Goal: Task Accomplishment & Management: Manage account settings

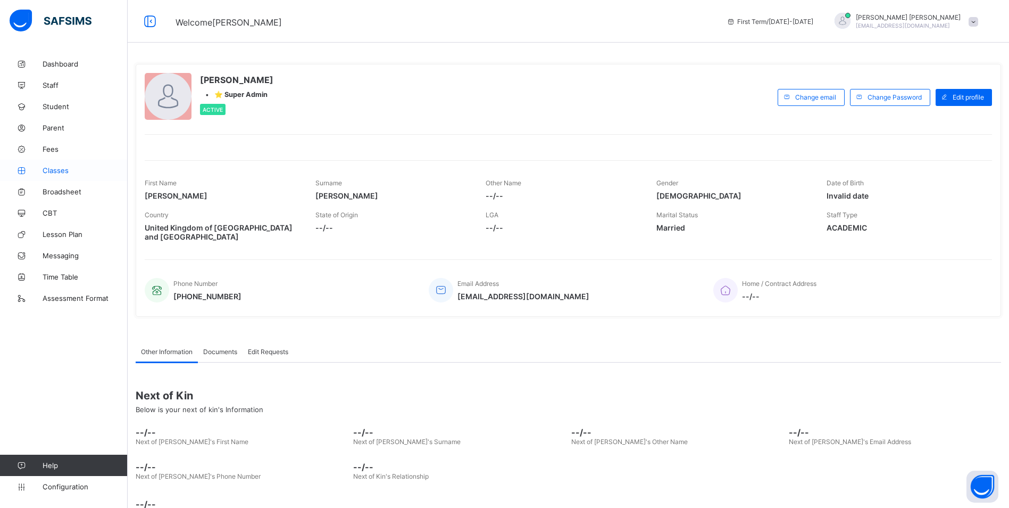
click at [61, 168] on span "Classes" at bounding box center [85, 170] width 85 height 9
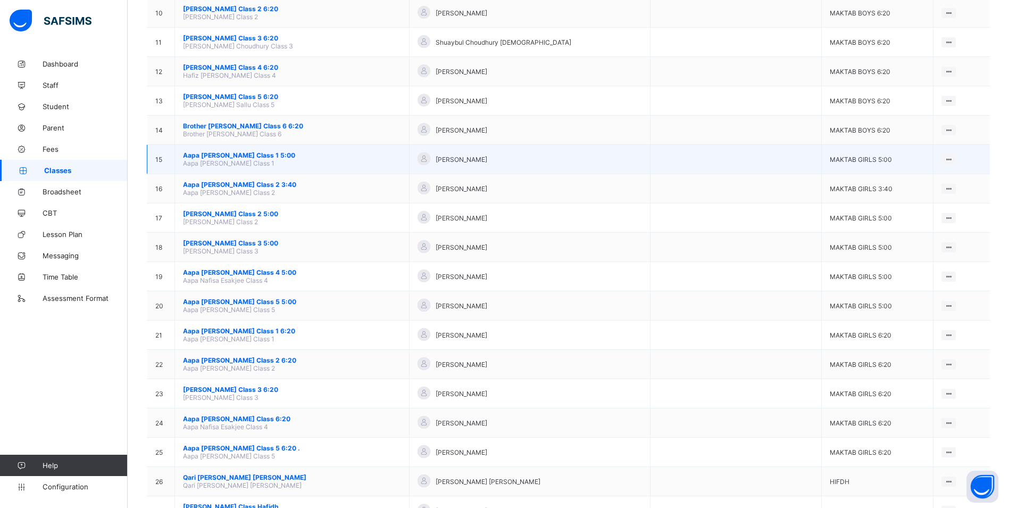
scroll to position [372, 0]
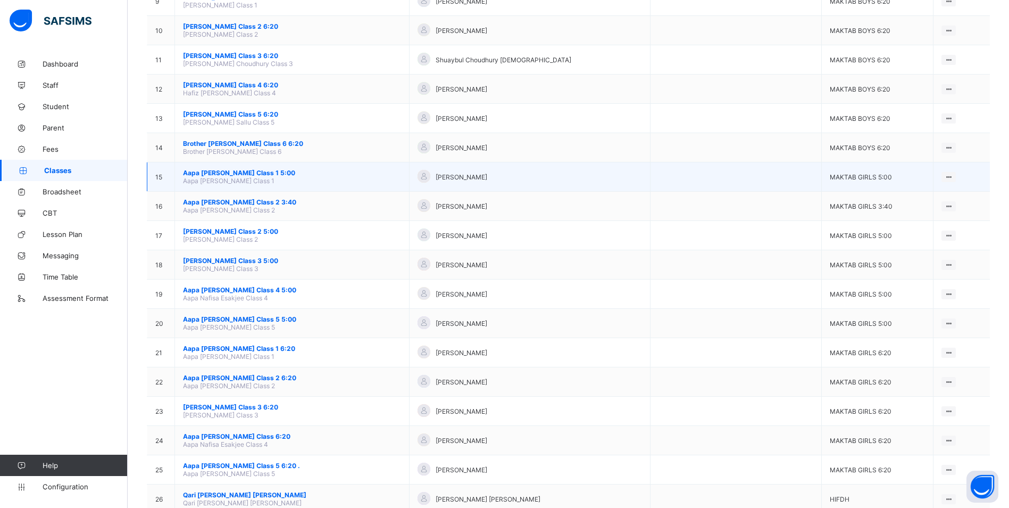
click at [209, 171] on span "Aapa [PERSON_NAME] Class 1 5:00" at bounding box center [292, 173] width 218 height 8
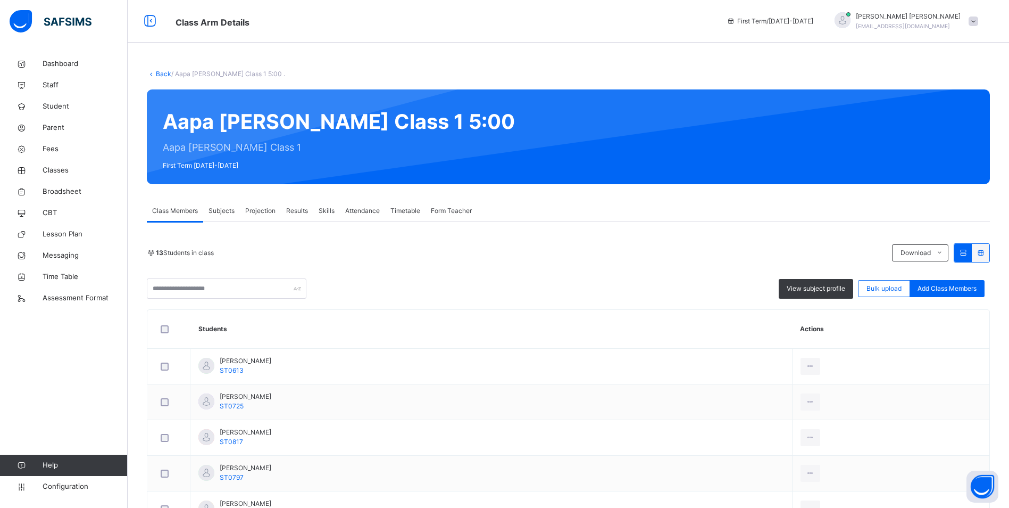
click at [365, 211] on span "Attendance" at bounding box center [362, 211] width 35 height 10
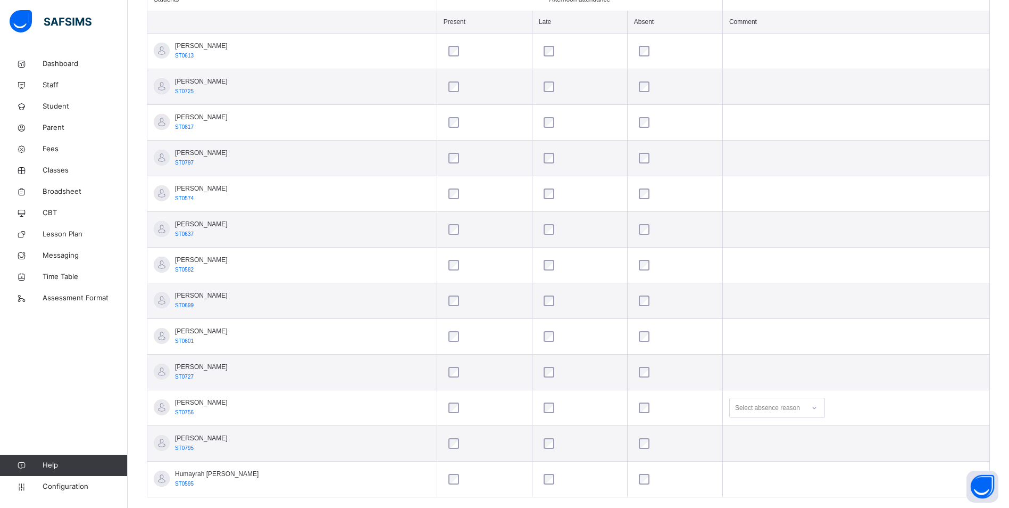
scroll to position [336, 0]
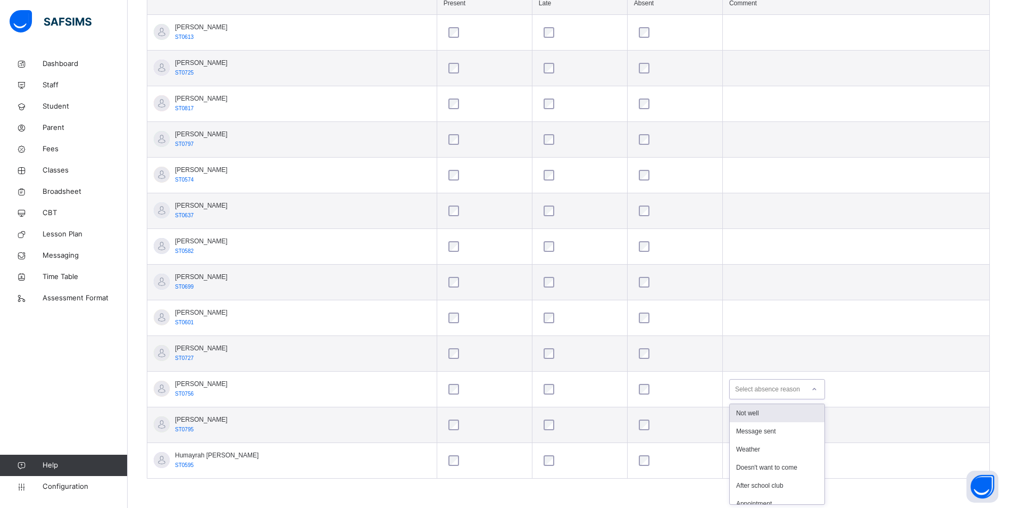
click at [811, 390] on icon at bounding box center [814, 389] width 6 height 11
click at [772, 473] on div "No reason given" at bounding box center [777, 477] width 95 height 18
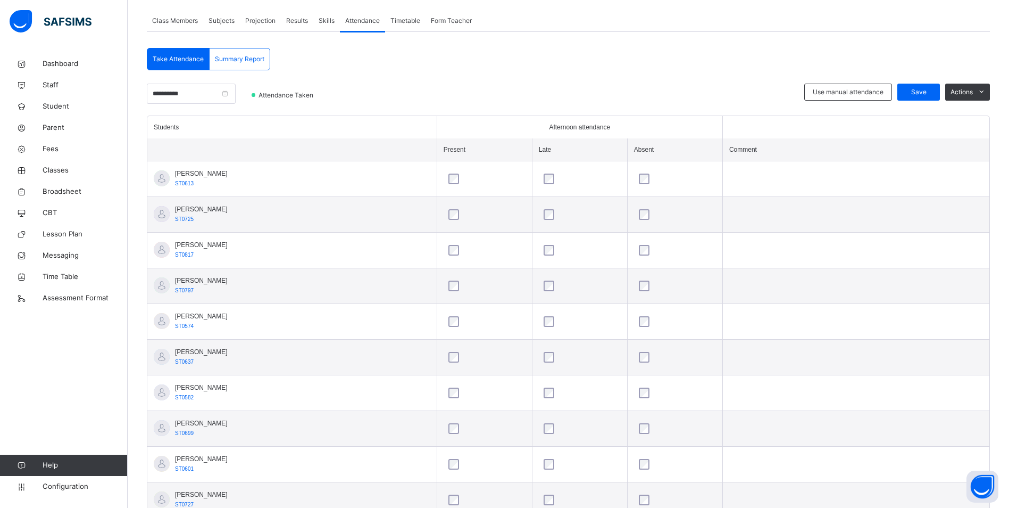
scroll to position [177, 0]
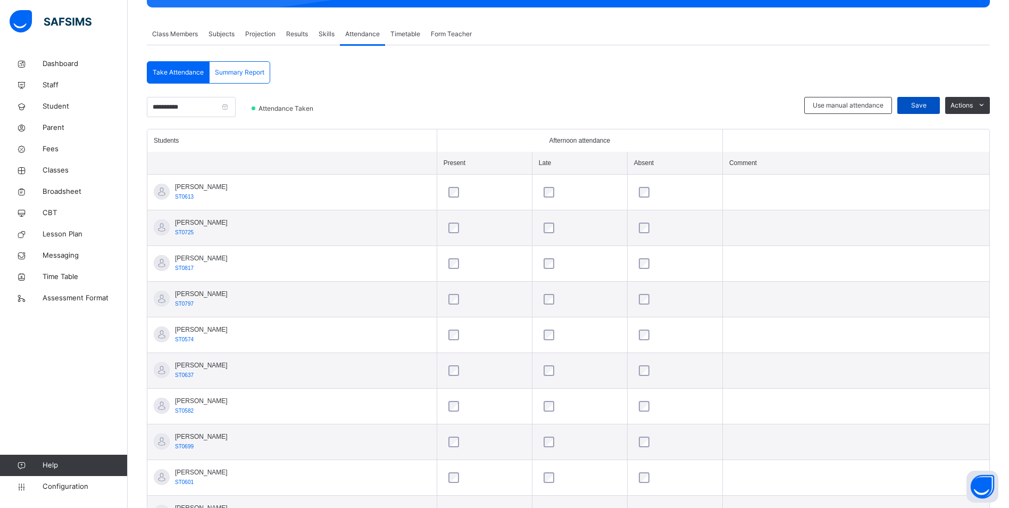
click at [918, 105] on span "Save" at bounding box center [918, 106] width 27 height 10
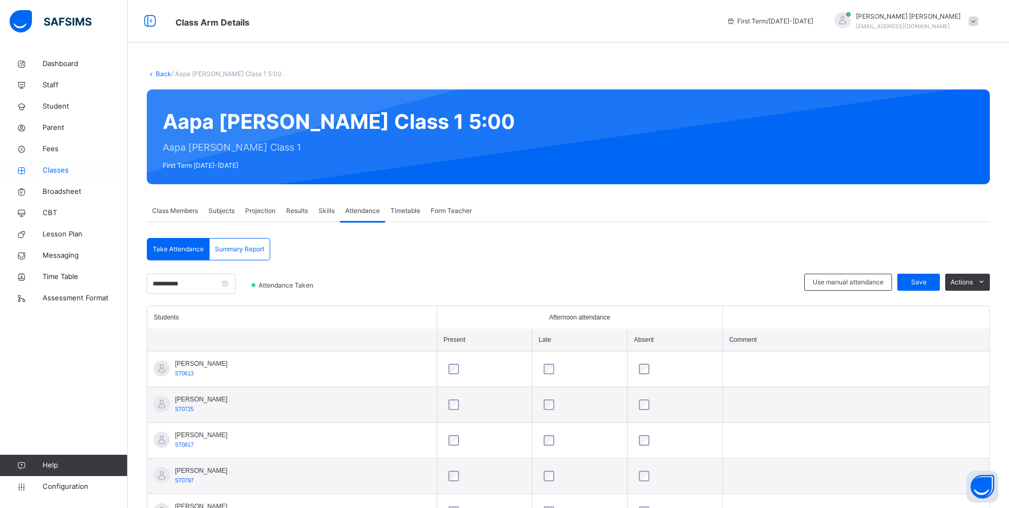
click at [55, 171] on span "Classes" at bounding box center [85, 170] width 85 height 11
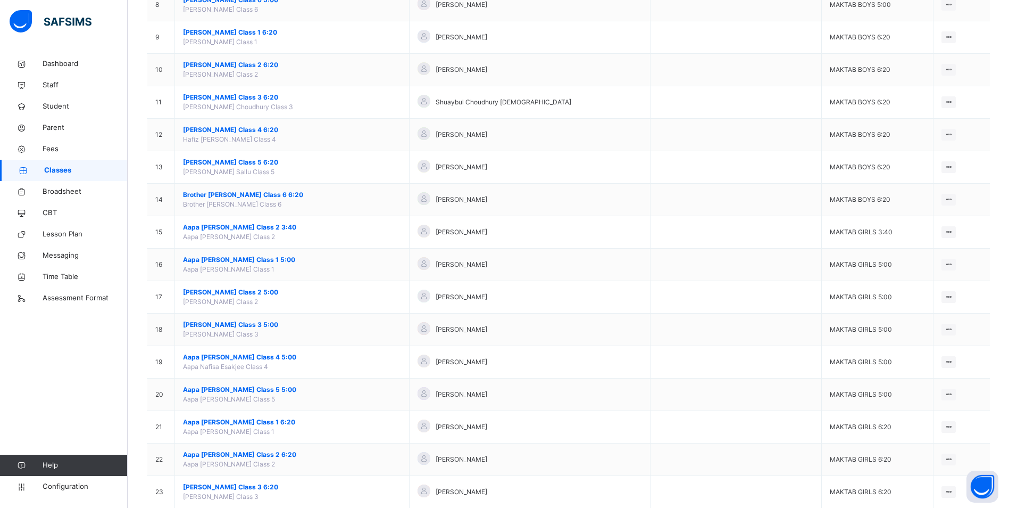
scroll to position [372, 0]
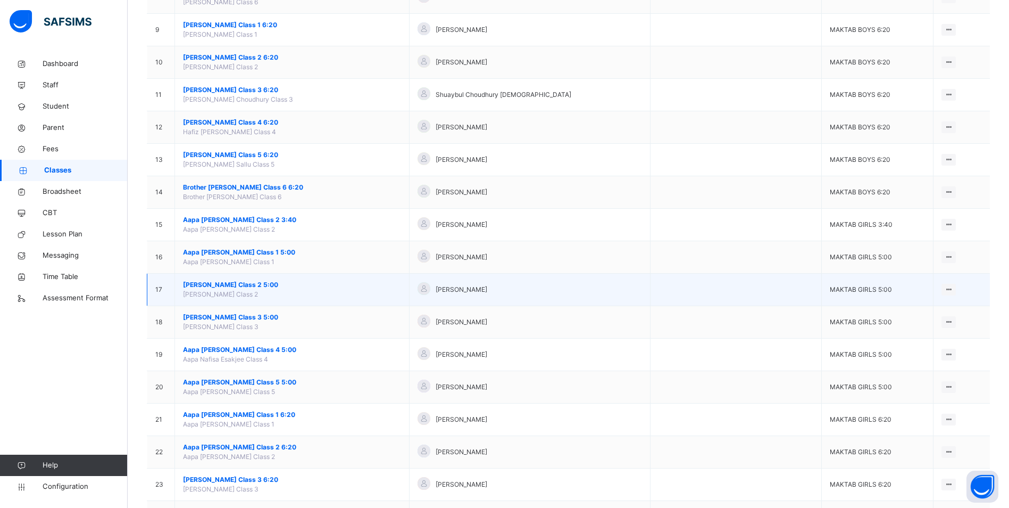
click at [229, 286] on span "[PERSON_NAME] Class 2 5:00" at bounding box center [292, 285] width 218 height 10
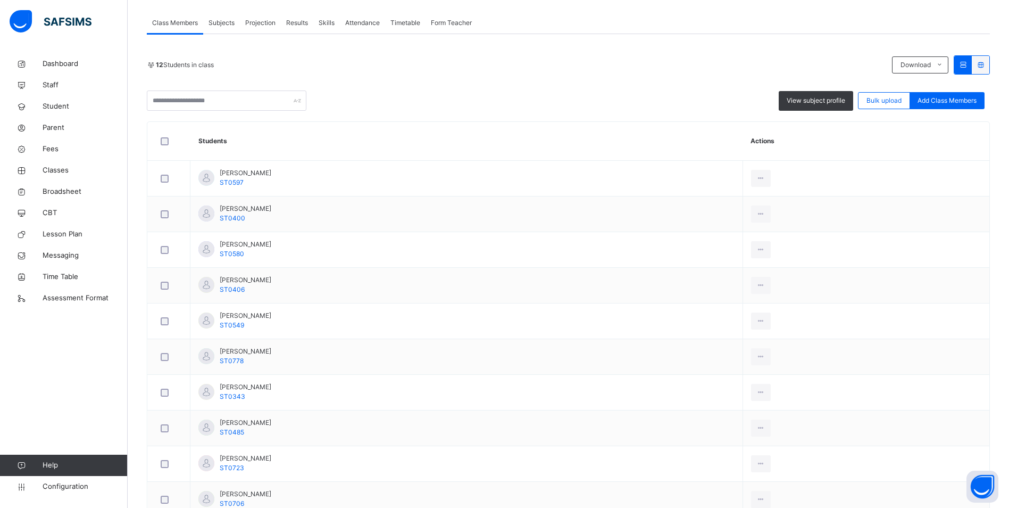
scroll to position [114, 0]
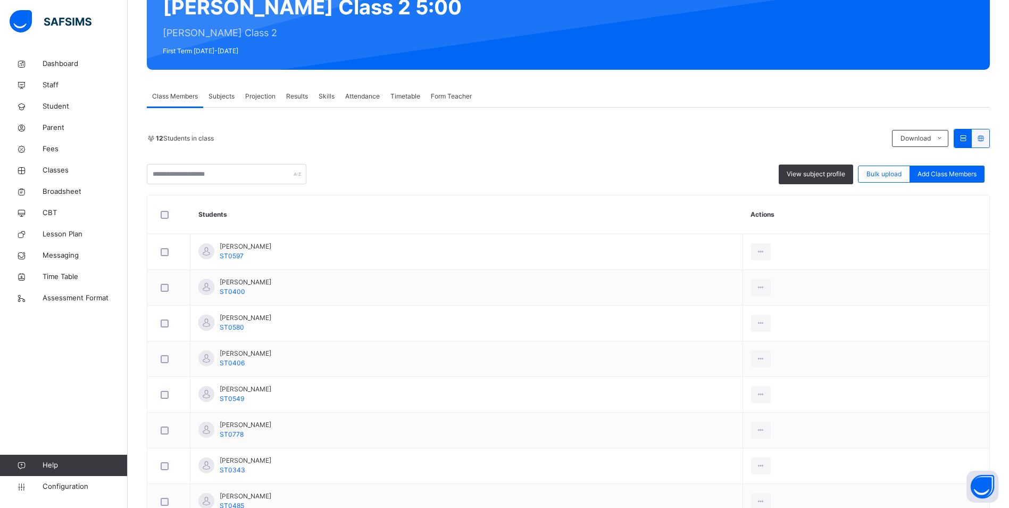
click at [359, 98] on span "Attendance" at bounding box center [362, 97] width 35 height 10
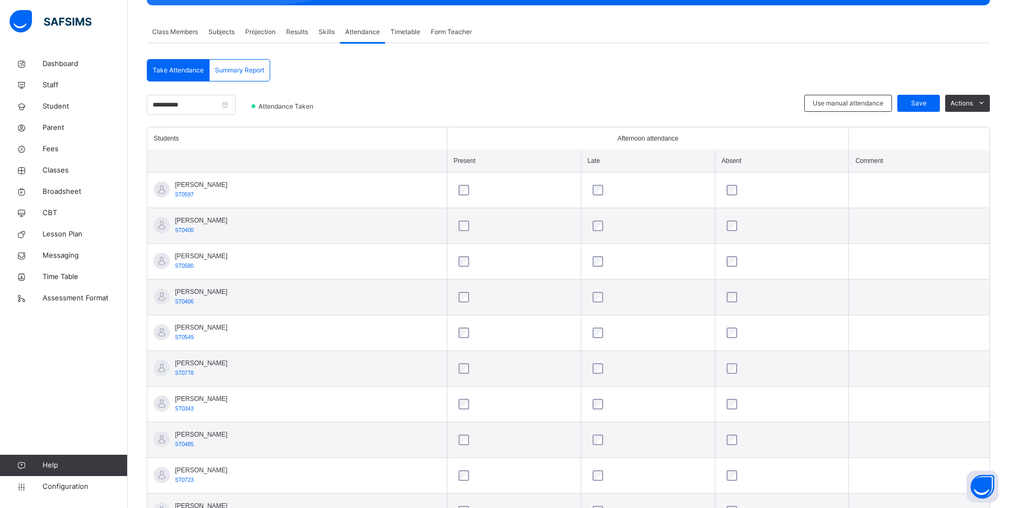
scroll to position [35, 0]
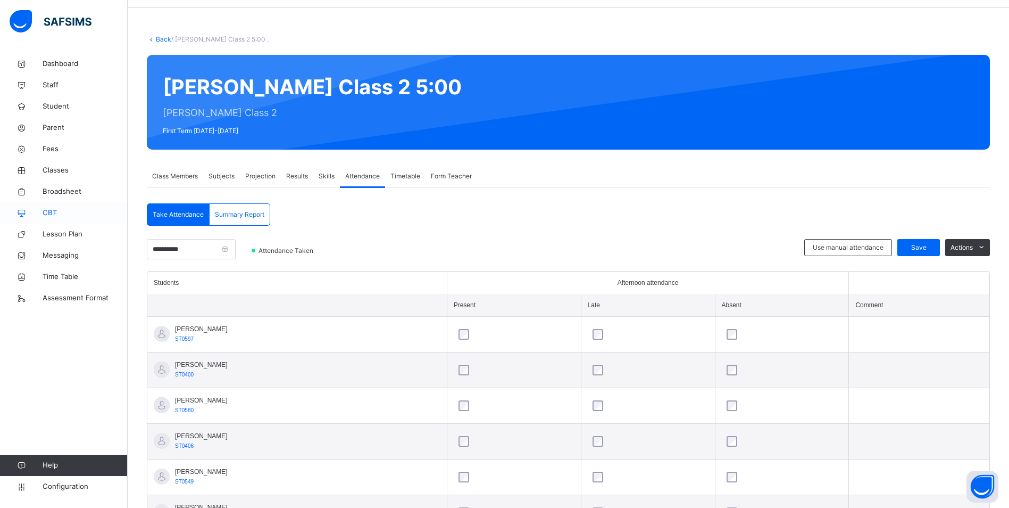
drag, startPoint x: 47, startPoint y: 168, endPoint x: 103, endPoint y: 219, distance: 75.7
click at [47, 168] on span "Classes" at bounding box center [85, 170] width 85 height 11
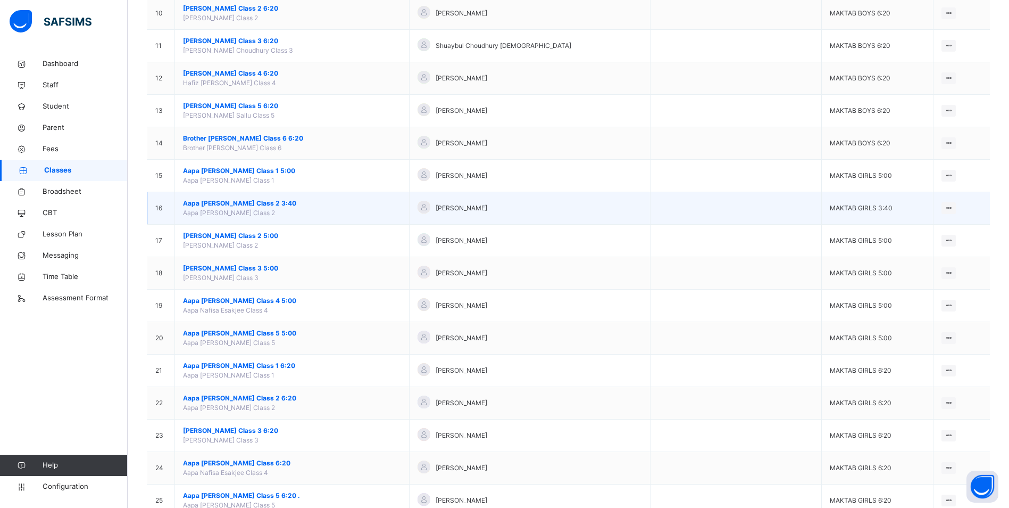
scroll to position [426, 0]
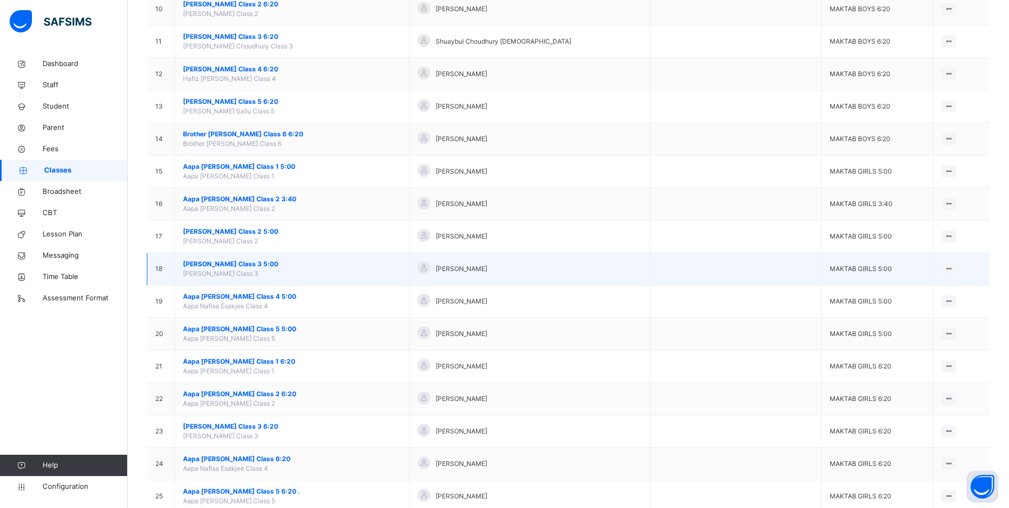
click at [228, 260] on span "[PERSON_NAME] Class 3 5:00" at bounding box center [292, 264] width 218 height 10
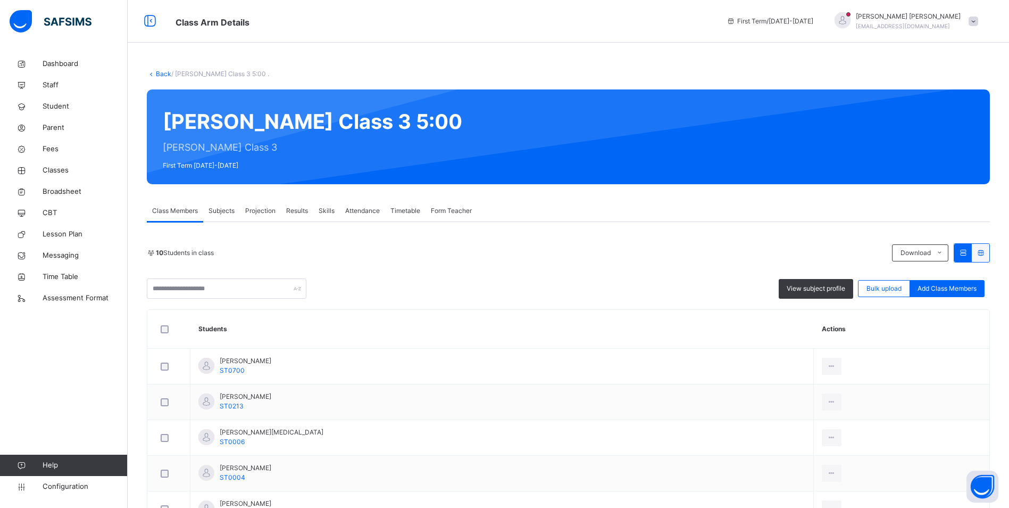
click at [350, 209] on span "Attendance" at bounding box center [362, 211] width 35 height 10
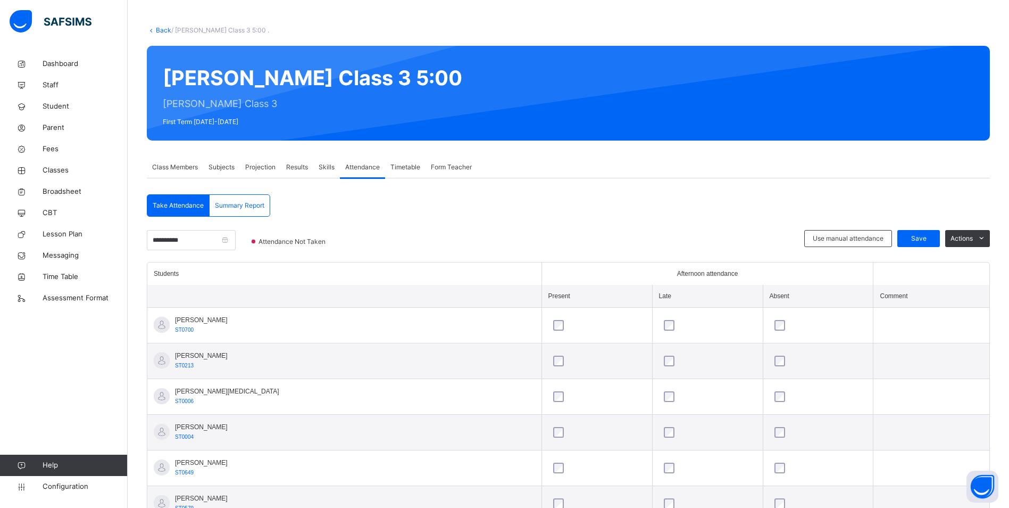
scroll to position [16, 0]
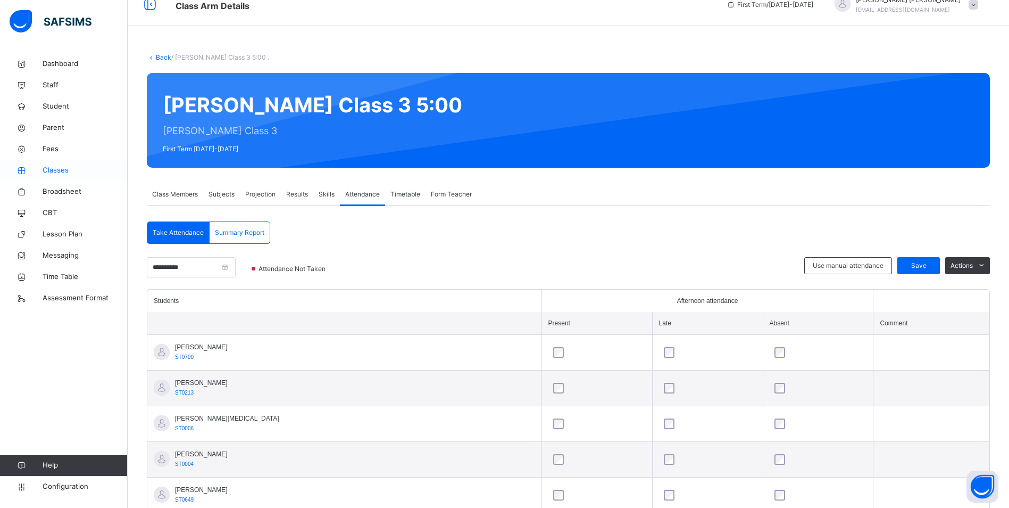
click at [49, 168] on span "Classes" at bounding box center [85, 170] width 85 height 11
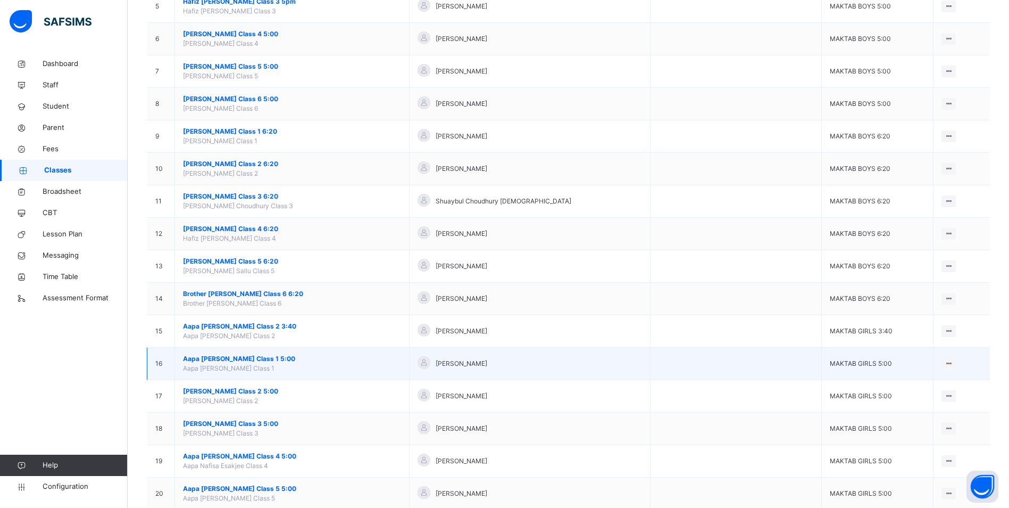
scroll to position [372, 0]
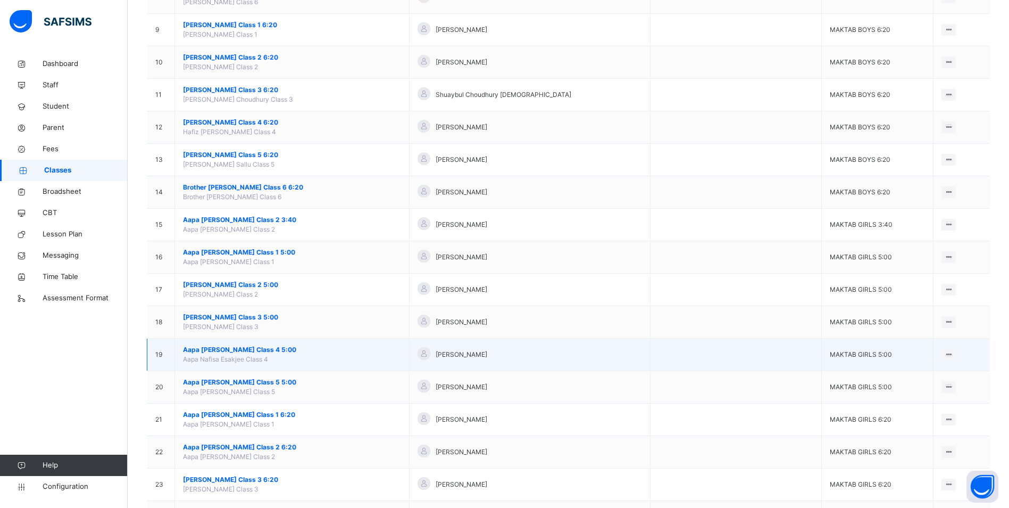
click at [257, 348] on span "Aapa [PERSON_NAME] Class 4 5:00" at bounding box center [292, 350] width 218 height 10
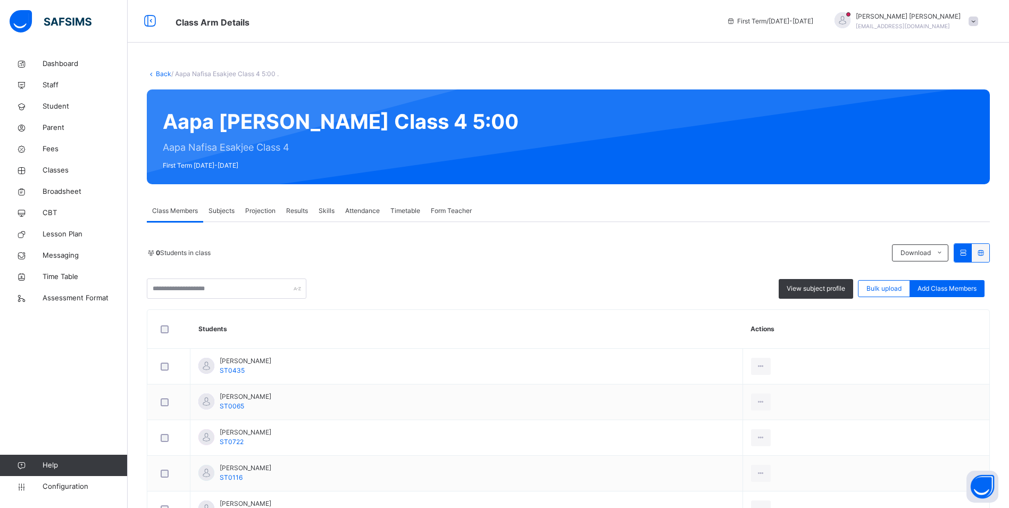
click at [368, 207] on span "Attendance" at bounding box center [362, 211] width 35 height 10
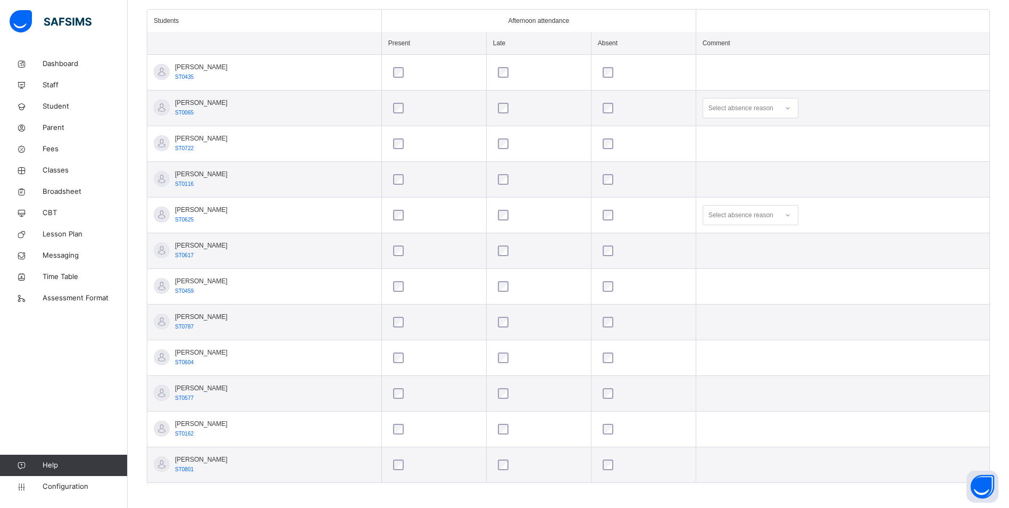
scroll to position [301, 0]
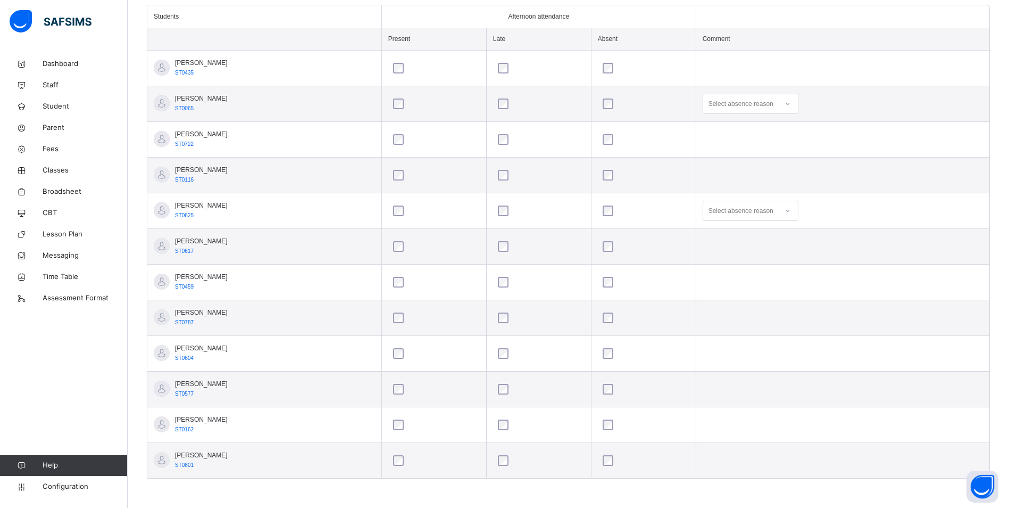
click at [791, 212] on icon at bounding box center [788, 210] width 6 height 11
click at [765, 251] on div "Message sent" at bounding box center [750, 253] width 95 height 18
click at [791, 100] on icon at bounding box center [788, 103] width 6 height 11
click at [759, 147] on div "Message sent" at bounding box center [750, 146] width 95 height 18
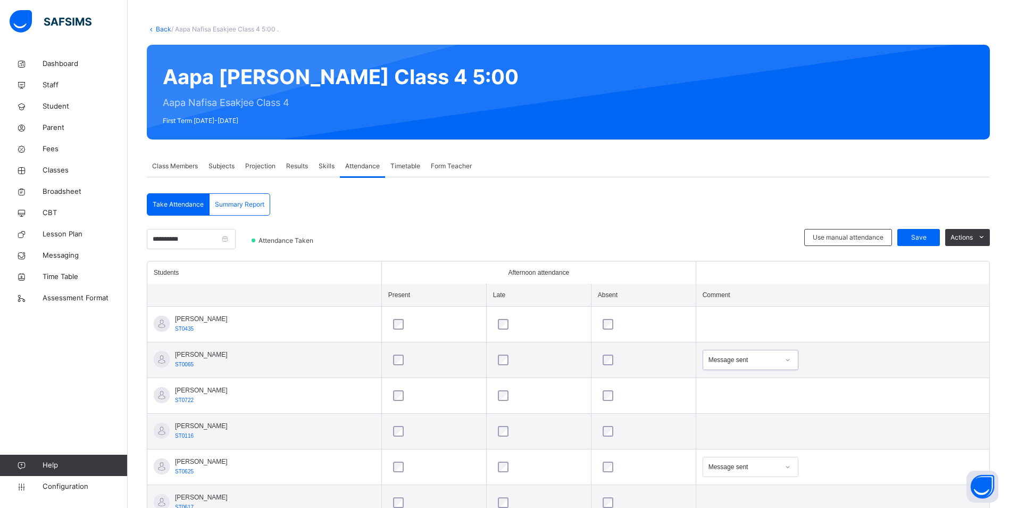
scroll to position [35, 0]
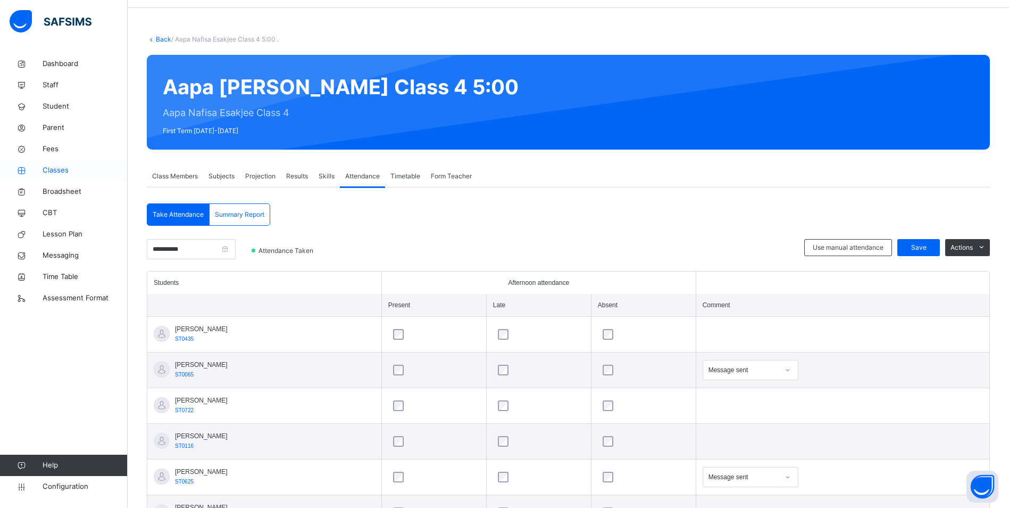
click at [62, 173] on span "Classes" at bounding box center [85, 170] width 85 height 11
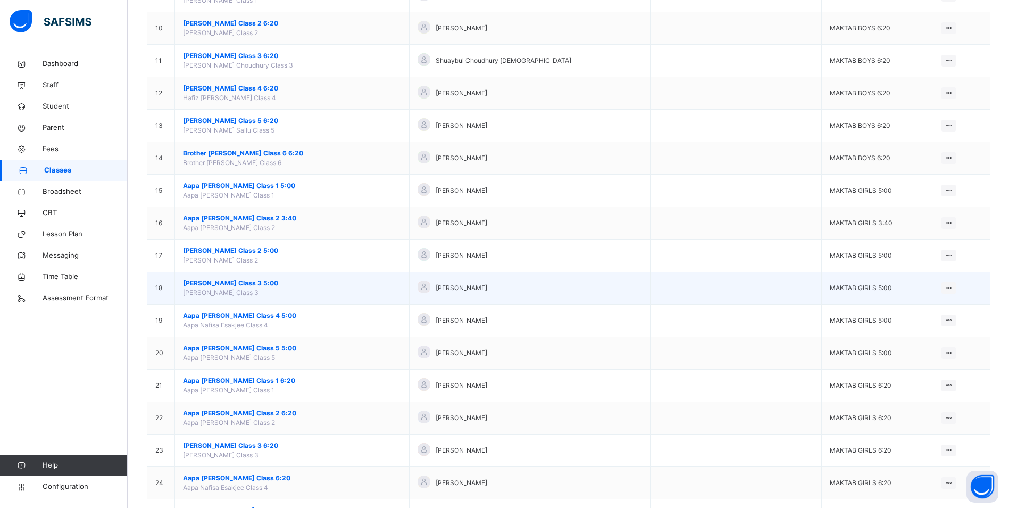
scroll to position [426, 0]
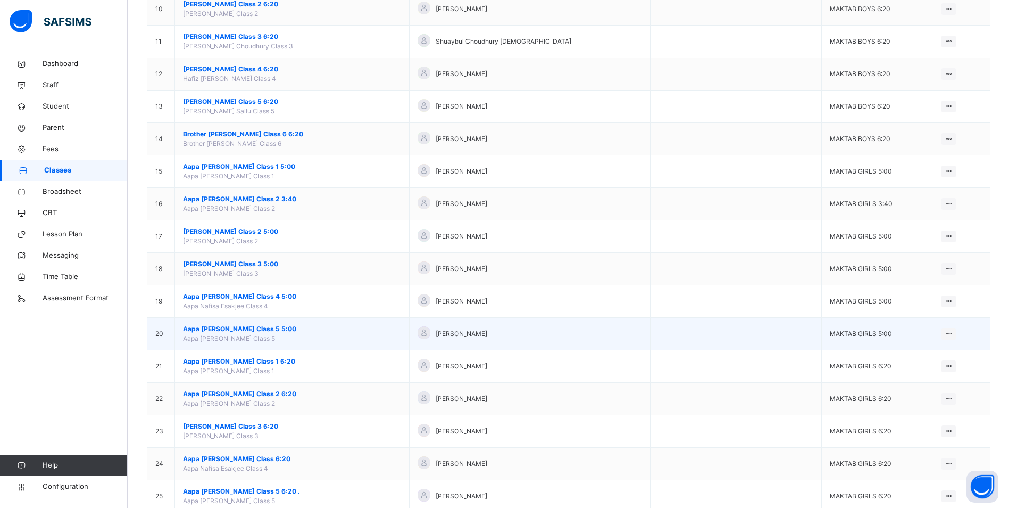
click at [252, 328] on span "Aapa [PERSON_NAME] Class 5 5:00" at bounding box center [292, 329] width 218 height 10
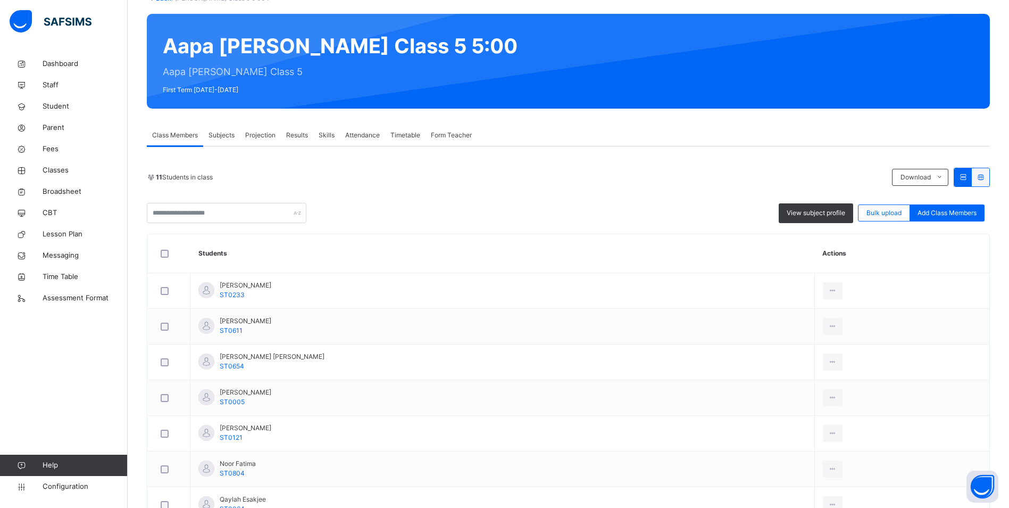
scroll to position [106, 0]
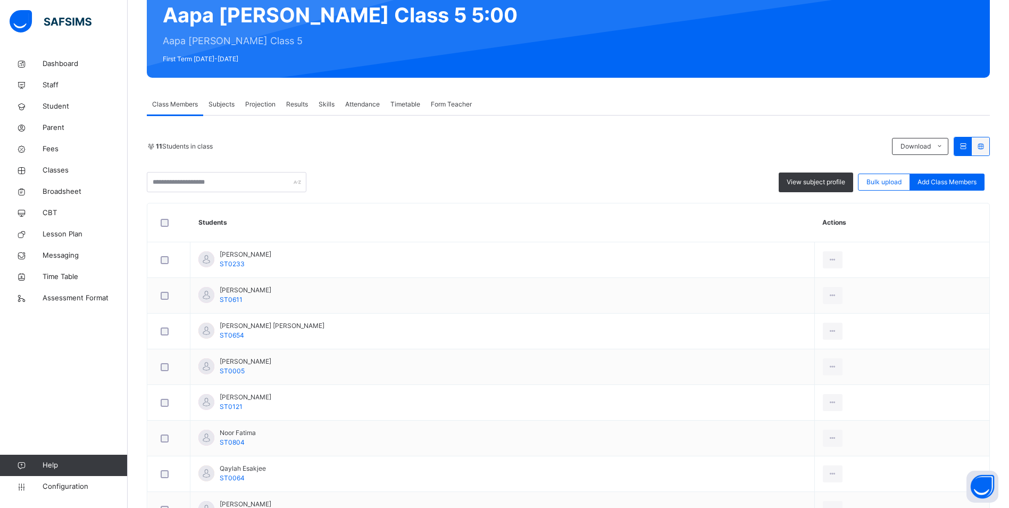
click at [361, 104] on span "Attendance" at bounding box center [362, 104] width 35 height 10
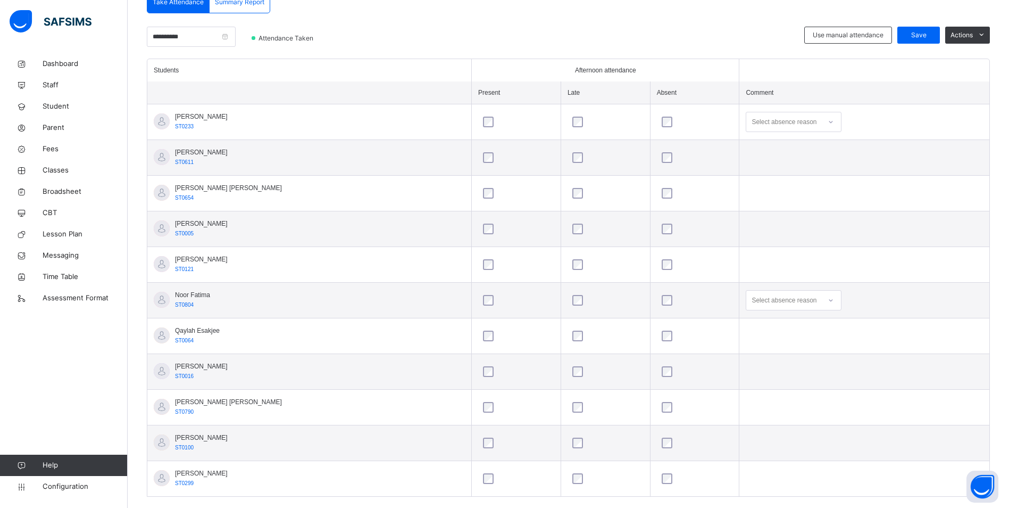
scroll to position [265, 0]
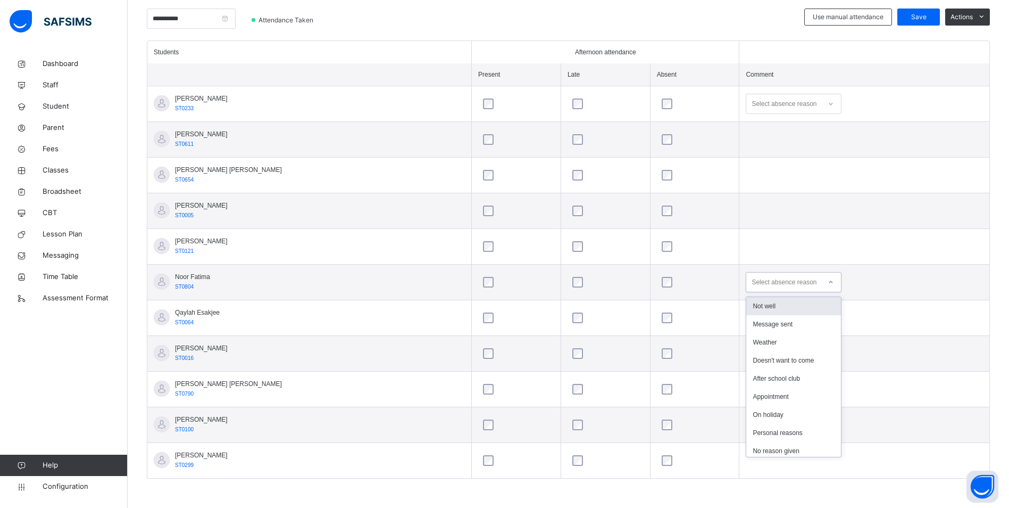
click at [828, 280] on icon at bounding box center [831, 282] width 6 height 11
click at [770, 322] on div "Message sent" at bounding box center [793, 324] width 95 height 18
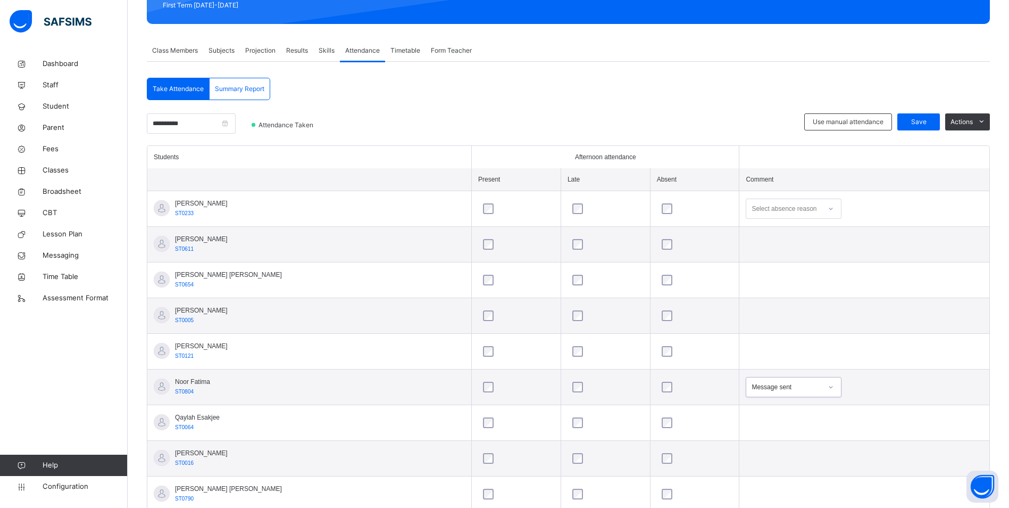
scroll to position [159, 0]
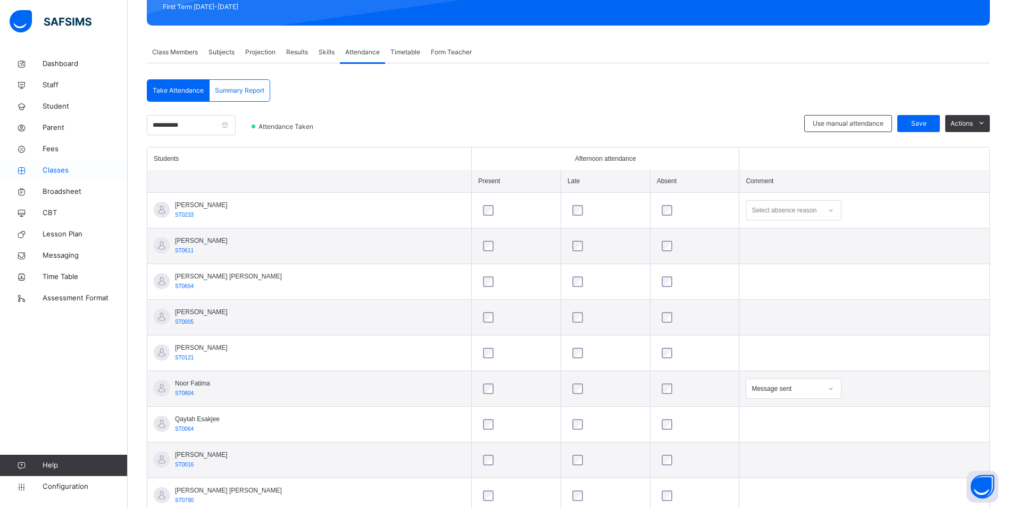
click at [44, 170] on span "Classes" at bounding box center [85, 170] width 85 height 11
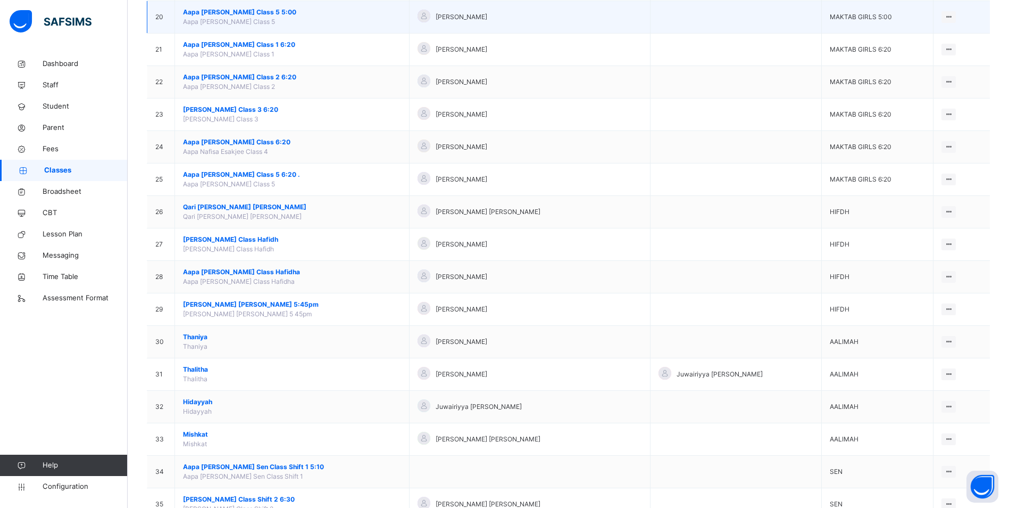
scroll to position [745, 0]
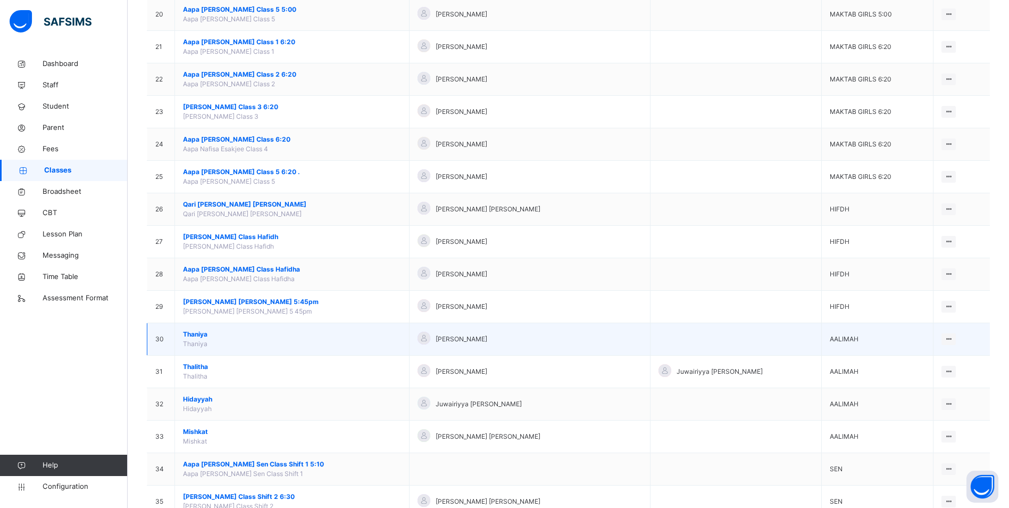
click at [199, 335] on span "Thaniya" at bounding box center [292, 334] width 218 height 10
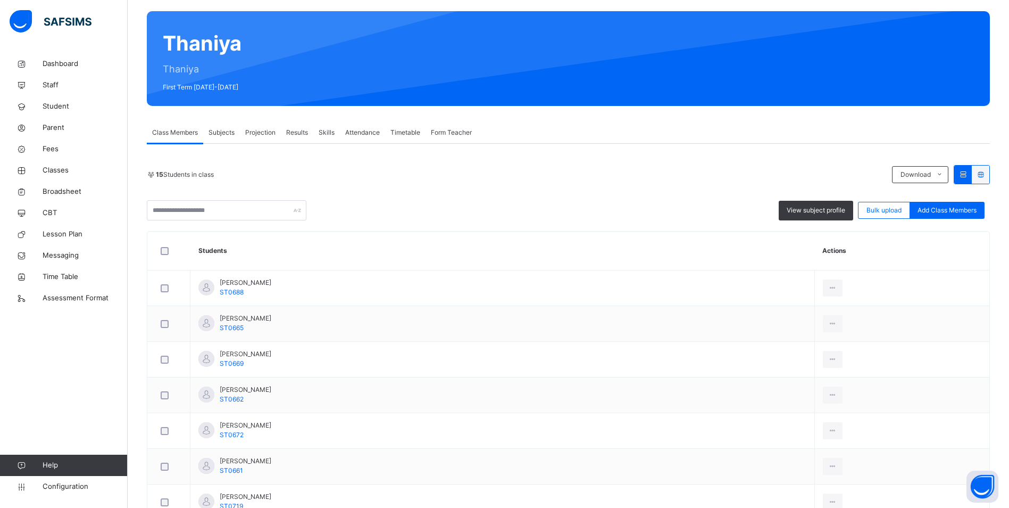
scroll to position [106, 0]
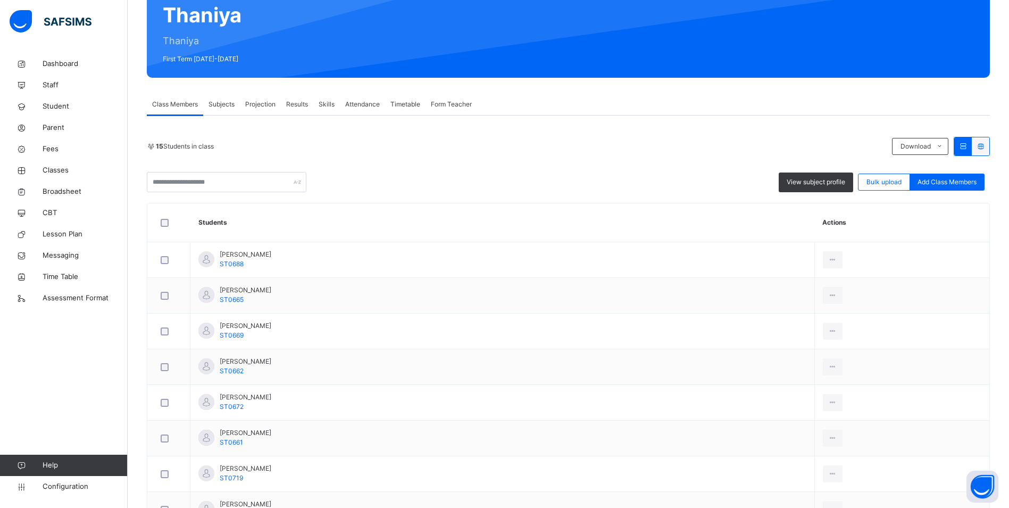
click at [360, 100] on span "Attendance" at bounding box center [362, 104] width 35 height 10
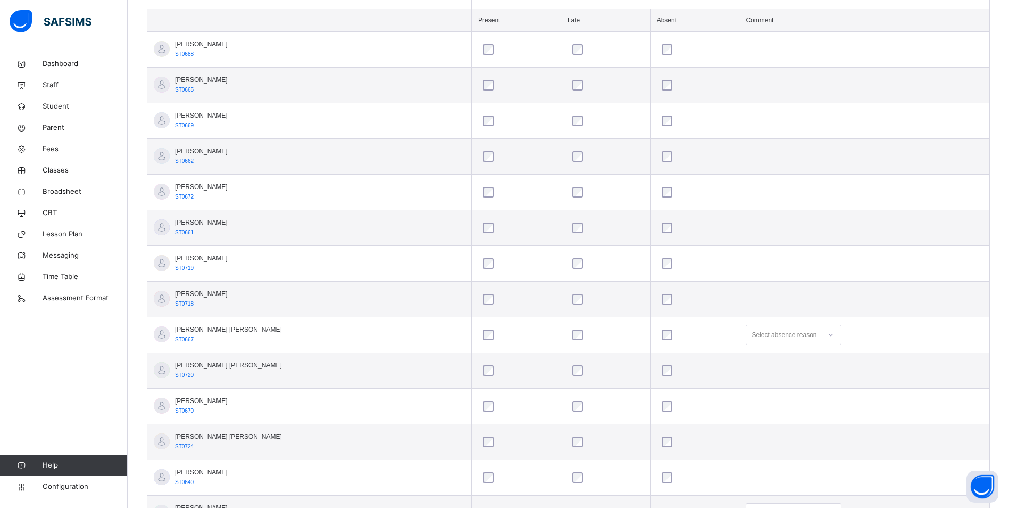
scroll to position [408, 0]
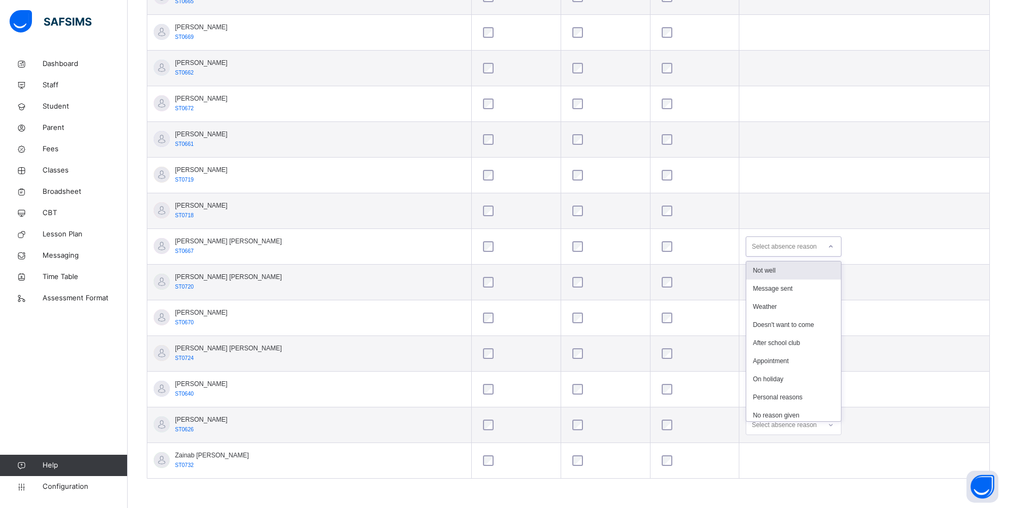
click at [828, 246] on icon at bounding box center [831, 246] width 6 height 11
click at [768, 287] on div "Message sent" at bounding box center [793, 288] width 95 height 18
click at [814, 428] on div "Select absence reason" at bounding box center [794, 424] width 96 height 20
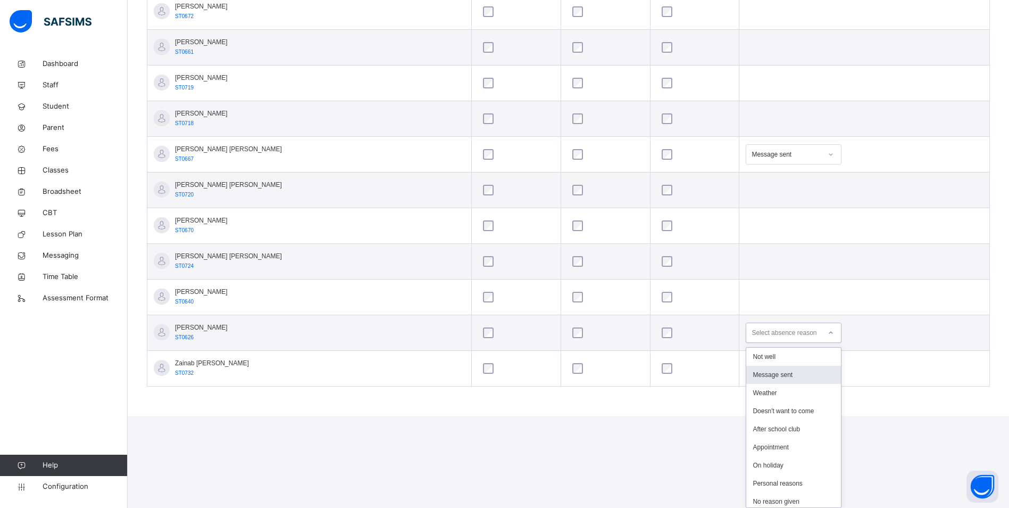
click at [766, 373] on div "Message sent" at bounding box center [793, 374] width 95 height 18
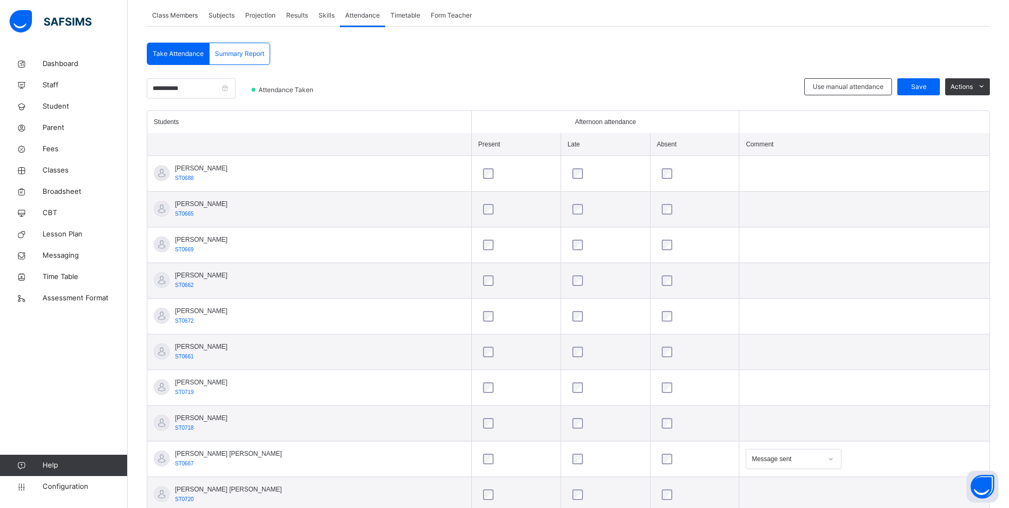
scroll to position [195, 0]
click at [47, 168] on span "Classes" at bounding box center [85, 170] width 85 height 11
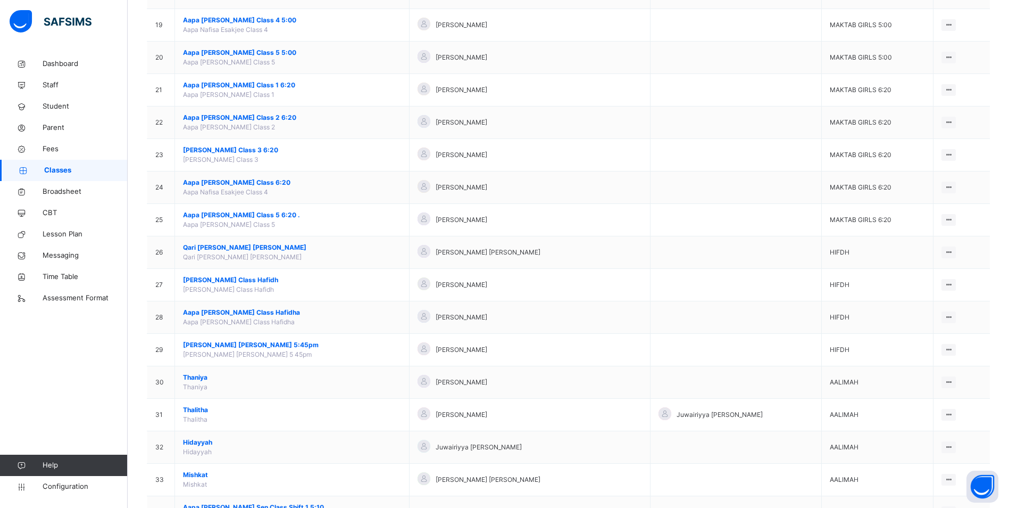
scroll to position [782, 0]
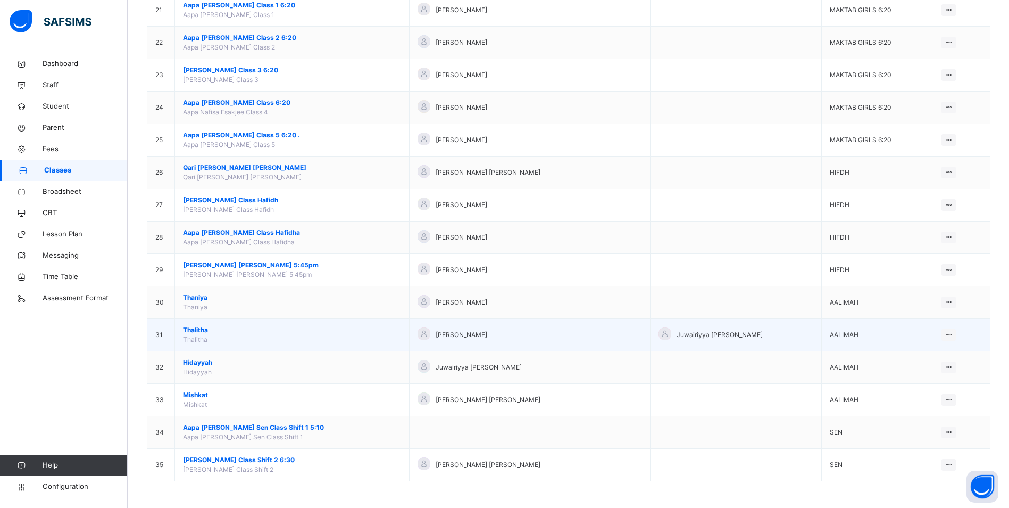
click at [201, 328] on span "Thalitha" at bounding box center [292, 330] width 218 height 10
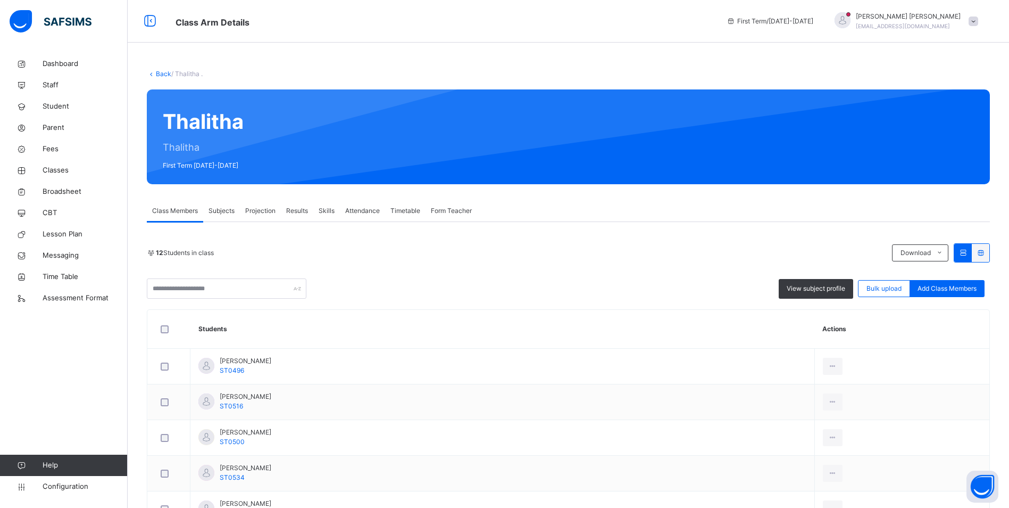
click at [365, 214] on span "Attendance" at bounding box center [362, 211] width 35 height 10
click at [360, 206] on div "Attendance" at bounding box center [362, 210] width 45 height 21
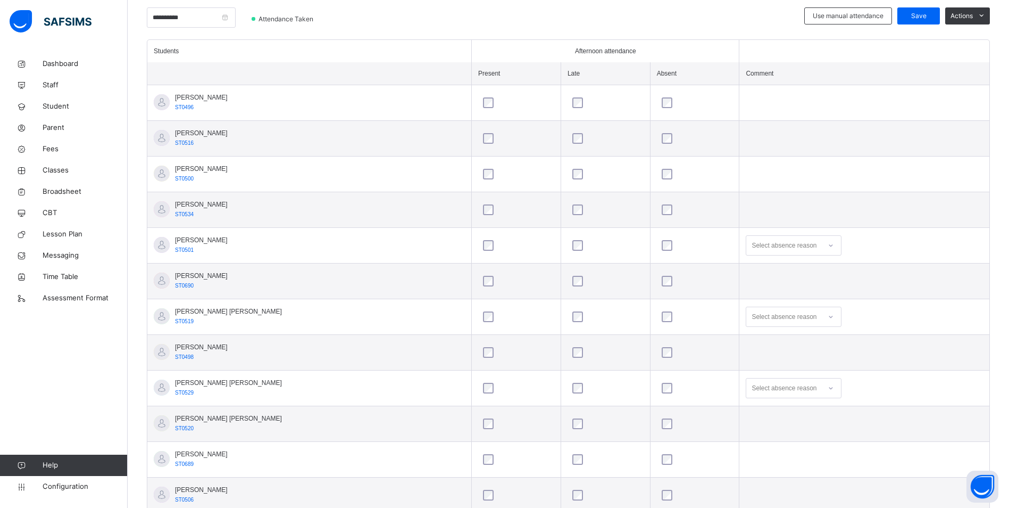
scroll to position [301, 0]
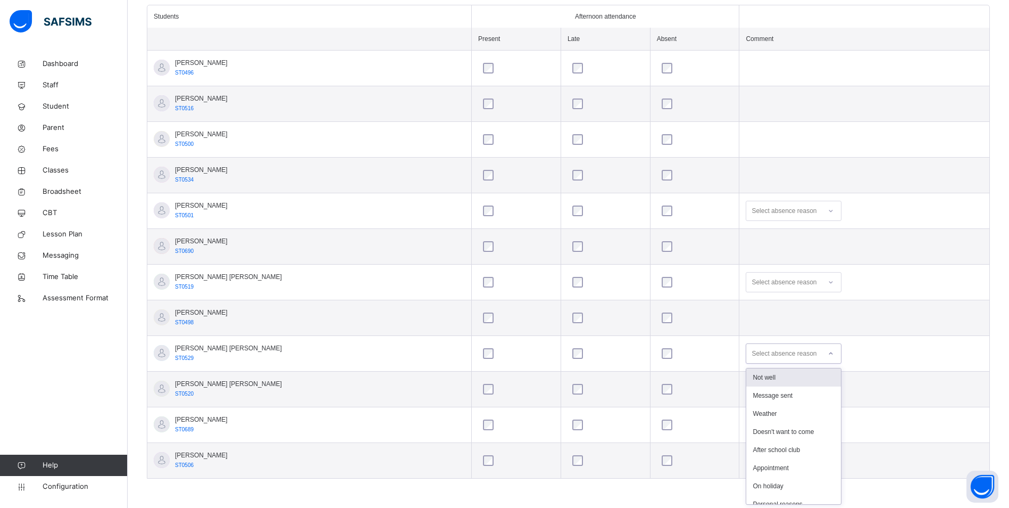
click at [828, 351] on icon at bounding box center [831, 353] width 6 height 11
click at [756, 483] on div "On holiday" at bounding box center [793, 486] width 95 height 18
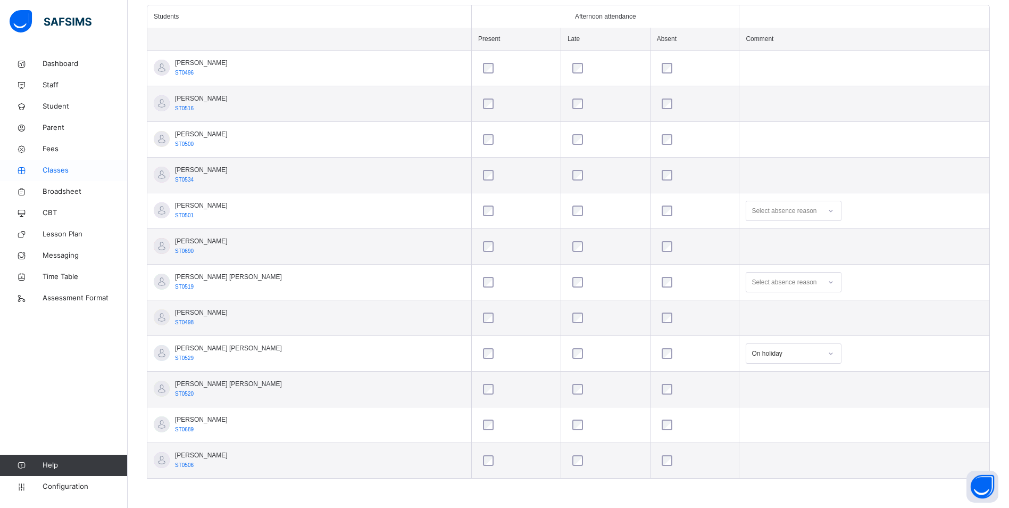
click at [54, 166] on span "Classes" at bounding box center [85, 170] width 85 height 11
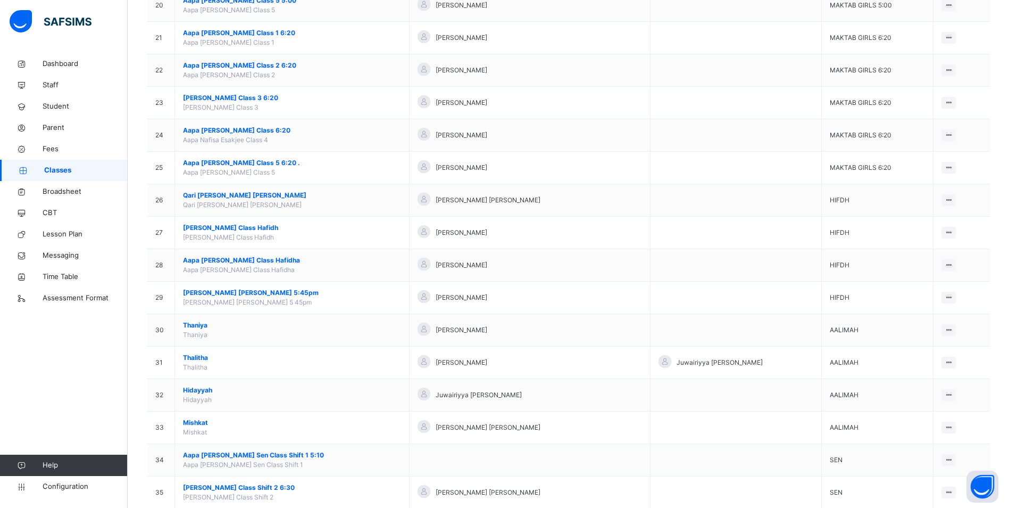
scroll to position [782, 0]
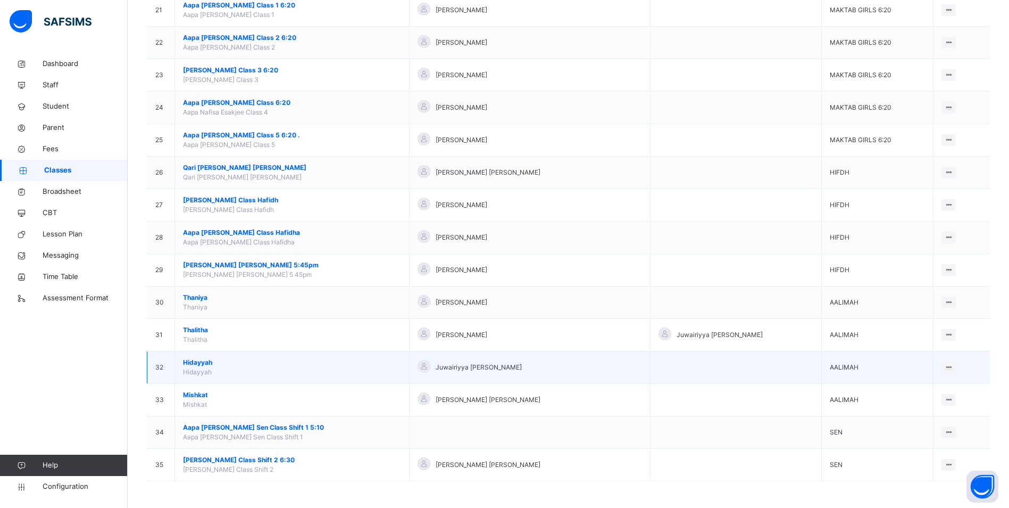
click at [200, 363] on span "Hidayyah" at bounding box center [292, 363] width 218 height 10
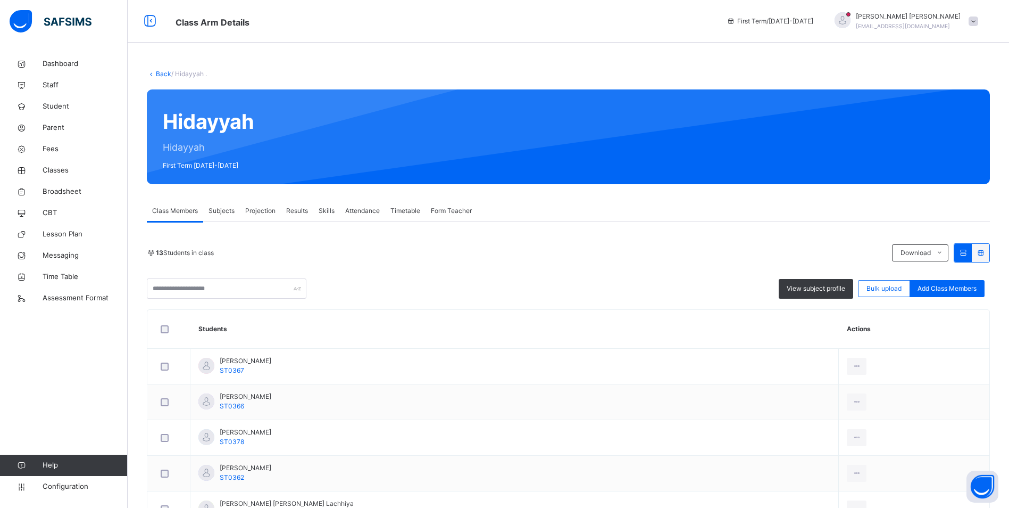
click at [376, 211] on span "Attendance" at bounding box center [362, 211] width 35 height 10
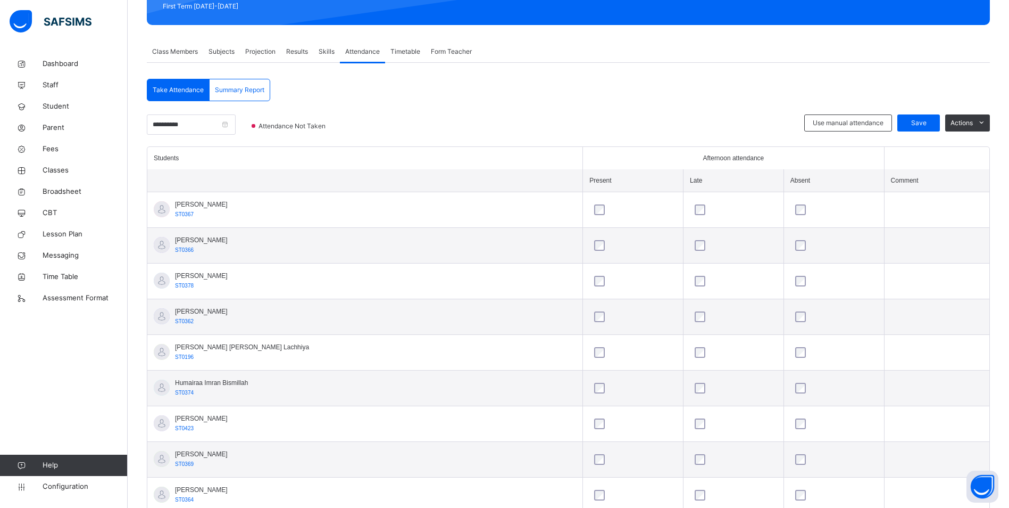
scroll to position [160, 0]
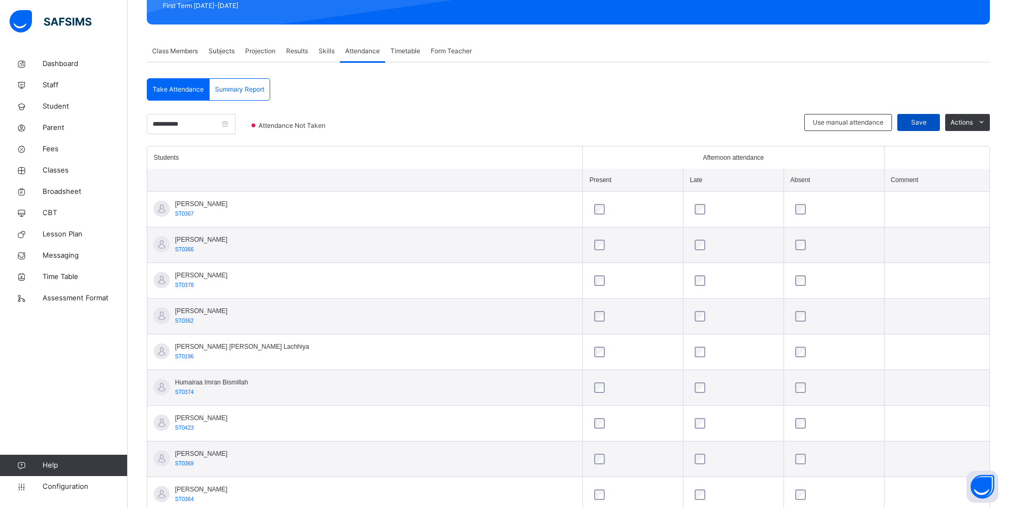
click at [937, 115] on div "Save" at bounding box center [918, 122] width 43 height 17
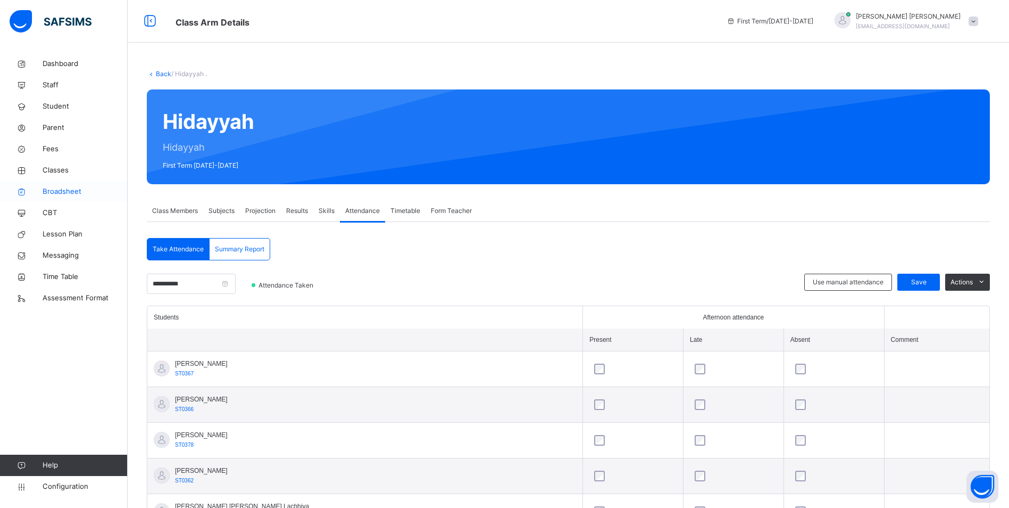
drag, startPoint x: 62, startPoint y: 170, endPoint x: 121, endPoint y: 193, distance: 62.8
click at [62, 170] on span "Classes" at bounding box center [85, 170] width 85 height 11
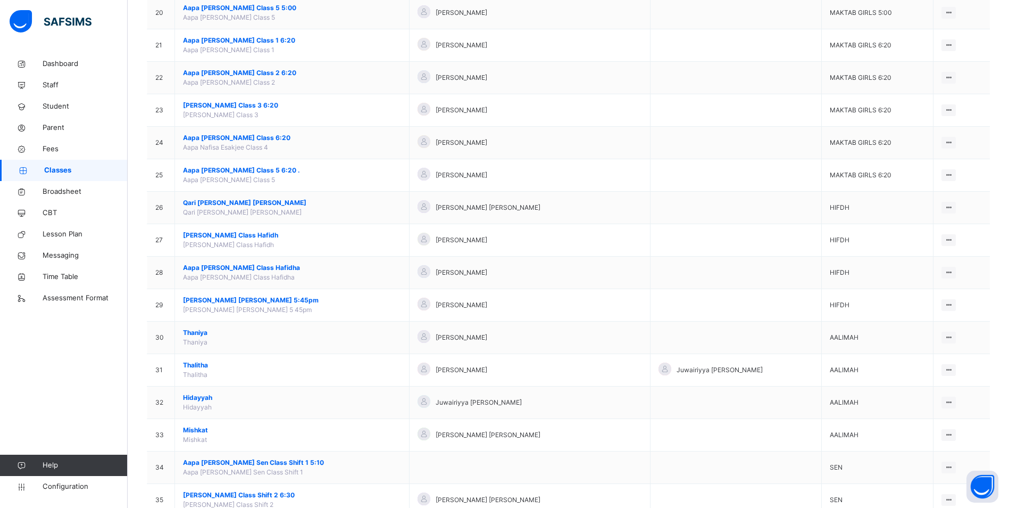
scroll to position [782, 0]
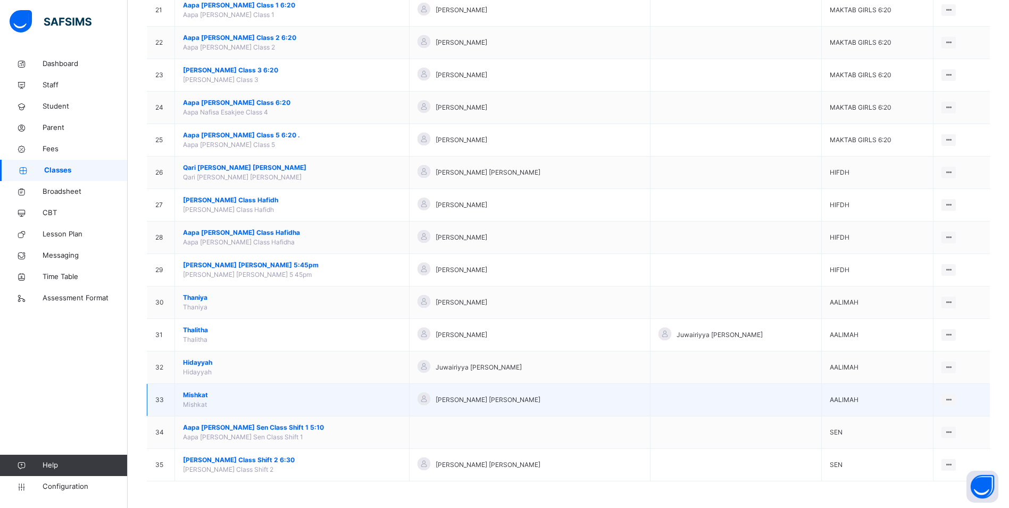
click at [194, 394] on span "Mishkat" at bounding box center [292, 395] width 218 height 10
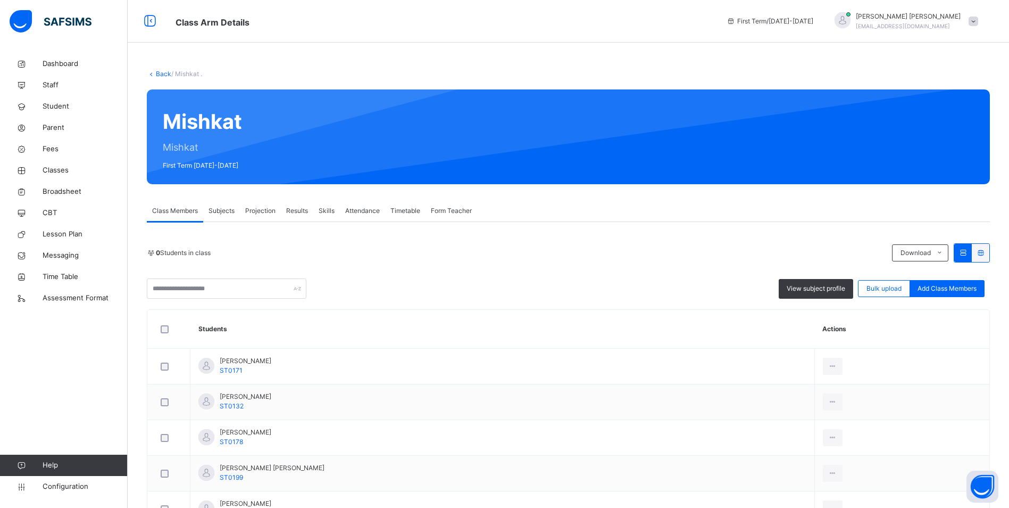
click at [358, 211] on span "Attendance" at bounding box center [362, 211] width 35 height 10
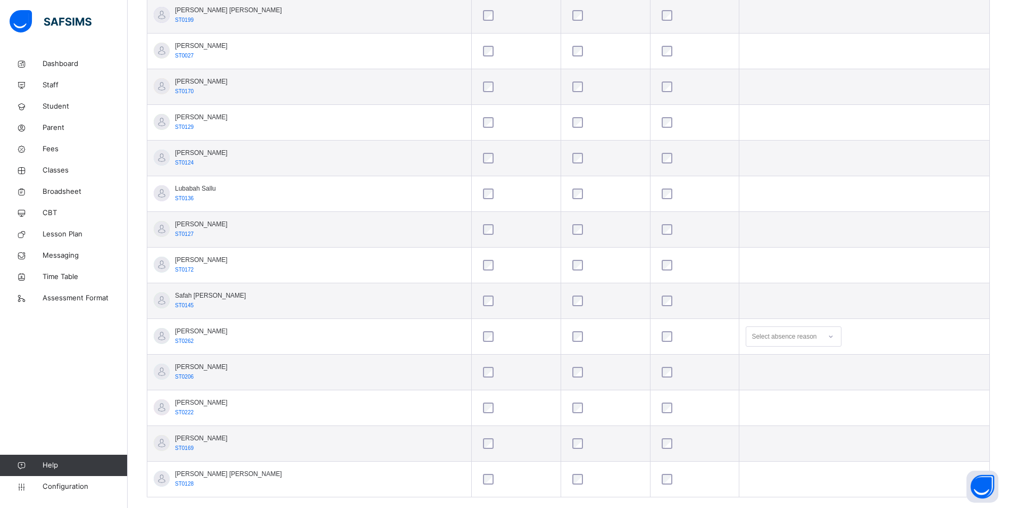
scroll to position [479, 0]
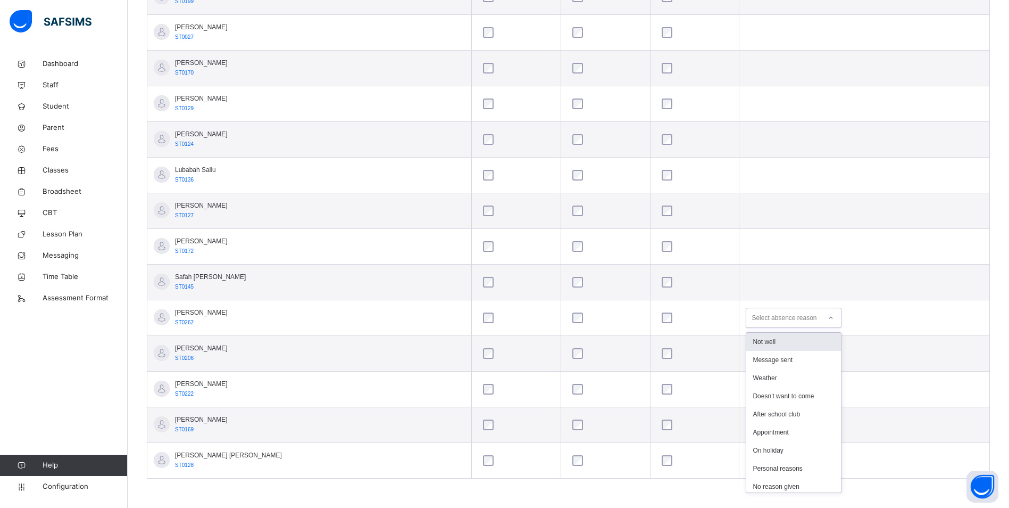
click at [828, 317] on icon at bounding box center [831, 317] width 6 height 11
click at [762, 356] on div "Message sent" at bounding box center [793, 360] width 95 height 18
click at [828, 353] on icon at bounding box center [831, 353] width 6 height 11
click at [754, 394] on div "Message sent" at bounding box center [793, 395] width 95 height 18
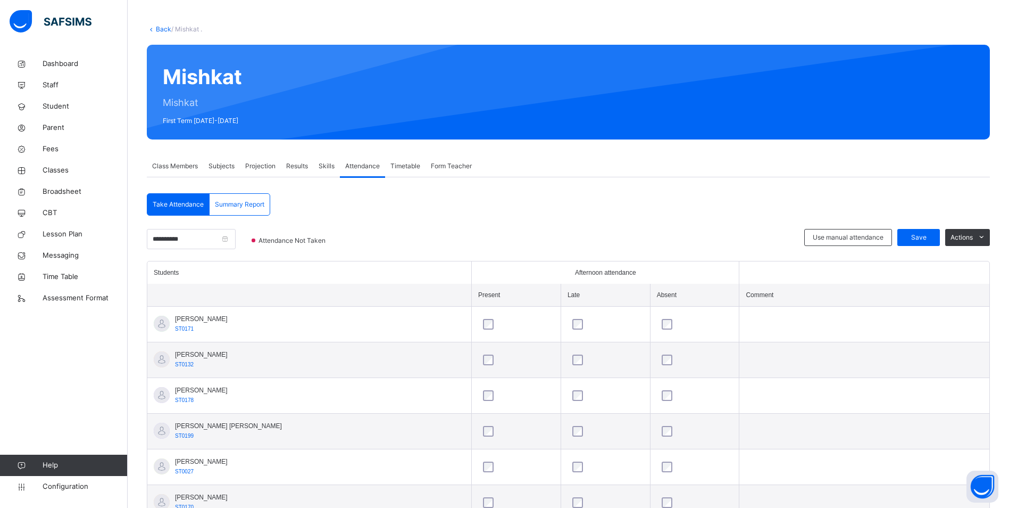
scroll to position [0, 0]
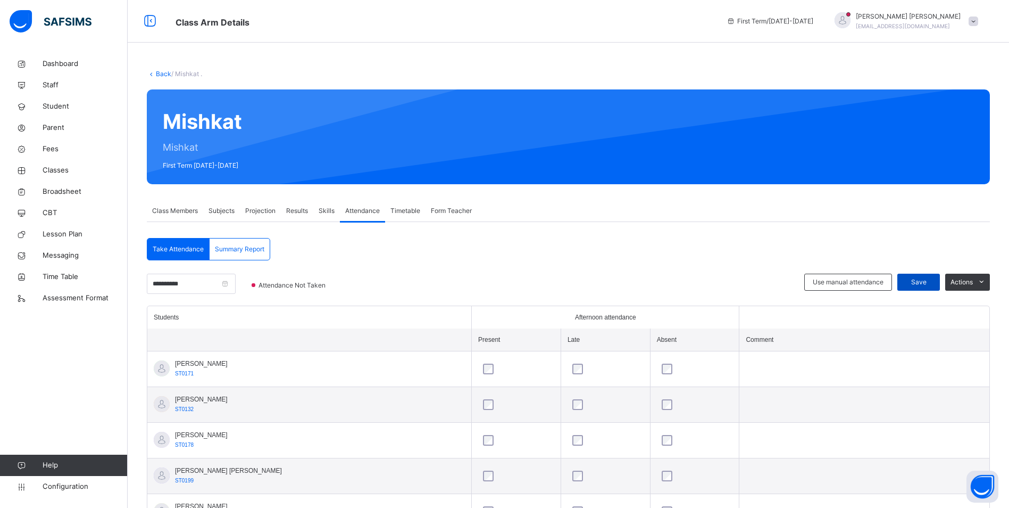
click at [932, 282] on span "Save" at bounding box center [918, 282] width 27 height 10
click at [41, 170] on icon at bounding box center [21, 171] width 43 height 8
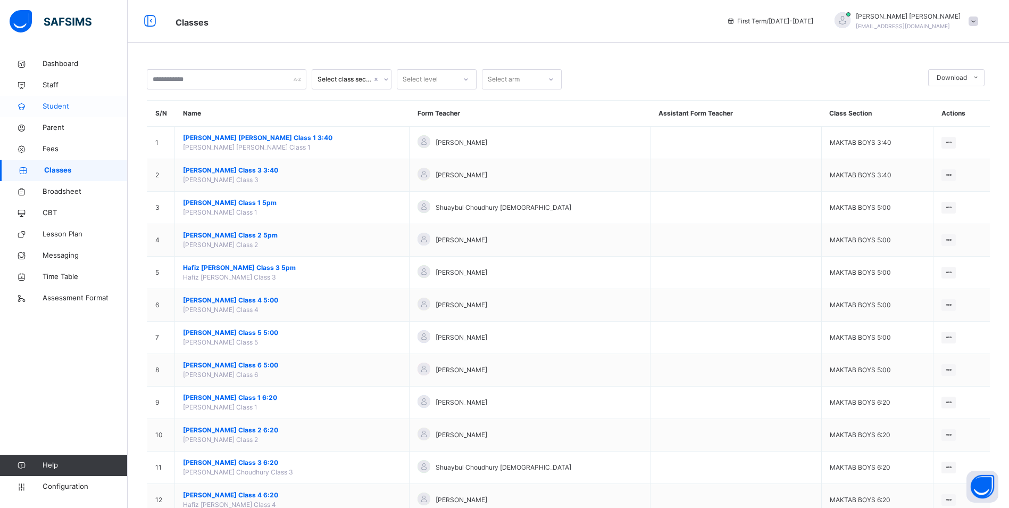
click at [62, 99] on link "Student" at bounding box center [64, 106] width 128 height 21
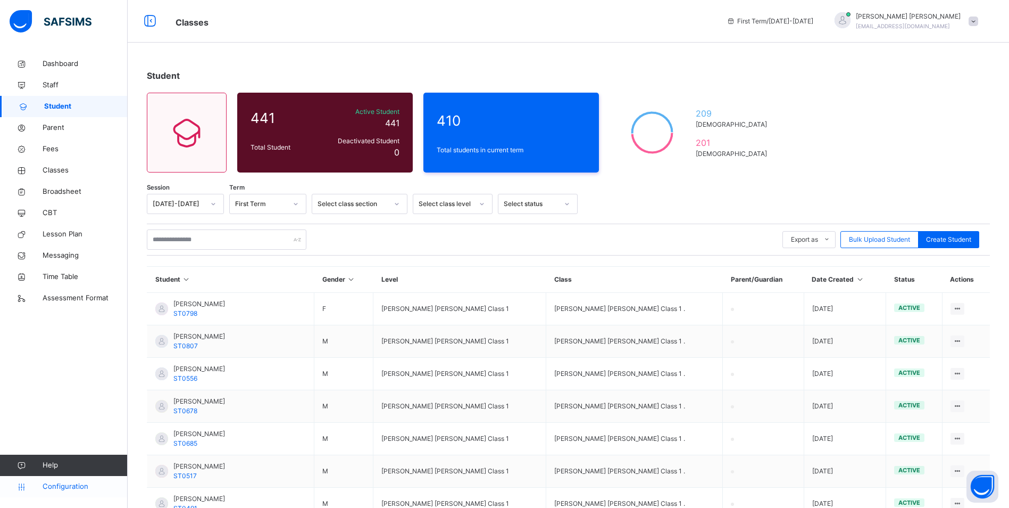
click at [60, 488] on span "Configuration" at bounding box center [85, 486] width 85 height 11
click at [955, 239] on span "Create Student" at bounding box center [948, 240] width 45 height 10
select select "**"
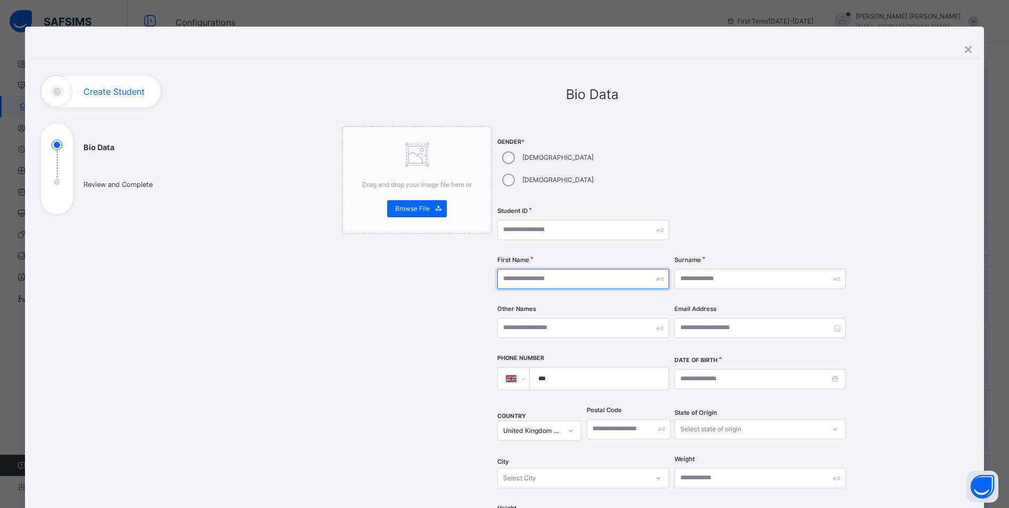
click at [558, 269] on input "text" at bounding box center [582, 279] width 171 height 20
paste input "**********"
drag, startPoint x: 557, startPoint y: 254, endPoint x: 579, endPoint y: 257, distance: 22.0
click at [579, 269] on input "**********" at bounding box center [582, 279] width 171 height 20
type input "**********"
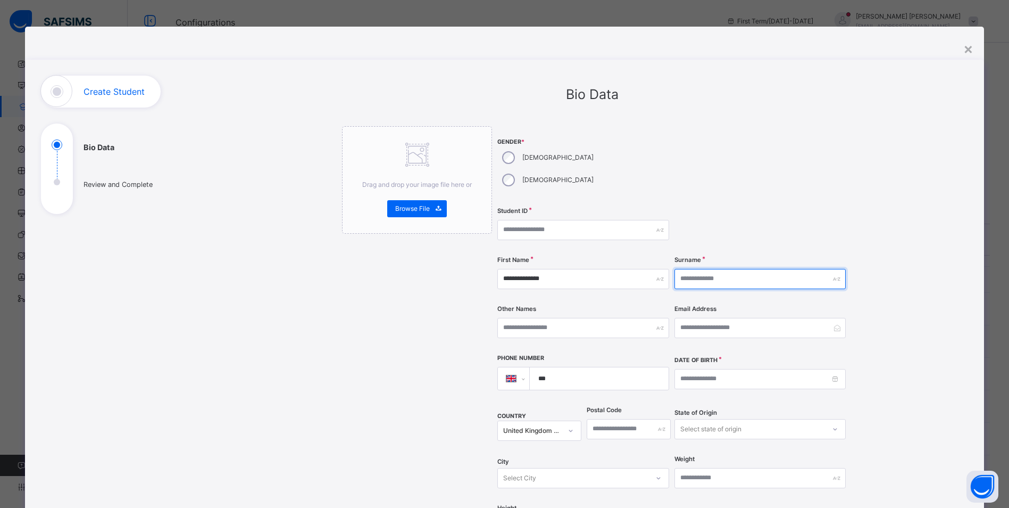
click at [726, 269] on input "text" at bounding box center [760, 279] width 171 height 20
paste input "*****"
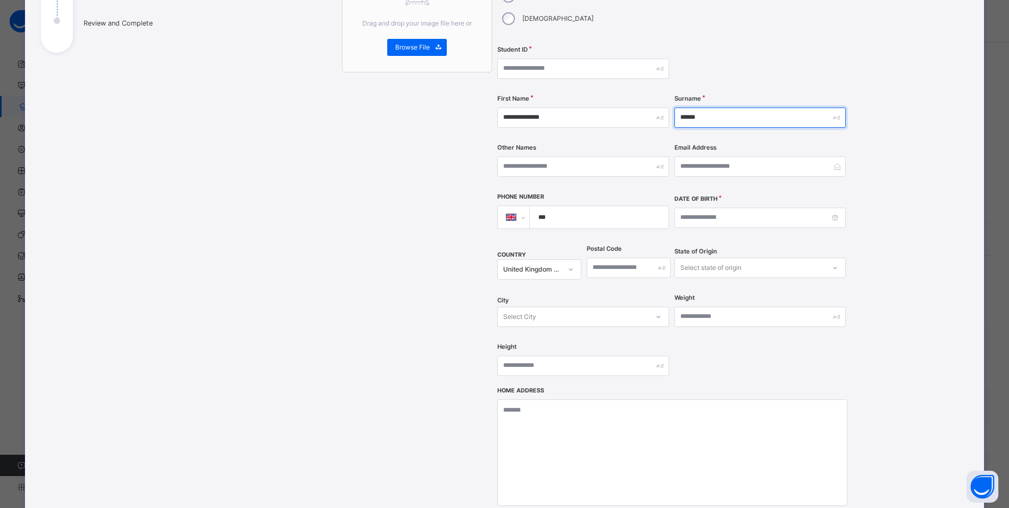
scroll to position [202, 0]
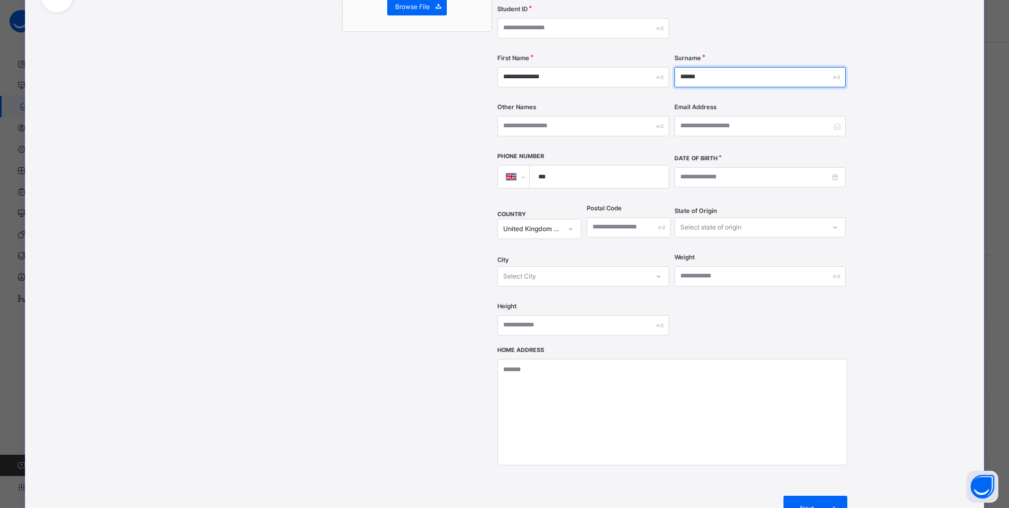
type input "*****"
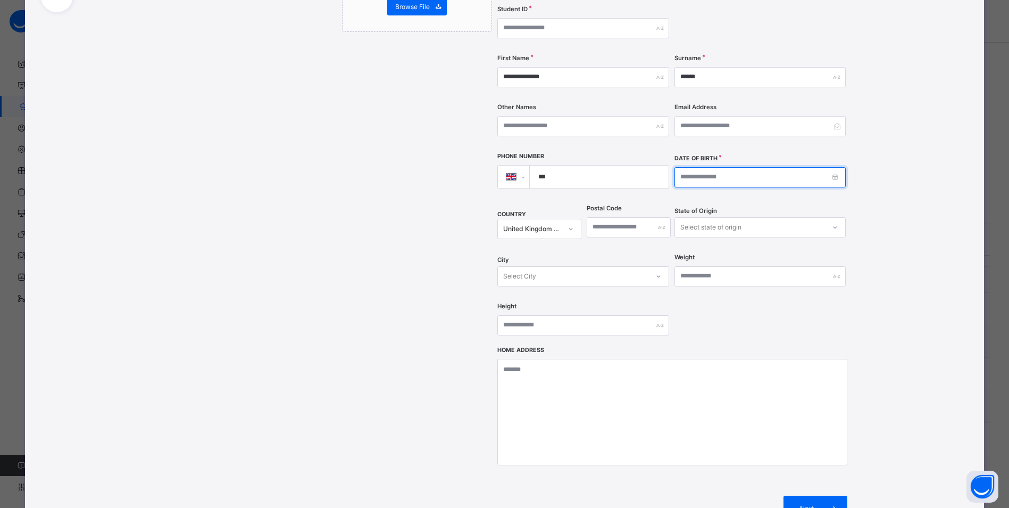
click at [680, 167] on input at bounding box center [760, 177] width 171 height 20
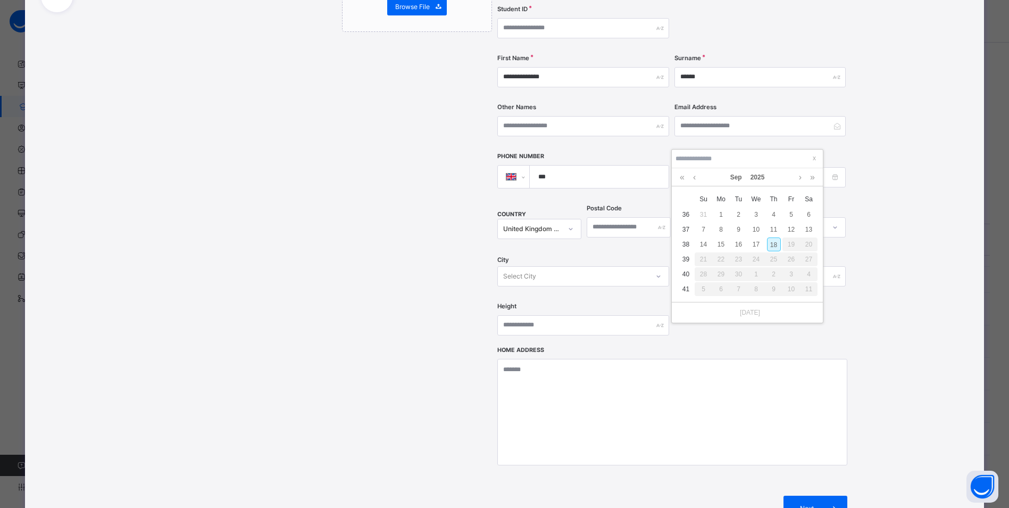
type input "**********"
click at [863, 161] on div "**********" at bounding box center [592, 210] width 751 height 672
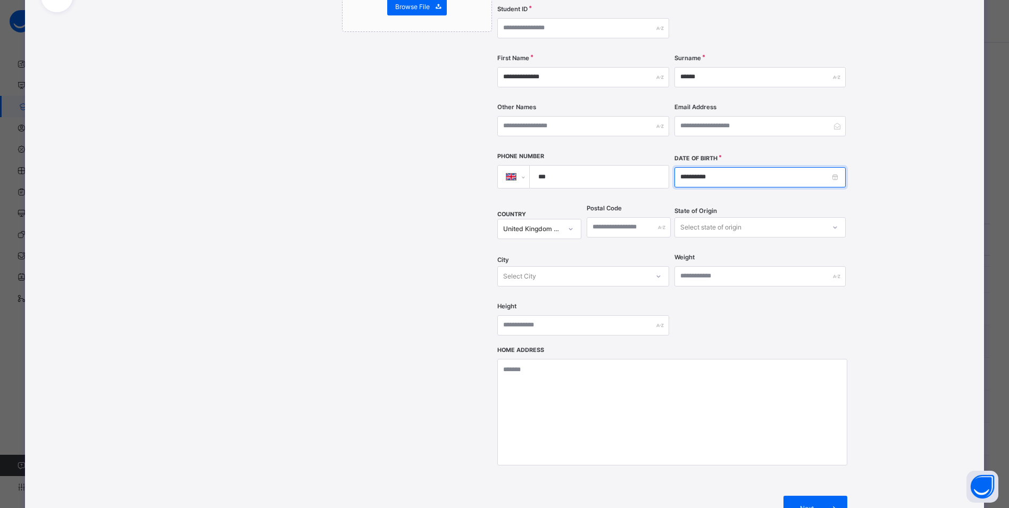
click at [721, 167] on input "**********" at bounding box center [760, 177] width 171 height 20
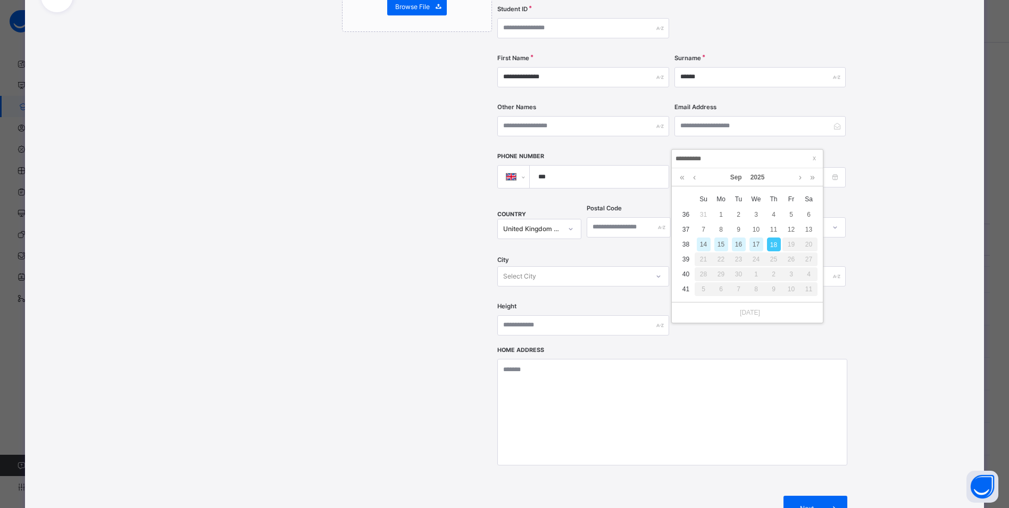
click at [682, 156] on input "**********" at bounding box center [747, 159] width 145 height 12
click at [692, 156] on input "**********" at bounding box center [747, 159] width 145 height 12
click at [712, 160] on input "**********" at bounding box center [747, 159] width 145 height 12
type input "**********"
click at [741, 241] on div "15" at bounding box center [739, 244] width 14 height 14
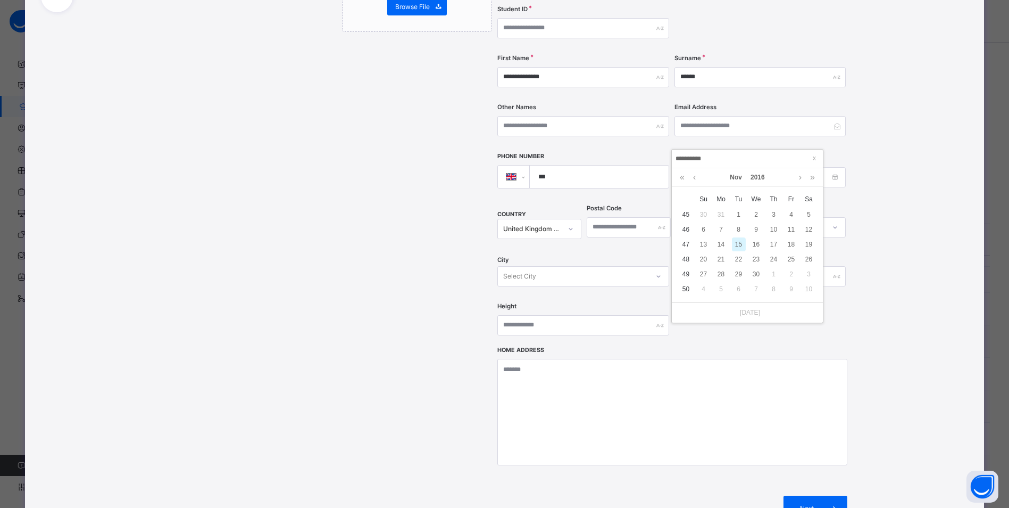
type input "**********"
click at [802, 503] on span "Next" at bounding box center [807, 508] width 30 height 10
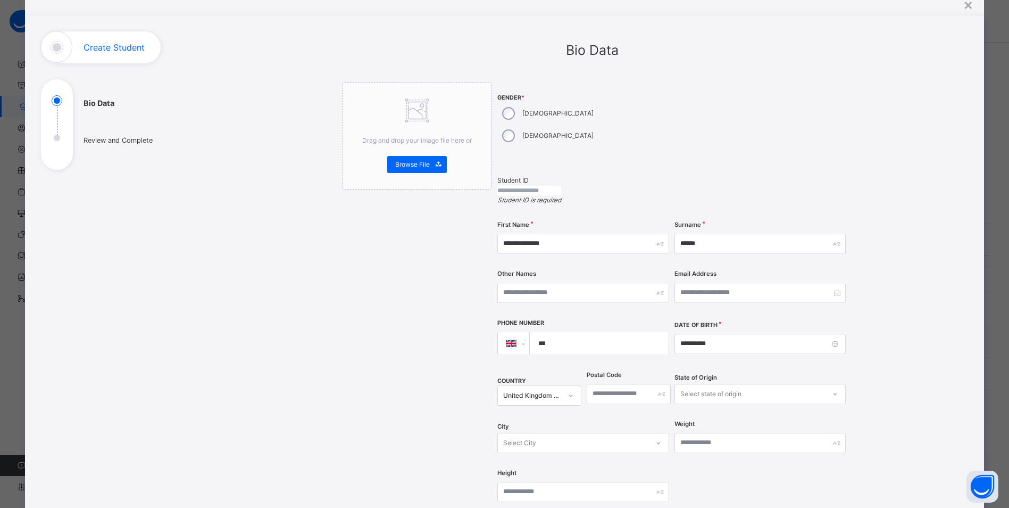
scroll to position [42, 0]
click at [561, 188] on input "text" at bounding box center [529, 193] width 64 height 10
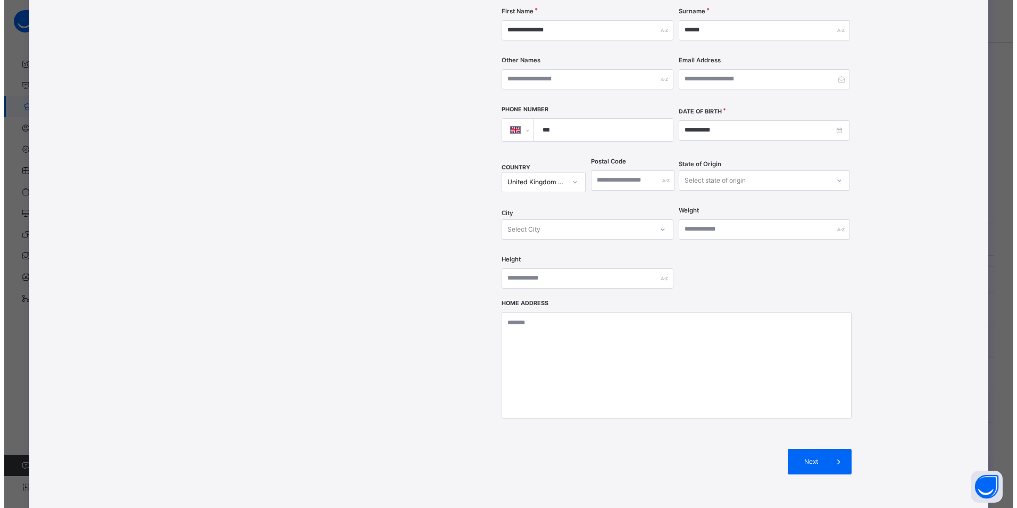
scroll to position [308, 0]
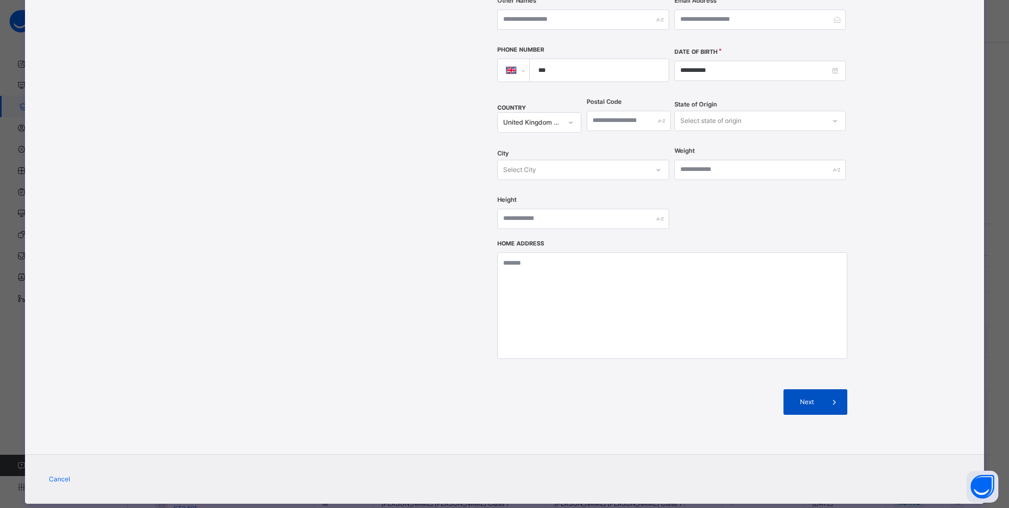
type input "******"
click at [810, 397] on span "Next" at bounding box center [807, 402] width 30 height 10
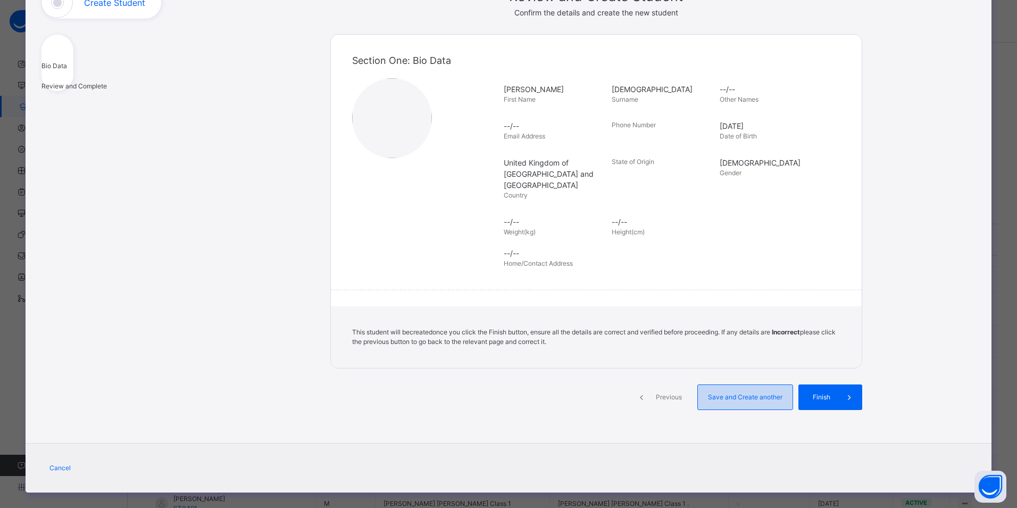
click at [777, 392] on span "Save and Create another" at bounding box center [745, 397] width 79 height 10
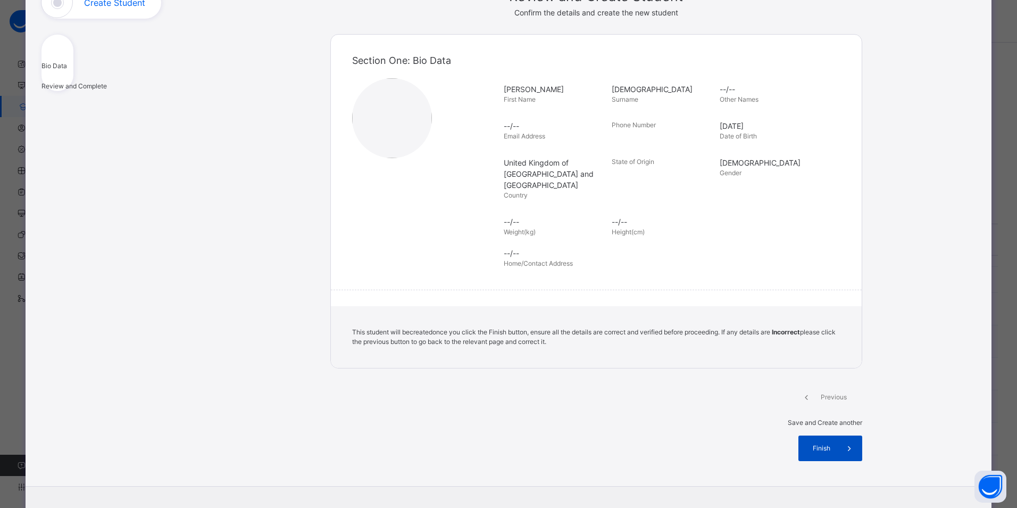
select select "**"
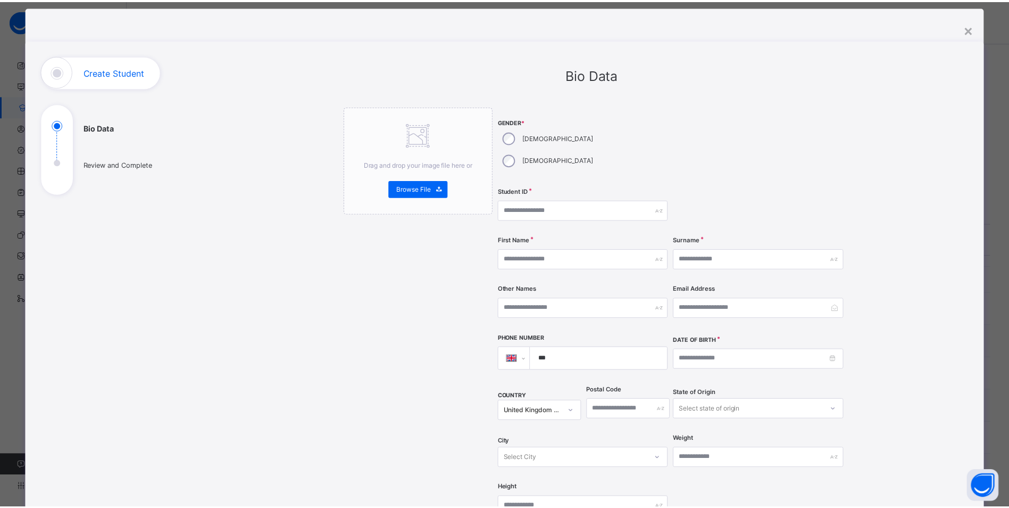
scroll to position [0, 0]
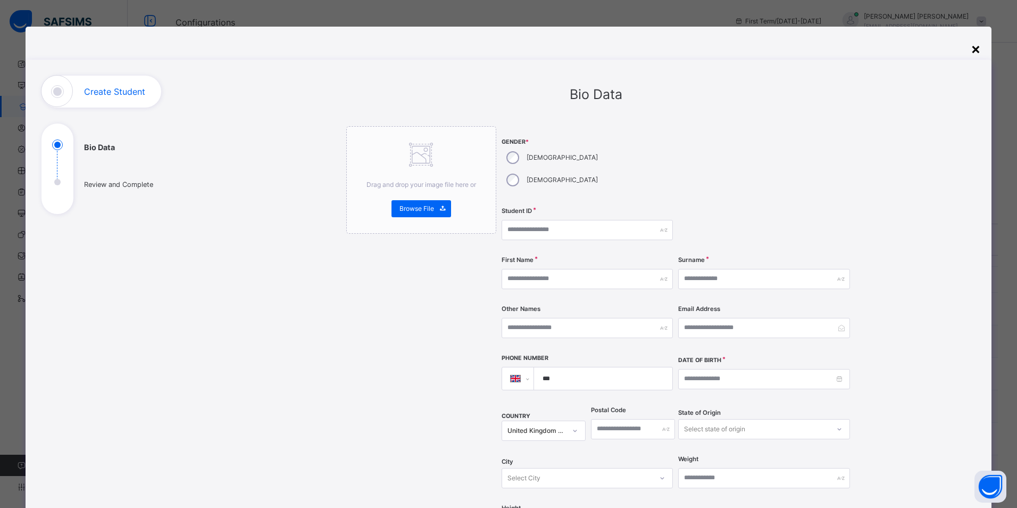
click at [971, 48] on div "×" at bounding box center [976, 48] width 10 height 22
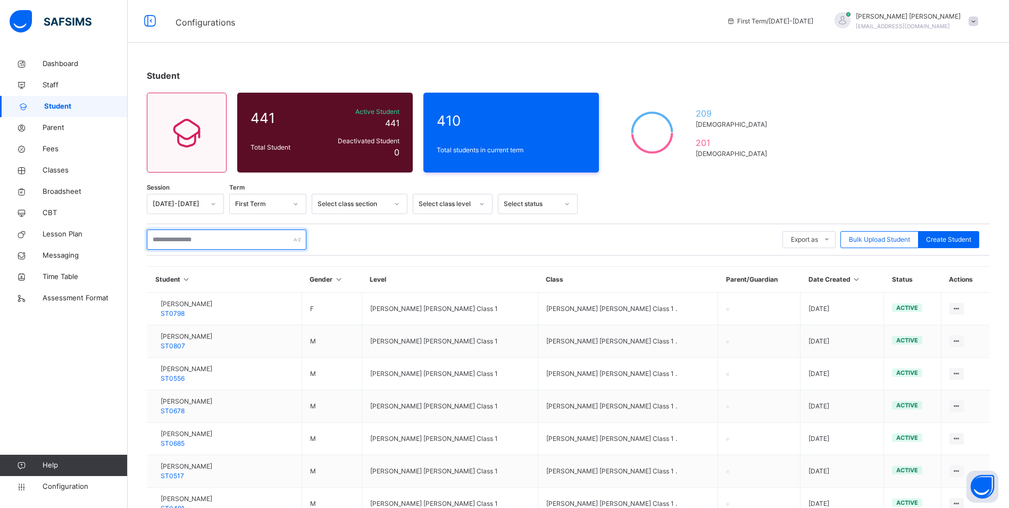
click at [217, 238] on input "text" at bounding box center [227, 239] width 160 height 20
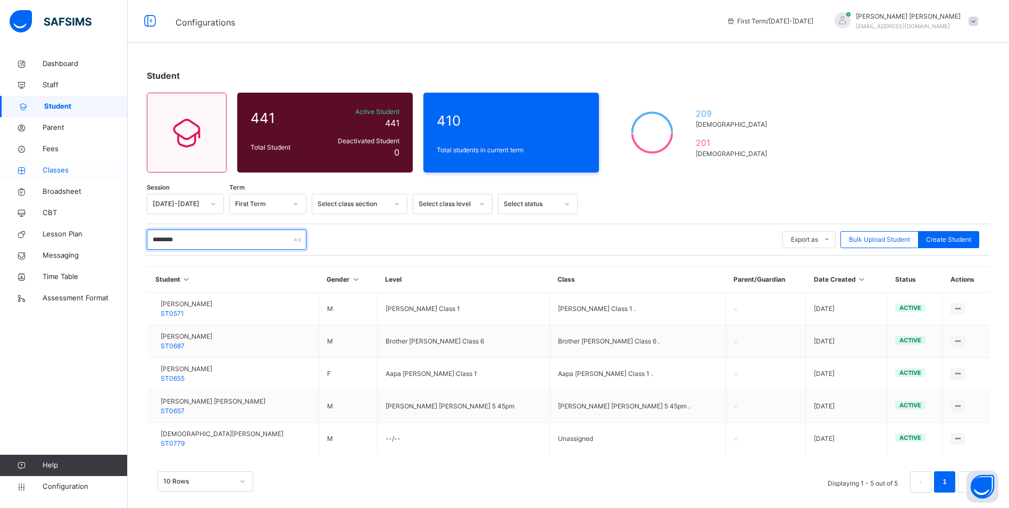
type input "********"
click at [61, 169] on span "Classes" at bounding box center [85, 170] width 85 height 11
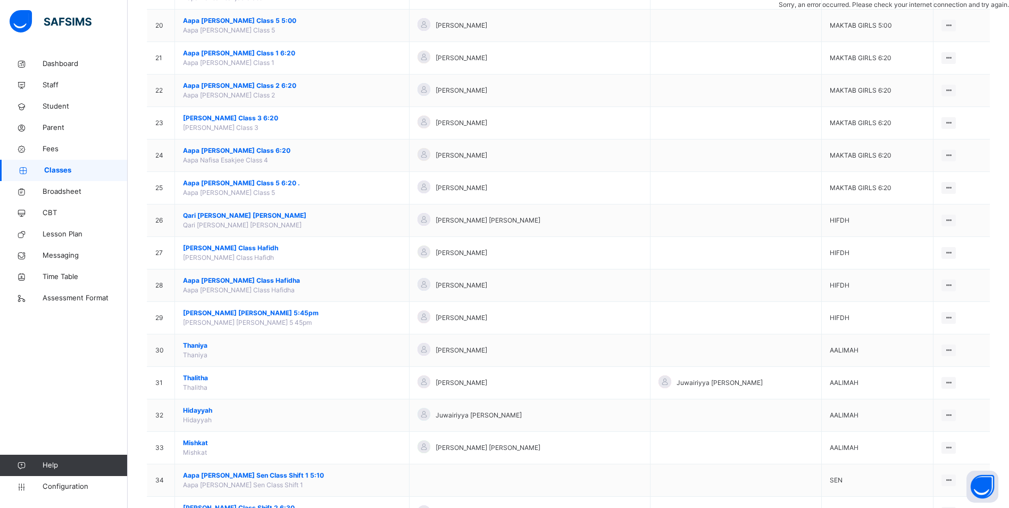
scroll to position [782, 0]
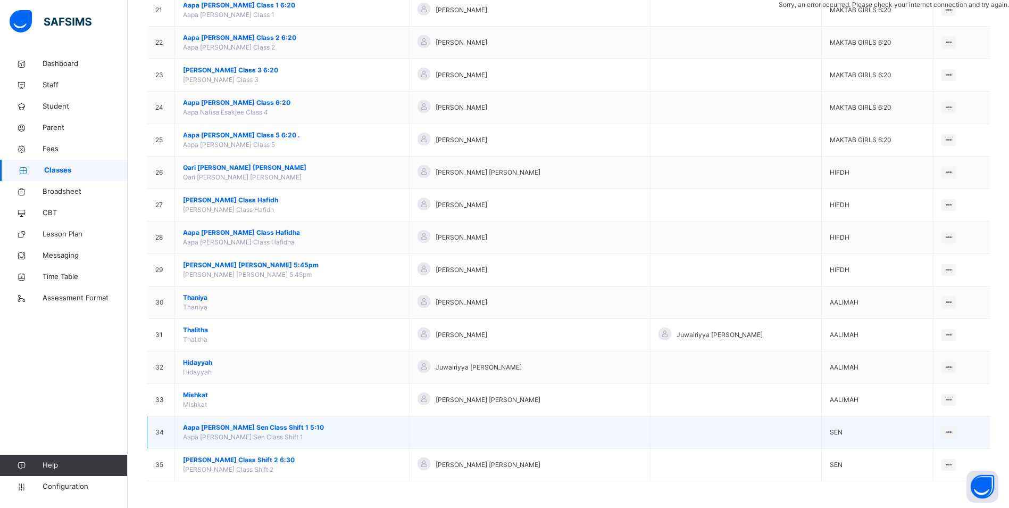
click at [273, 425] on span "Aapa [PERSON_NAME] Sen Class Shift 1 5:10" at bounding box center [292, 427] width 218 height 10
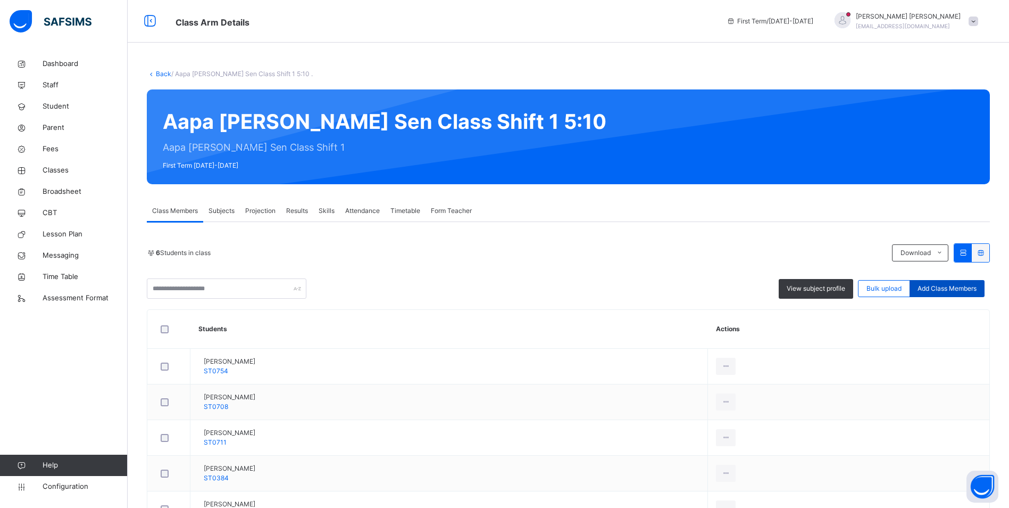
click at [947, 286] on span "Add Class Members" at bounding box center [947, 289] width 59 height 10
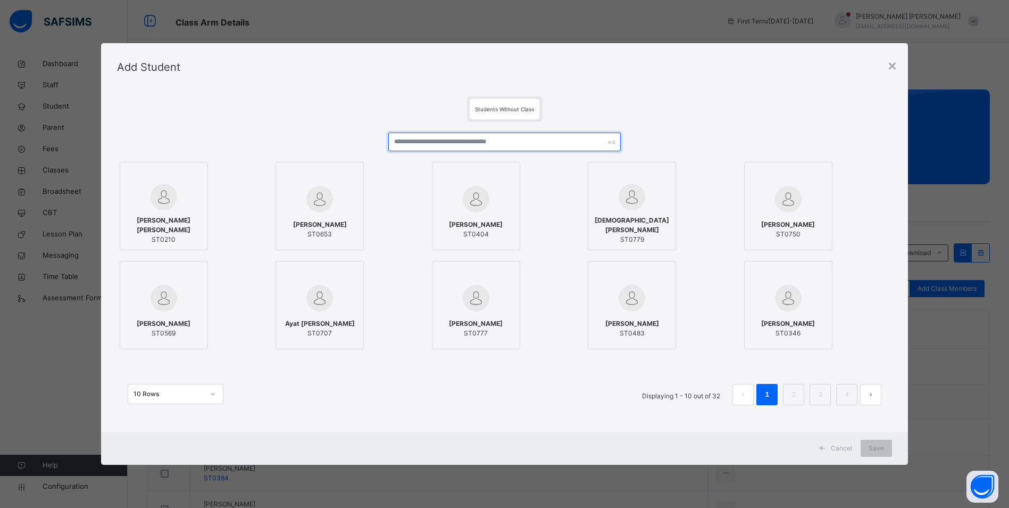
click at [454, 147] on input "text" at bounding box center [504, 141] width 232 height 19
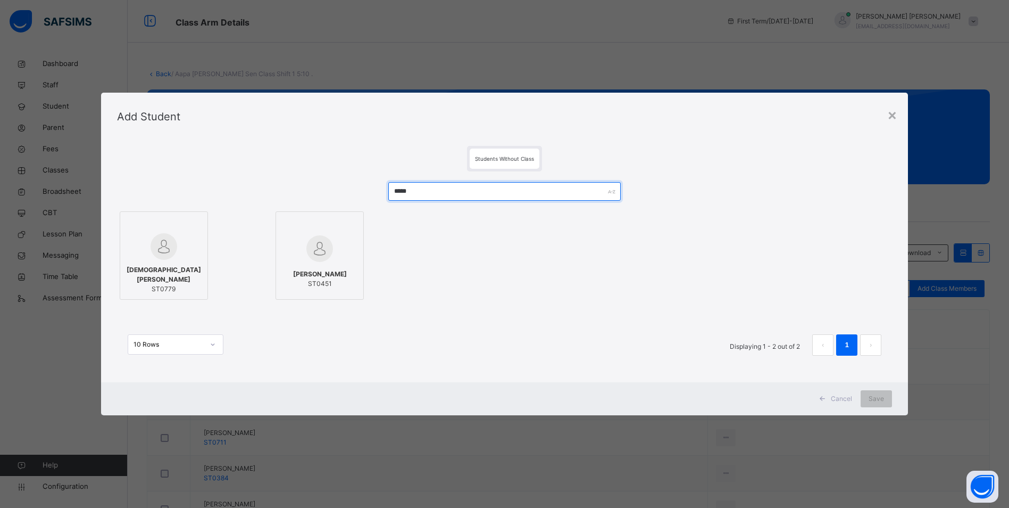
type input "*****"
click at [177, 254] on div at bounding box center [164, 246] width 77 height 27
click at [878, 392] on div "Save" at bounding box center [883, 398] width 31 height 17
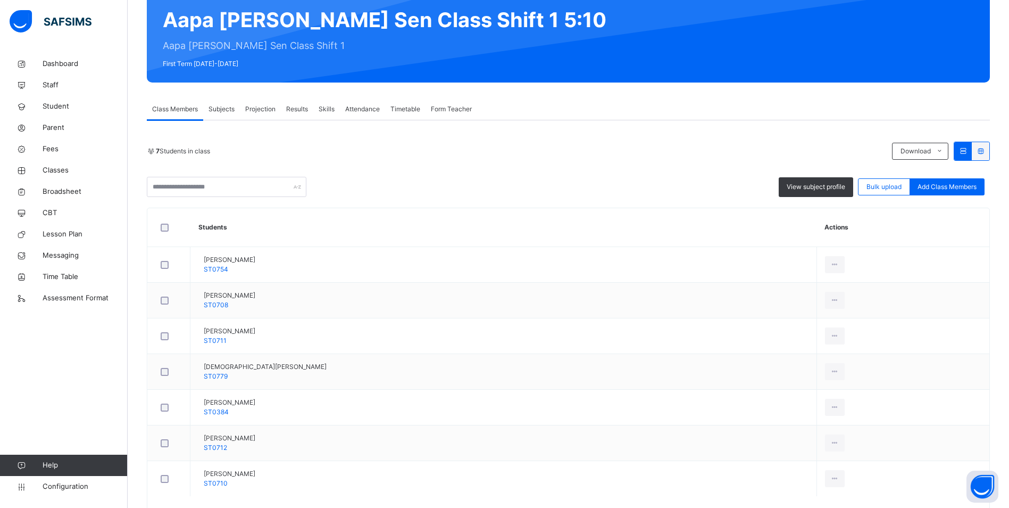
scroll to position [43, 0]
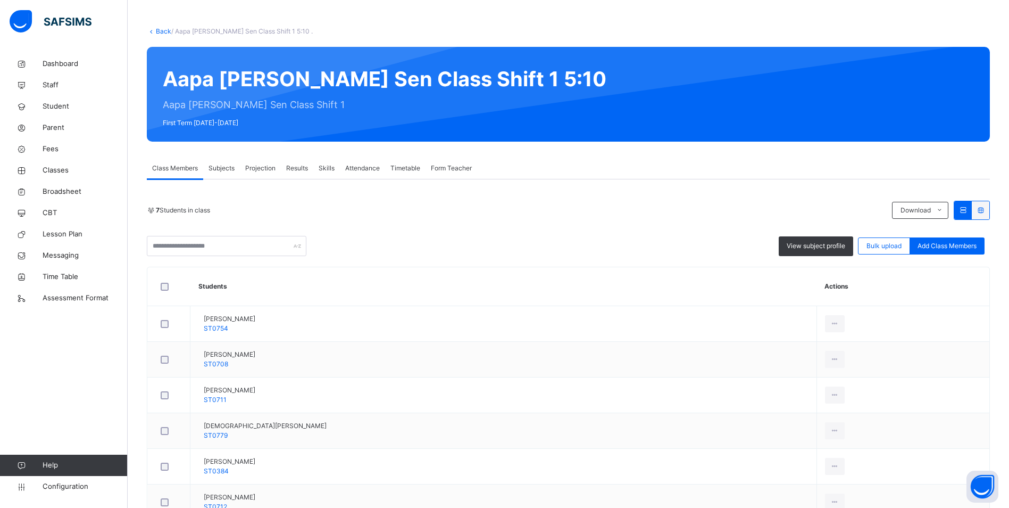
click at [361, 166] on span "Attendance" at bounding box center [362, 168] width 35 height 10
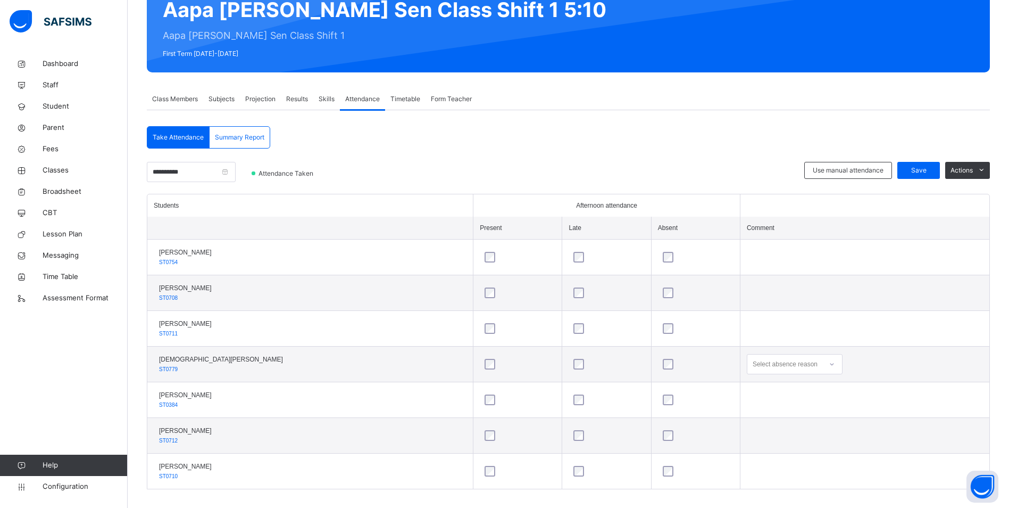
scroll to position [122, 0]
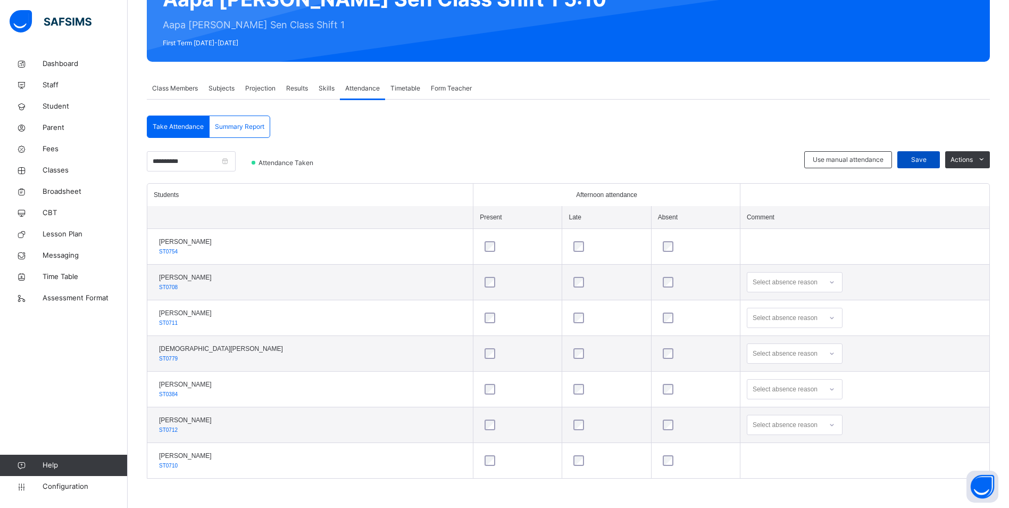
click at [918, 161] on span "Save" at bounding box center [918, 160] width 27 height 10
click at [830, 319] on icon at bounding box center [832, 318] width 4 height 2
click at [771, 469] on div "Personal reasons" at bounding box center [794, 468] width 95 height 18
click at [932, 156] on span "Save" at bounding box center [918, 160] width 27 height 10
click at [62, 165] on span "Classes" at bounding box center [85, 170] width 85 height 11
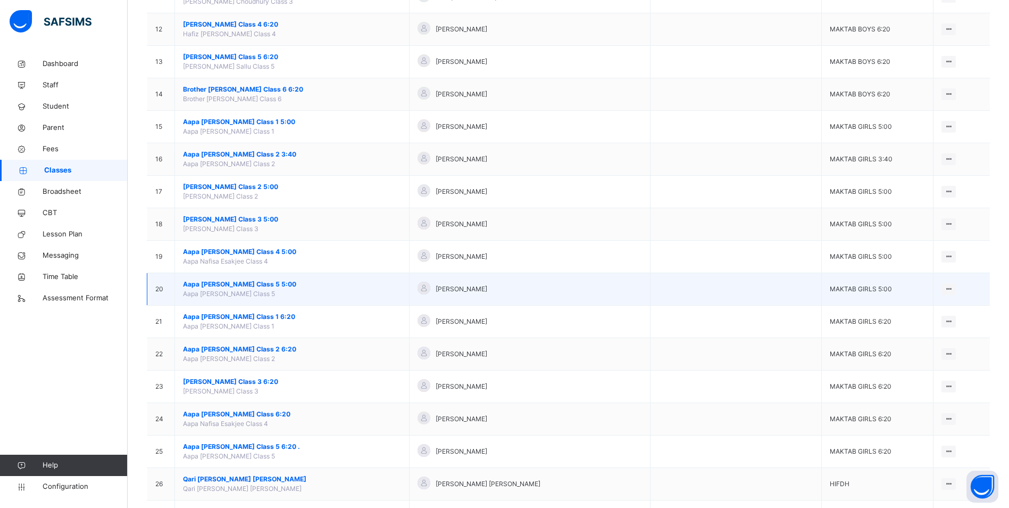
scroll to position [479, 0]
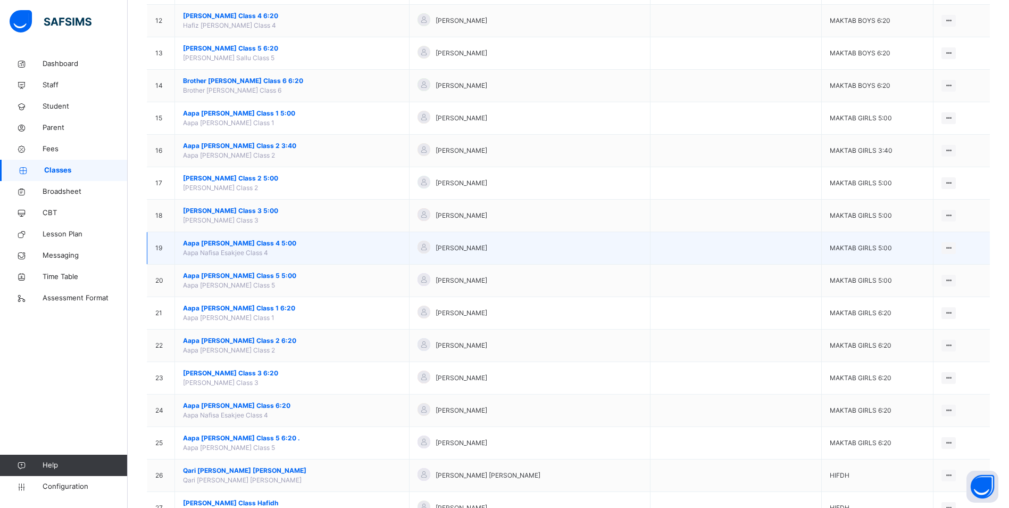
click at [262, 240] on span "Aapa [PERSON_NAME] Class 4 5:00" at bounding box center [292, 243] width 218 height 10
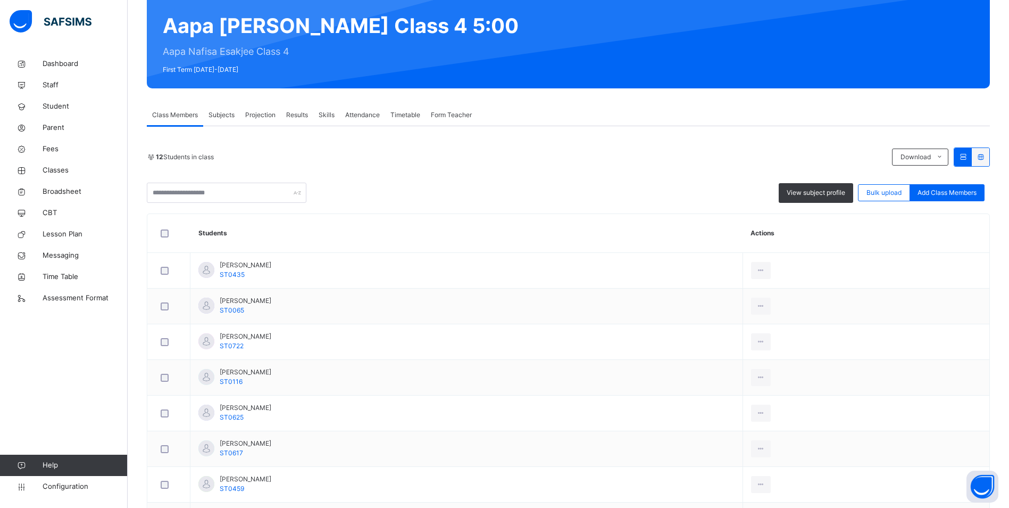
scroll to position [106, 0]
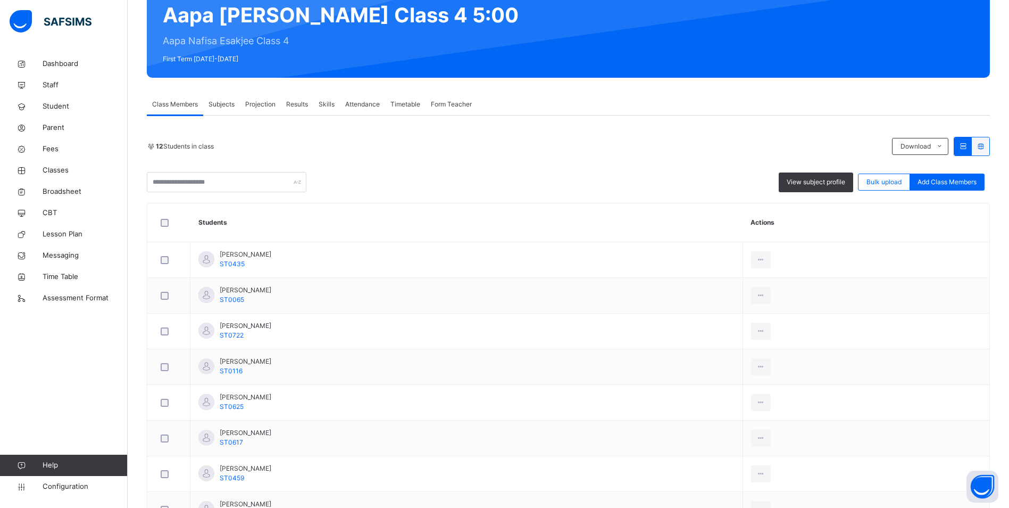
click at [364, 100] on span "Attendance" at bounding box center [362, 104] width 35 height 10
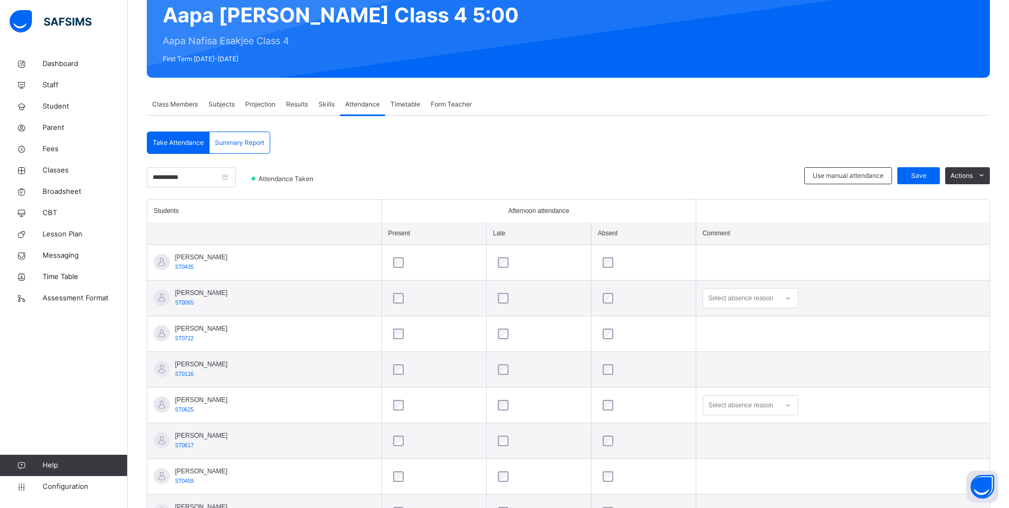
scroll to position [160, 0]
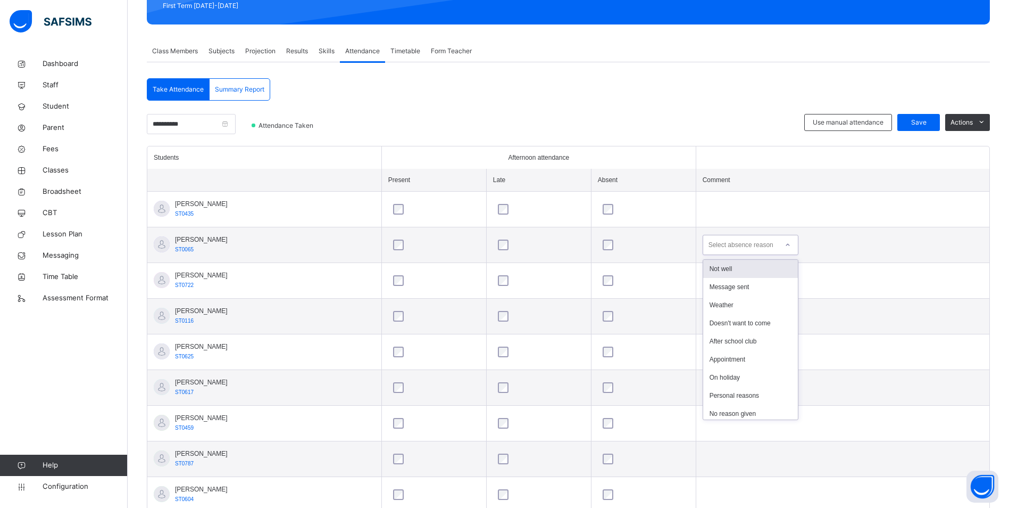
click at [791, 243] on icon at bounding box center [788, 244] width 6 height 11
click at [753, 415] on div "Parent's evening" at bounding box center [750, 410] width 95 height 18
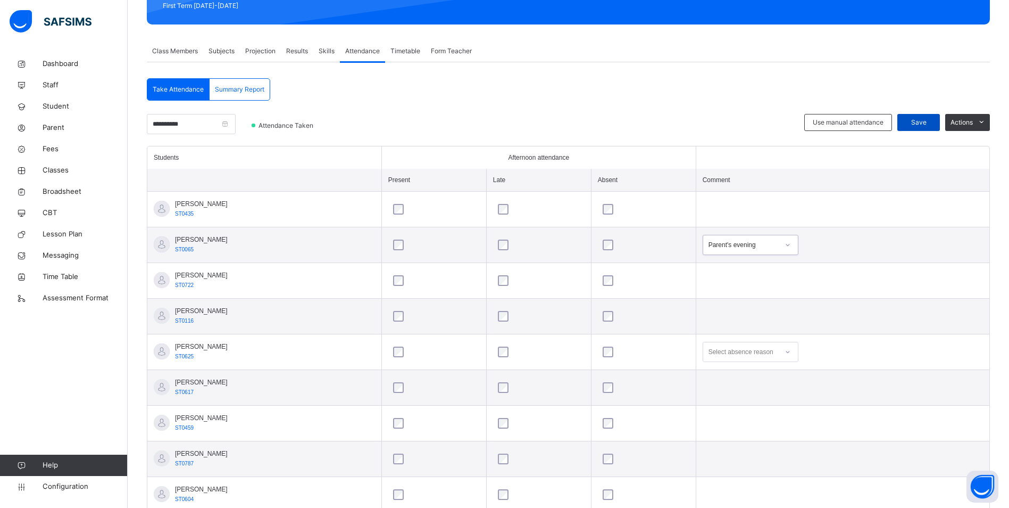
click at [932, 119] on span "Save" at bounding box center [918, 123] width 27 height 10
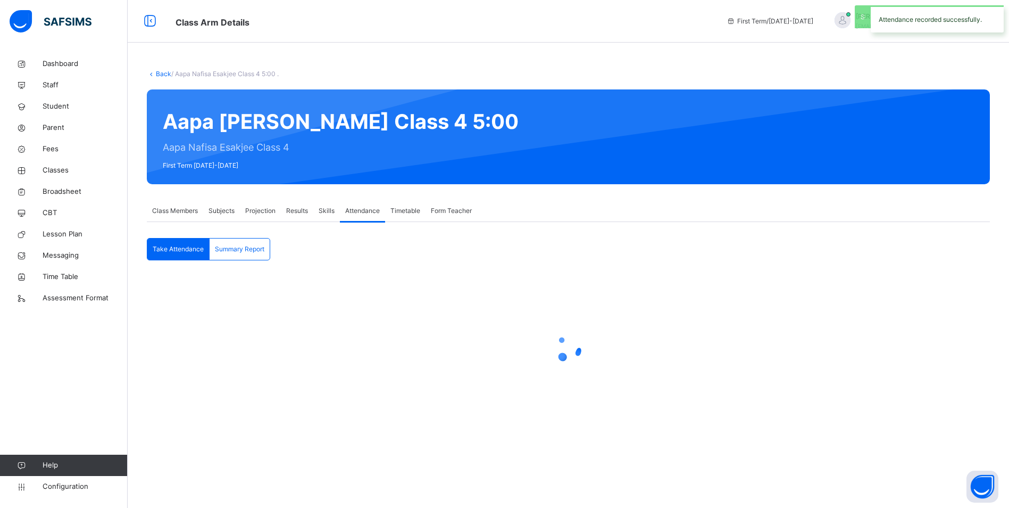
scroll to position [0, 0]
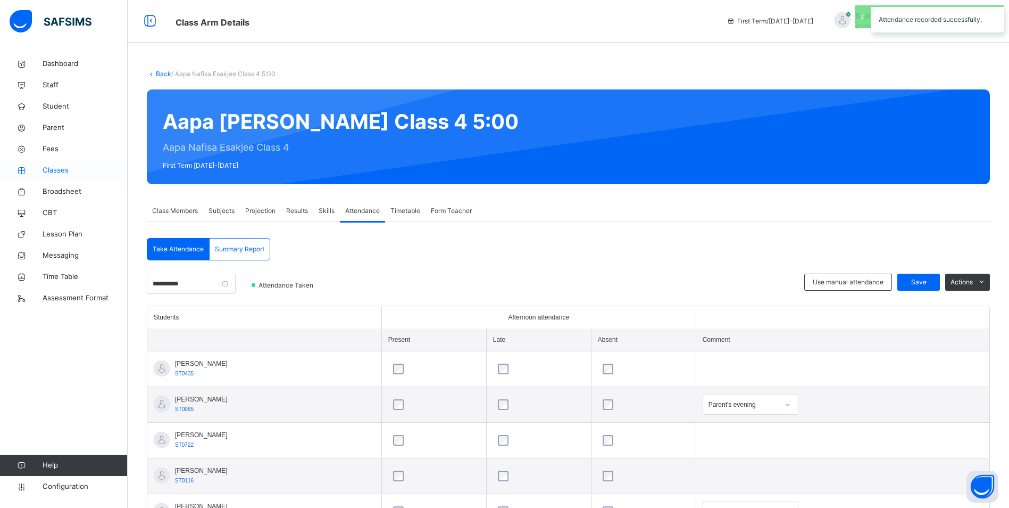
click at [61, 170] on span "Classes" at bounding box center [85, 170] width 85 height 11
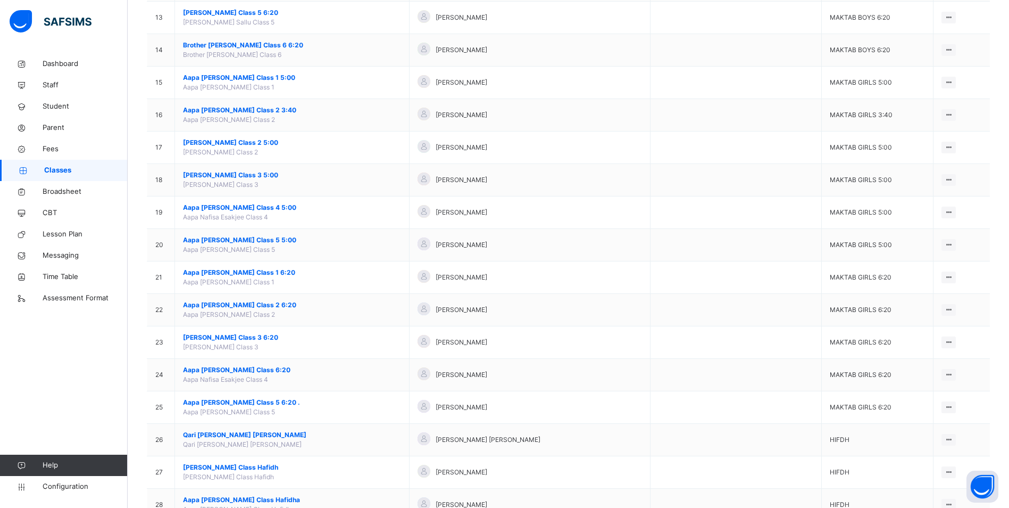
scroll to position [532, 0]
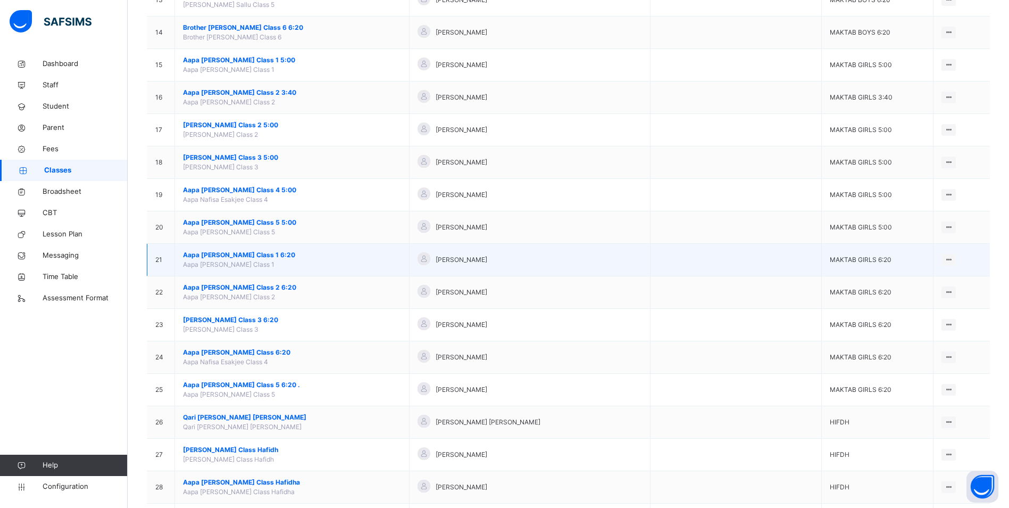
click at [214, 255] on span "Aapa [PERSON_NAME] Class 1 6:20" at bounding box center [292, 255] width 218 height 10
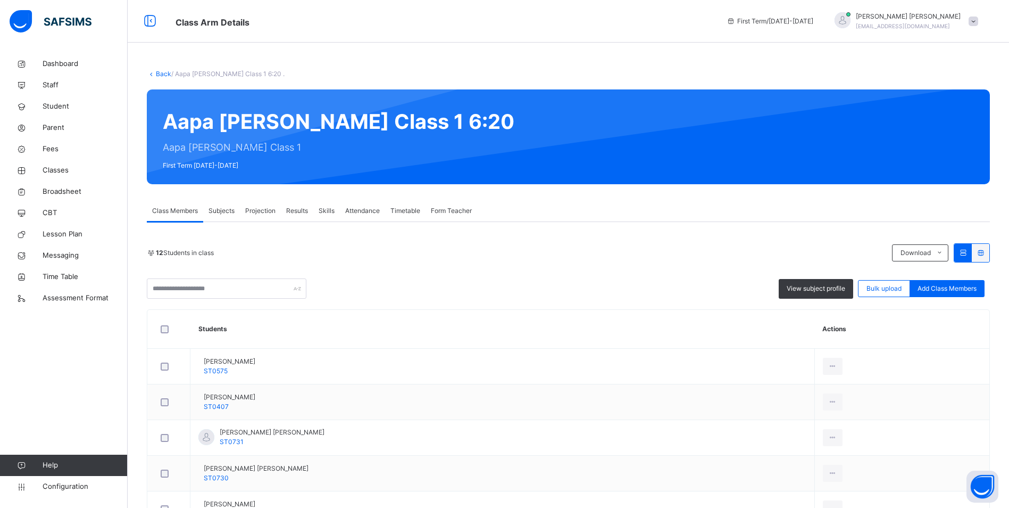
click at [359, 207] on span "Attendance" at bounding box center [362, 211] width 35 height 10
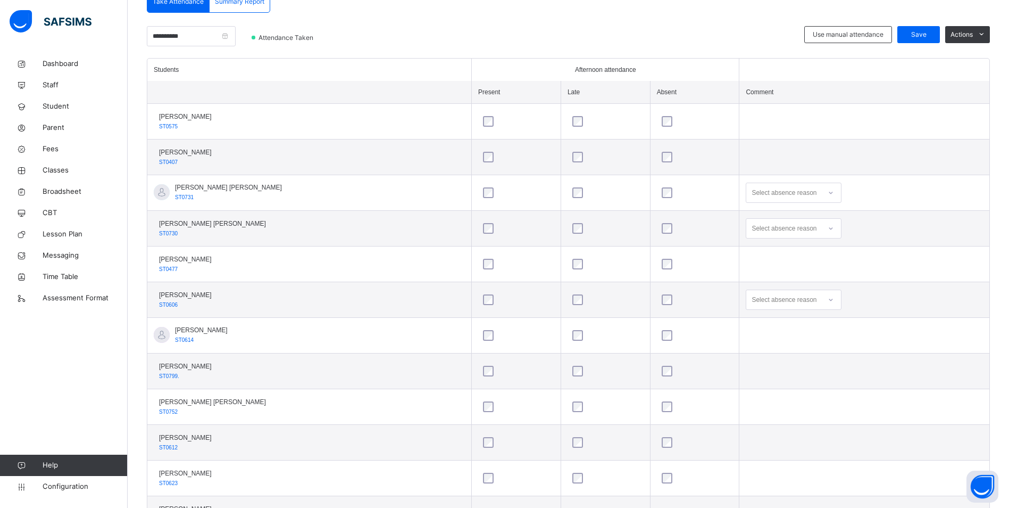
scroll to position [301, 0]
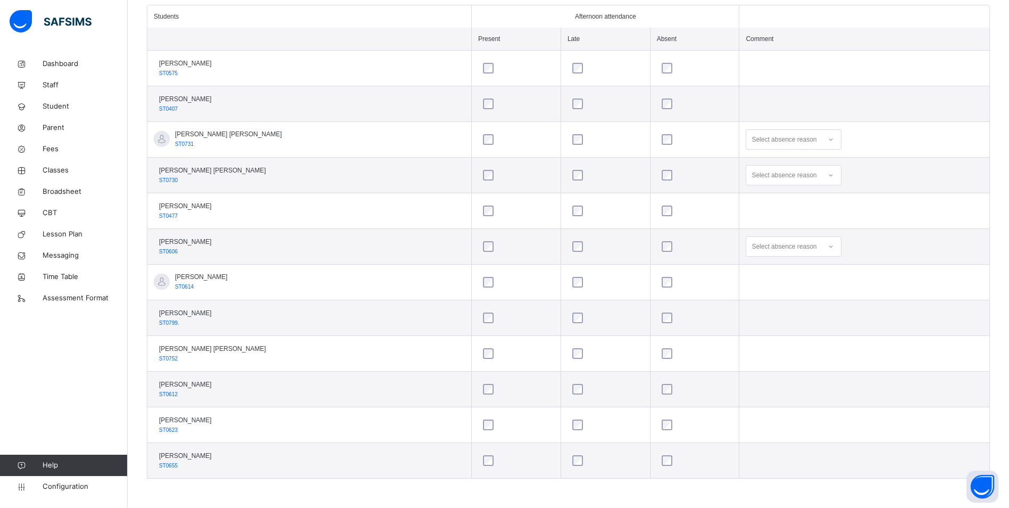
click at [828, 136] on icon at bounding box center [831, 139] width 6 height 11
click at [766, 292] on div "Personal reasons" at bounding box center [793, 290] width 95 height 18
click at [828, 178] on icon at bounding box center [831, 175] width 6 height 11
click at [764, 322] on div "Personal reasons" at bounding box center [793, 326] width 95 height 18
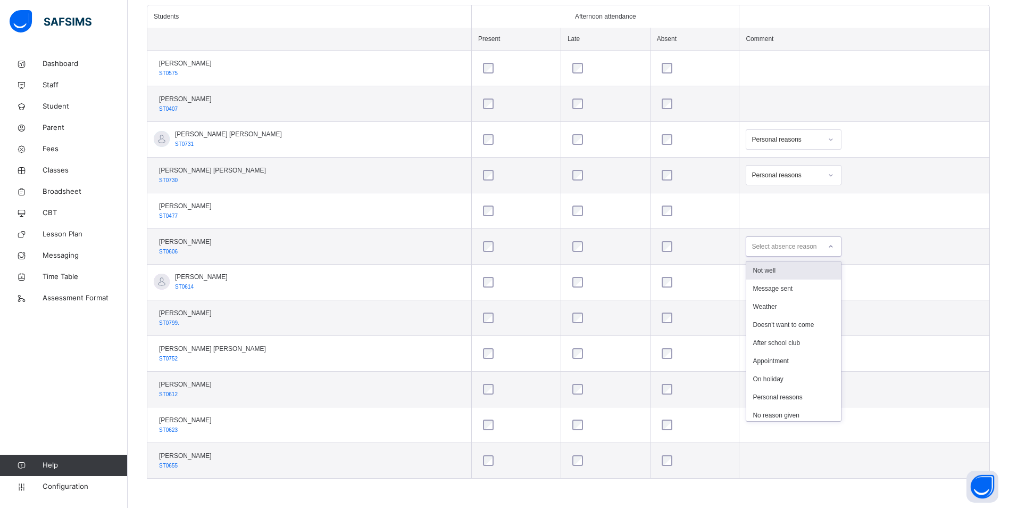
click at [828, 244] on icon at bounding box center [831, 246] width 6 height 11
click at [776, 290] on div "Message sent" at bounding box center [793, 288] width 95 height 18
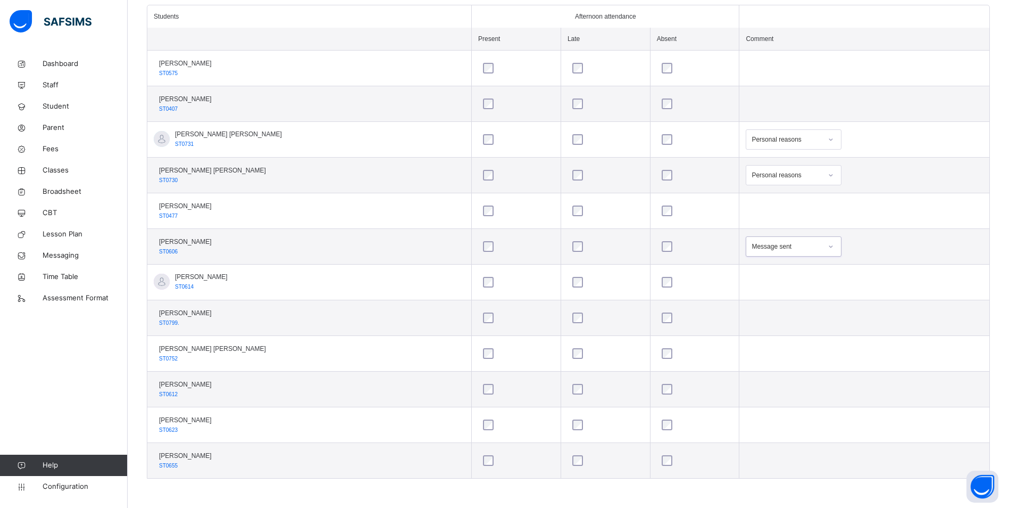
scroll to position [141, 0]
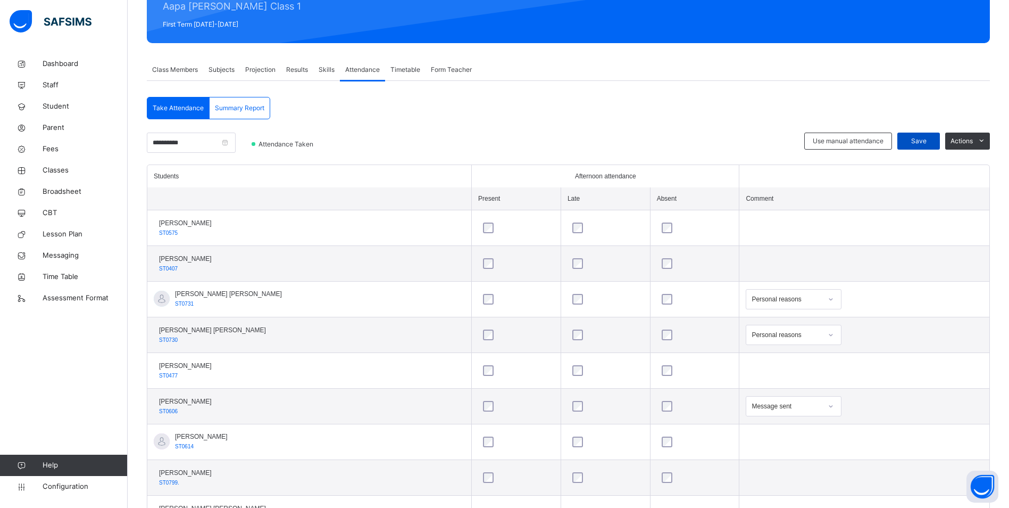
click at [932, 142] on span "Save" at bounding box center [918, 141] width 27 height 10
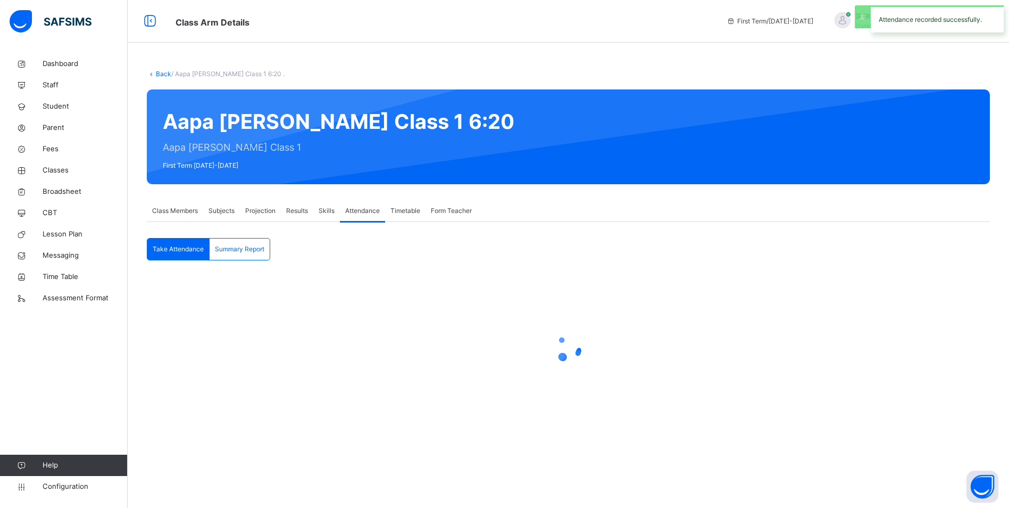
scroll to position [0, 0]
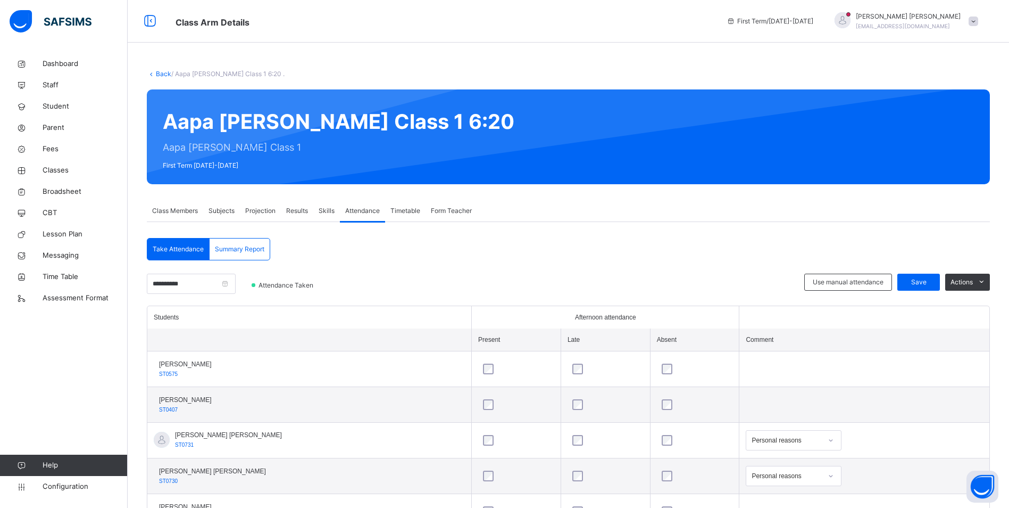
drag, startPoint x: 55, startPoint y: 170, endPoint x: 273, endPoint y: 318, distance: 263.5
click at [56, 170] on span "Classes" at bounding box center [85, 170] width 85 height 11
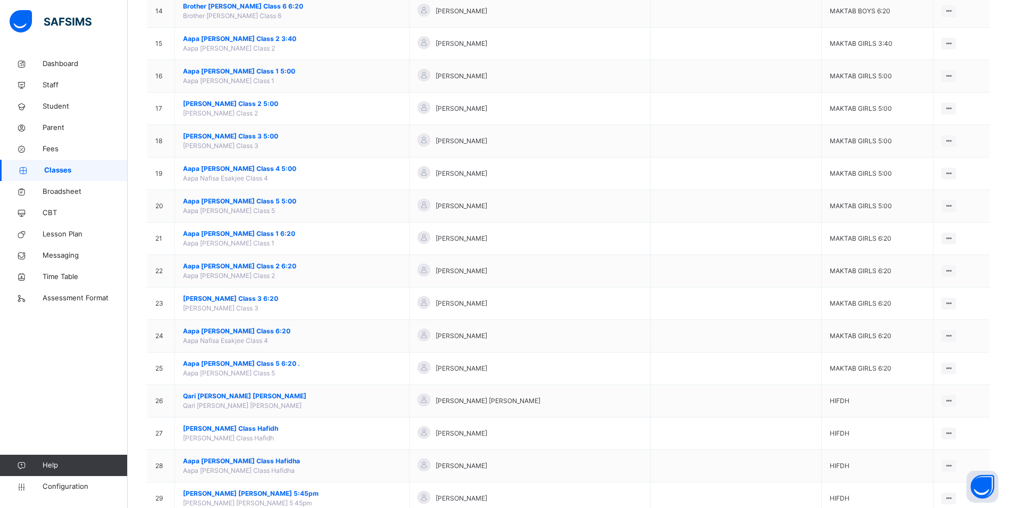
scroll to position [585, 0]
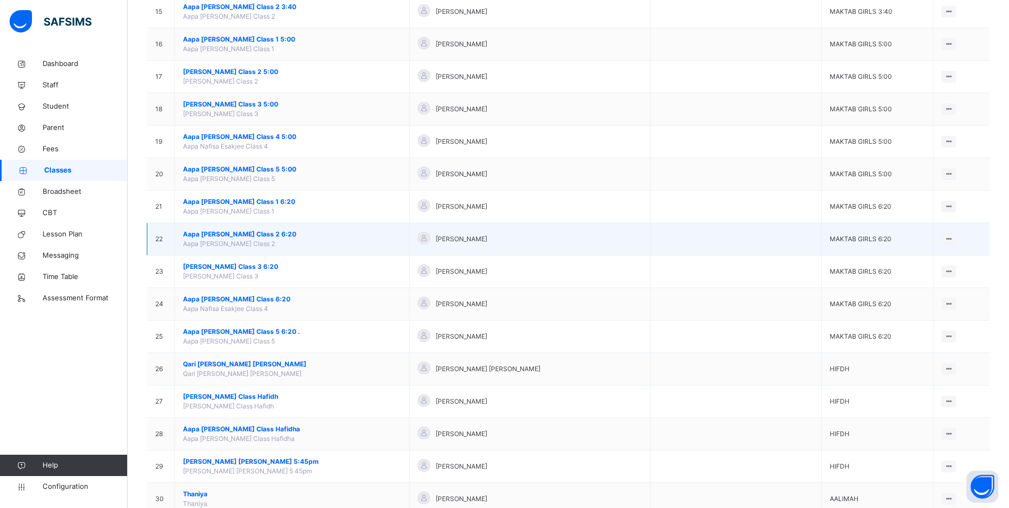
click at [237, 232] on span "Aapa [PERSON_NAME] Class 2 6:20" at bounding box center [292, 234] width 218 height 10
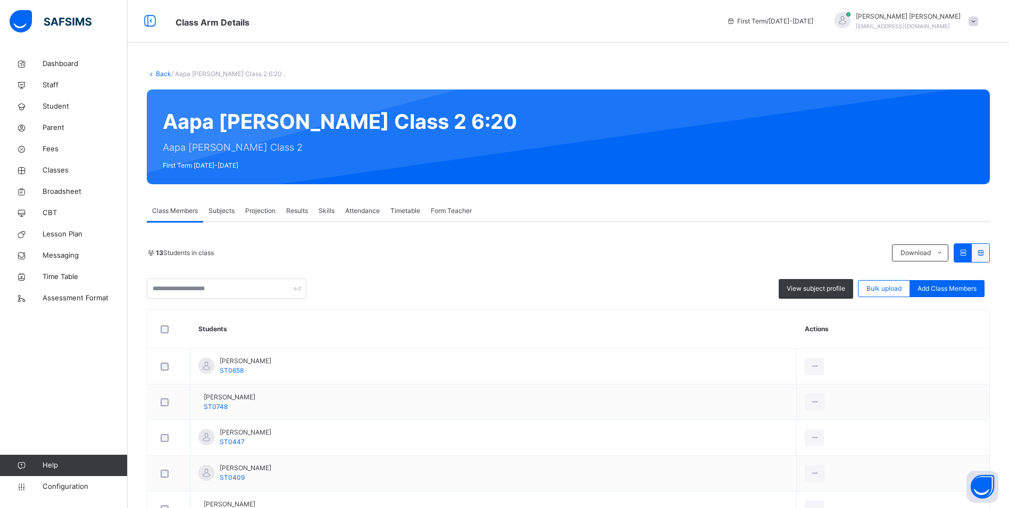
drag, startPoint x: 361, startPoint y: 213, endPoint x: 628, endPoint y: 301, distance: 281.1
click at [361, 213] on span "Attendance" at bounding box center [362, 211] width 35 height 10
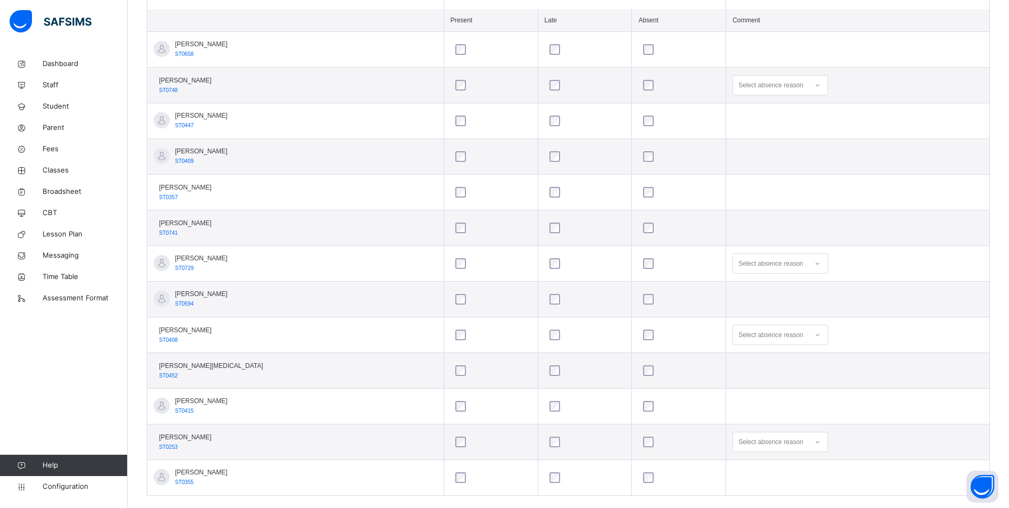
scroll to position [336, 0]
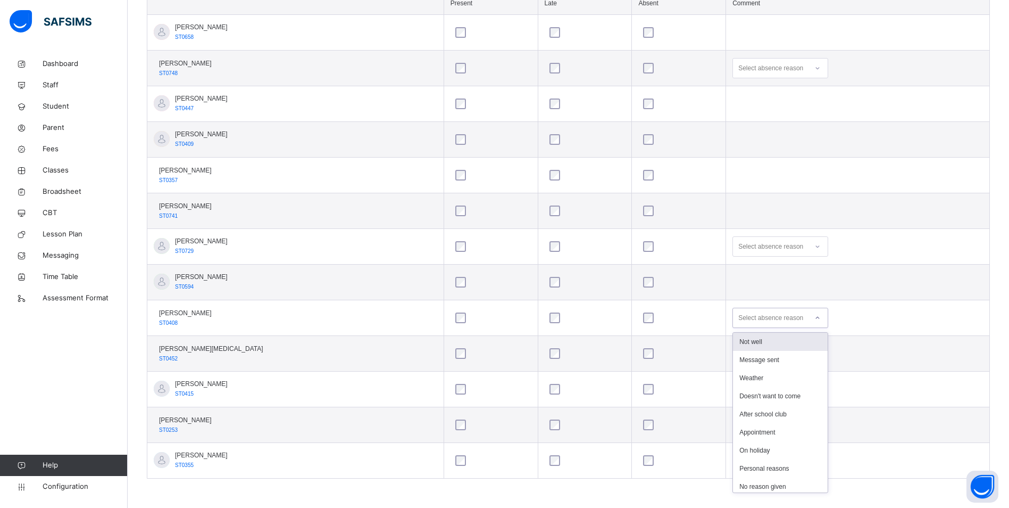
click at [812, 316] on div at bounding box center [818, 317] width 18 height 17
click at [784, 360] on div "Message sent" at bounding box center [780, 360] width 95 height 18
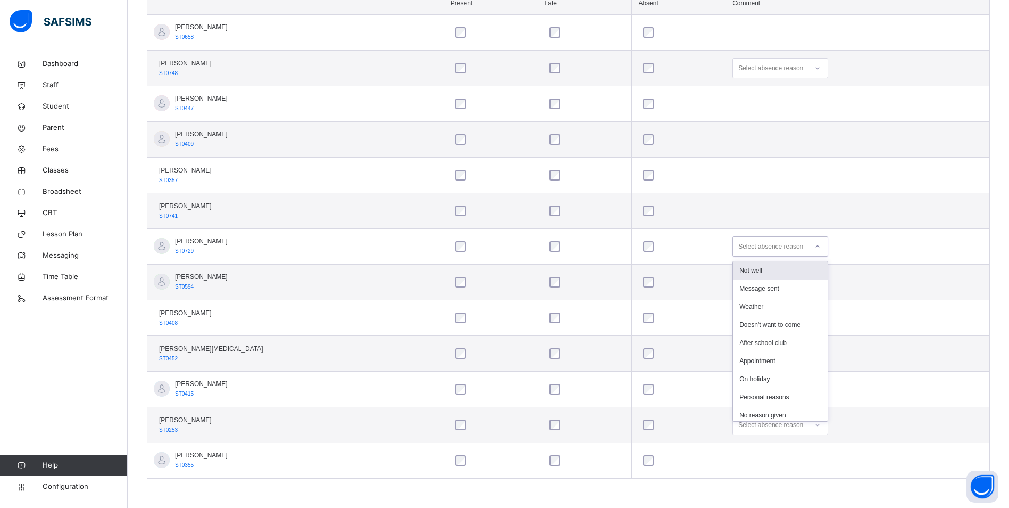
click at [814, 248] on icon at bounding box center [817, 246] width 6 height 11
click at [771, 289] on div "Message sent" at bounding box center [780, 288] width 95 height 18
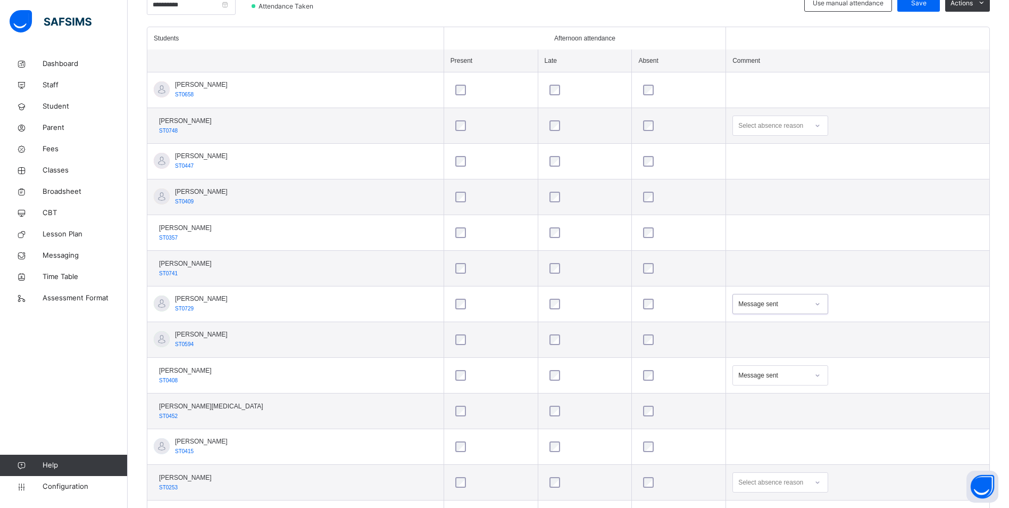
scroll to position [177, 0]
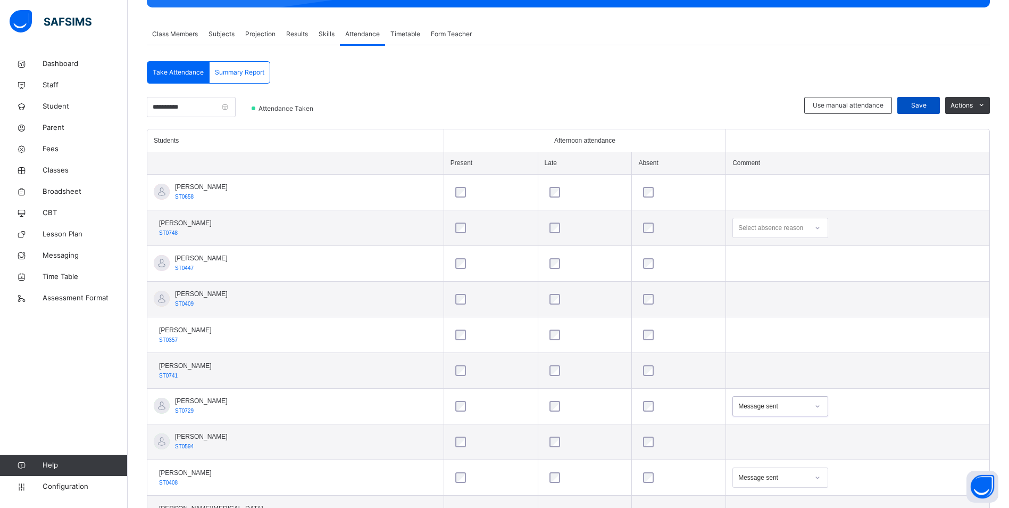
click at [925, 103] on span "Save" at bounding box center [918, 106] width 27 height 10
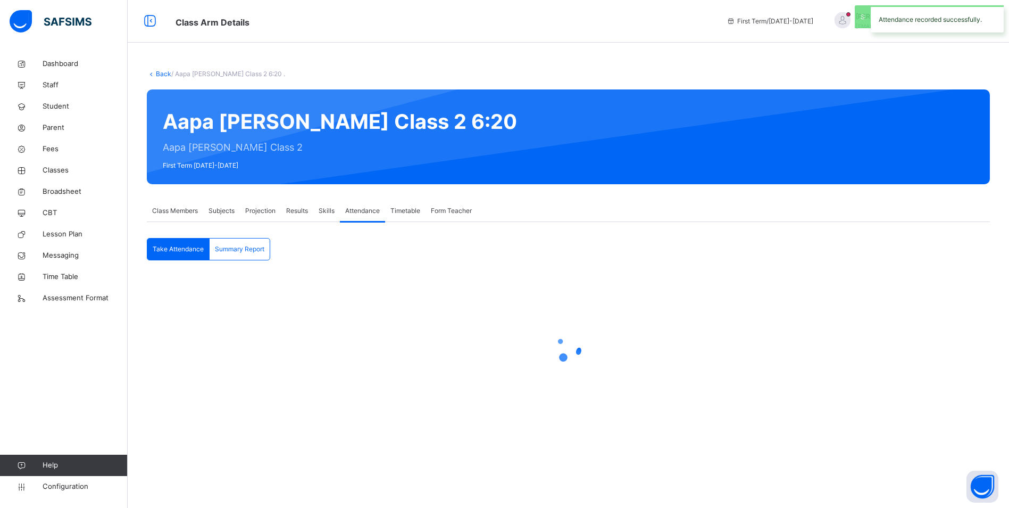
scroll to position [0, 0]
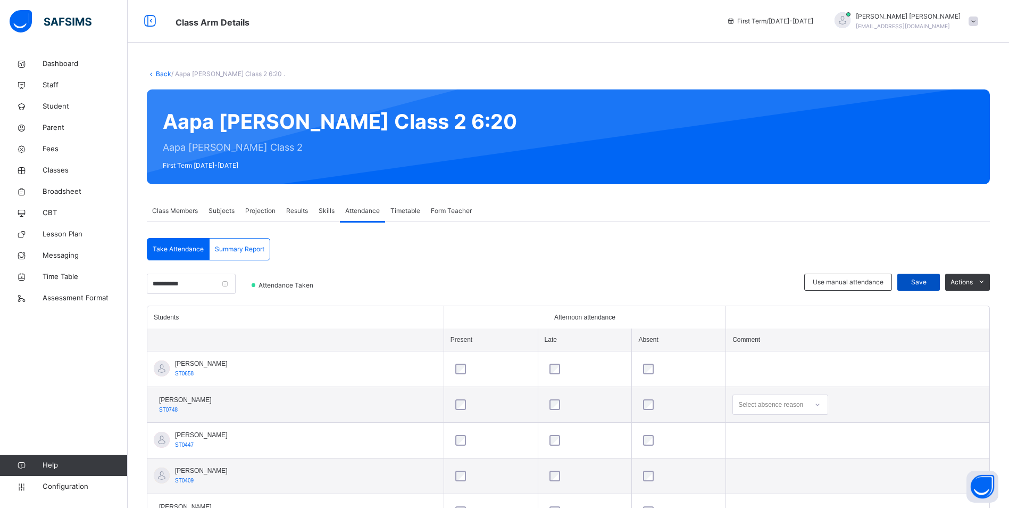
click at [931, 280] on span "Save" at bounding box center [918, 282] width 27 height 10
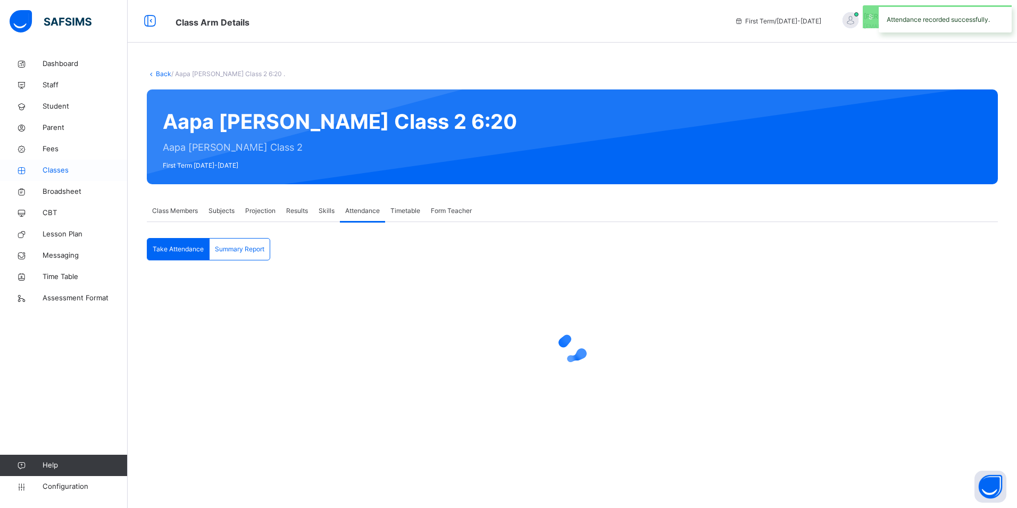
click at [57, 171] on span "Classes" at bounding box center [85, 170] width 85 height 11
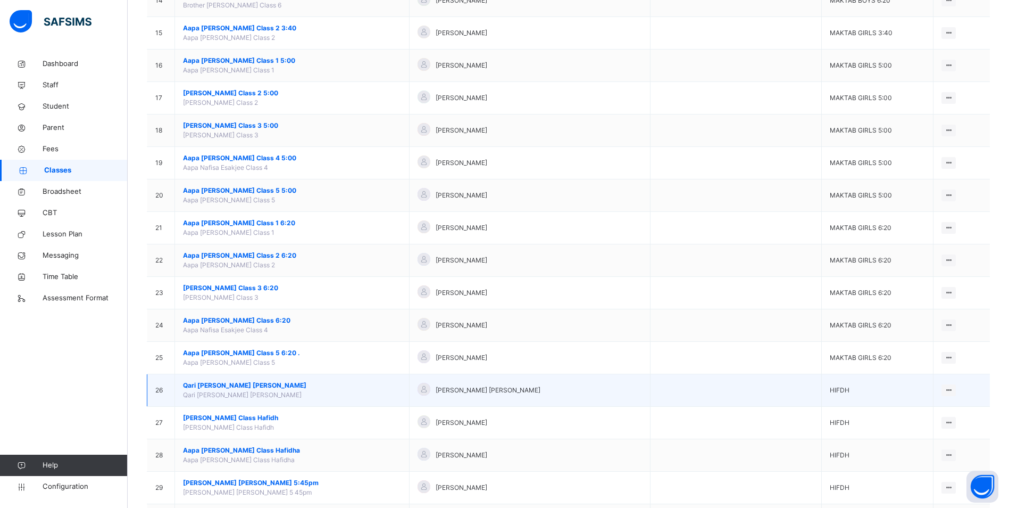
scroll to position [638, 0]
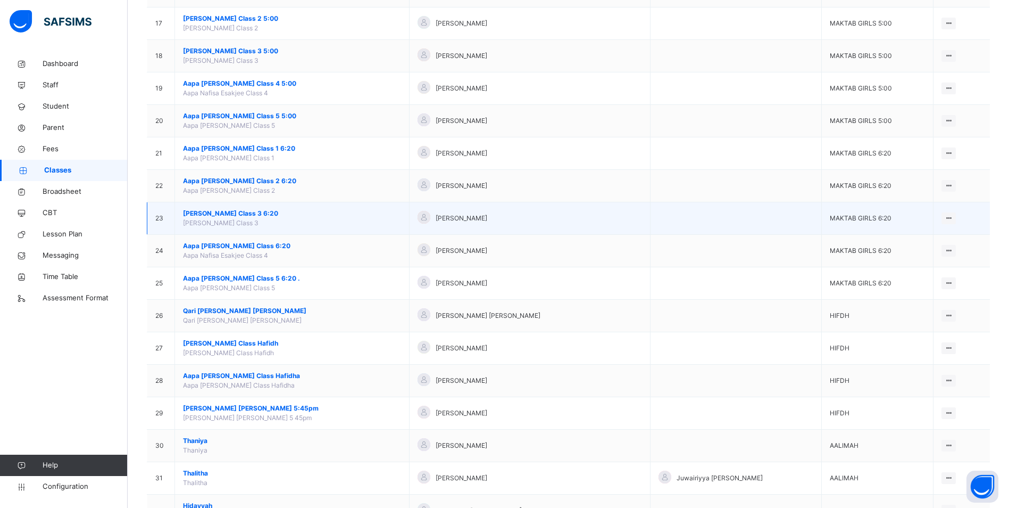
click at [248, 213] on span "[PERSON_NAME] Class 3 6:20" at bounding box center [292, 214] width 218 height 10
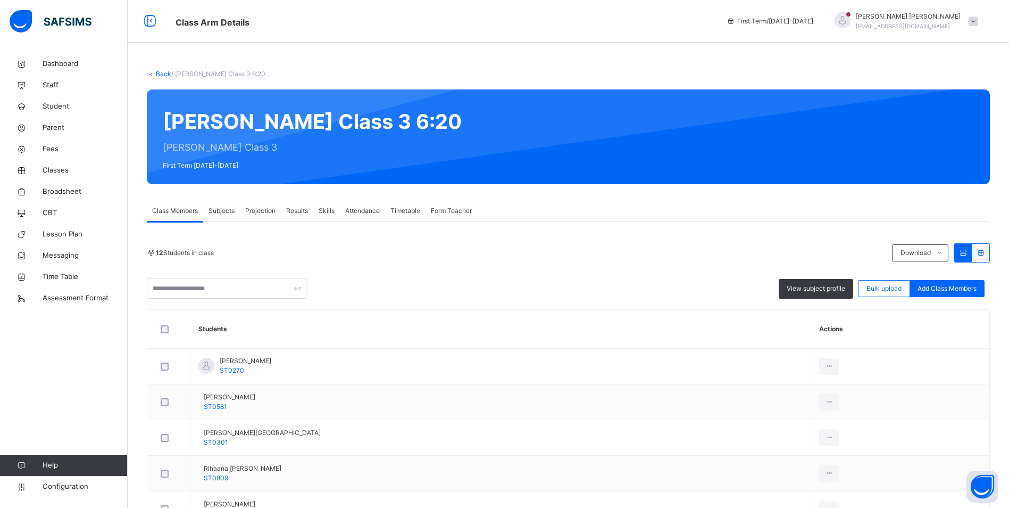
click at [367, 210] on span "Attendance" at bounding box center [362, 211] width 35 height 10
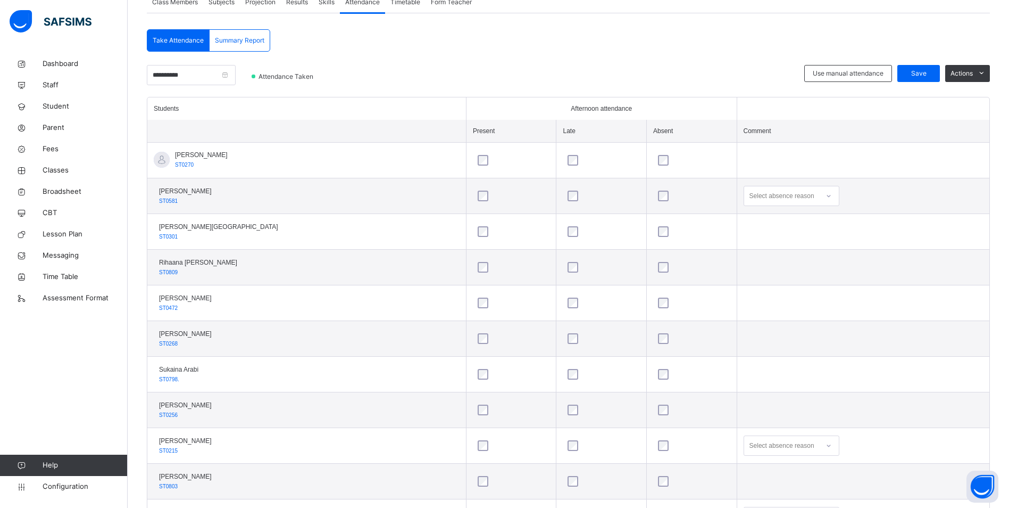
scroll to position [213, 0]
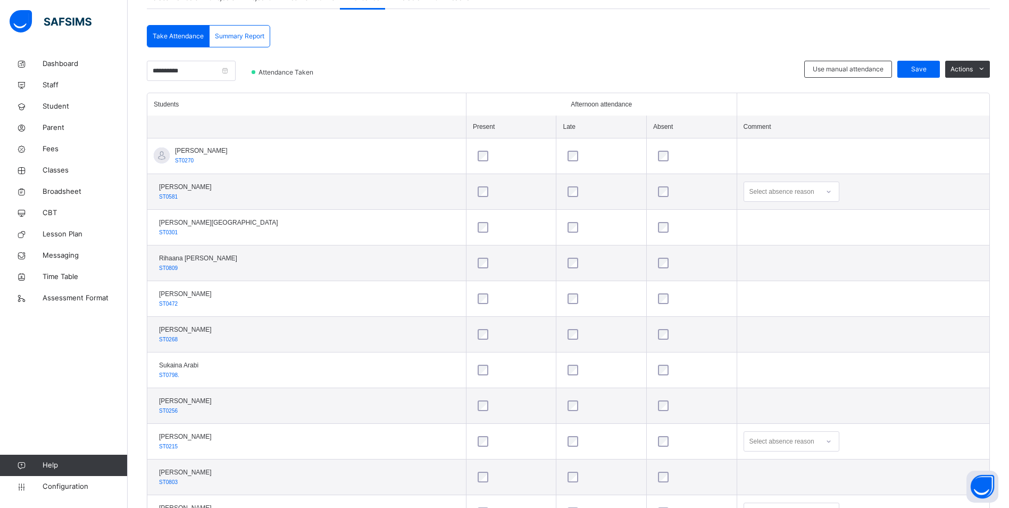
click at [826, 190] on icon at bounding box center [829, 191] width 6 height 11
click at [769, 341] on div "Personal reasons" at bounding box center [791, 342] width 95 height 18
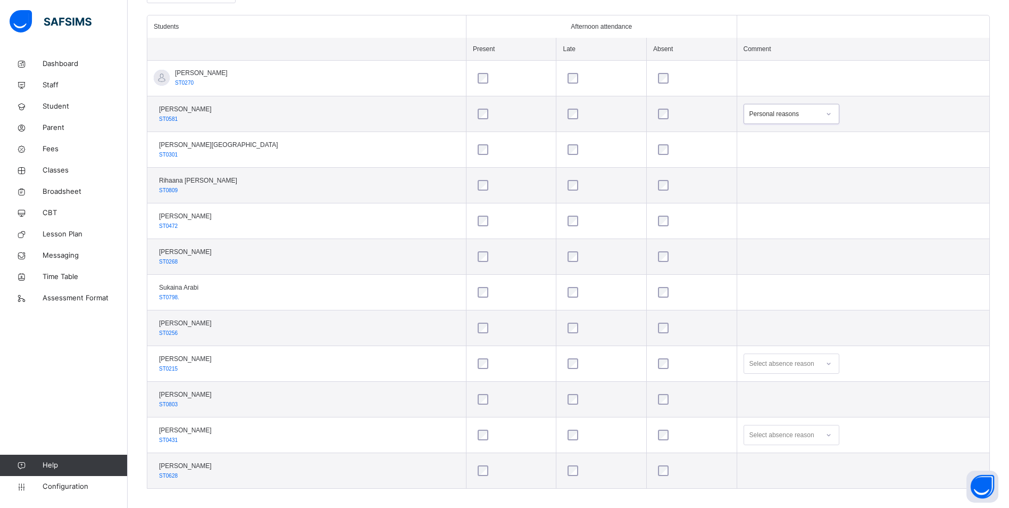
scroll to position [301, 0]
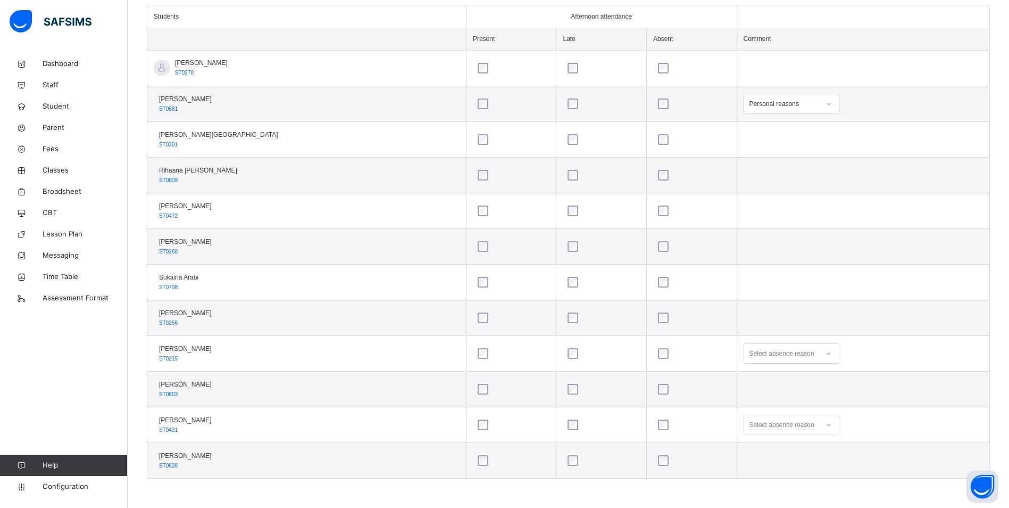
click at [826, 356] on icon at bounding box center [829, 353] width 6 height 11
click at [769, 393] on div "Message sent" at bounding box center [791, 395] width 95 height 18
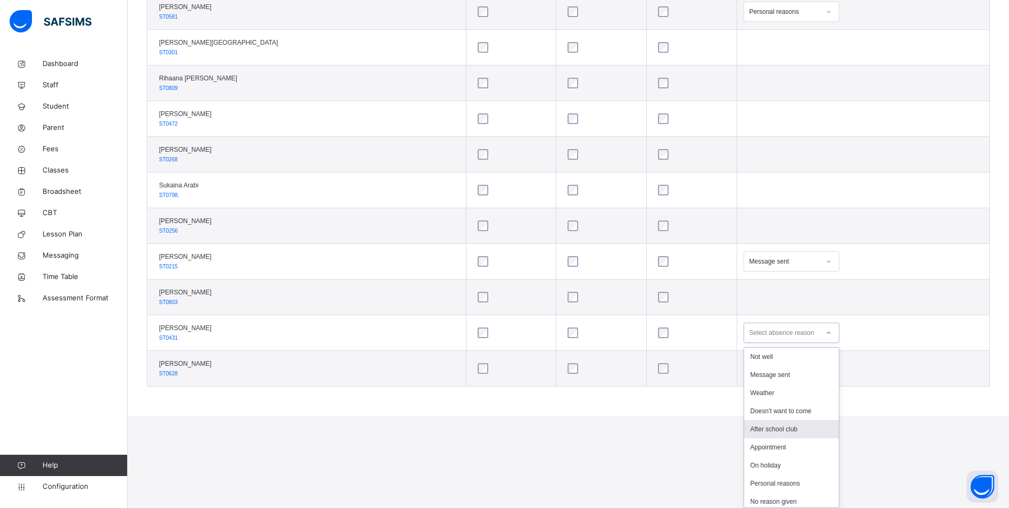
click at [803, 343] on div "option After school club focused, 5 of 10. 10 results available. Use Up and Dow…" at bounding box center [792, 332] width 96 height 20
click at [744, 372] on div "Message sent" at bounding box center [791, 374] width 95 height 18
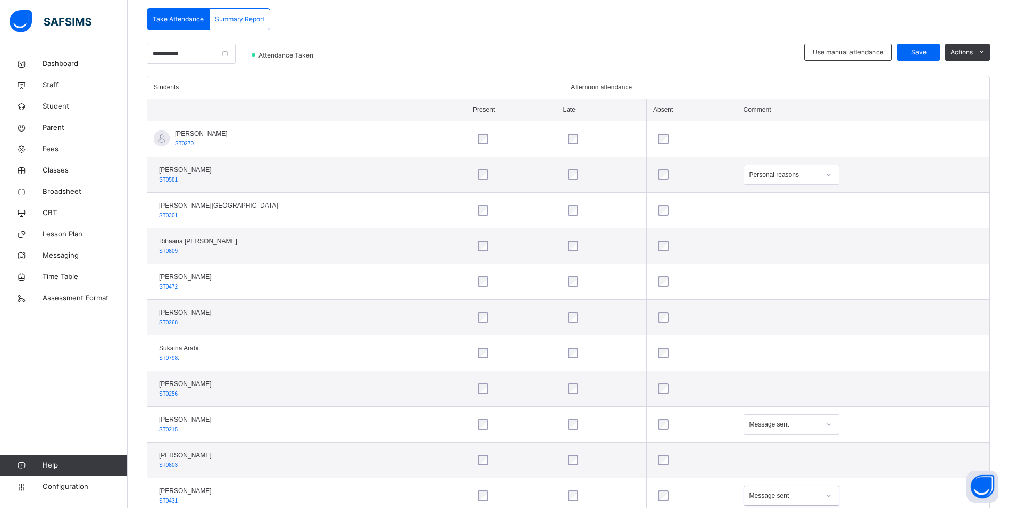
scroll to position [141, 0]
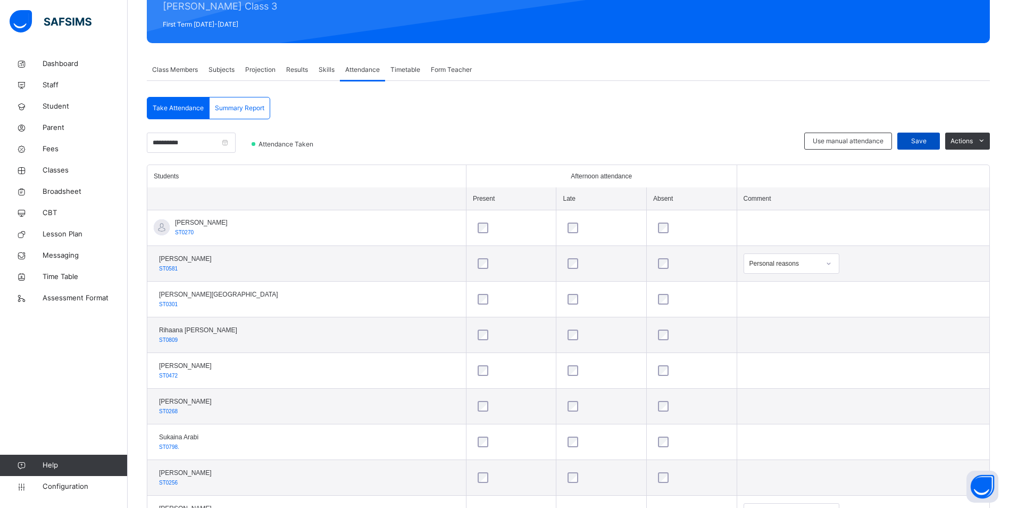
click at [919, 139] on span "Save" at bounding box center [918, 141] width 27 height 10
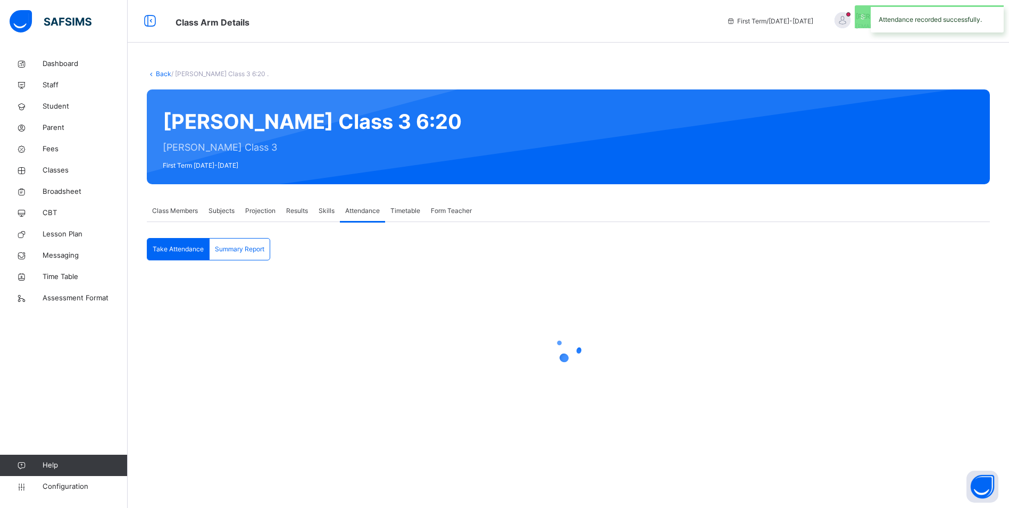
scroll to position [0, 0]
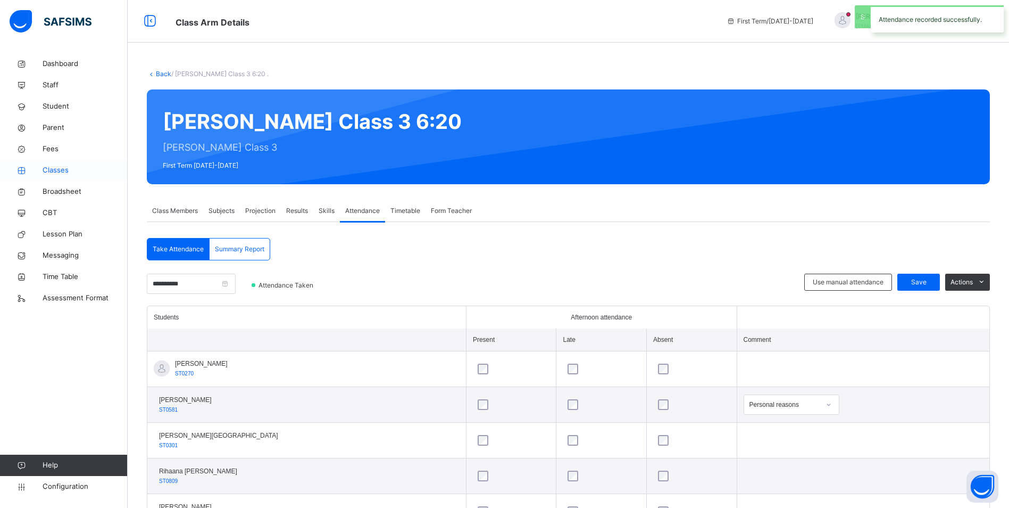
click at [62, 171] on span "Classes" at bounding box center [85, 170] width 85 height 11
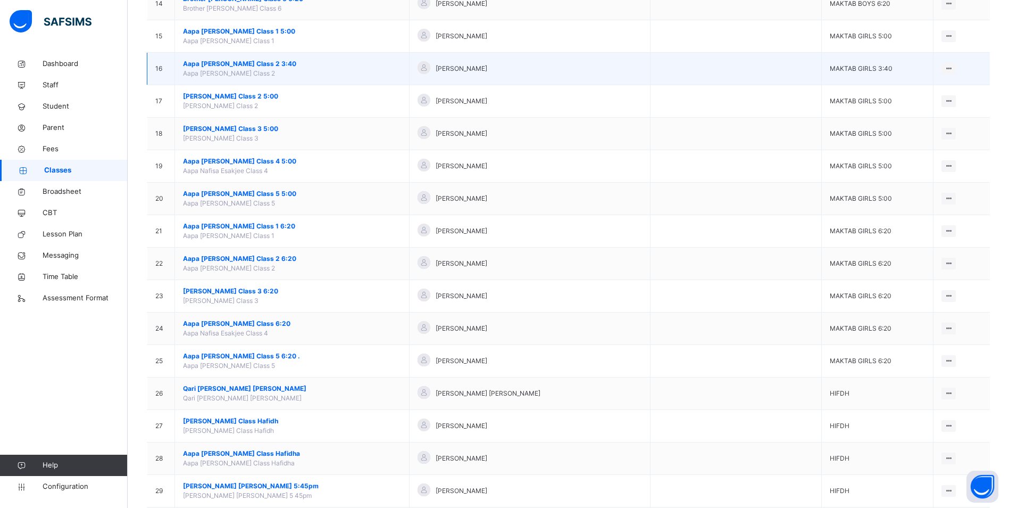
scroll to position [585, 0]
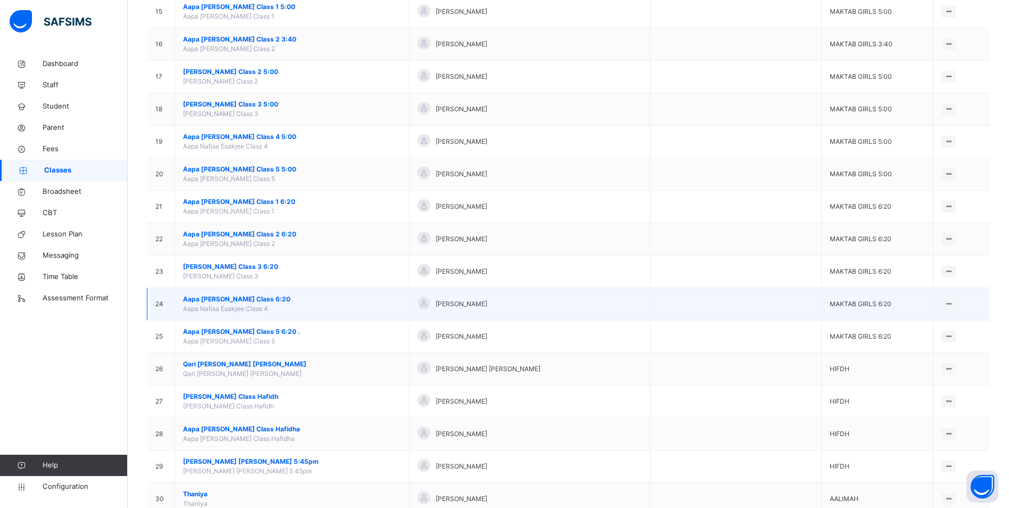
click at [275, 298] on span "Aapa [PERSON_NAME] Class 6:20" at bounding box center [292, 299] width 218 height 10
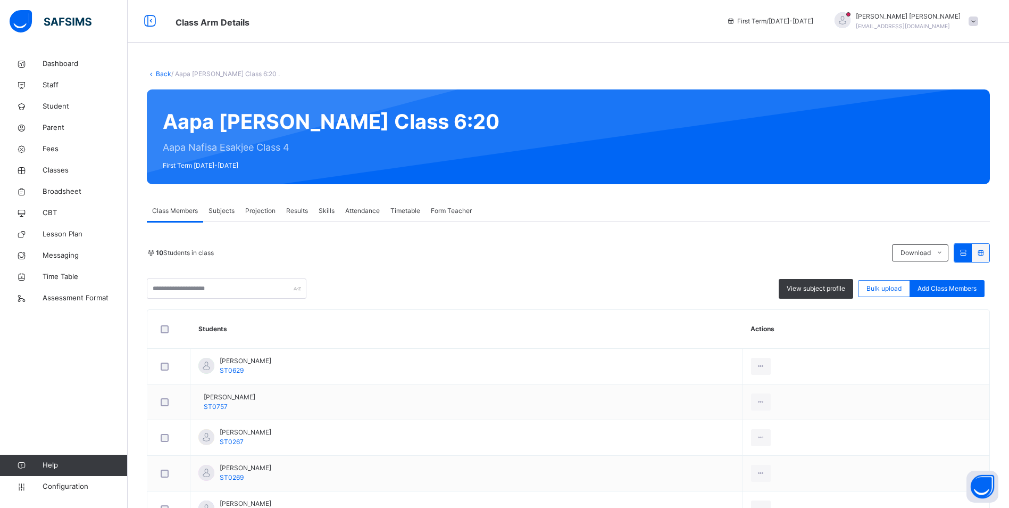
click at [368, 210] on span "Attendance" at bounding box center [362, 211] width 35 height 10
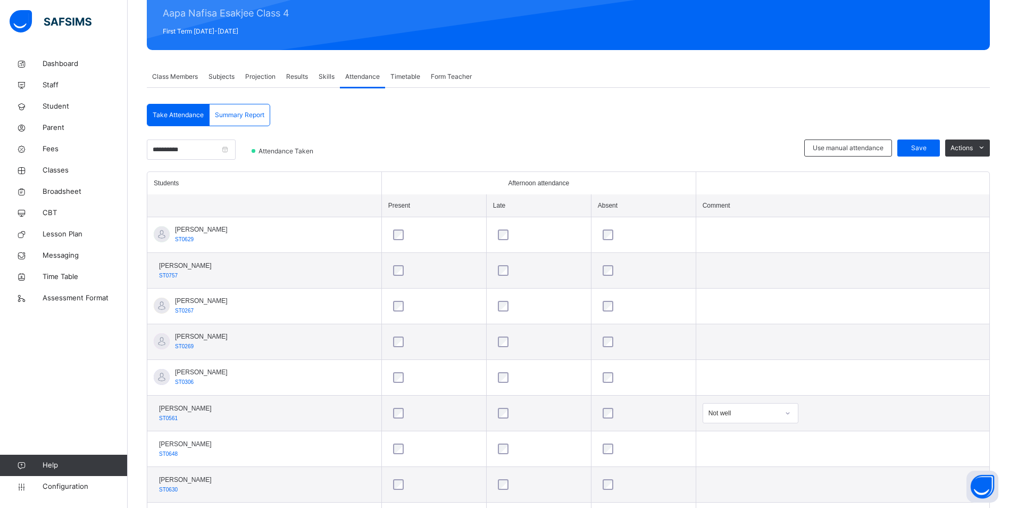
scroll to position [70, 0]
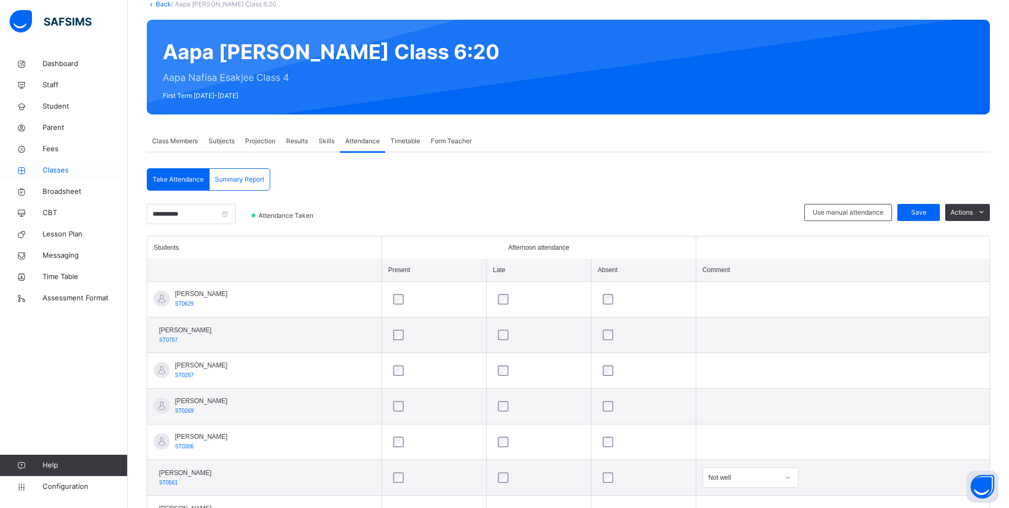
click at [62, 167] on span "Classes" at bounding box center [85, 170] width 85 height 11
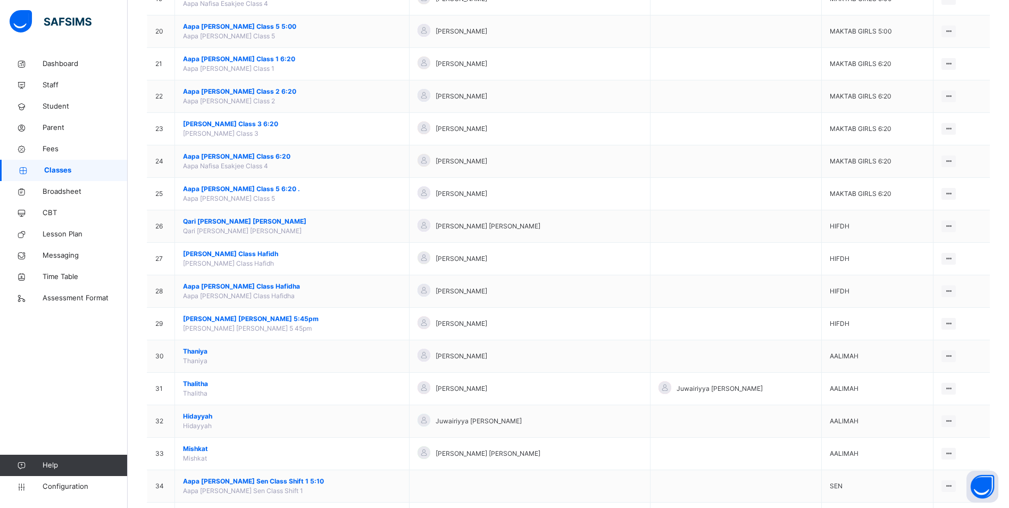
scroll to position [745, 0]
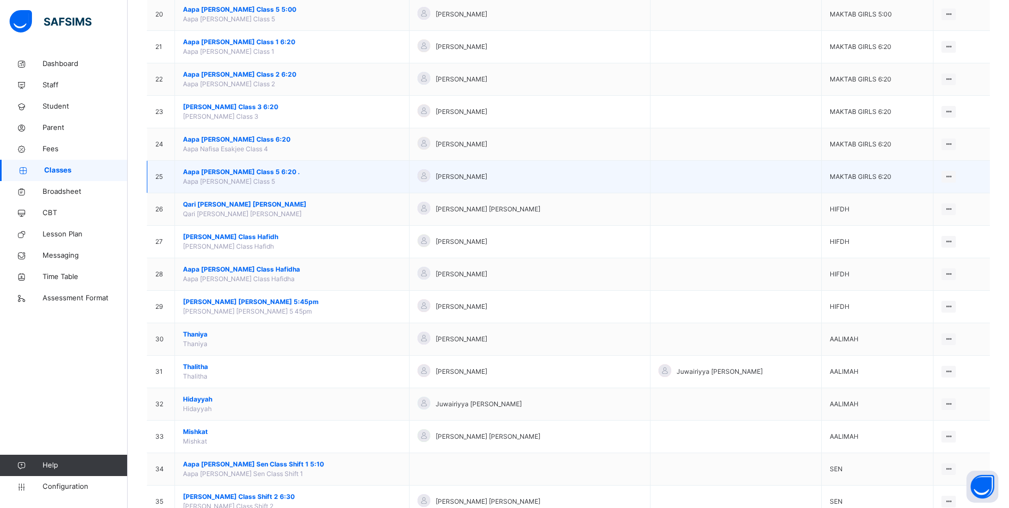
click at [255, 170] on span "Aapa [PERSON_NAME] Class 5 6:20 ." at bounding box center [292, 172] width 218 height 10
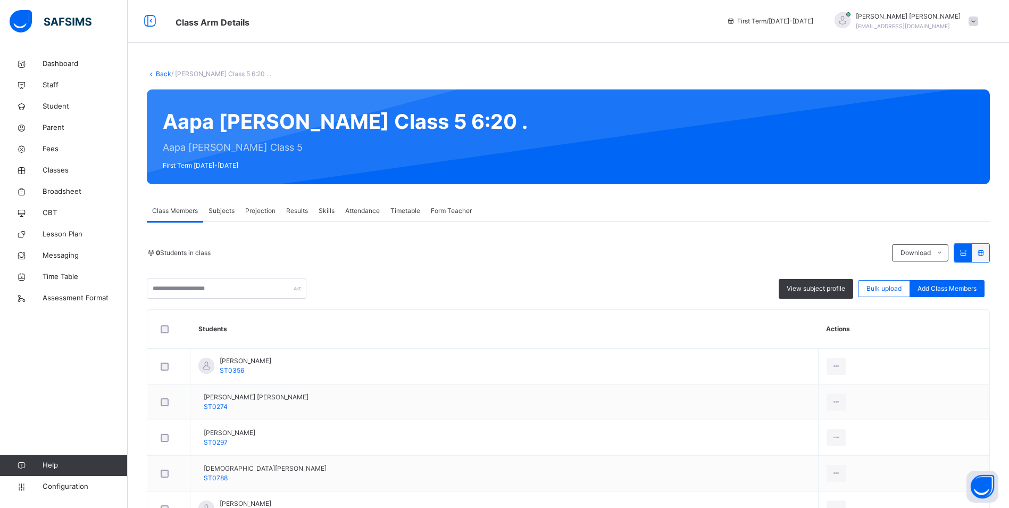
click at [364, 212] on span "Attendance" at bounding box center [362, 211] width 35 height 10
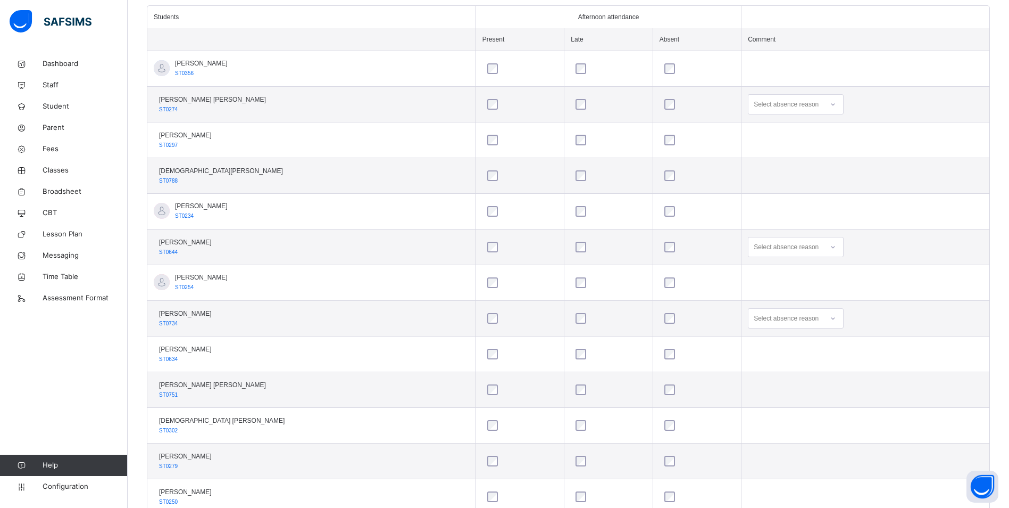
scroll to position [319, 0]
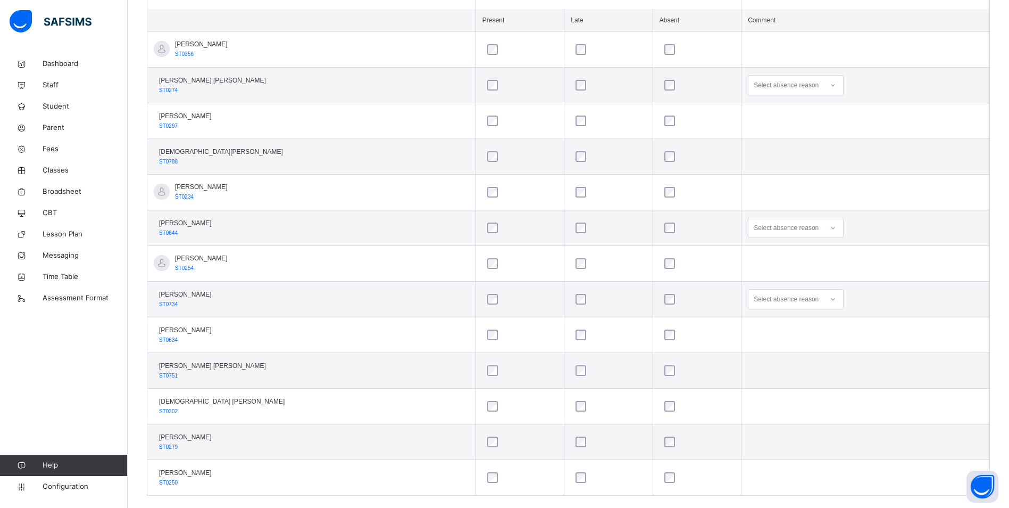
click at [824, 226] on div at bounding box center [833, 227] width 18 height 17
click at [751, 253] on div "Not well" at bounding box center [796, 252] width 95 height 18
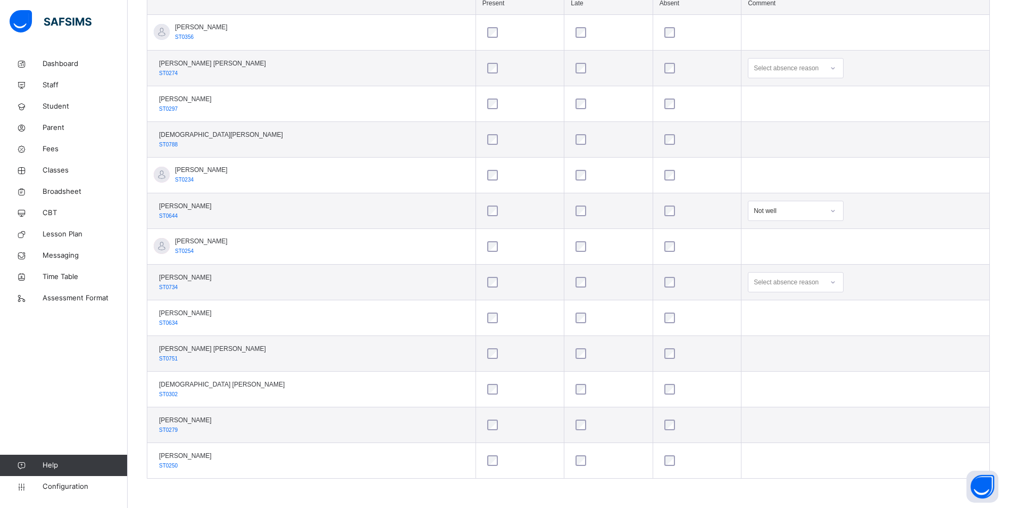
click at [830, 281] on icon at bounding box center [833, 282] width 6 height 11
click at [772, 326] on div "Message sent" at bounding box center [796, 324] width 95 height 18
click at [832, 69] on icon at bounding box center [834, 68] width 4 height 2
click at [773, 111] on div "Message sent" at bounding box center [796, 110] width 95 height 18
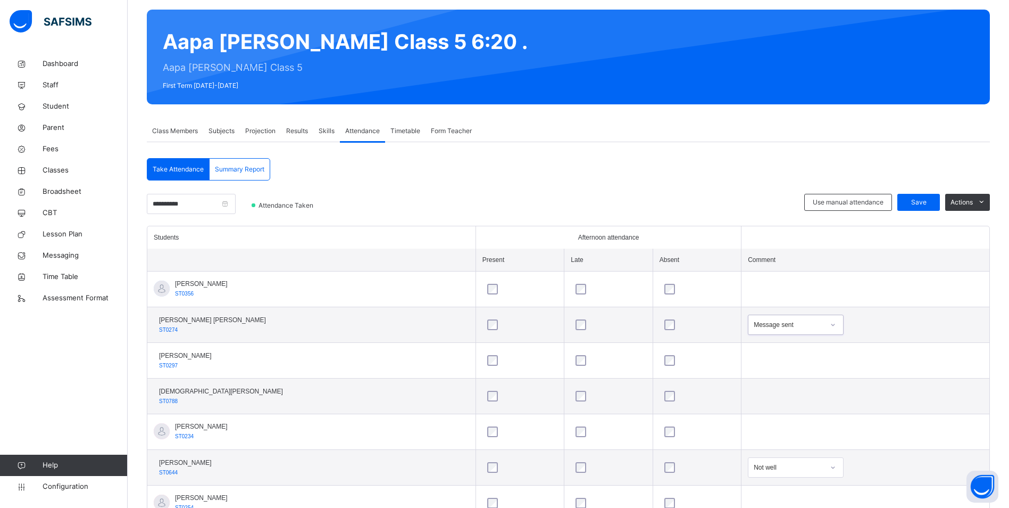
scroll to position [70, 0]
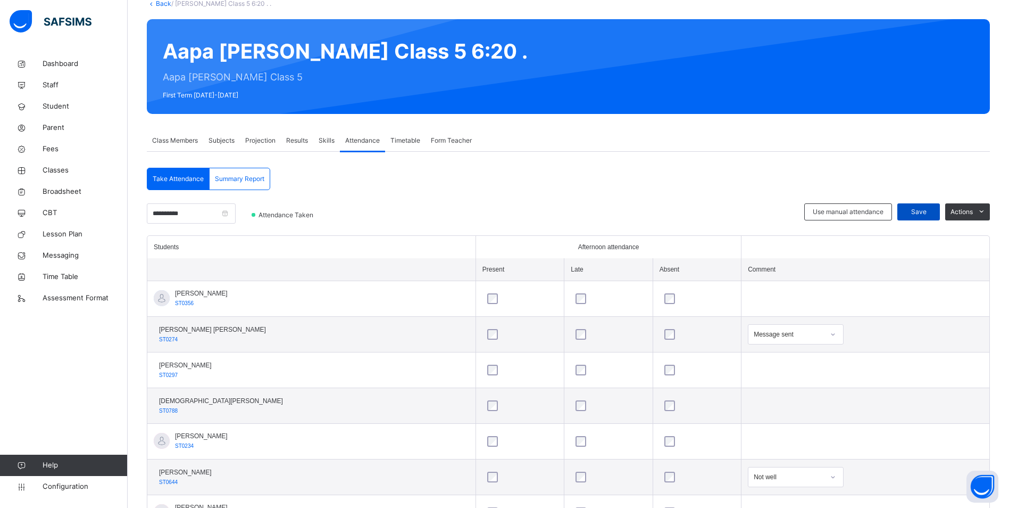
click at [932, 209] on span "Save" at bounding box center [918, 212] width 27 height 10
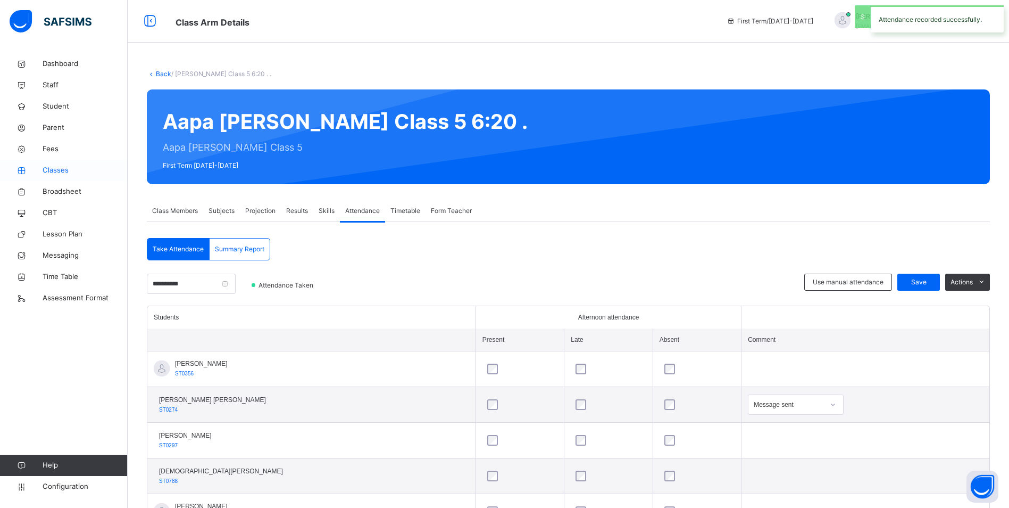
click at [64, 170] on span "Classes" at bounding box center [85, 170] width 85 height 11
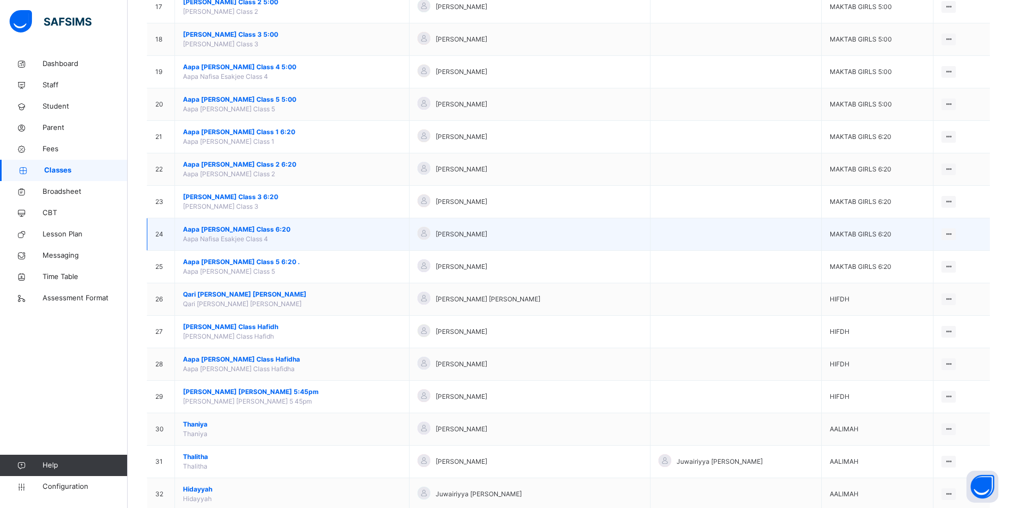
scroll to position [692, 0]
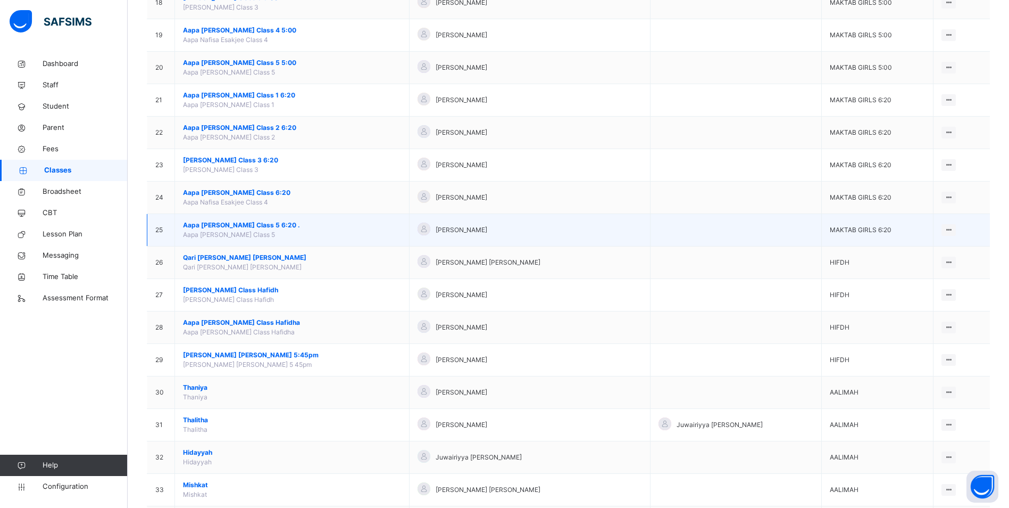
click at [256, 224] on span "Aapa [PERSON_NAME] Class 5 6:20 ." at bounding box center [292, 225] width 218 height 10
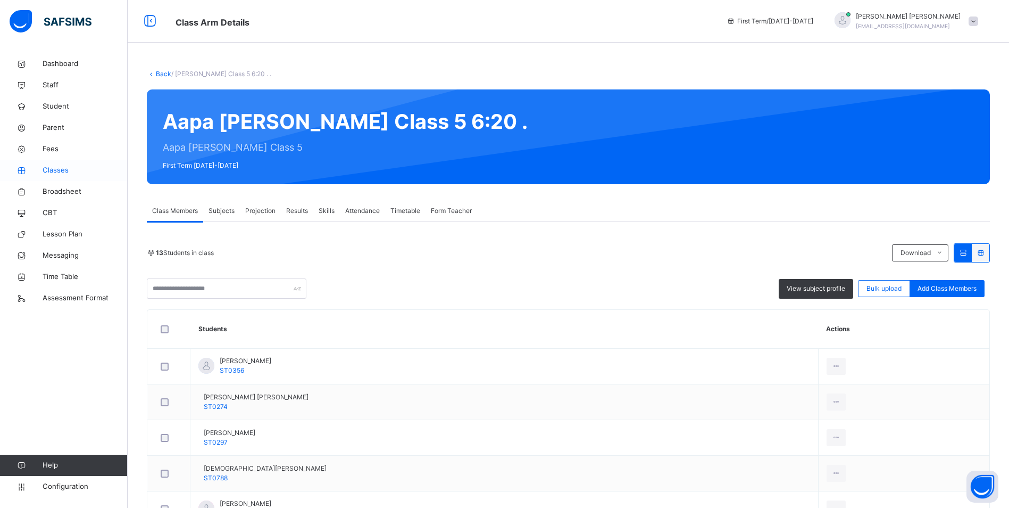
click at [65, 168] on span "Classes" at bounding box center [85, 170] width 85 height 11
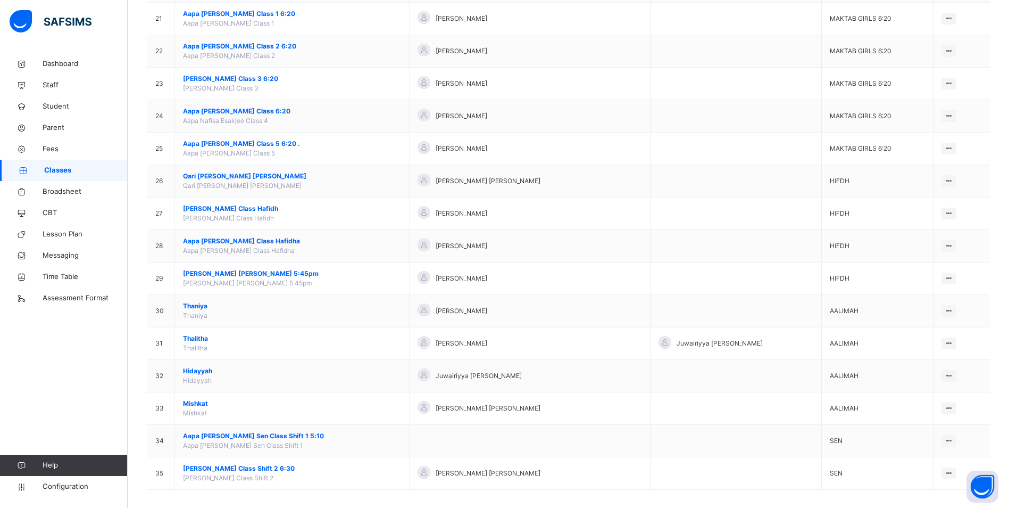
scroll to position [782, 0]
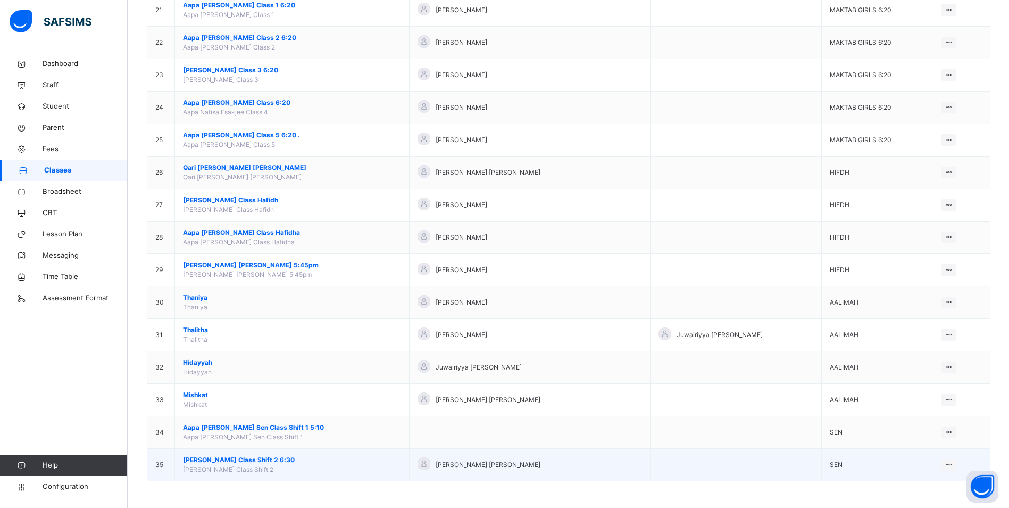
click at [259, 458] on span "[PERSON_NAME] Class Shift 2 6:30" at bounding box center [292, 460] width 218 height 10
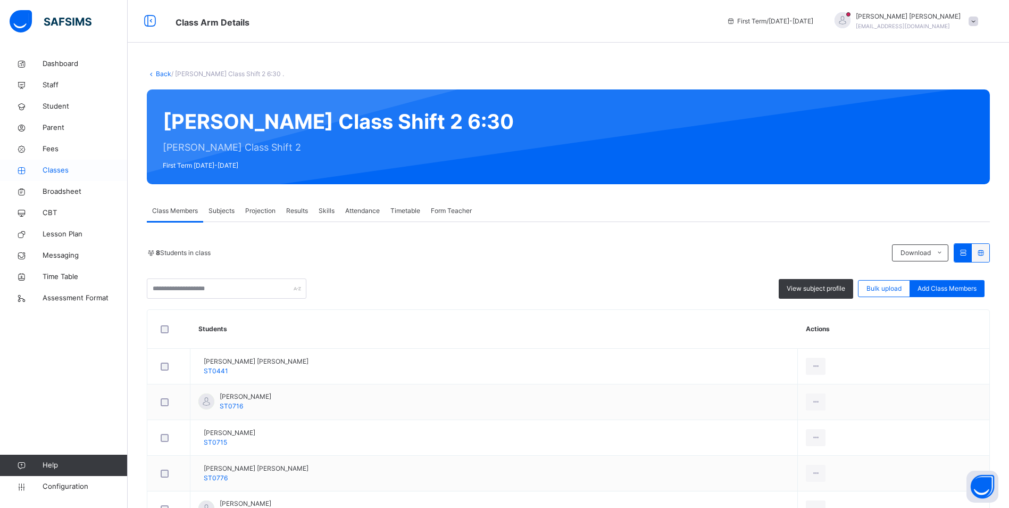
click at [62, 164] on link "Classes" at bounding box center [64, 170] width 128 height 21
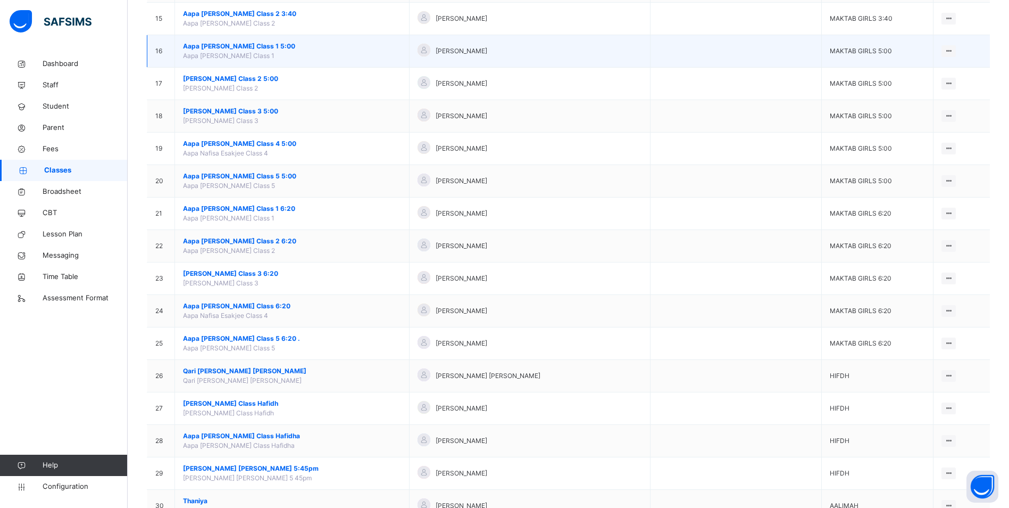
scroll to position [585, 0]
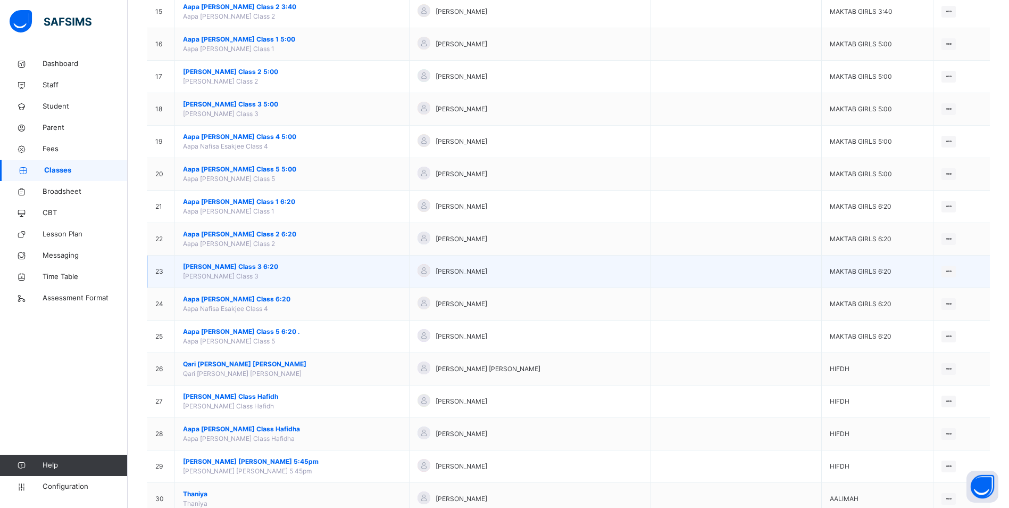
click at [213, 265] on span "[PERSON_NAME] Class 3 6:20" at bounding box center [292, 267] width 218 height 10
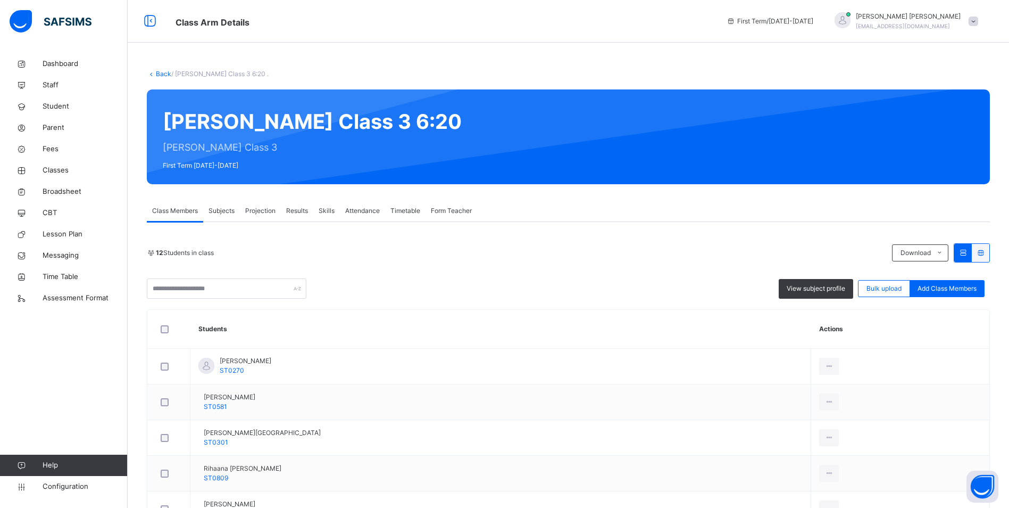
click at [371, 209] on span "Attendance" at bounding box center [362, 211] width 35 height 10
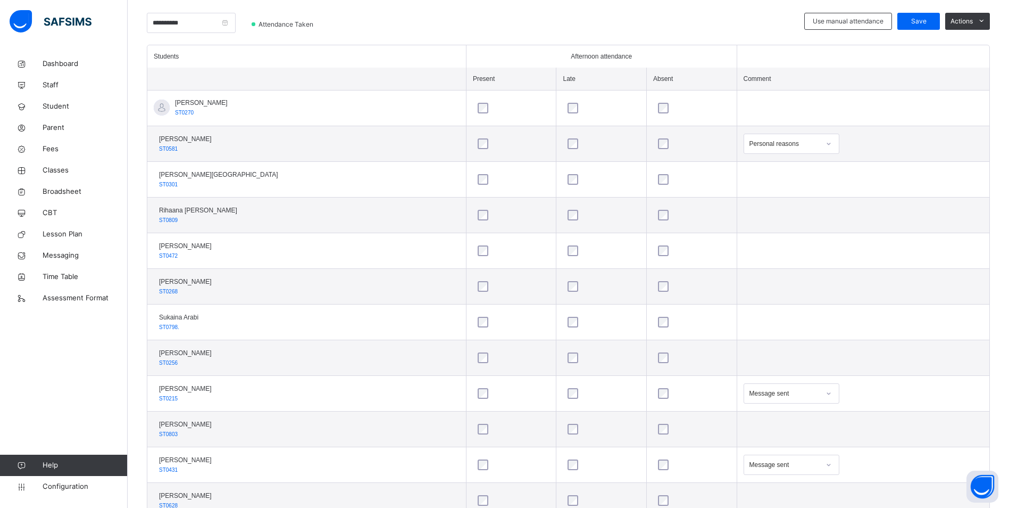
scroll to position [301, 0]
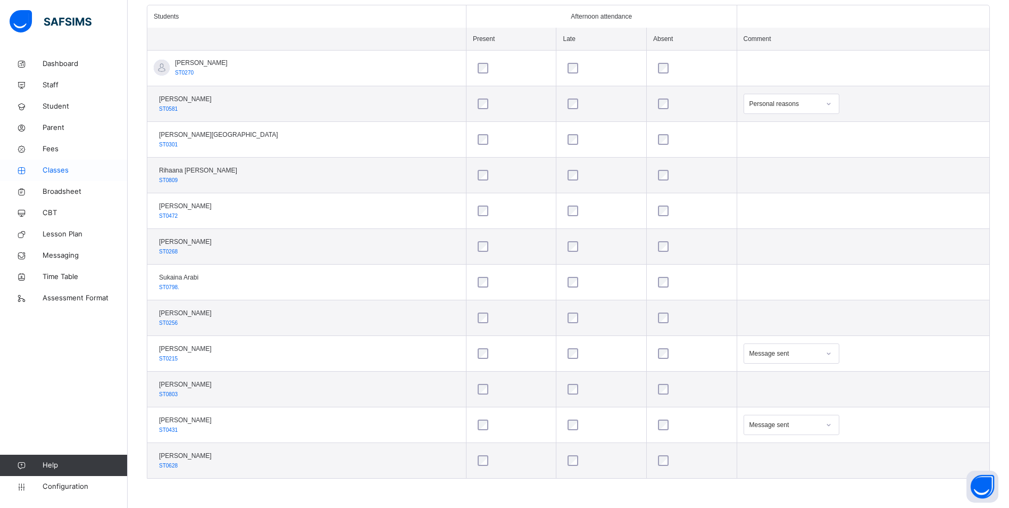
click at [60, 166] on span "Classes" at bounding box center [85, 170] width 85 height 11
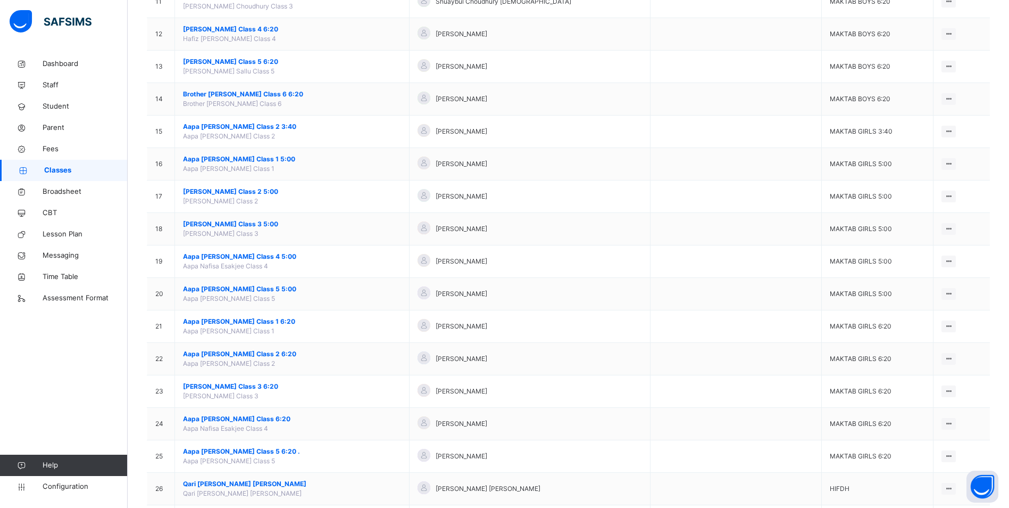
scroll to position [479, 0]
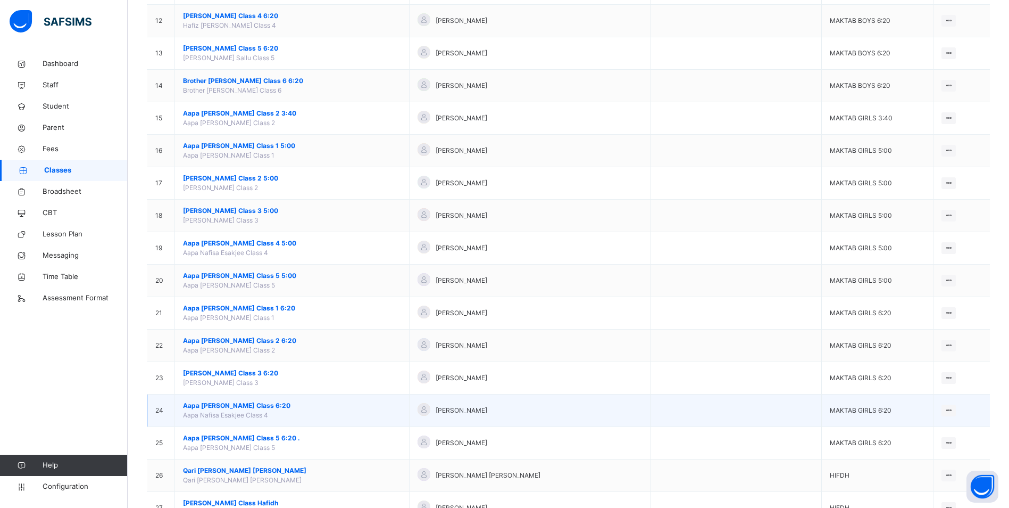
click at [232, 407] on span "Aapa [PERSON_NAME] Class 6:20" at bounding box center [292, 406] width 218 height 10
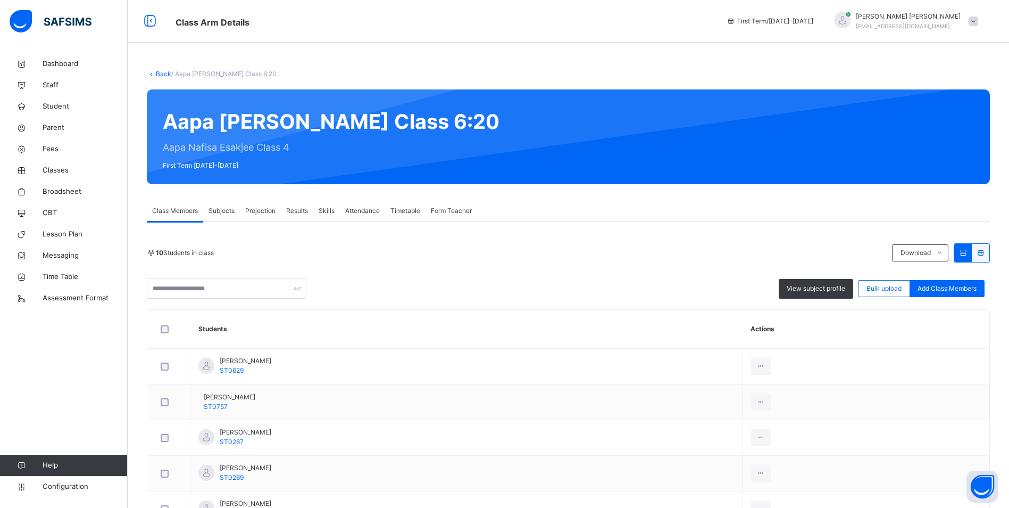
click at [372, 213] on span "Attendance" at bounding box center [362, 211] width 35 height 10
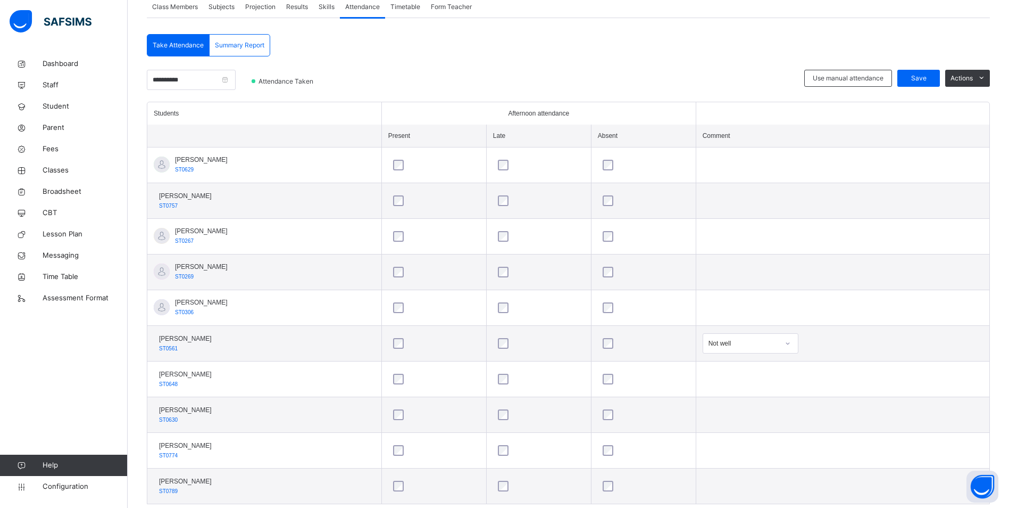
scroll to position [213, 0]
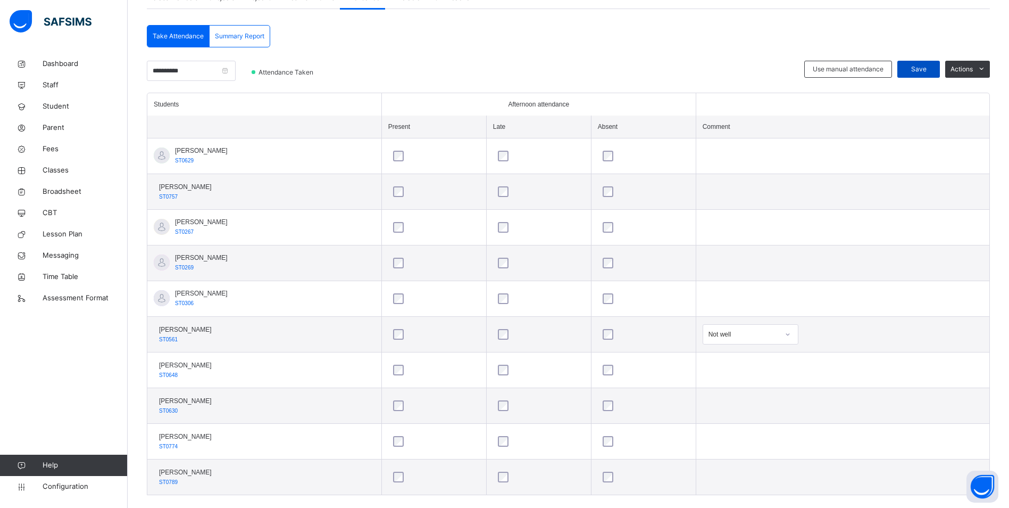
click at [922, 71] on span "Save" at bounding box center [918, 69] width 27 height 10
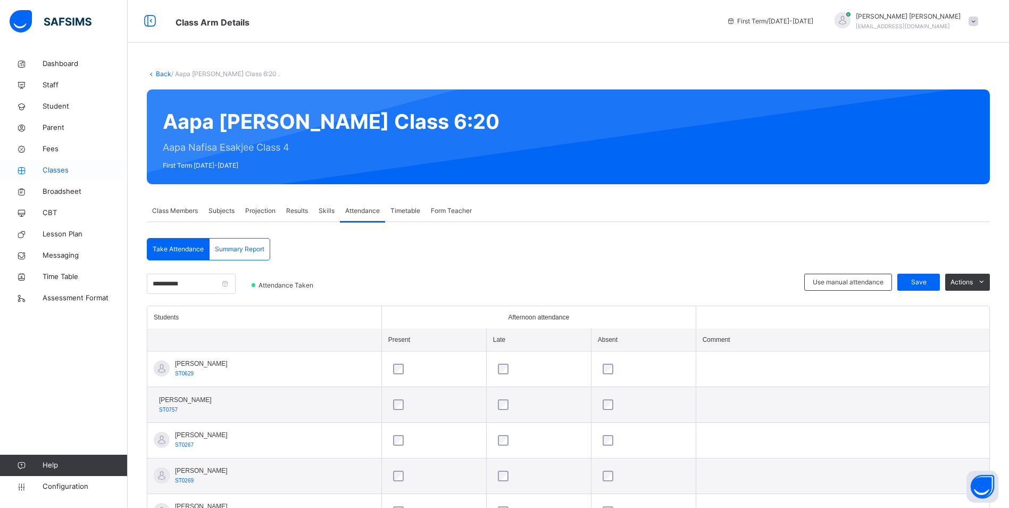
click at [53, 170] on span "Classes" at bounding box center [85, 170] width 85 height 11
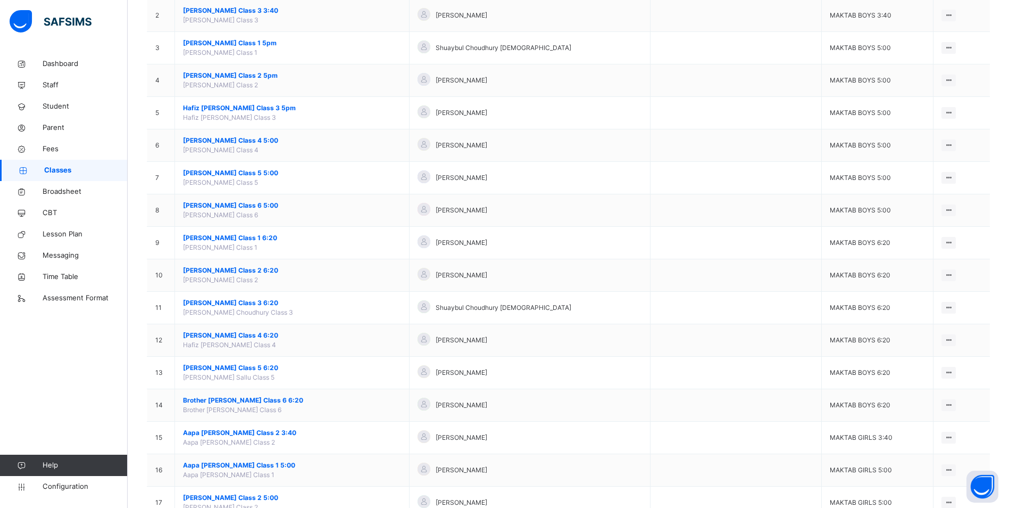
scroll to position [319, 0]
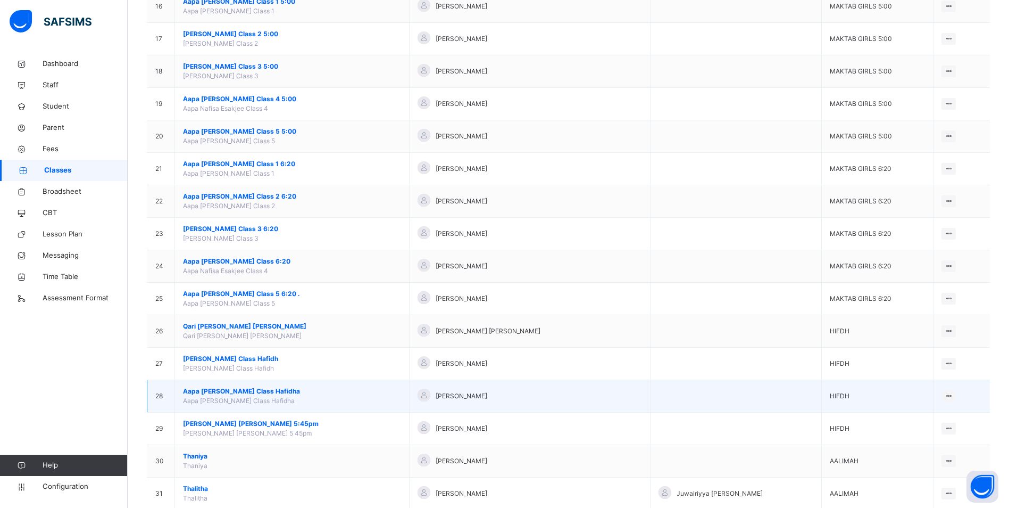
scroll to position [622, 0]
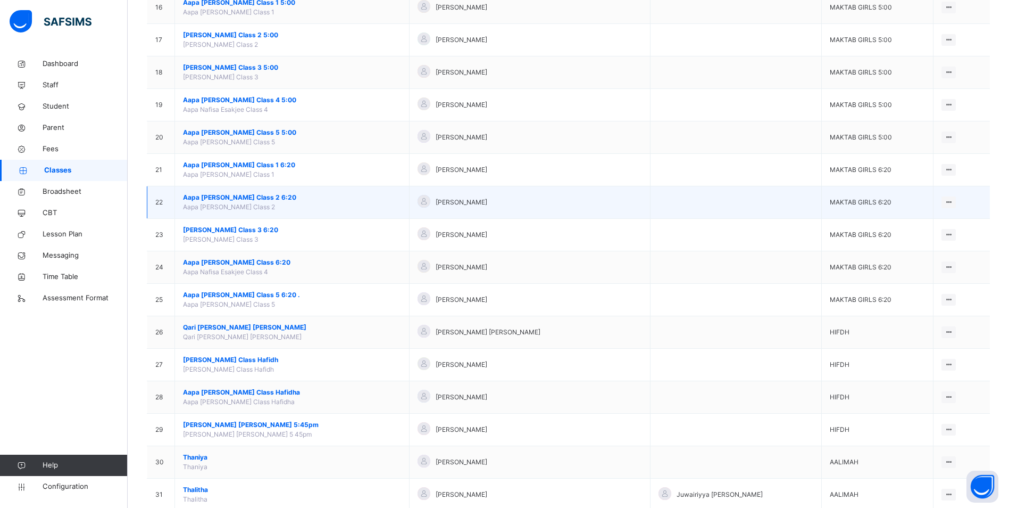
click at [253, 196] on span "Aapa [PERSON_NAME] Class 2 6:20" at bounding box center [292, 198] width 218 height 10
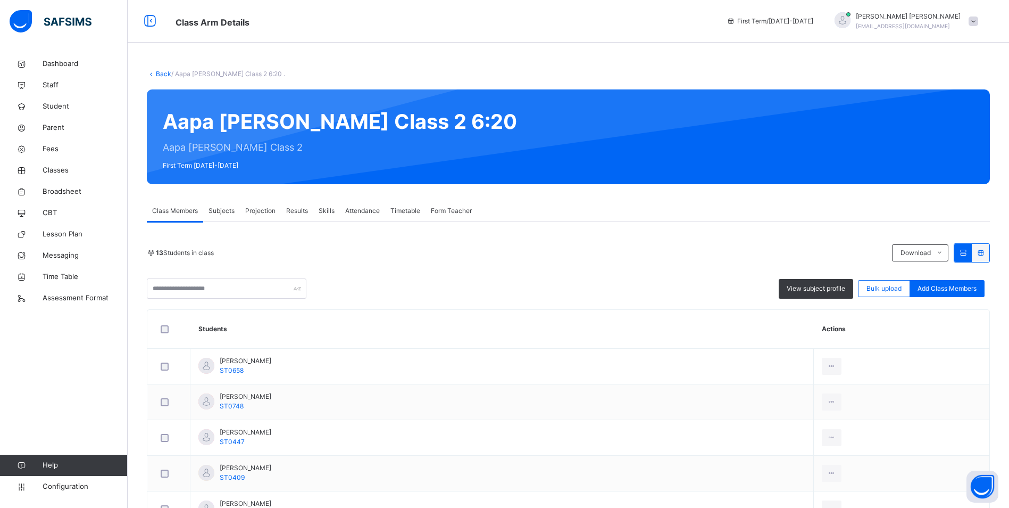
drag, startPoint x: 369, startPoint y: 210, endPoint x: 372, endPoint y: 225, distance: 15.4
click at [368, 210] on span "Attendance" at bounding box center [362, 211] width 35 height 10
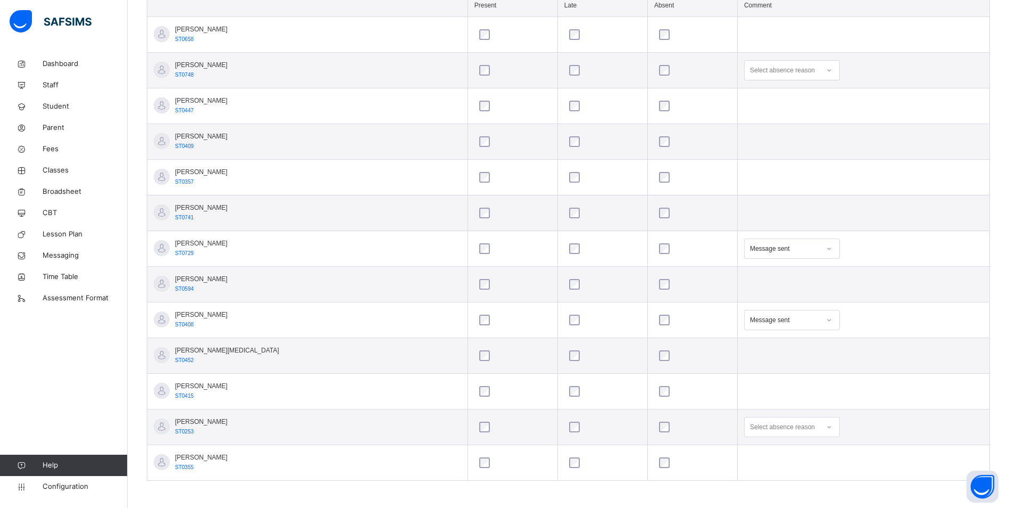
scroll to position [336, 0]
click at [826, 318] on icon at bounding box center [829, 317] width 6 height 11
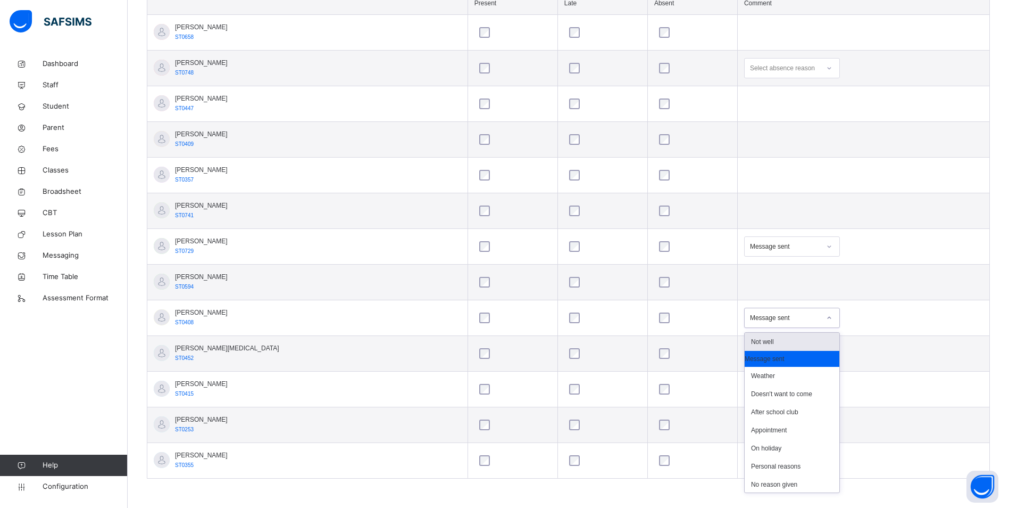
click at [769, 341] on div "Not well" at bounding box center [792, 342] width 95 height 18
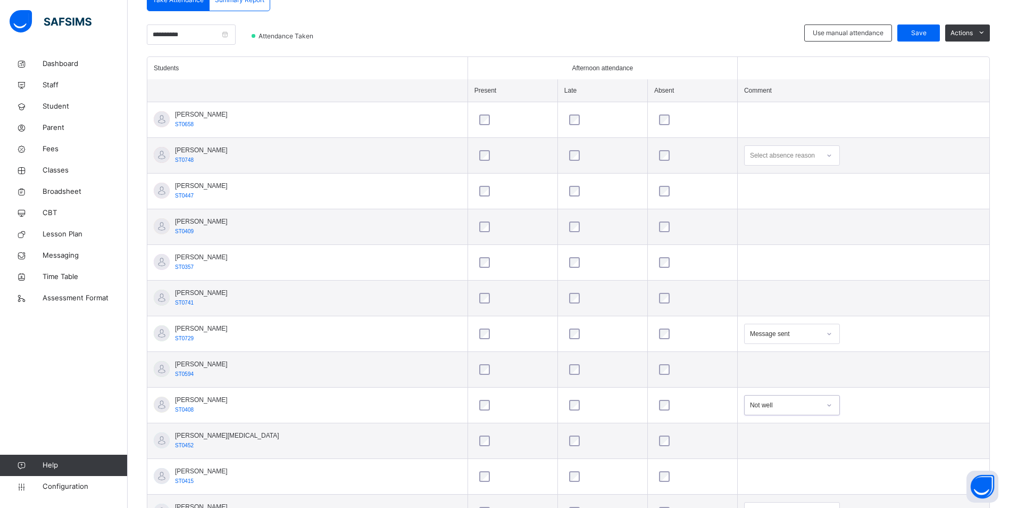
scroll to position [177, 0]
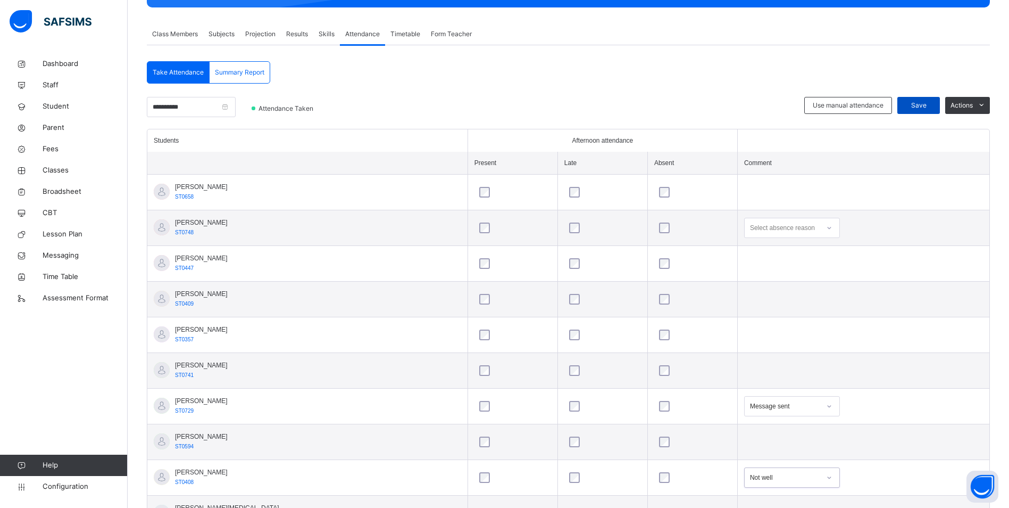
click at [925, 103] on span "Save" at bounding box center [918, 106] width 27 height 10
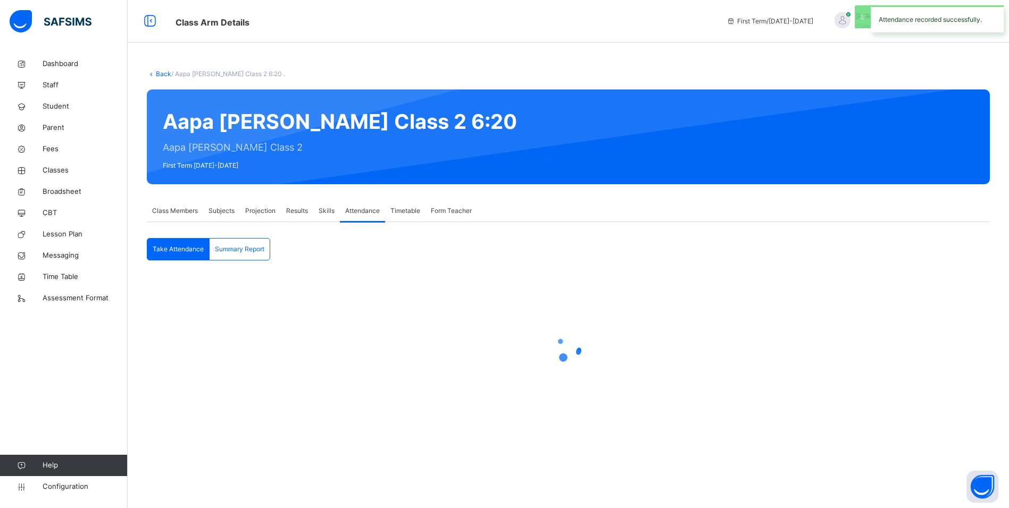
scroll to position [0, 0]
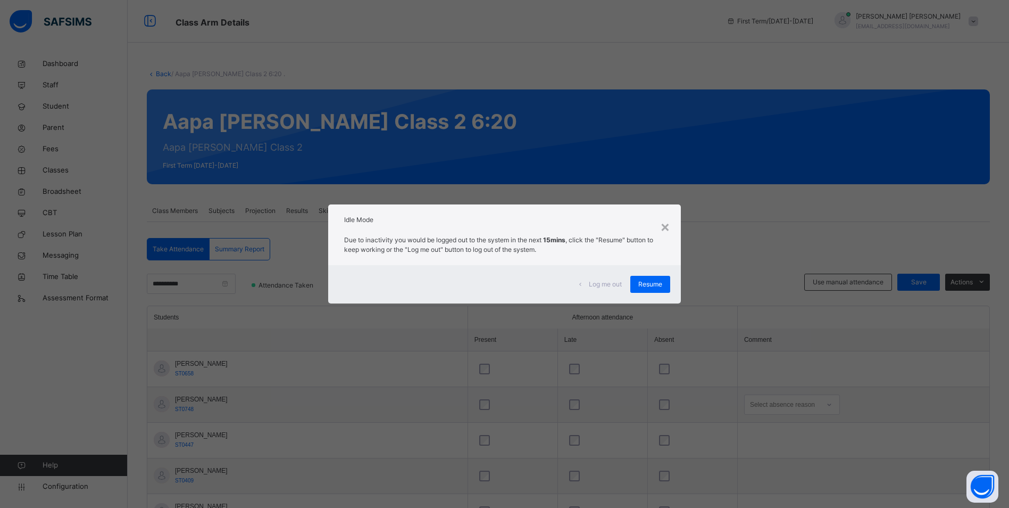
drag, startPoint x: 649, startPoint y: 280, endPoint x: 680, endPoint y: 272, distance: 33.0
click at [649, 280] on span "Resume" at bounding box center [650, 284] width 24 height 10
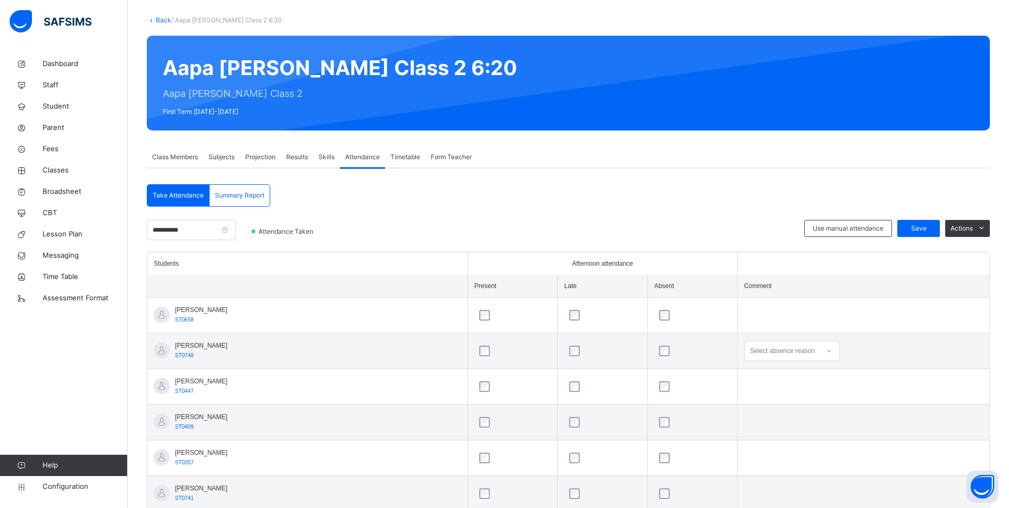
scroll to position [53, 0]
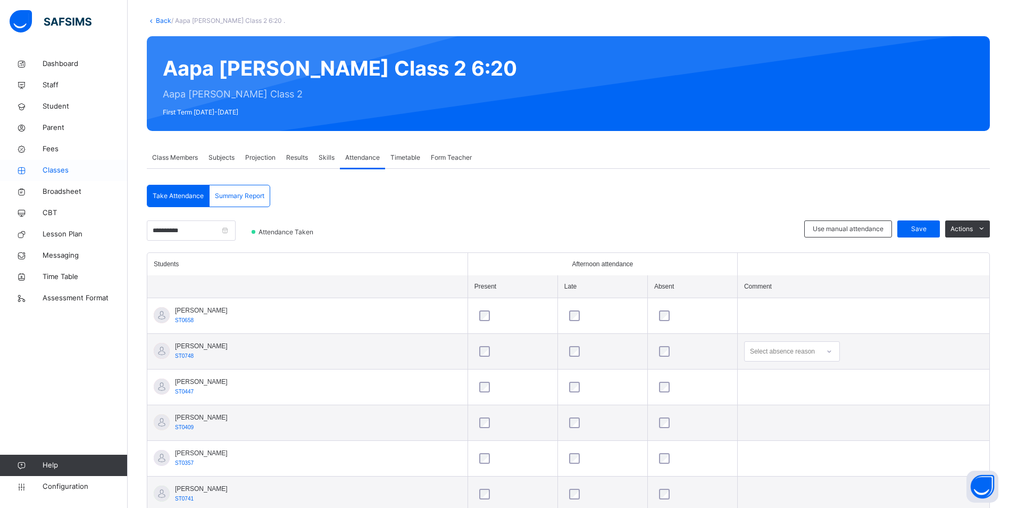
click at [57, 164] on link "Classes" at bounding box center [64, 170] width 128 height 21
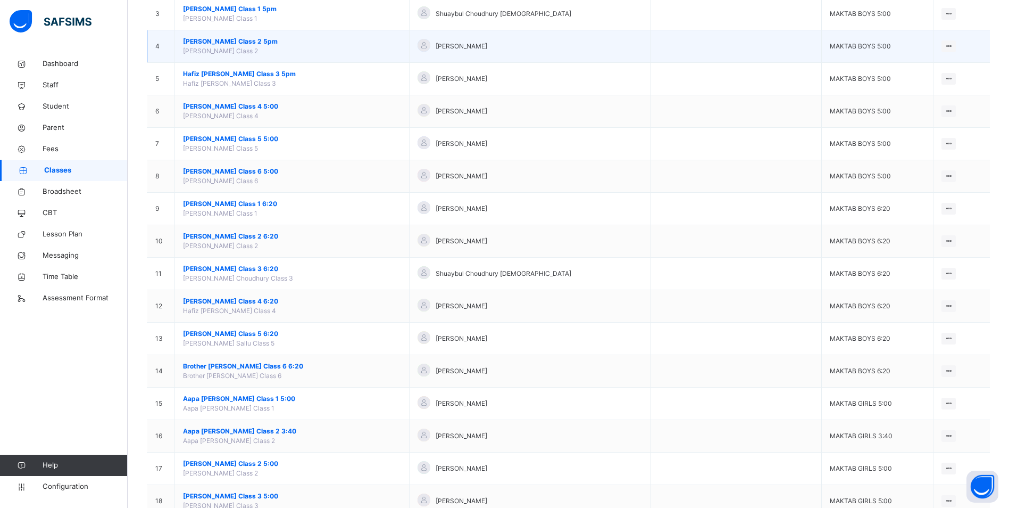
scroll to position [213, 0]
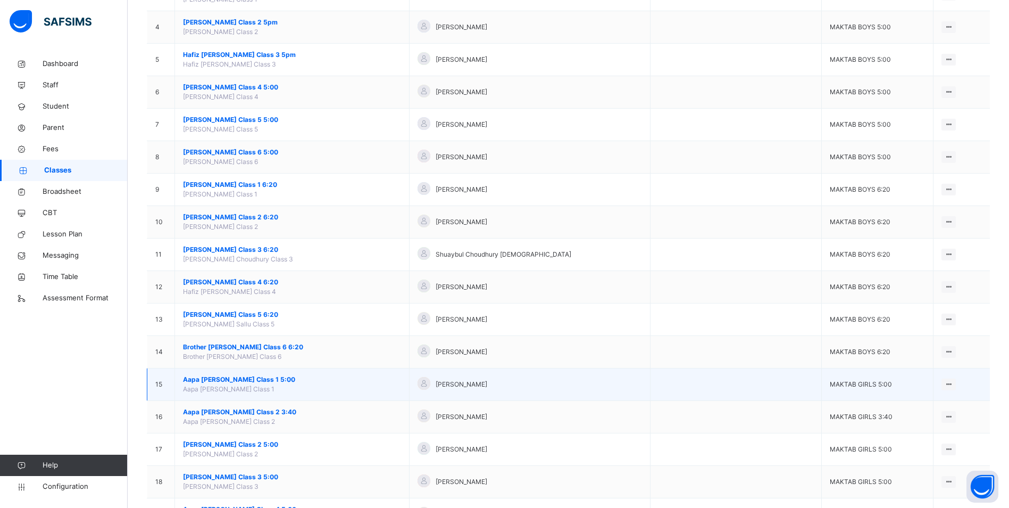
click at [234, 376] on span "Aapa [PERSON_NAME] Class 1 5:00" at bounding box center [292, 380] width 218 height 10
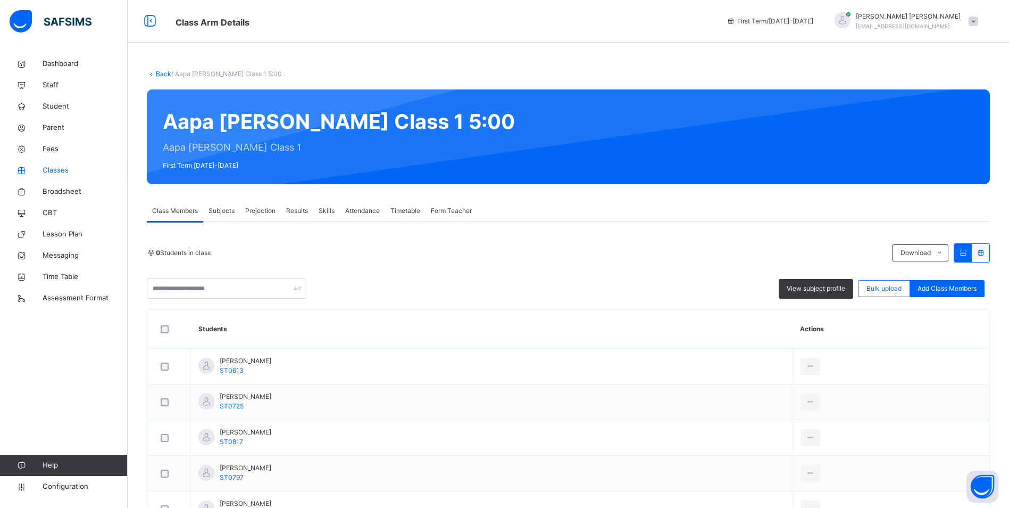
click at [63, 171] on span "Classes" at bounding box center [85, 170] width 85 height 11
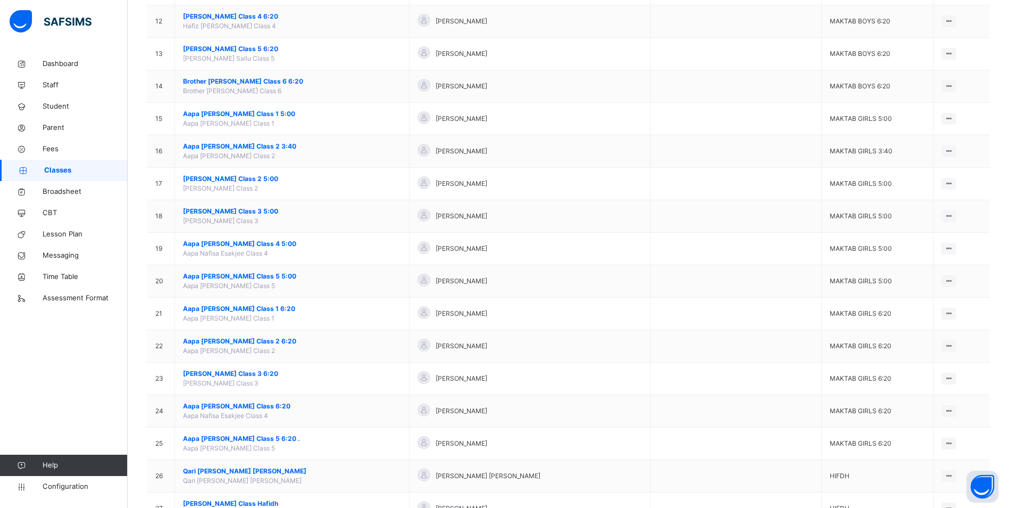
scroll to position [479, 0]
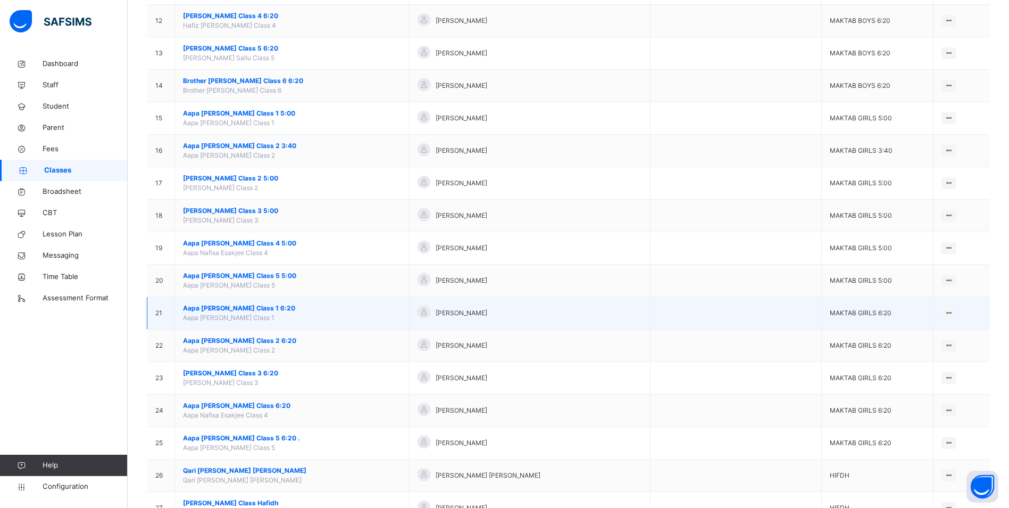
click at [244, 305] on span "Aapa [PERSON_NAME] Class 1 6:20" at bounding box center [292, 308] width 218 height 10
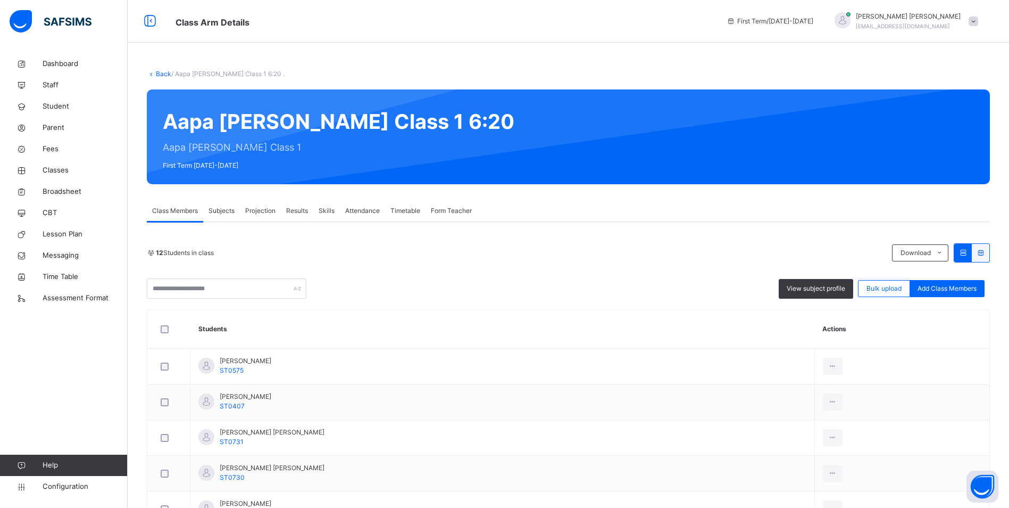
click at [358, 210] on span "Attendance" at bounding box center [362, 211] width 35 height 10
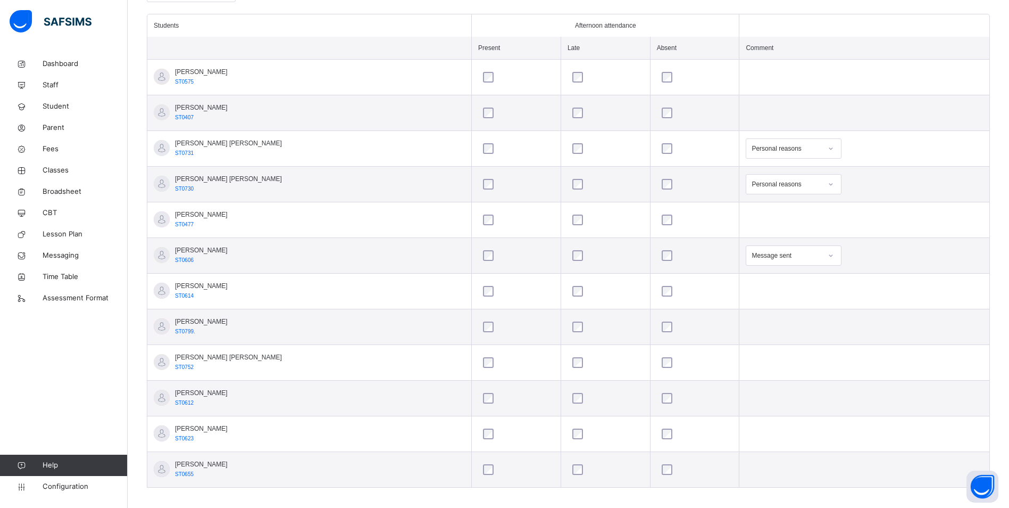
scroll to position [301, 0]
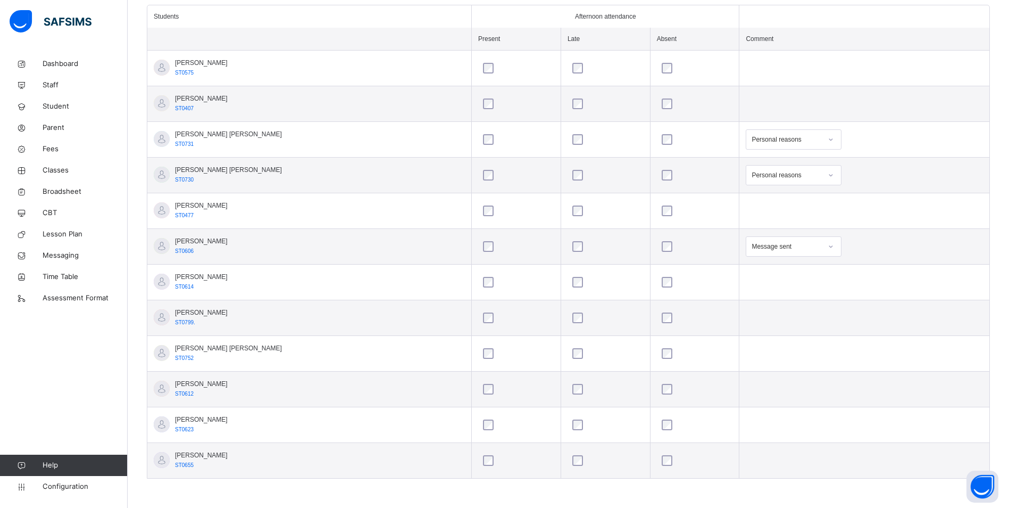
click at [828, 247] on icon at bounding box center [831, 246] width 6 height 11
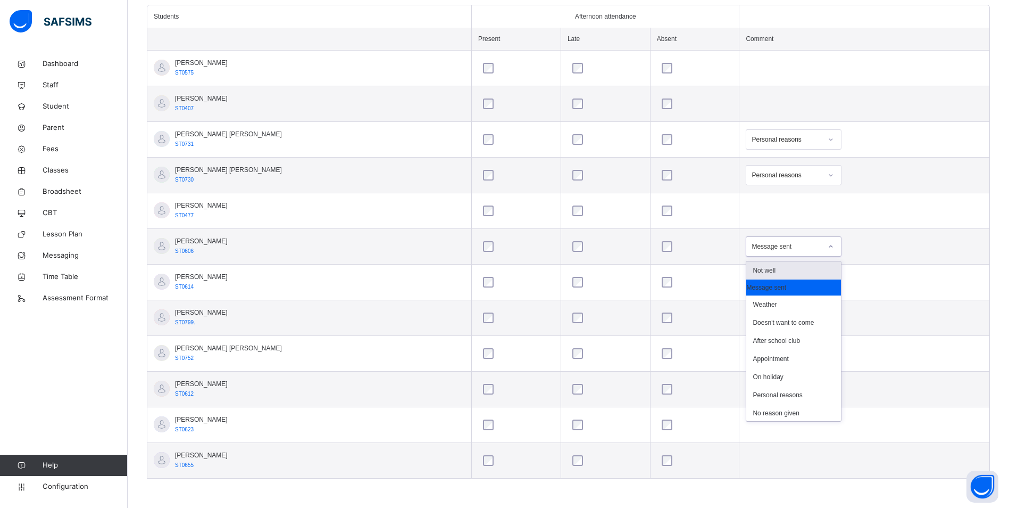
click at [767, 273] on div "Not well" at bounding box center [793, 270] width 95 height 18
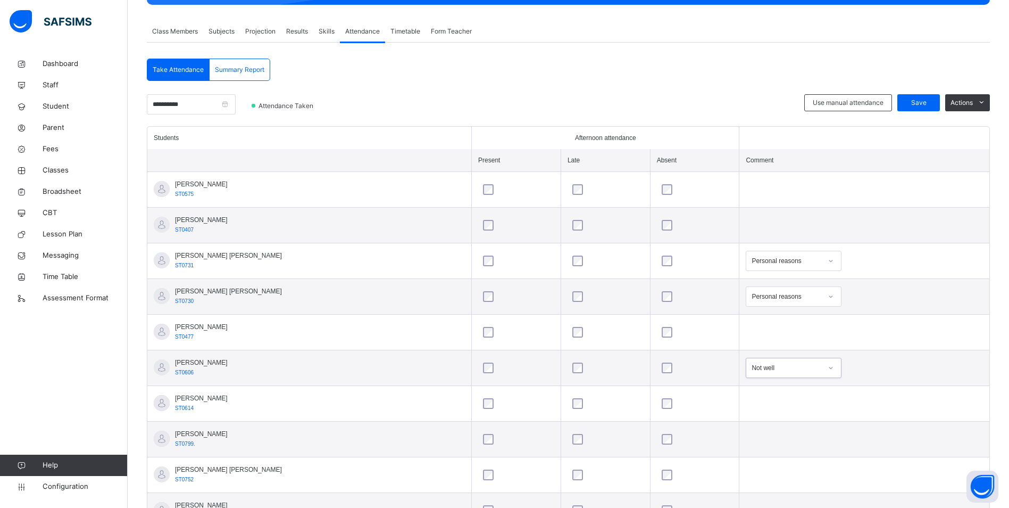
scroll to position [141, 0]
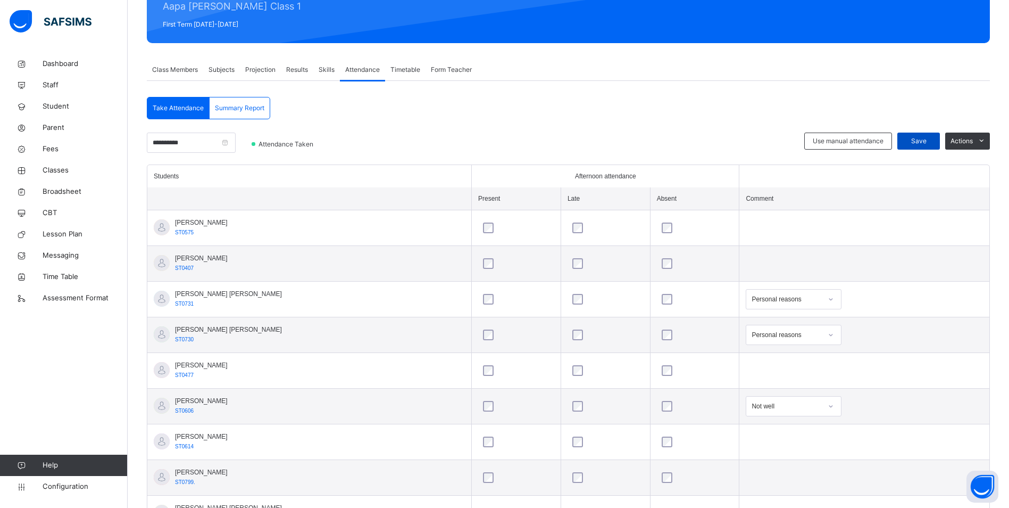
click at [924, 140] on span "Save" at bounding box center [918, 141] width 27 height 10
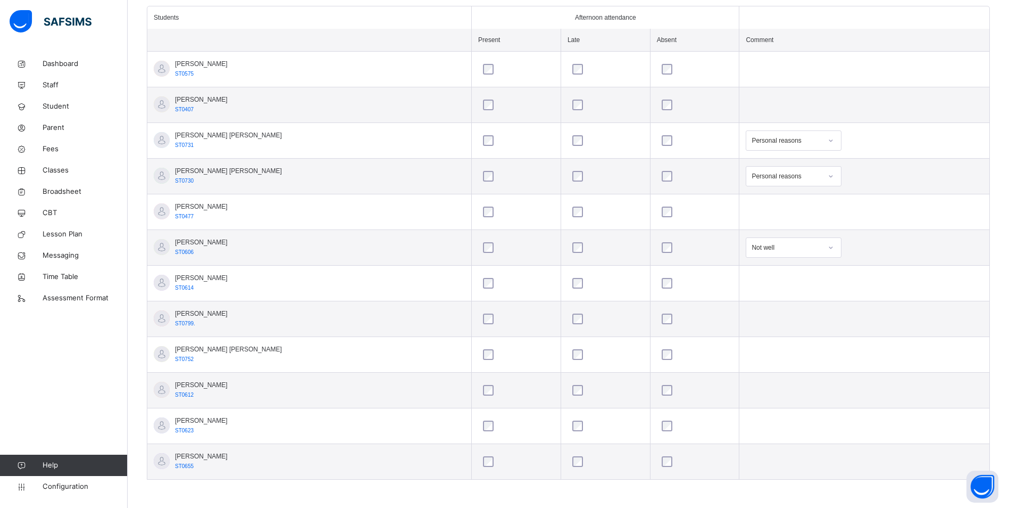
scroll to position [301, 0]
click at [53, 168] on span "Classes" at bounding box center [85, 170] width 85 height 11
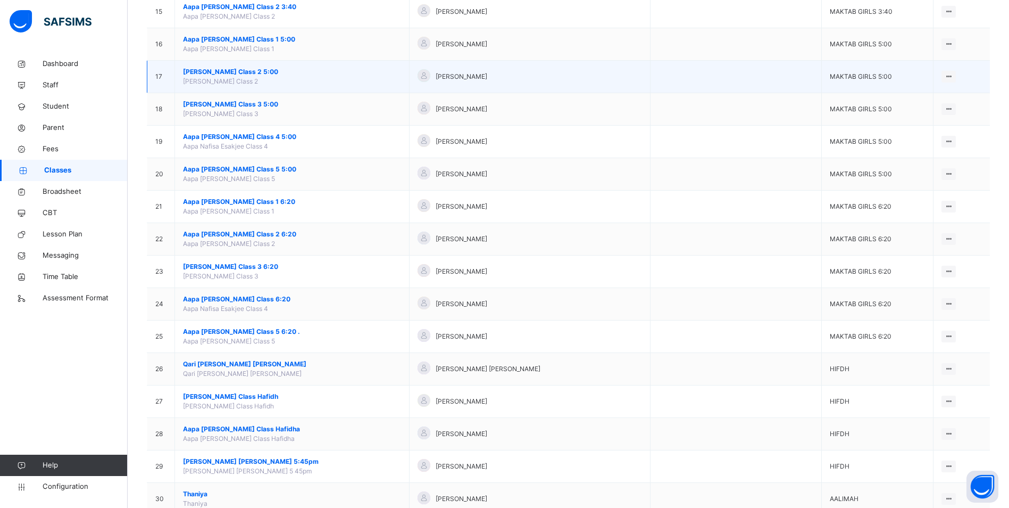
scroll to position [782, 0]
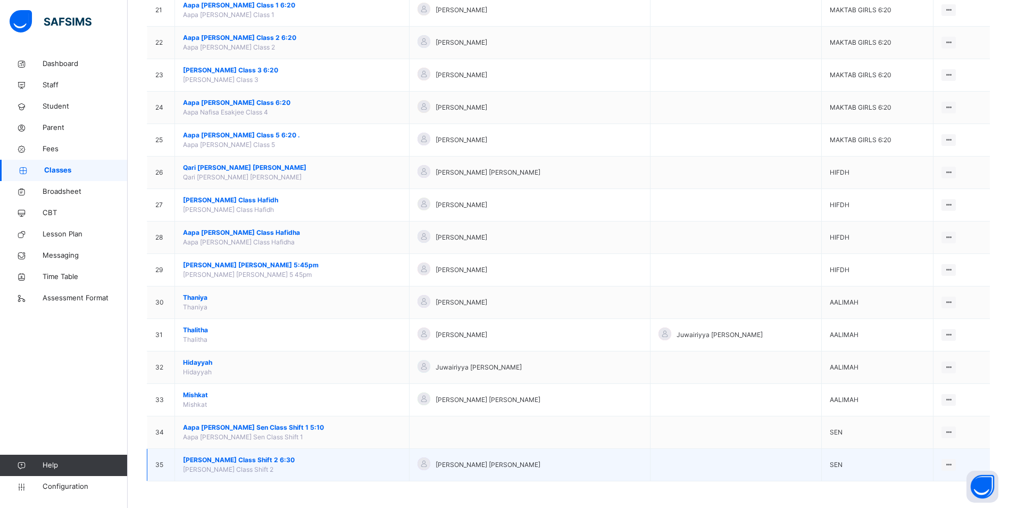
click at [211, 459] on span "[PERSON_NAME] Class Shift 2 6:30" at bounding box center [292, 460] width 218 height 10
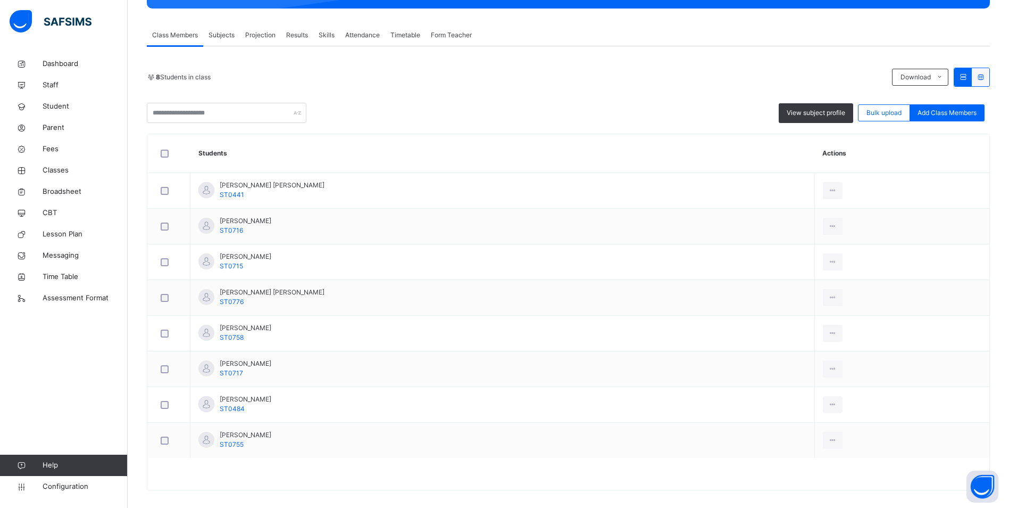
scroll to position [185, 0]
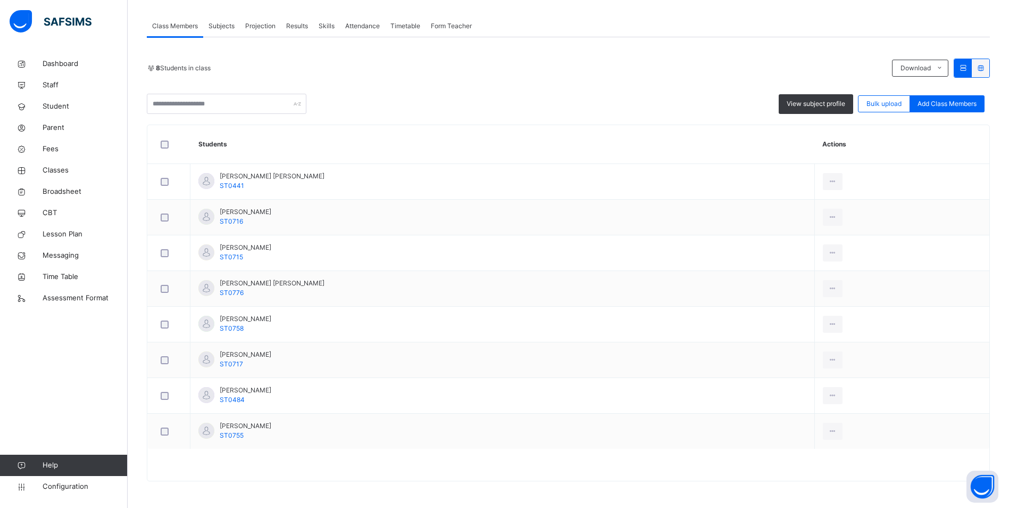
click at [376, 21] on div "Attendance" at bounding box center [362, 25] width 45 height 21
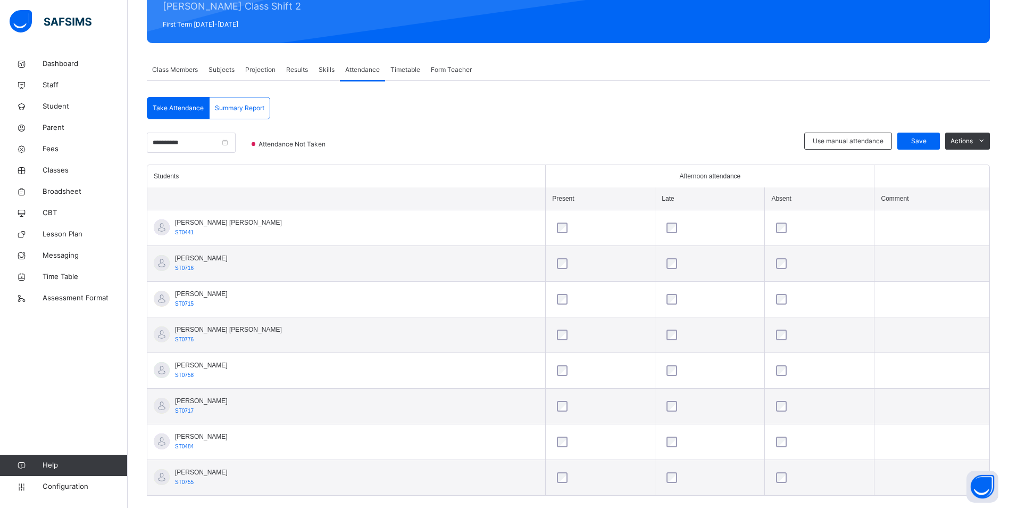
scroll to position [158, 0]
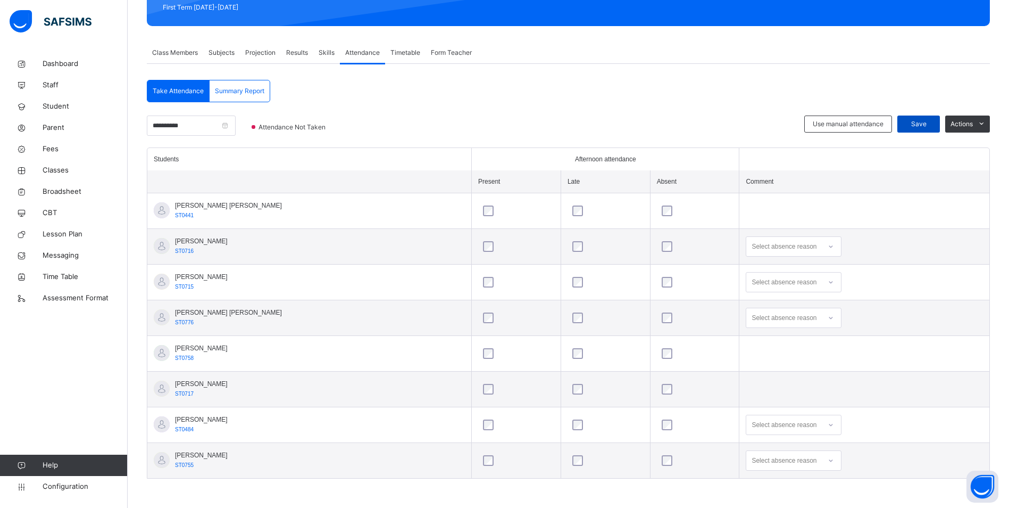
click at [915, 121] on span "Save" at bounding box center [918, 124] width 27 height 10
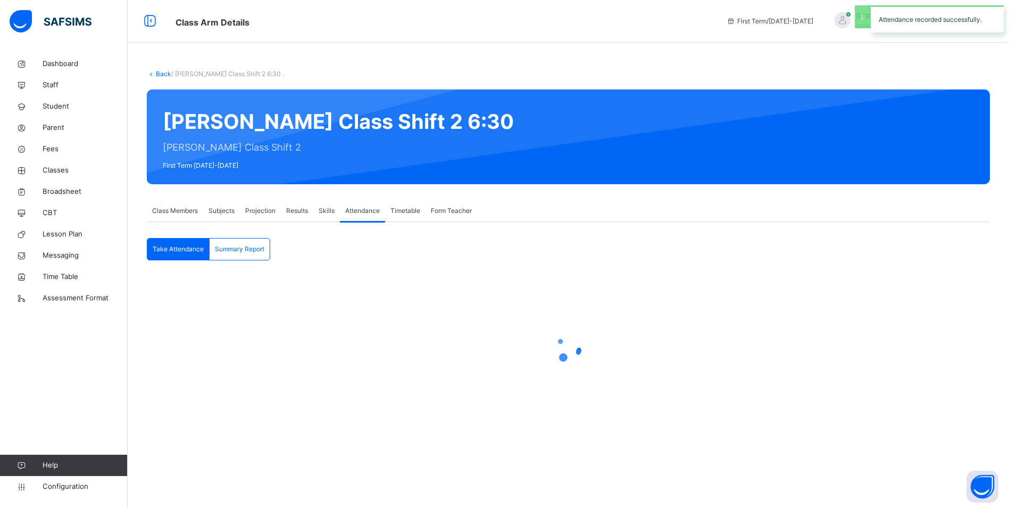
scroll to position [0, 0]
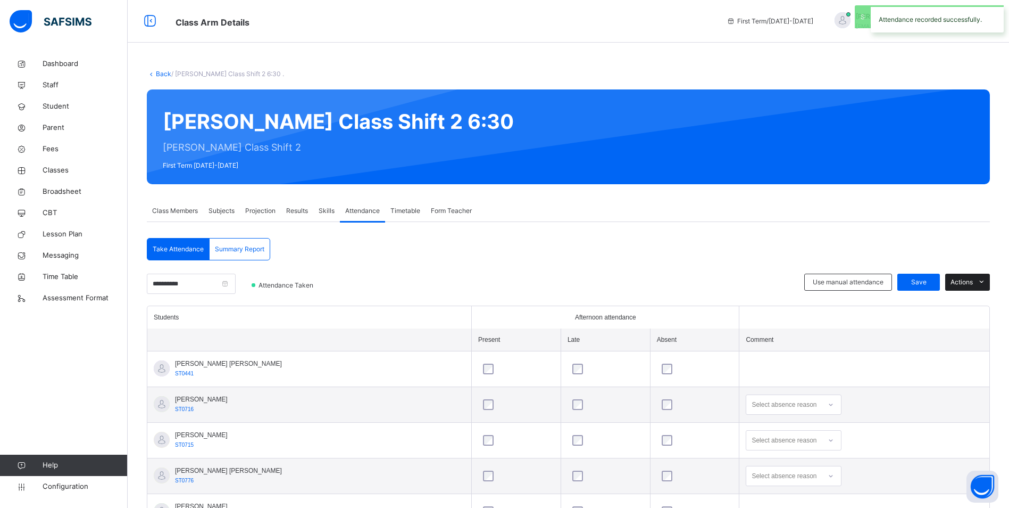
click at [986, 282] on icon at bounding box center [982, 282] width 8 height 9
click at [925, 244] on div "**********" at bounding box center [568, 438] width 843 height 401
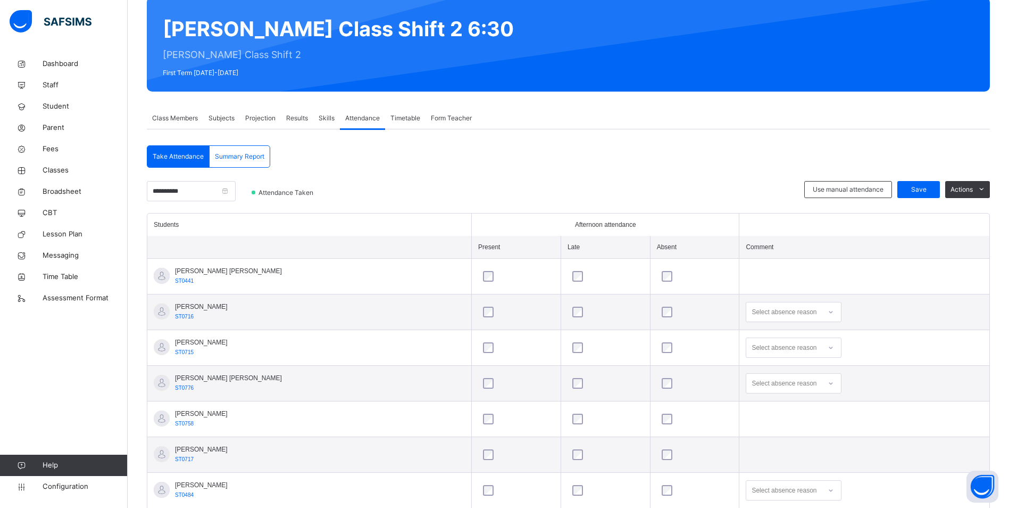
scroll to position [52, 0]
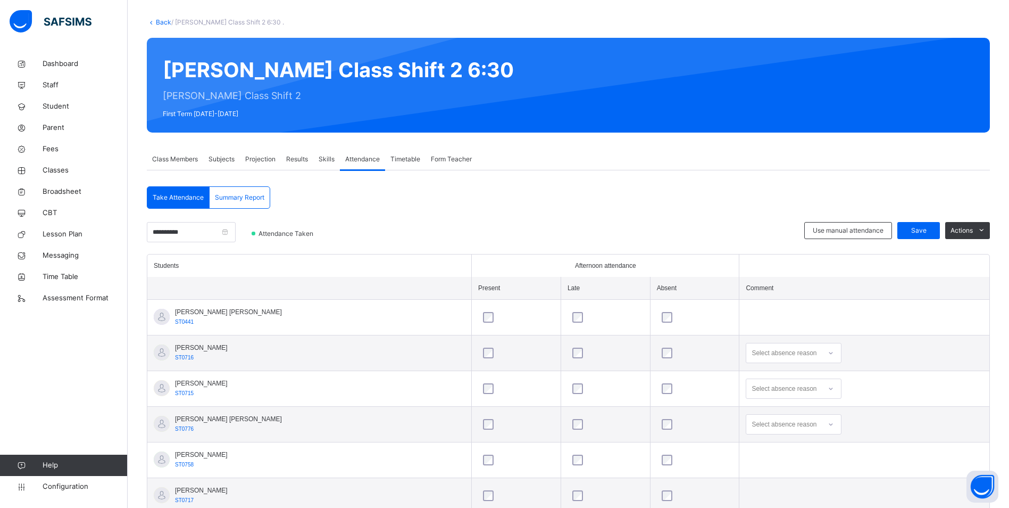
click at [167, 158] on span "Class Members" at bounding box center [175, 159] width 46 height 10
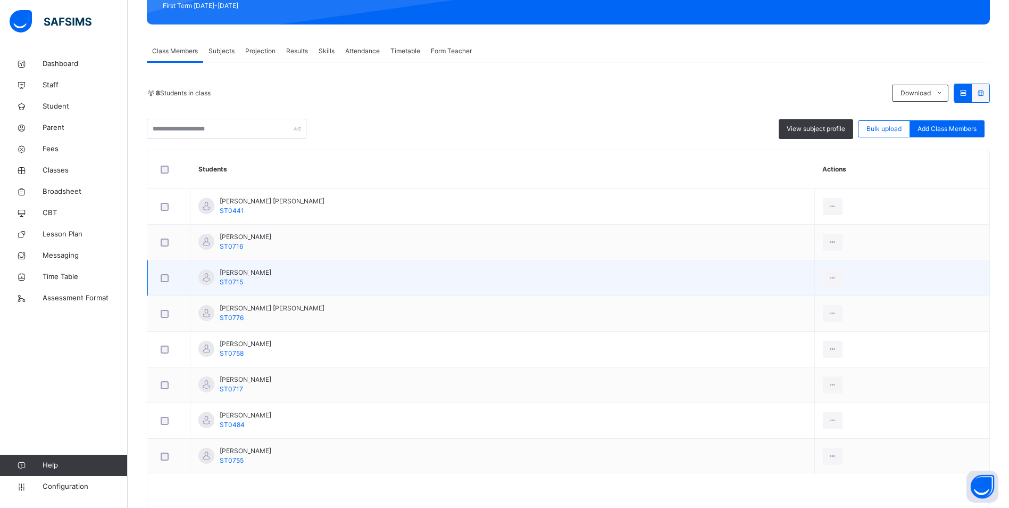
scroll to position [185, 0]
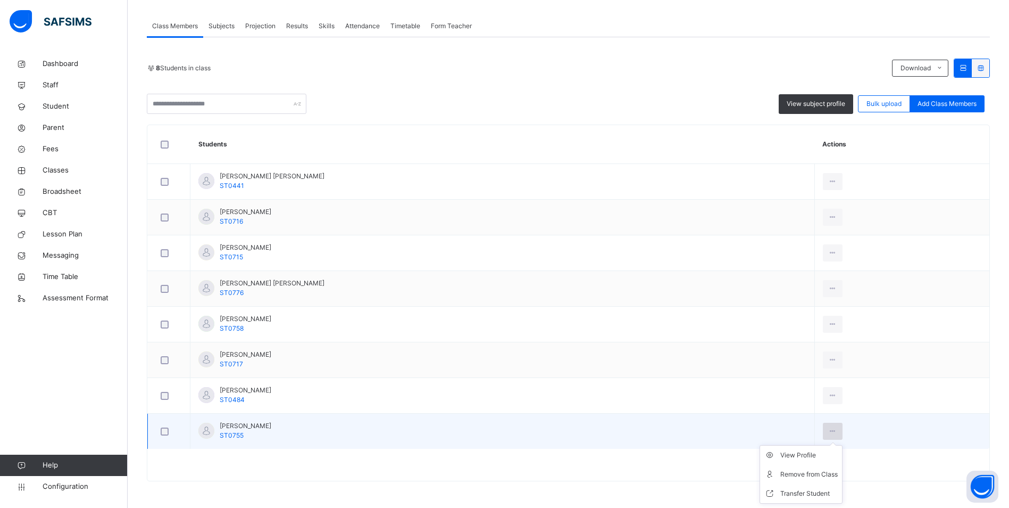
click at [828, 428] on icon at bounding box center [832, 431] width 9 height 10
click at [814, 468] on li "Remove from Class" at bounding box center [801, 473] width 82 height 19
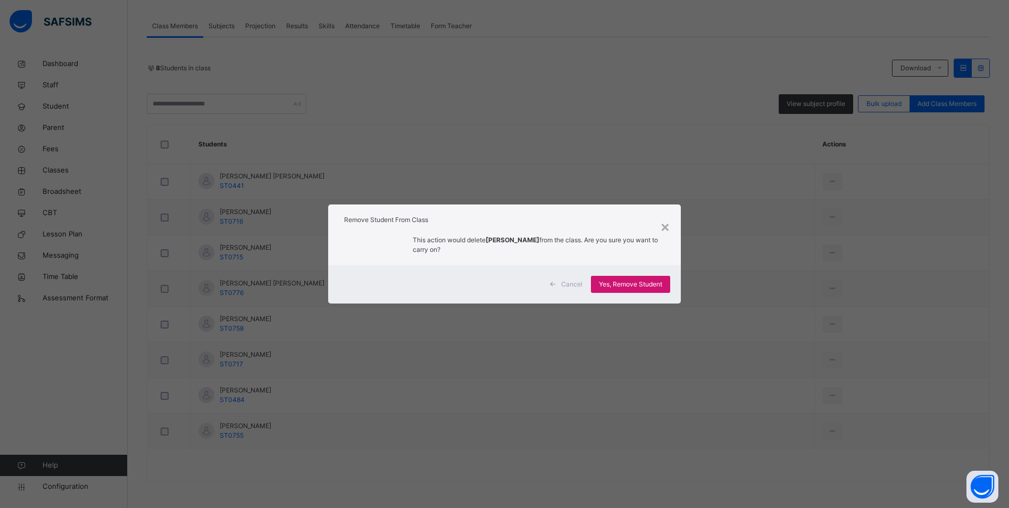
click at [621, 281] on span "Yes, Remove Student" at bounding box center [630, 284] width 63 height 10
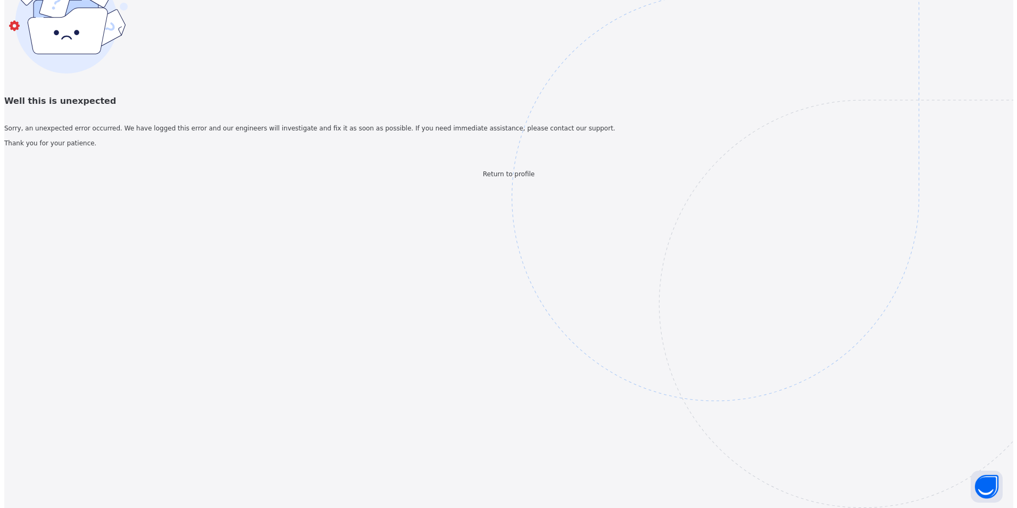
scroll to position [0, 0]
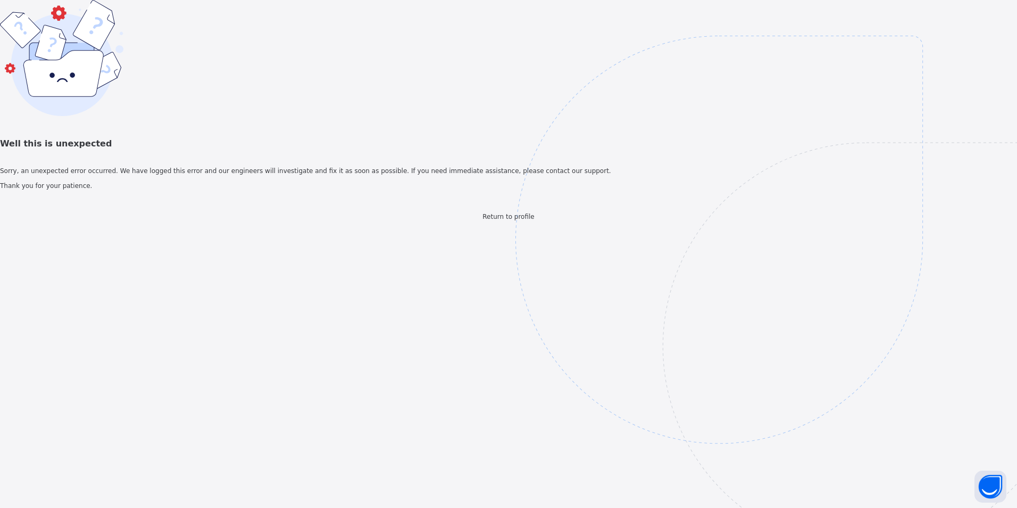
click at [531, 220] on span "Return to profile" at bounding box center [509, 216] width 52 height 7
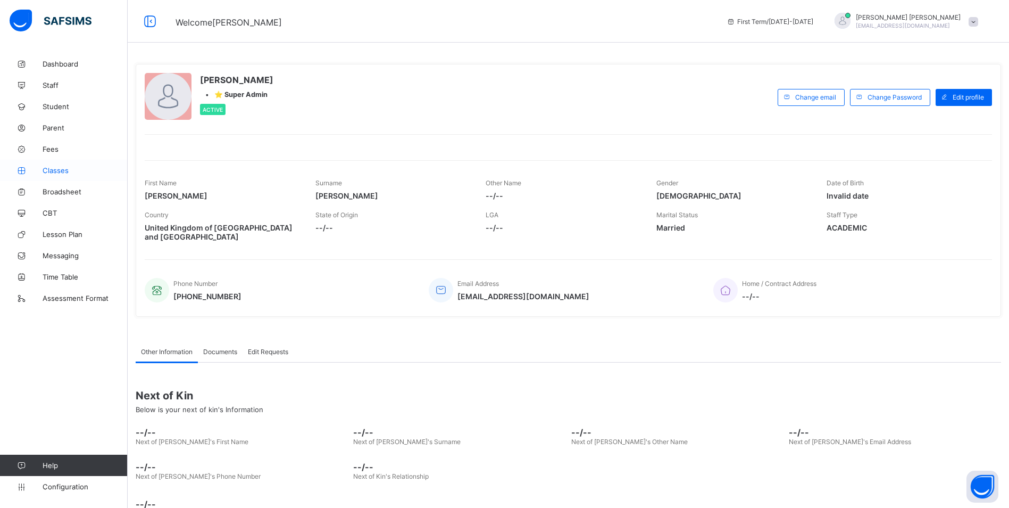
click at [49, 170] on span "Classes" at bounding box center [85, 170] width 85 height 9
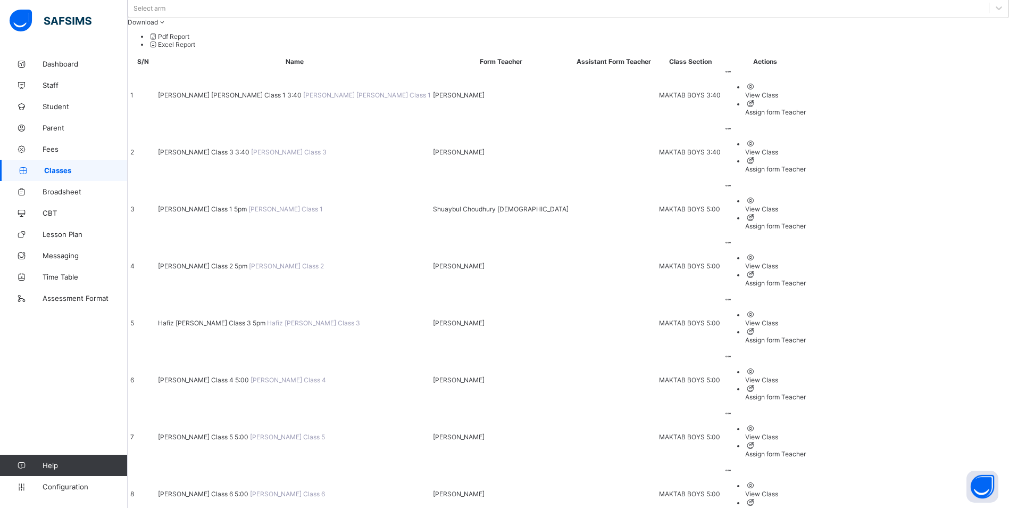
scroll to position [160, 0]
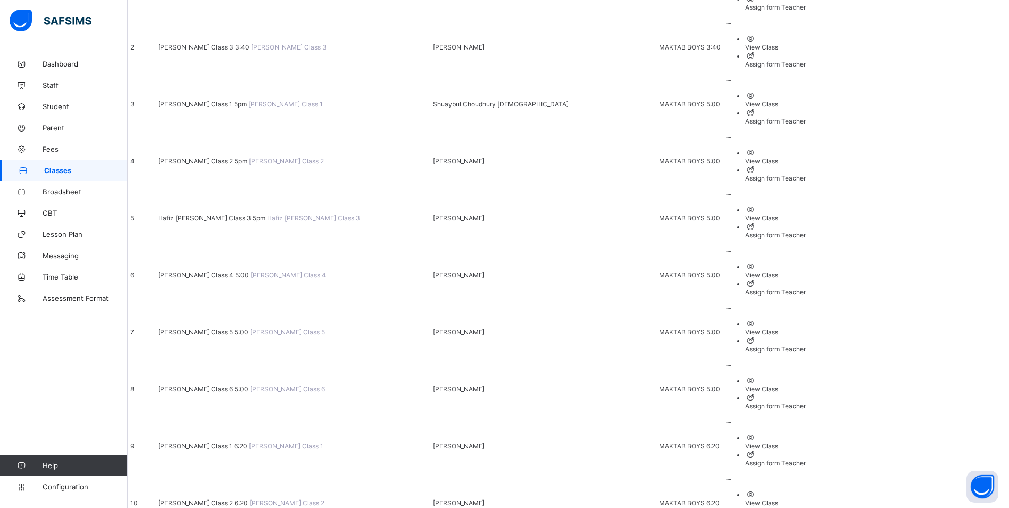
scroll to position [213, 0]
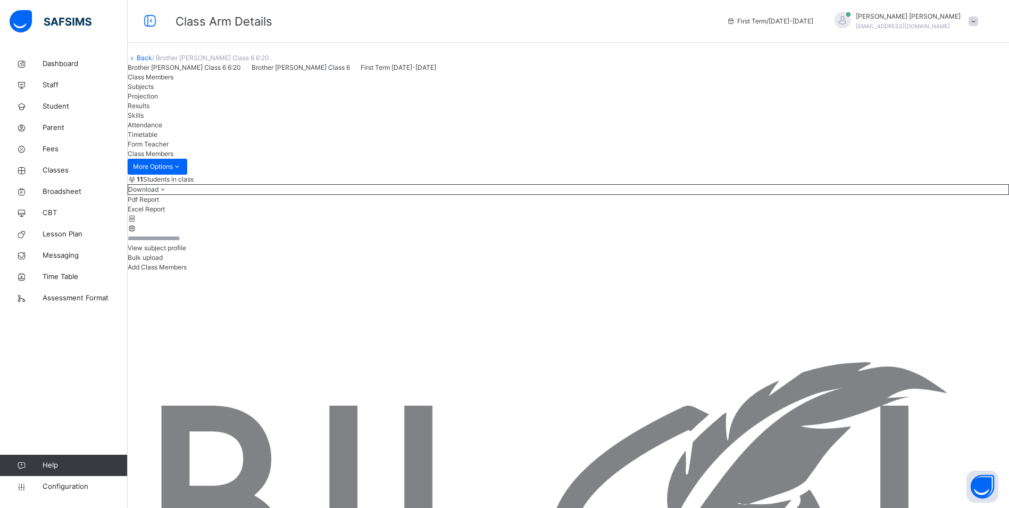
click at [162, 129] on span "Attendance" at bounding box center [145, 125] width 35 height 8
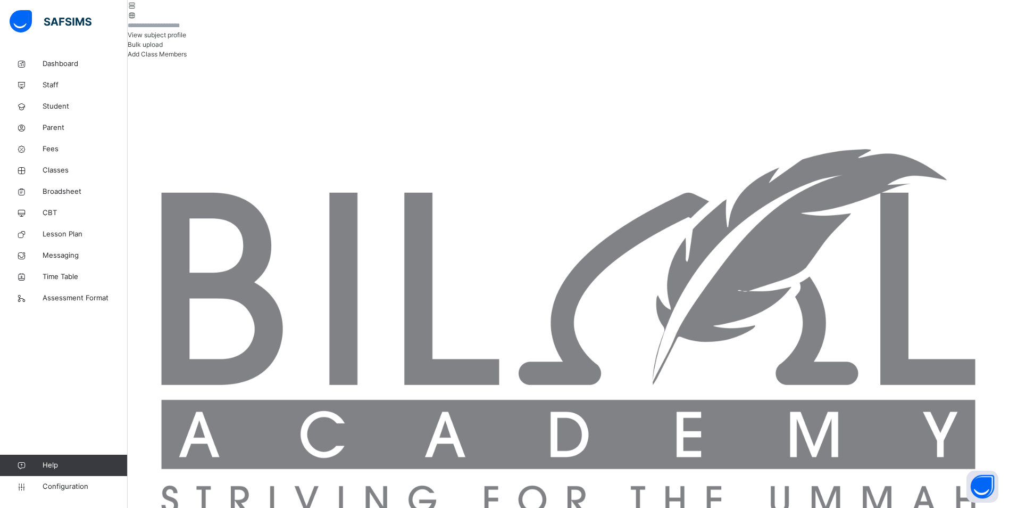
scroll to position [265, 0]
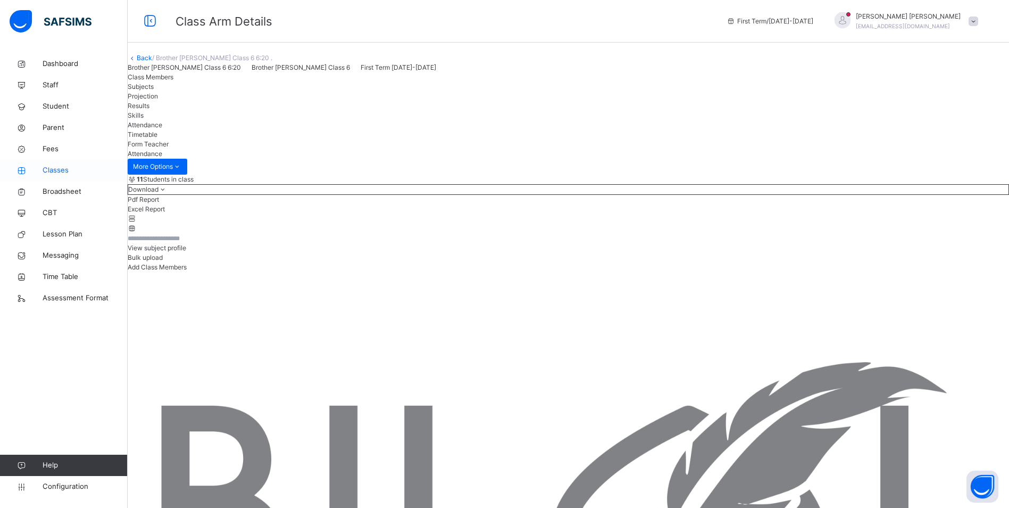
click at [54, 172] on span "Classes" at bounding box center [85, 170] width 85 height 11
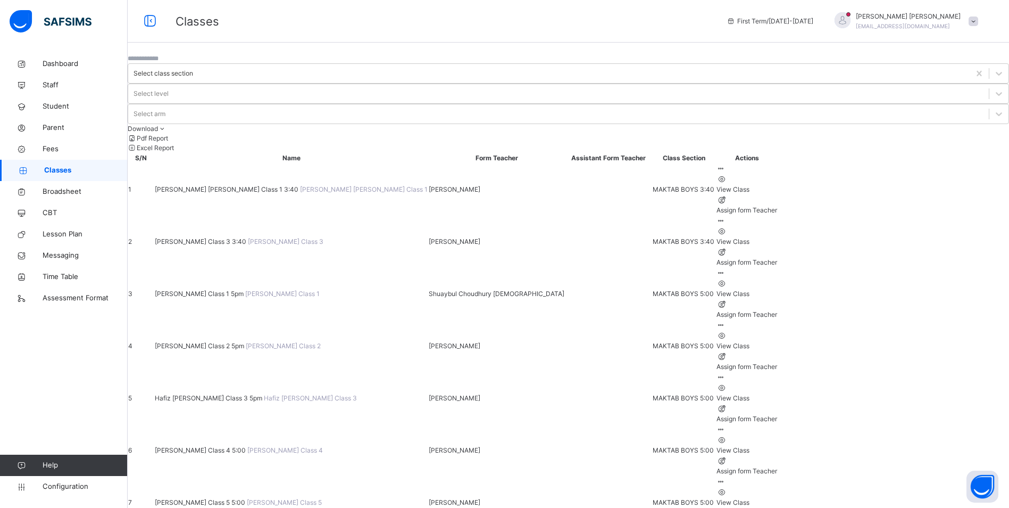
click at [233, 342] on span "[PERSON_NAME] Class 2 5pm" at bounding box center [200, 346] width 91 height 8
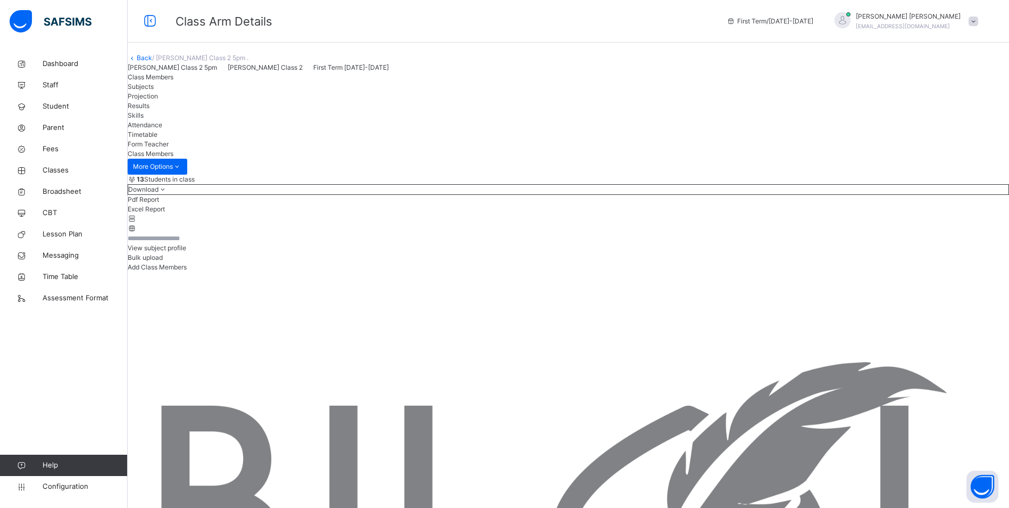
click at [162, 129] on span "Attendance" at bounding box center [145, 125] width 35 height 8
click at [46, 171] on span "Classes" at bounding box center [85, 170] width 85 height 11
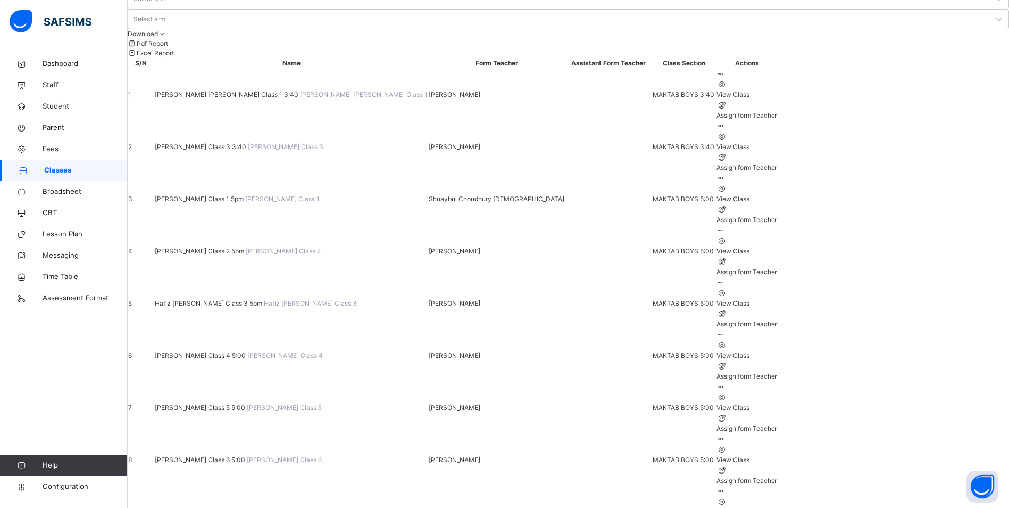
scroll to position [106, 0]
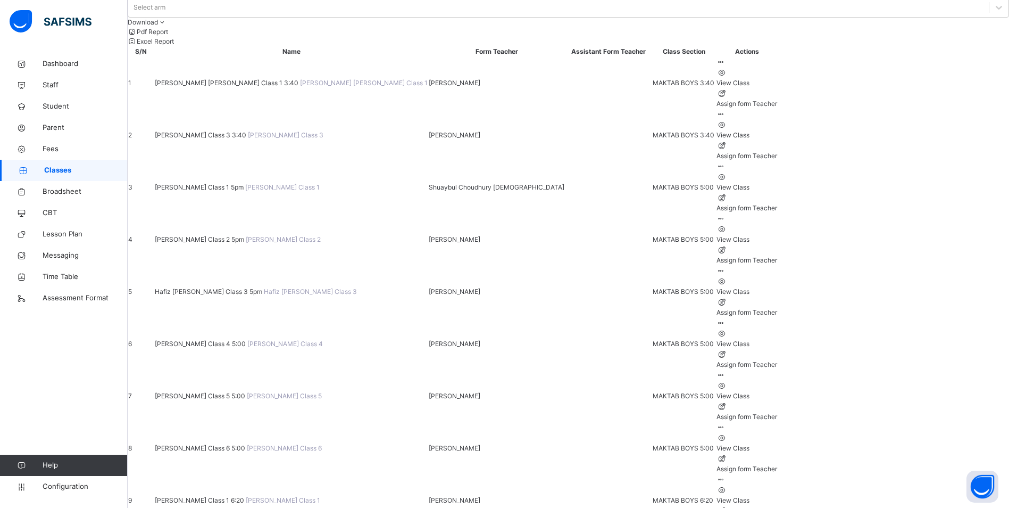
click at [238, 496] on span "[PERSON_NAME] Class 1 6:20" at bounding box center [200, 500] width 91 height 8
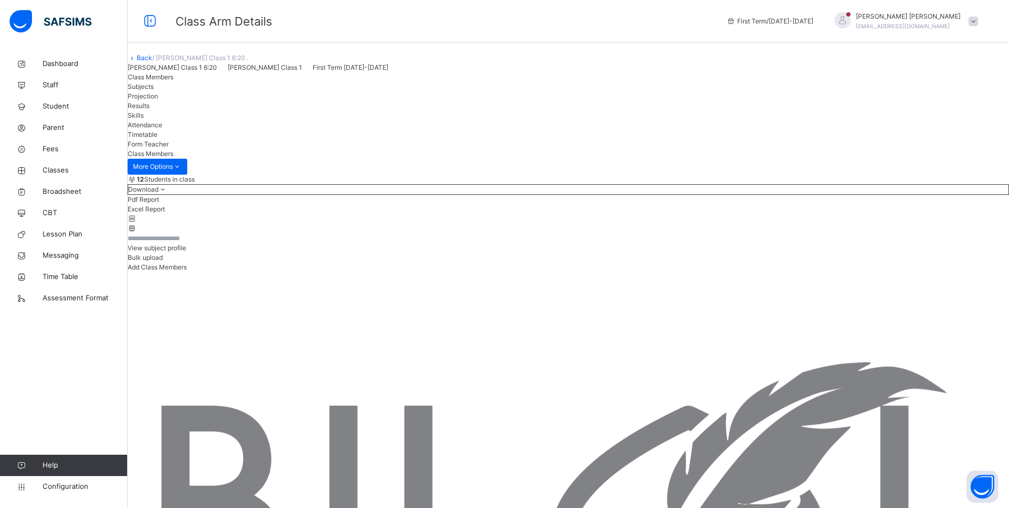
click at [361, 130] on div "Attendance" at bounding box center [569, 125] width 882 height 10
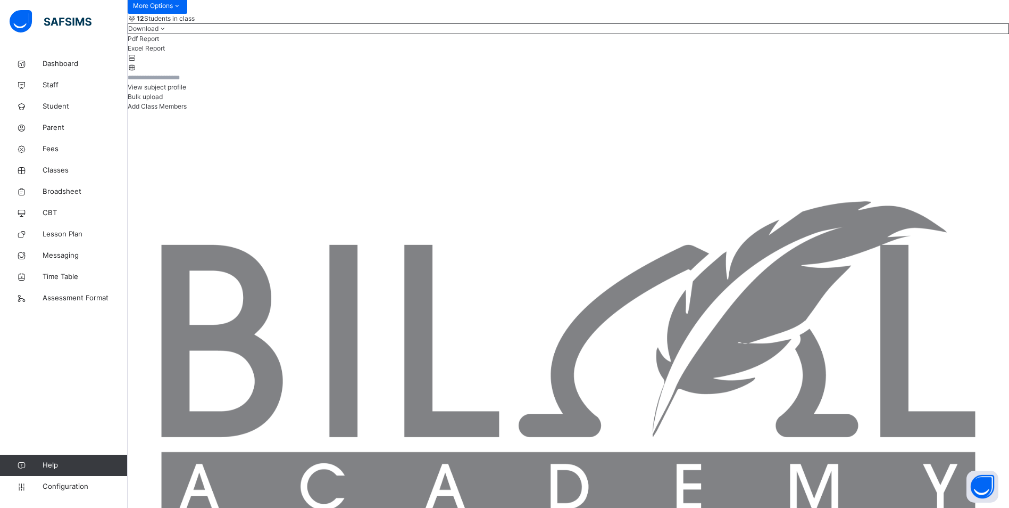
scroll to position [160, 0]
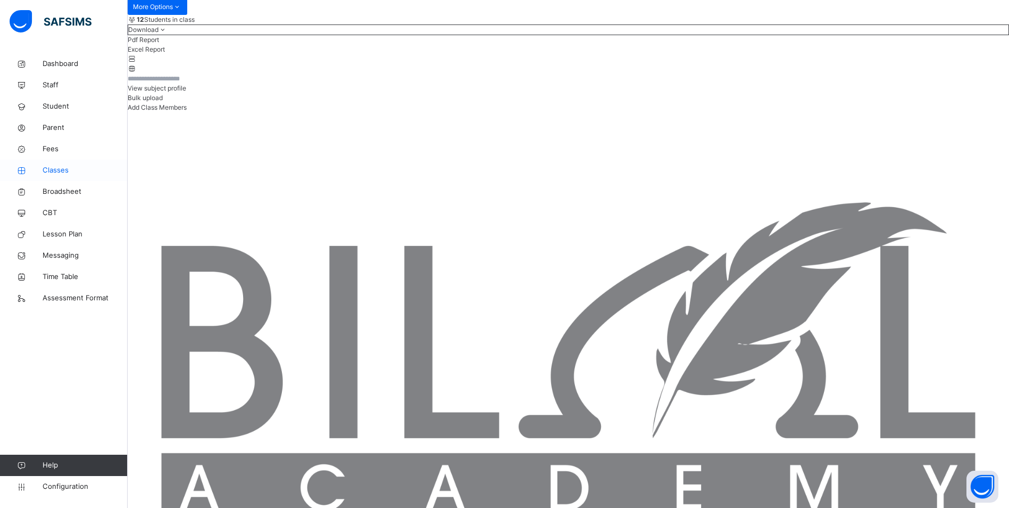
click at [53, 166] on span "Classes" at bounding box center [85, 170] width 85 height 11
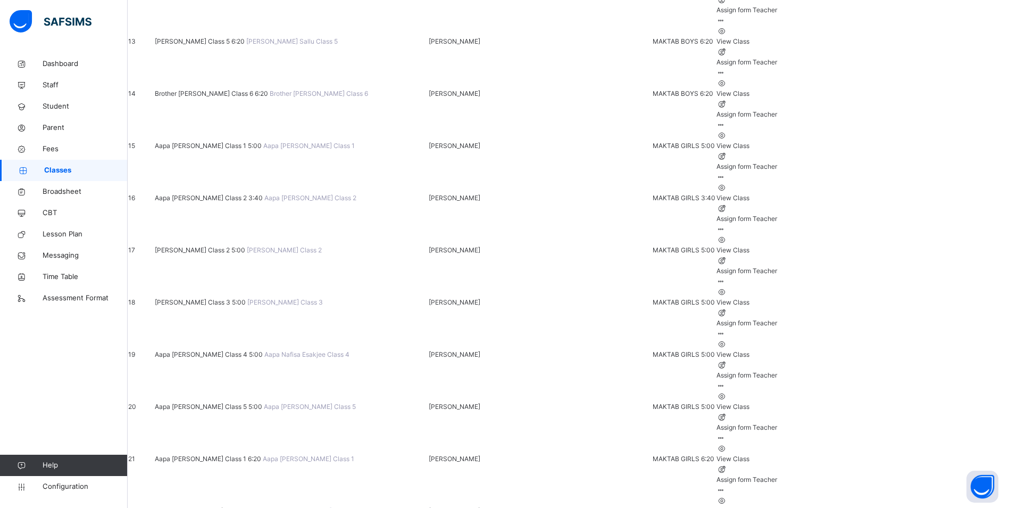
scroll to position [782, 0]
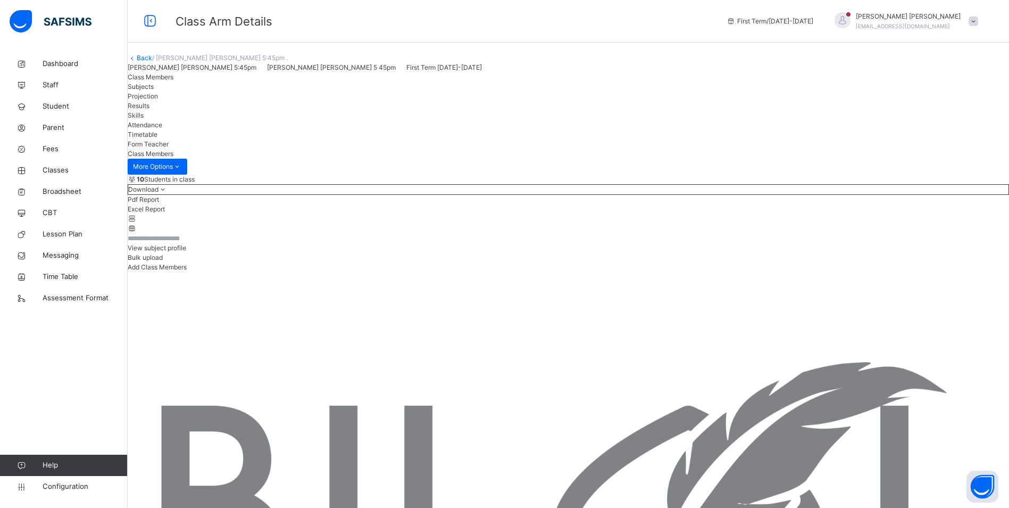
click at [162, 129] on span "Attendance" at bounding box center [145, 125] width 35 height 8
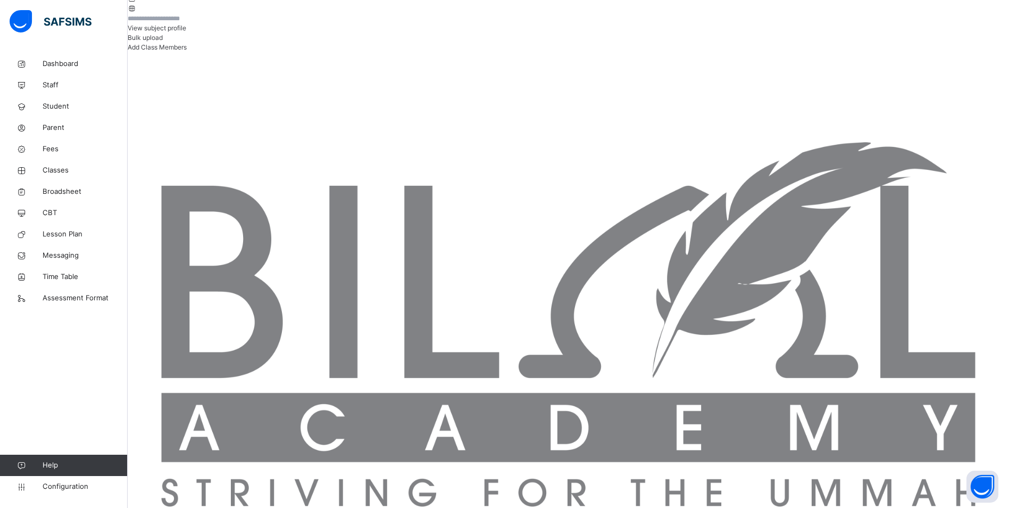
scroll to position [229, 0]
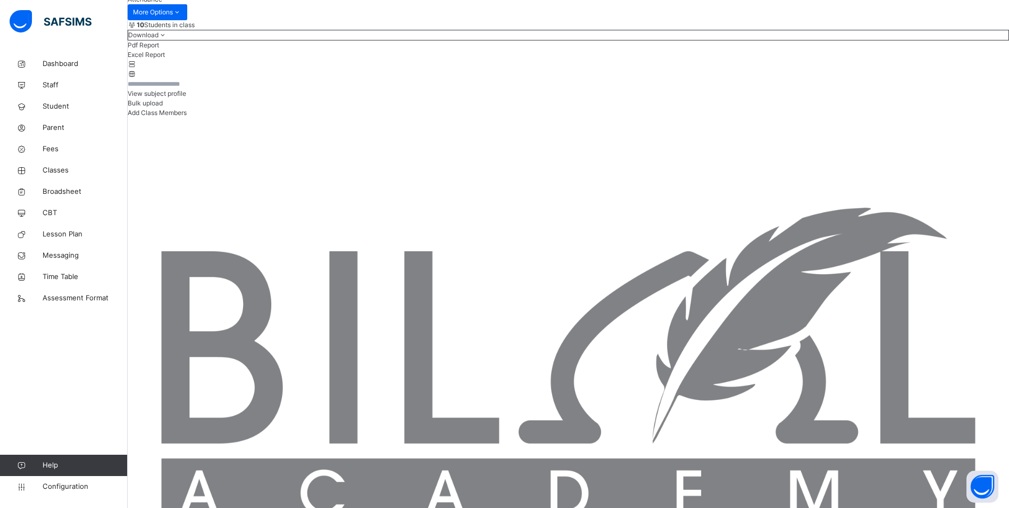
scroll to position [213, 0]
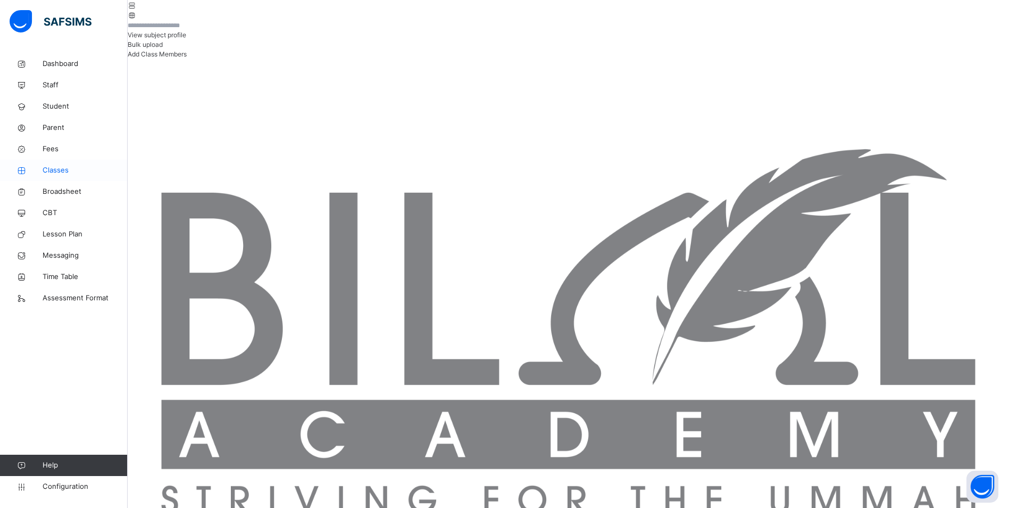
click at [52, 166] on span "Classes" at bounding box center [85, 170] width 85 height 11
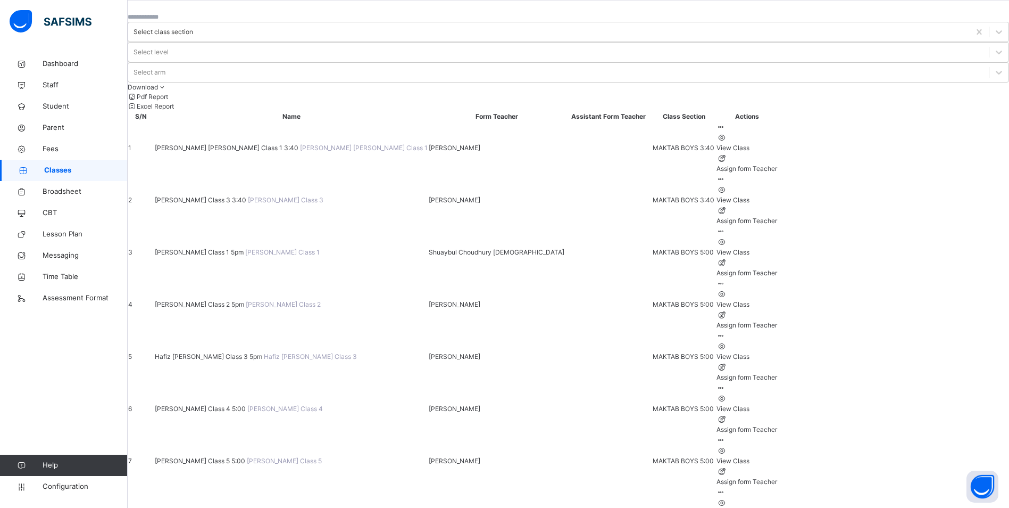
scroll to position [106, 0]
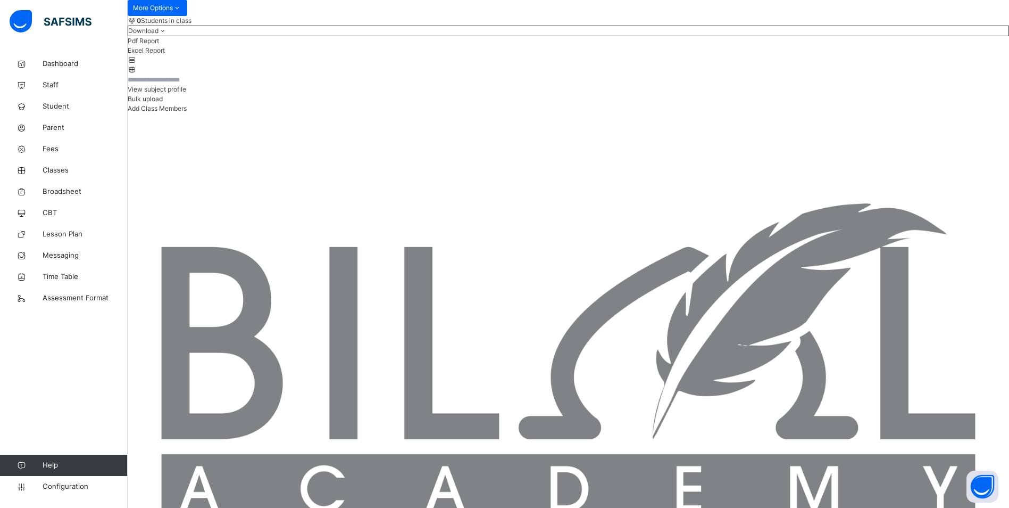
scroll to position [160, 0]
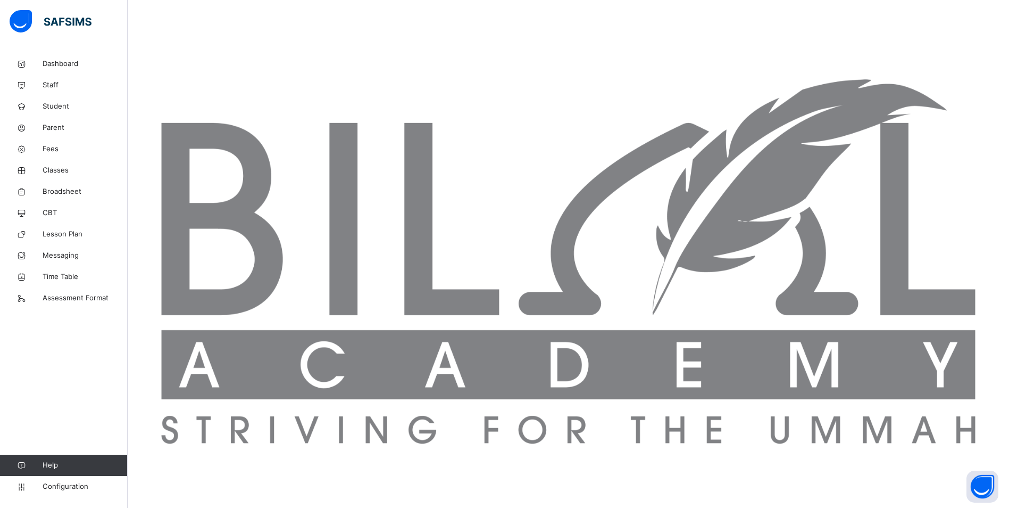
scroll to position [301, 0]
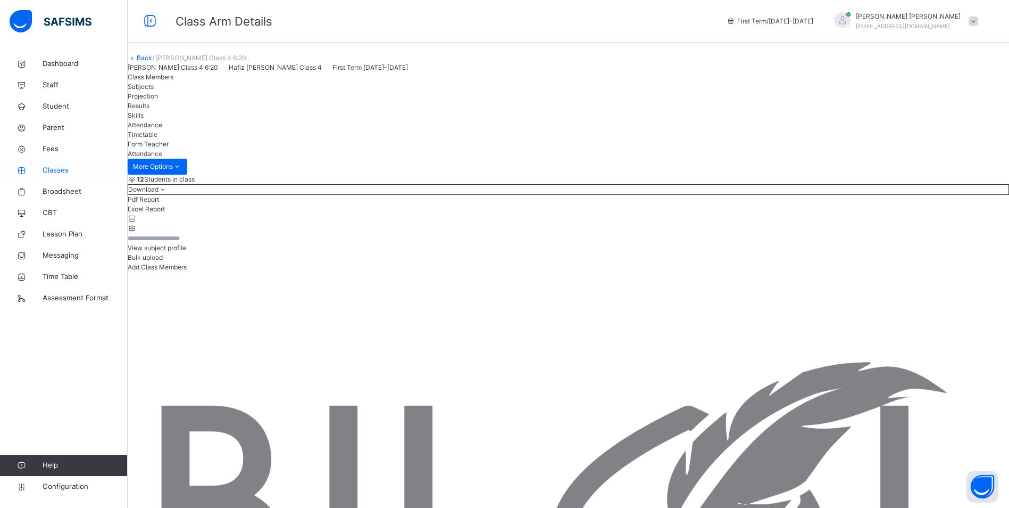
click at [64, 168] on span "Classes" at bounding box center [85, 170] width 85 height 11
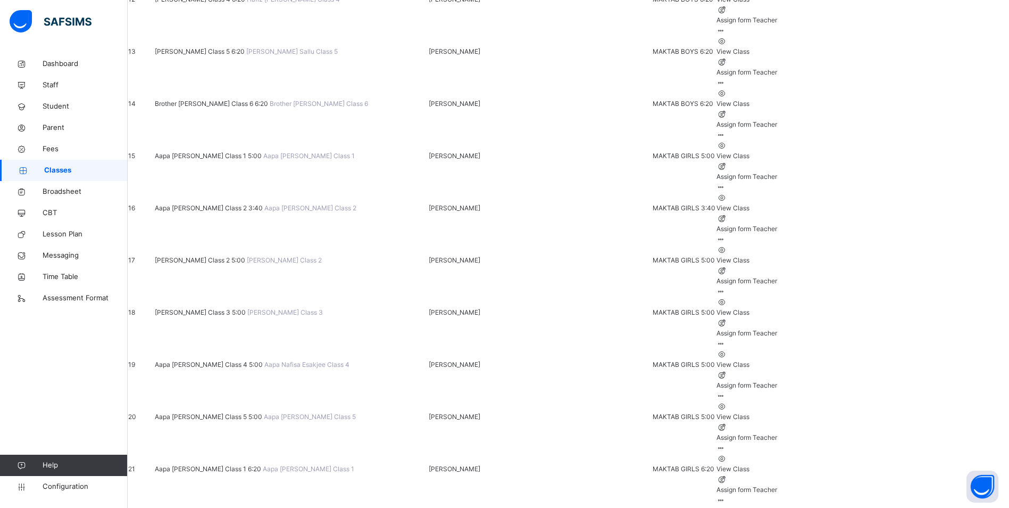
scroll to position [782, 0]
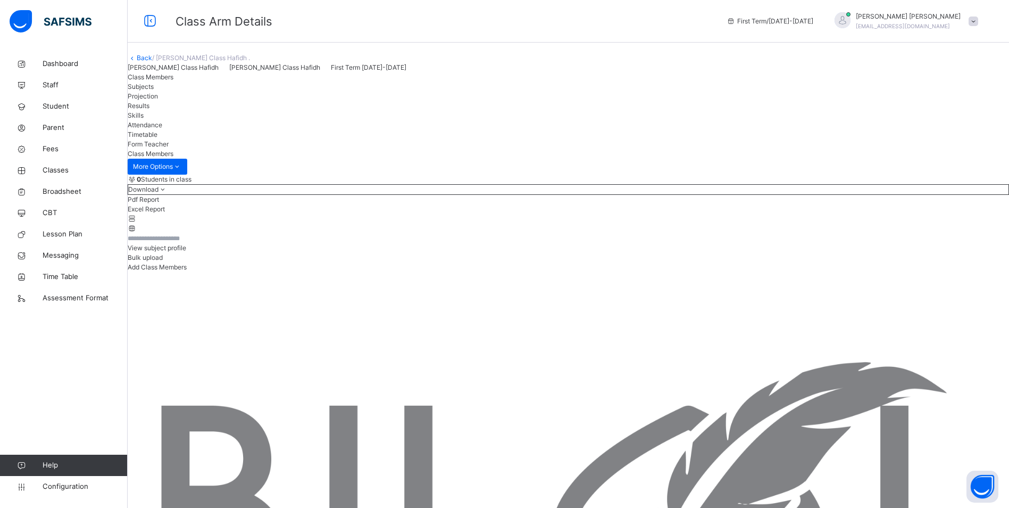
click at [162, 129] on span "Attendance" at bounding box center [145, 125] width 35 height 8
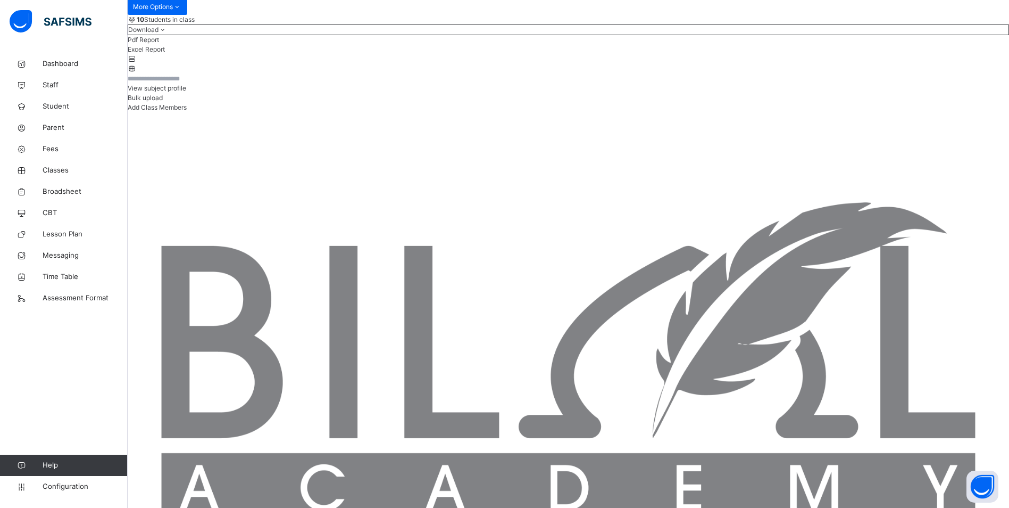
scroll to position [229, 0]
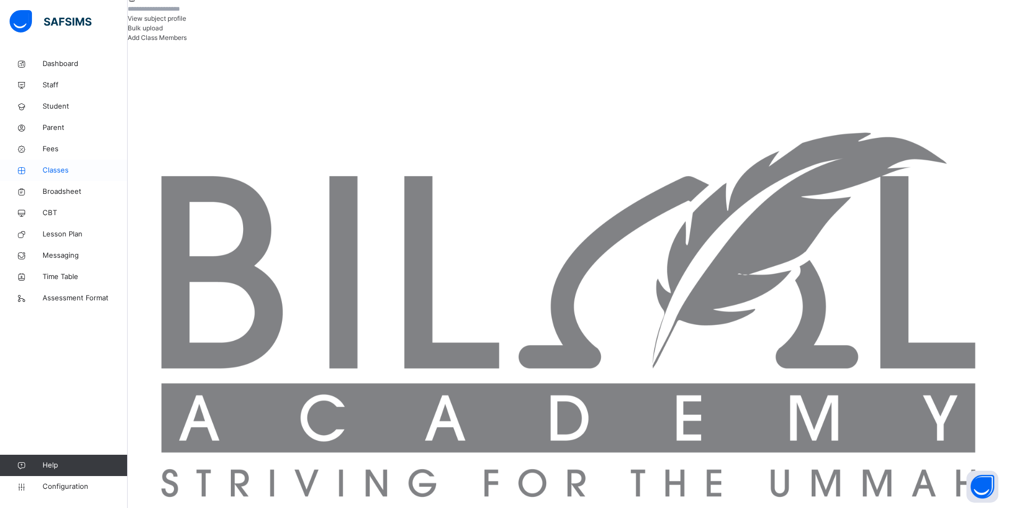
click at [52, 167] on span "Classes" at bounding box center [85, 170] width 85 height 11
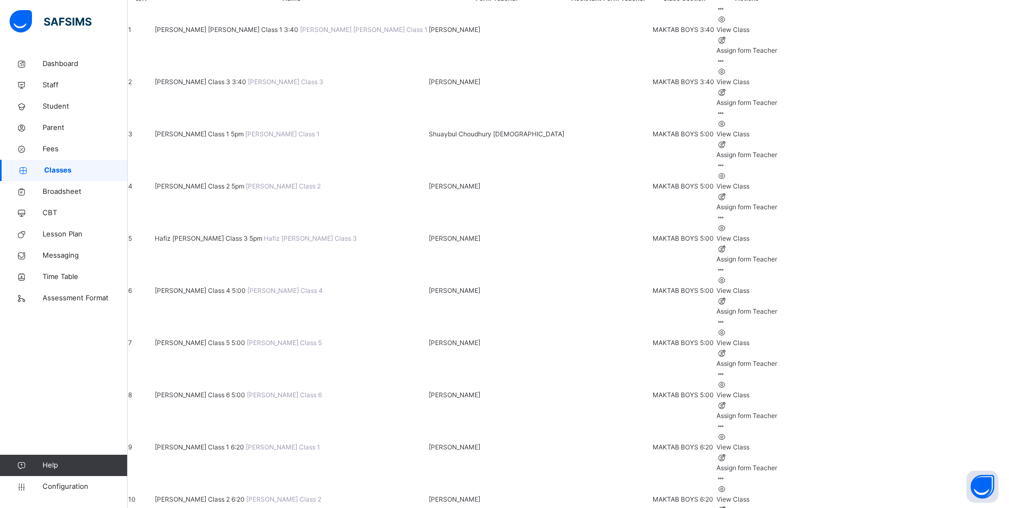
scroll to position [106, 0]
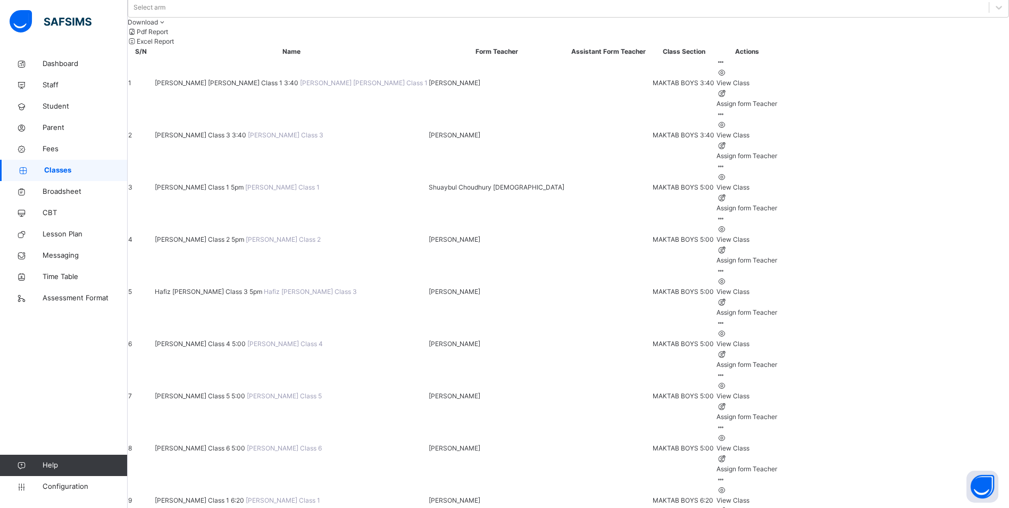
click at [247, 392] on span "[PERSON_NAME] Class 5 5:00" at bounding box center [201, 396] width 92 height 8
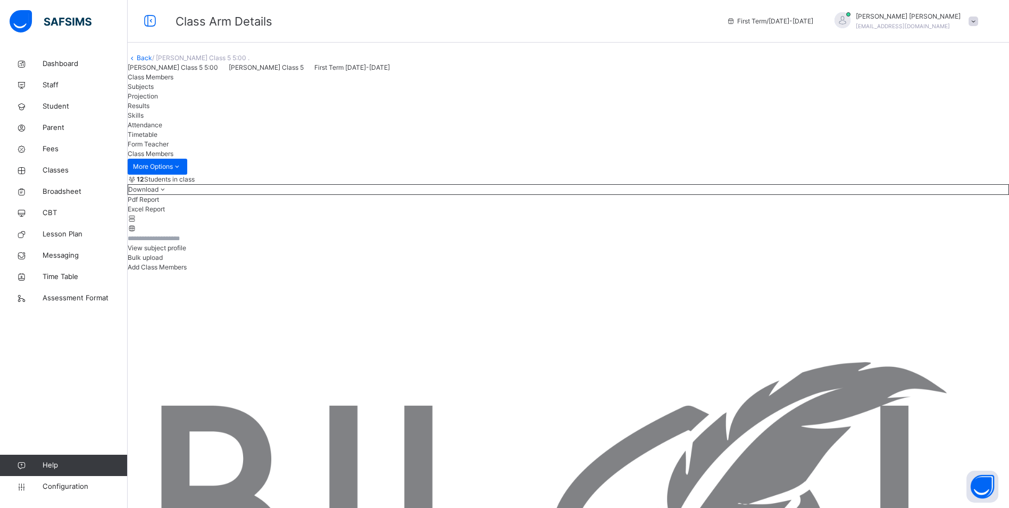
click at [162, 129] on span "Attendance" at bounding box center [145, 125] width 35 height 8
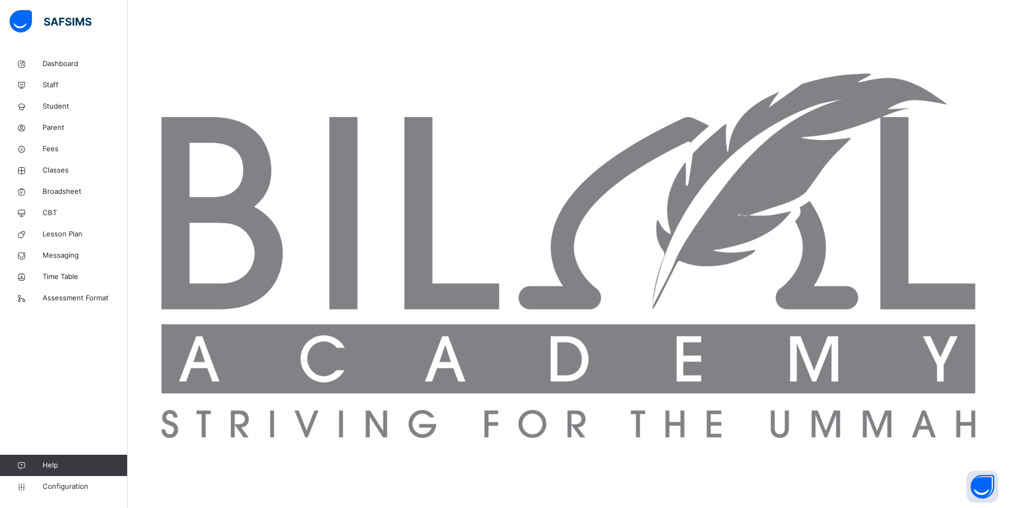
scroll to position [301, 0]
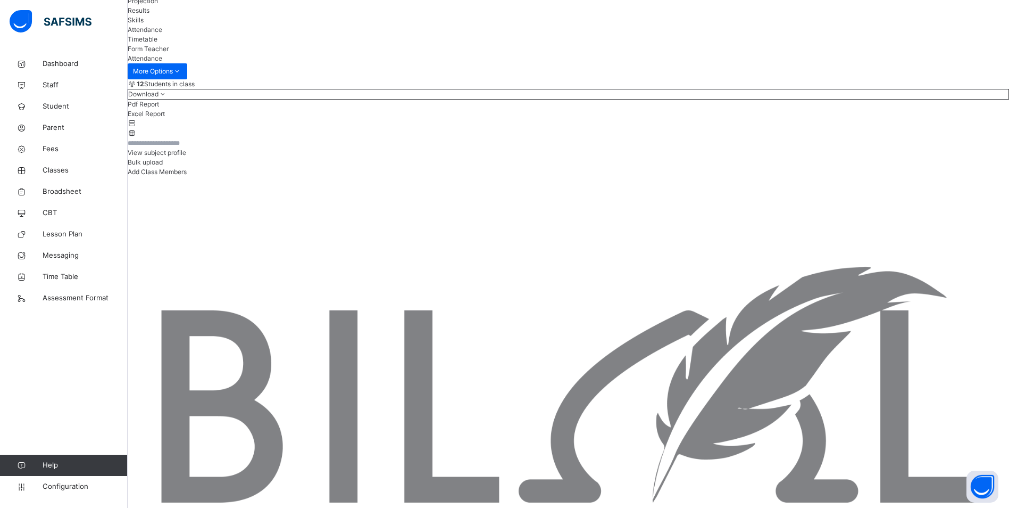
scroll to position [88, 0]
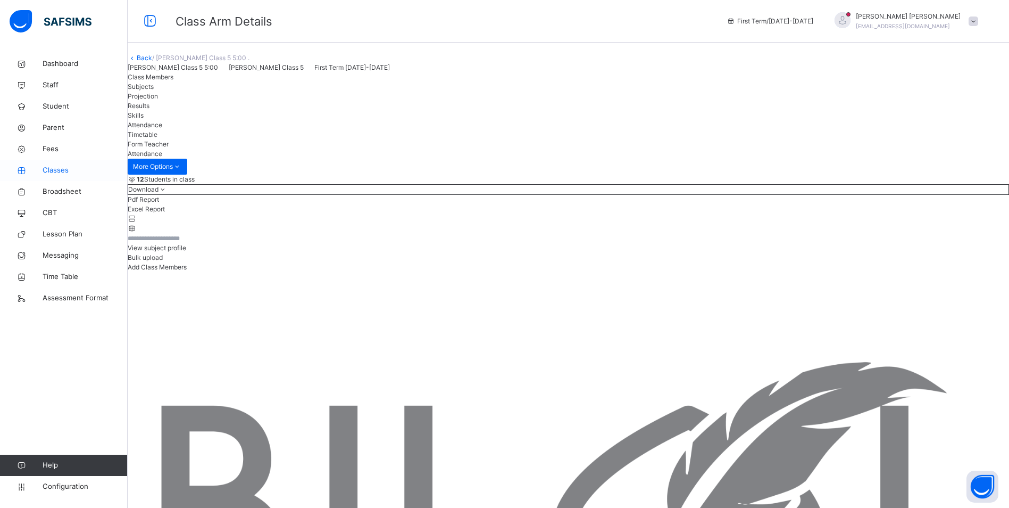
click at [57, 165] on span "Classes" at bounding box center [85, 170] width 85 height 11
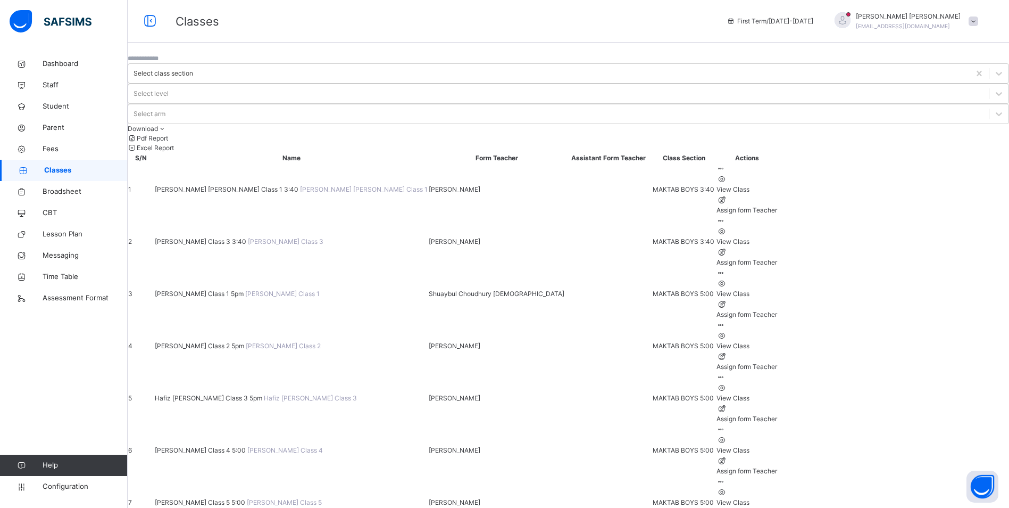
click at [225, 446] on span "[PERSON_NAME] Class 4 5:00" at bounding box center [201, 450] width 93 height 8
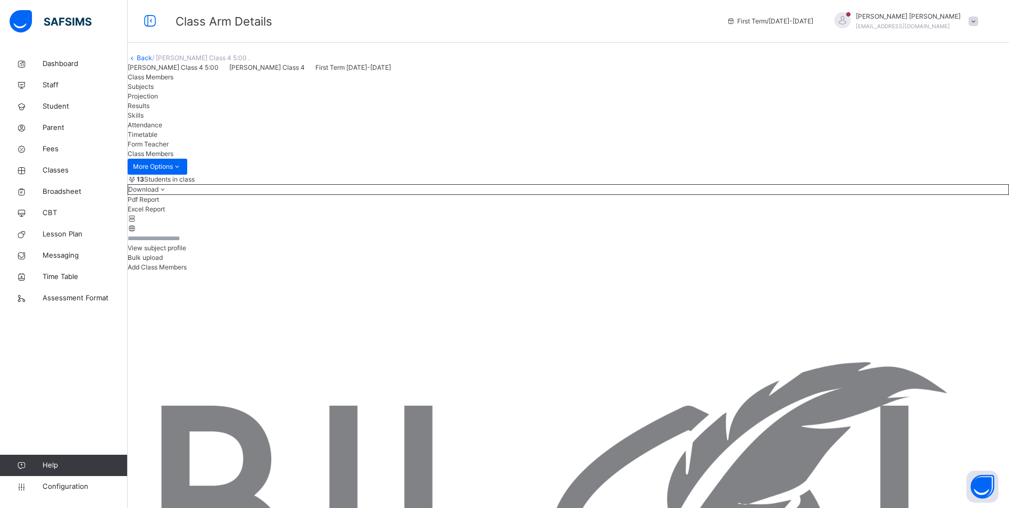
click at [359, 130] on div "Attendance" at bounding box center [569, 125] width 882 height 10
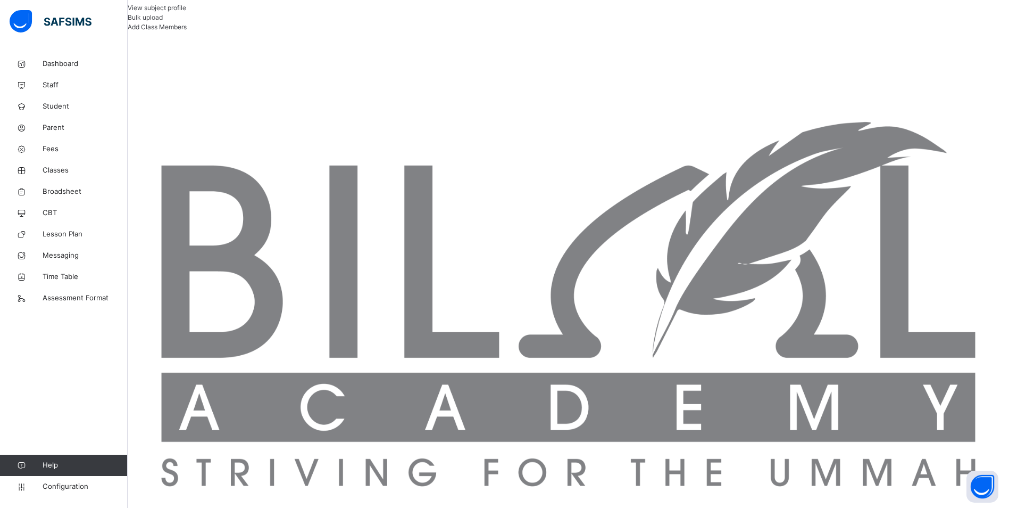
scroll to position [336, 0]
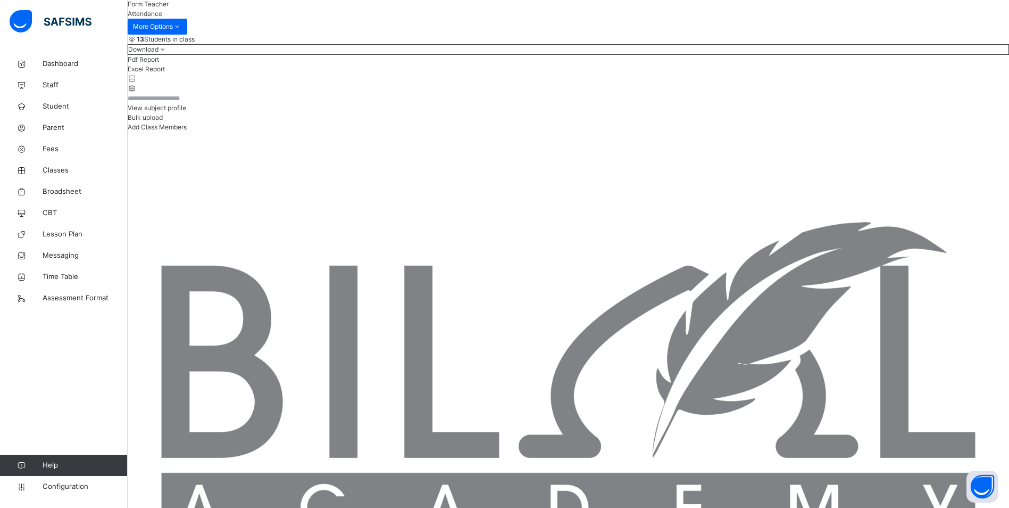
scroll to position [123, 0]
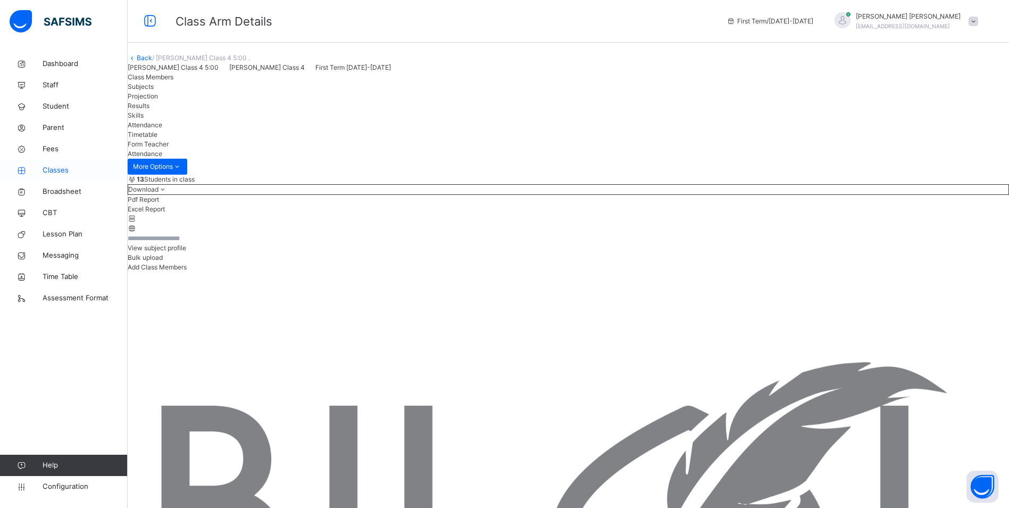
click at [58, 167] on span "Classes" at bounding box center [85, 170] width 85 height 11
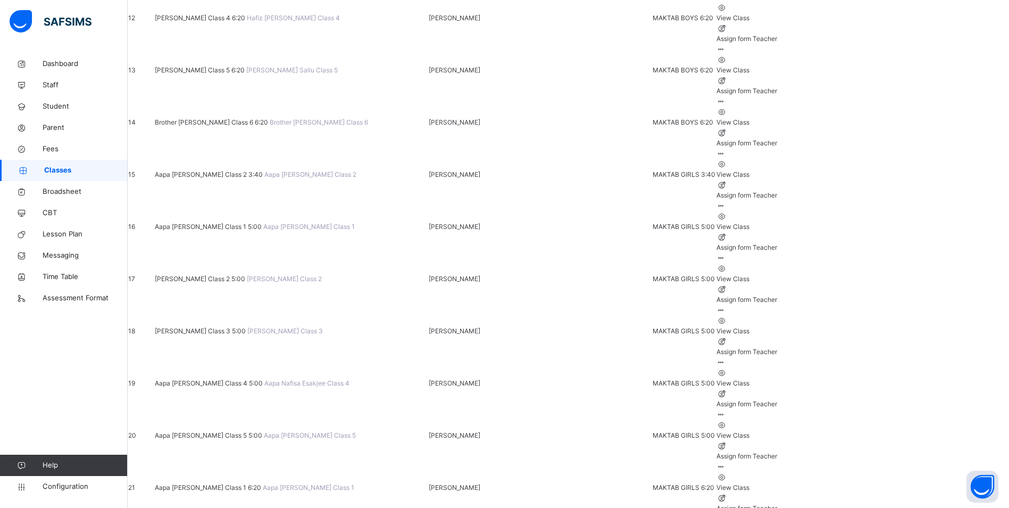
scroll to position [782, 0]
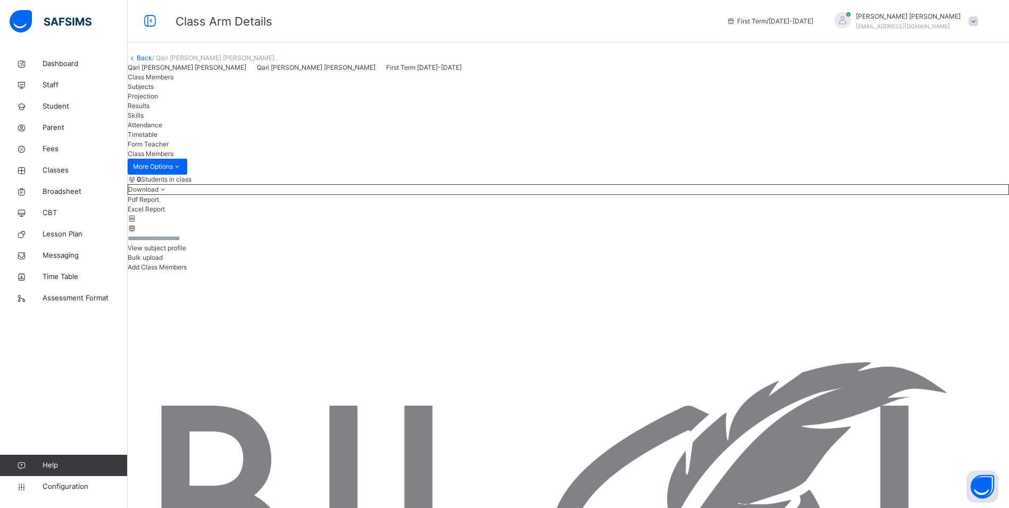
click at [162, 129] on span "Attendance" at bounding box center [145, 125] width 35 height 8
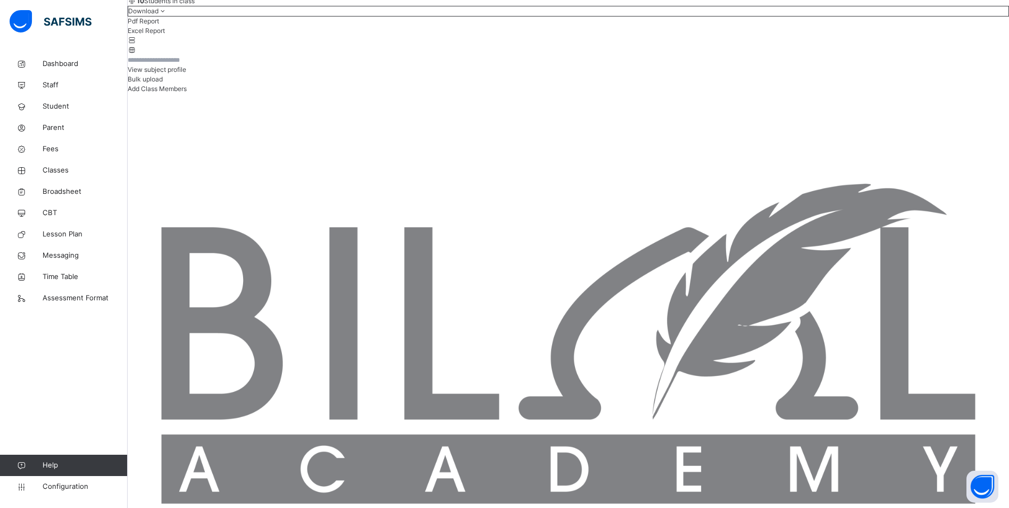
scroll to position [160, 0]
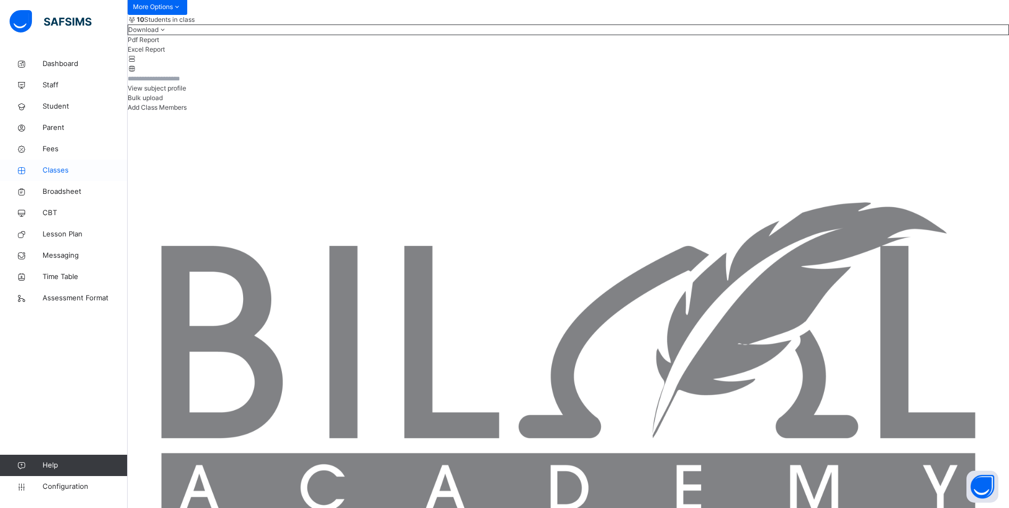
click at [53, 167] on span "Classes" at bounding box center [85, 170] width 85 height 11
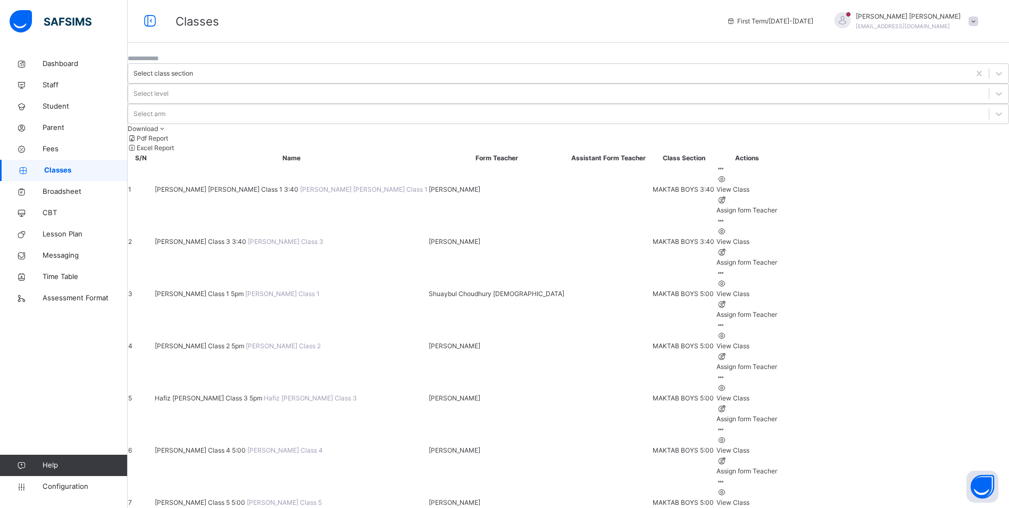
click at [262, 185] on span "[PERSON_NAME] [PERSON_NAME] Class 1 3:40" at bounding box center [227, 189] width 145 height 8
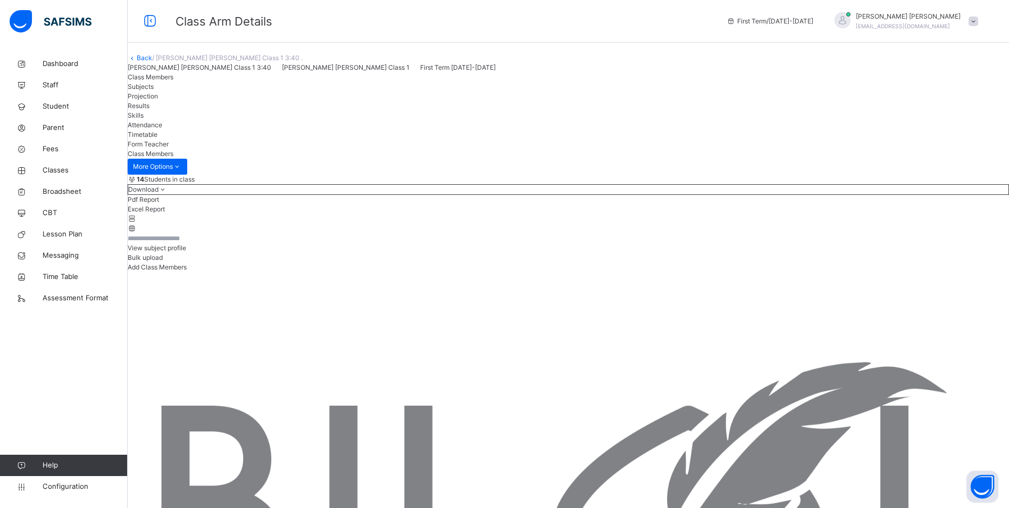
click at [162, 129] on span "Attendance" at bounding box center [145, 125] width 35 height 8
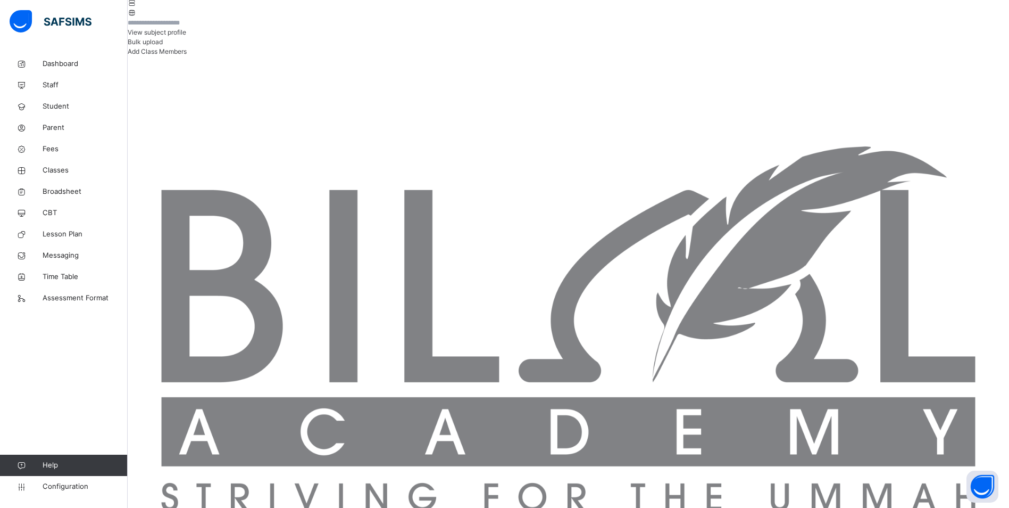
scroll to position [212, 0]
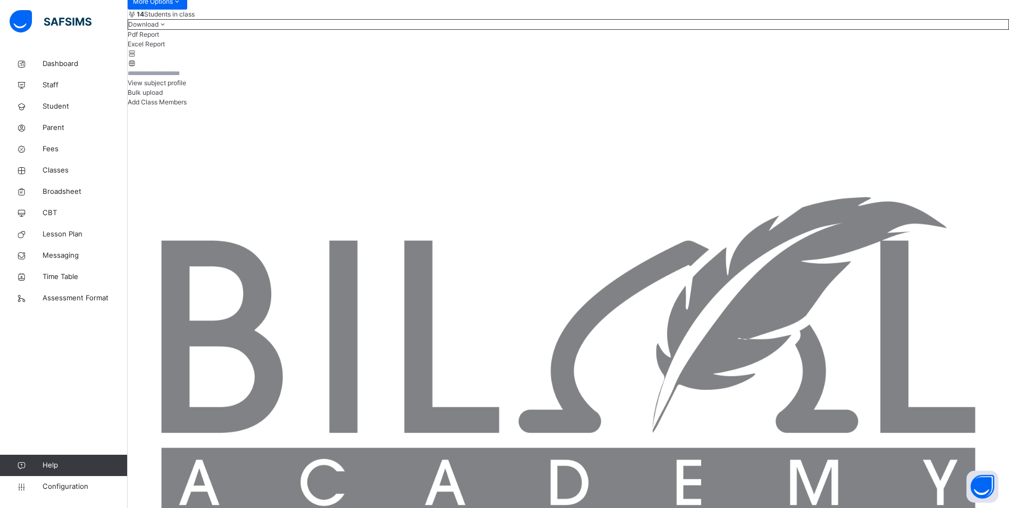
scroll to position [159, 0]
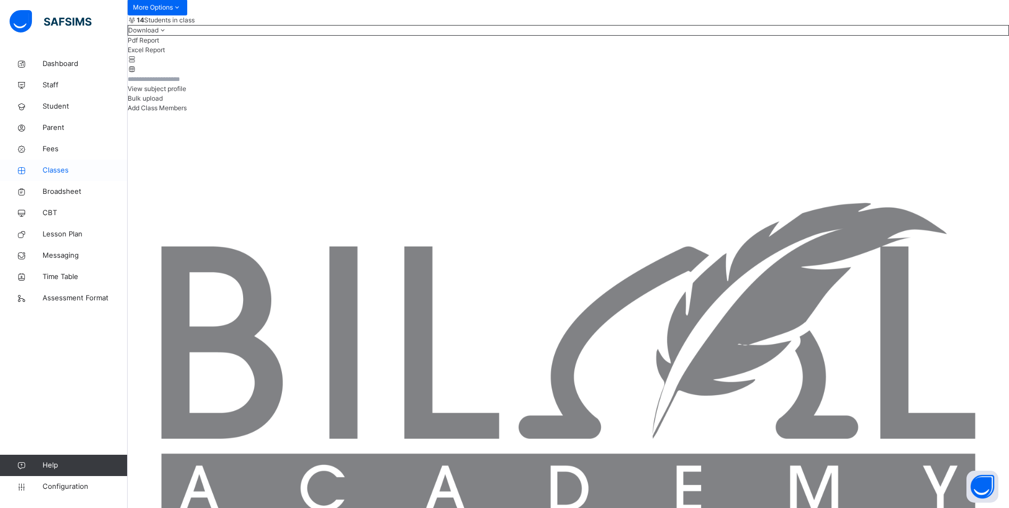
drag, startPoint x: 47, startPoint y: 170, endPoint x: 58, endPoint y: 173, distance: 11.5
click at [47, 170] on span "Classes" at bounding box center [85, 170] width 85 height 11
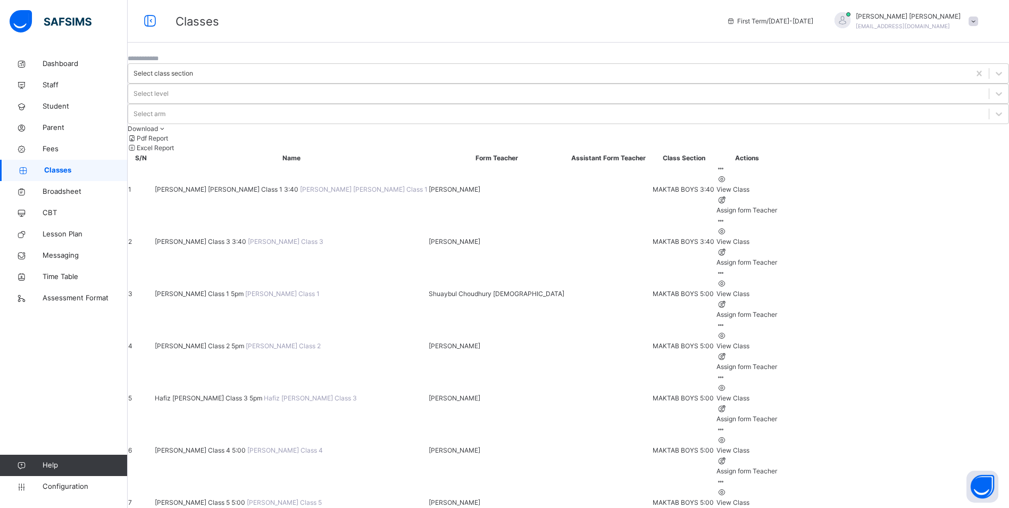
click at [229, 237] on span "[PERSON_NAME] Class 3 3:40" at bounding box center [201, 241] width 93 height 8
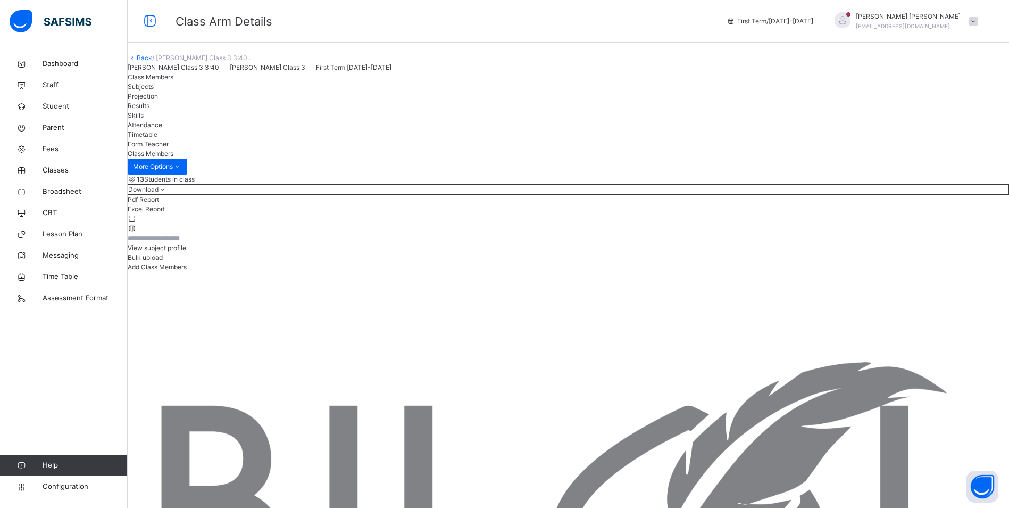
click at [162, 129] on span "Attendance" at bounding box center [145, 125] width 35 height 8
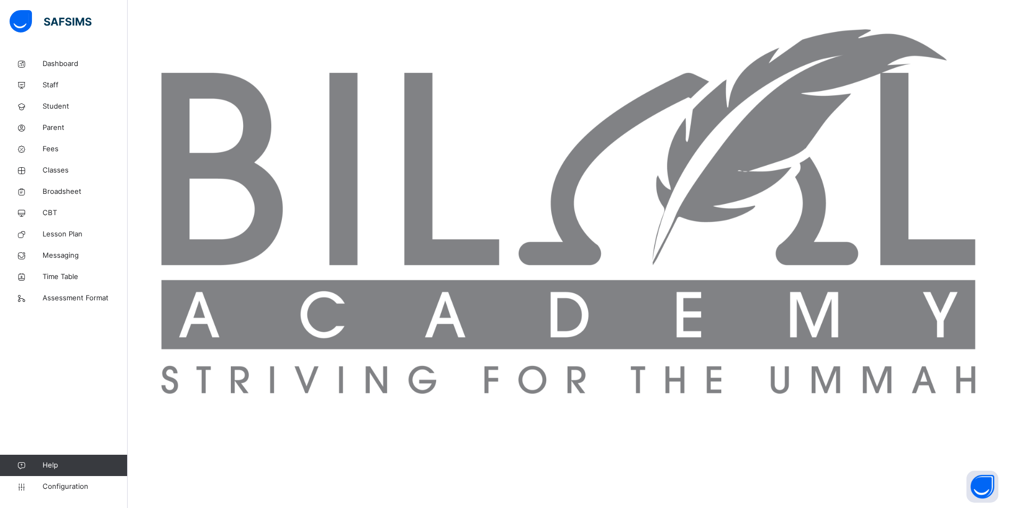
scroll to position [336, 0]
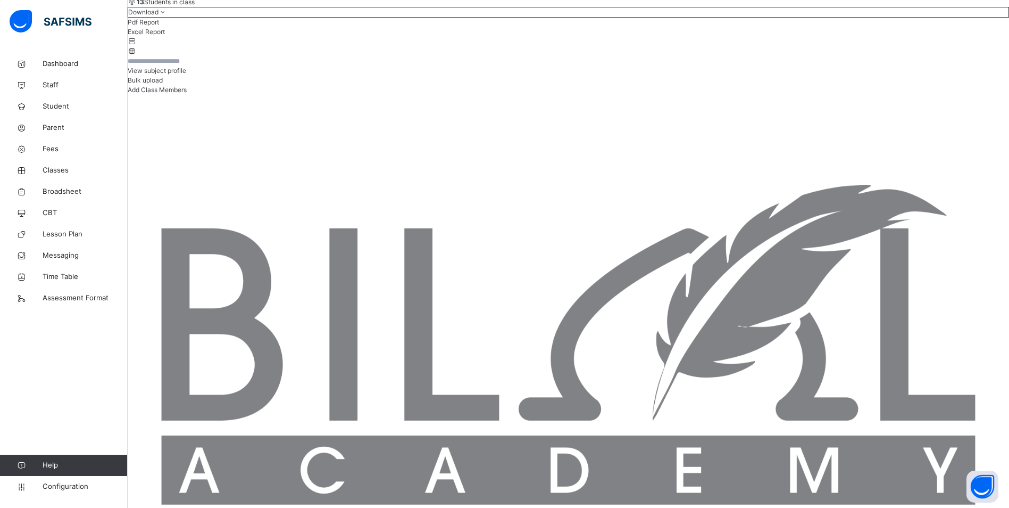
scroll to position [177, 0]
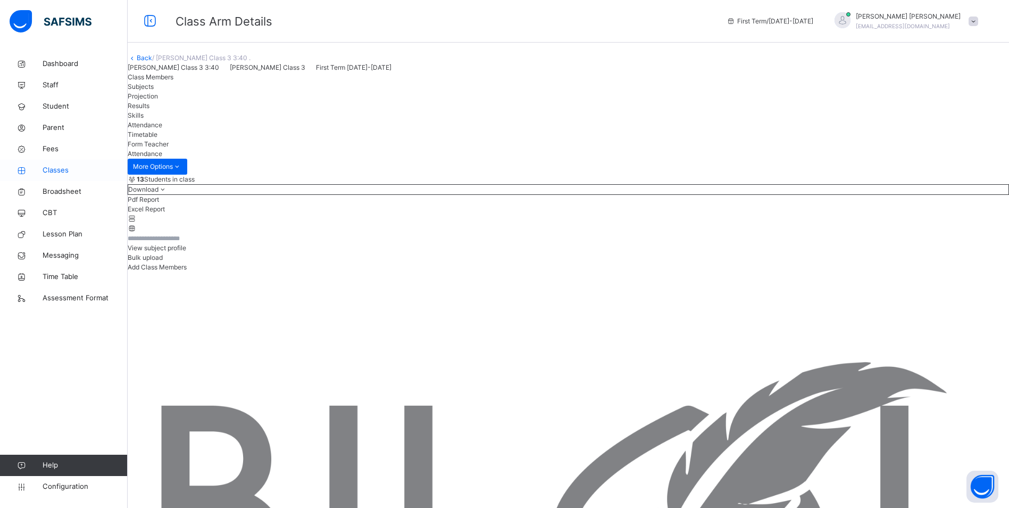
click at [50, 172] on span "Classes" at bounding box center [85, 170] width 85 height 11
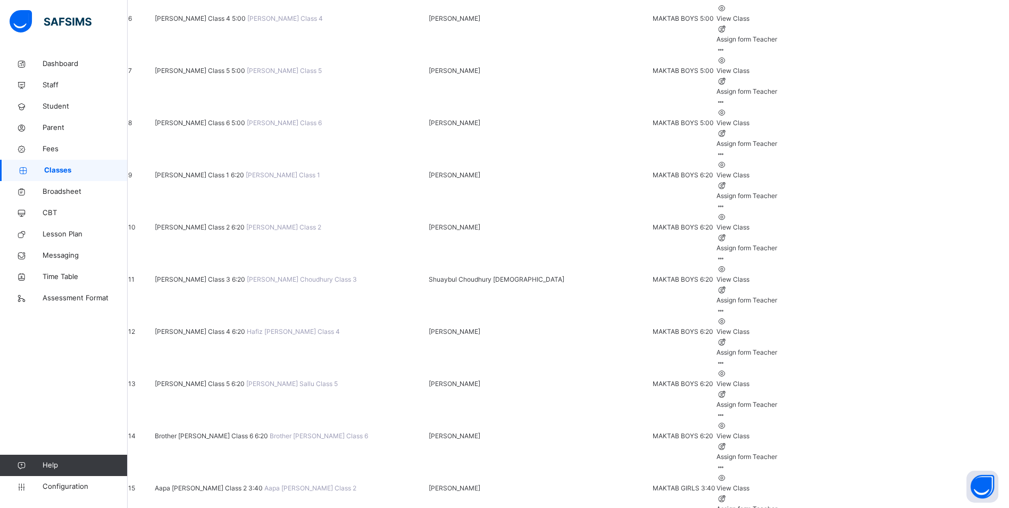
scroll to position [372, 0]
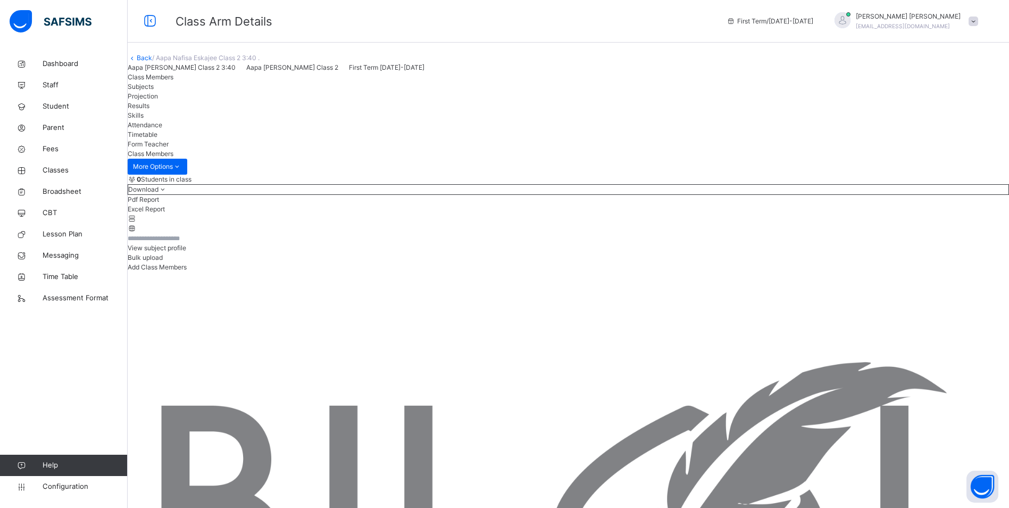
click at [162, 129] on span "Attendance" at bounding box center [145, 125] width 35 height 8
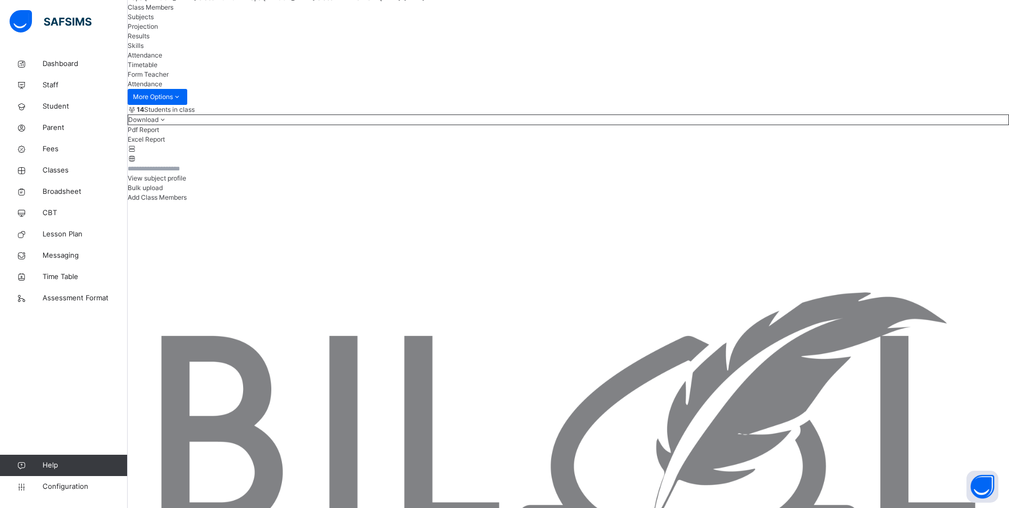
scroll to position [76, 0]
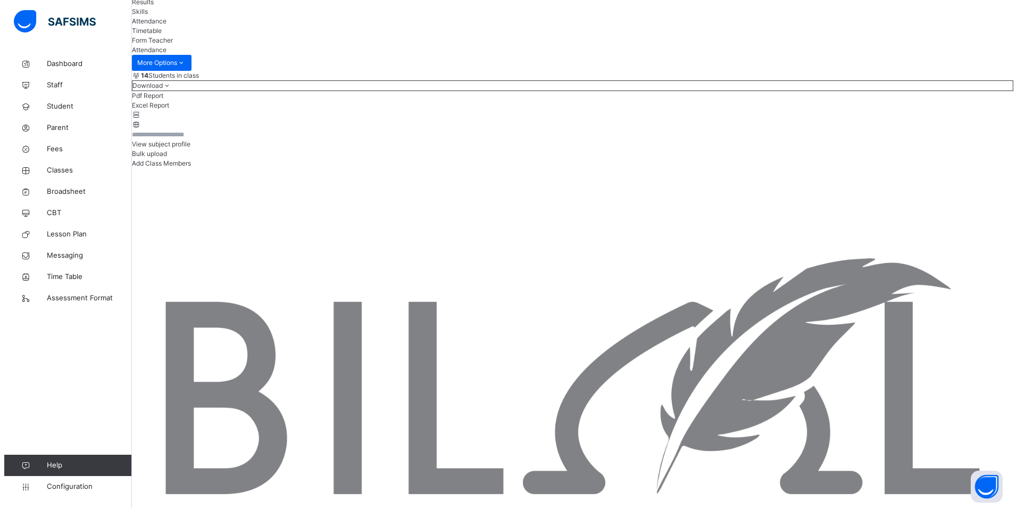
scroll to position [0, 0]
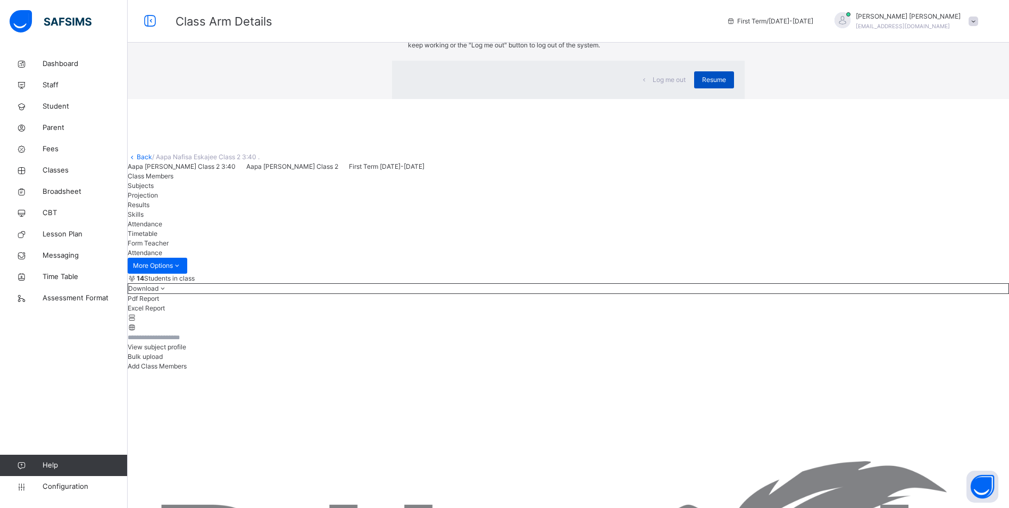
click at [702, 85] on span "Resume" at bounding box center [714, 80] width 24 height 10
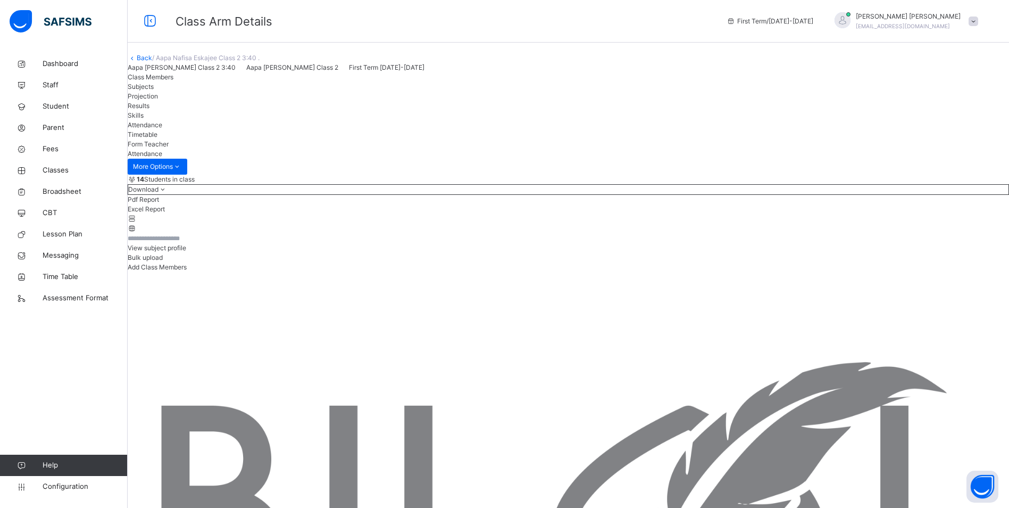
click at [978, 25] on span at bounding box center [974, 21] width 10 height 10
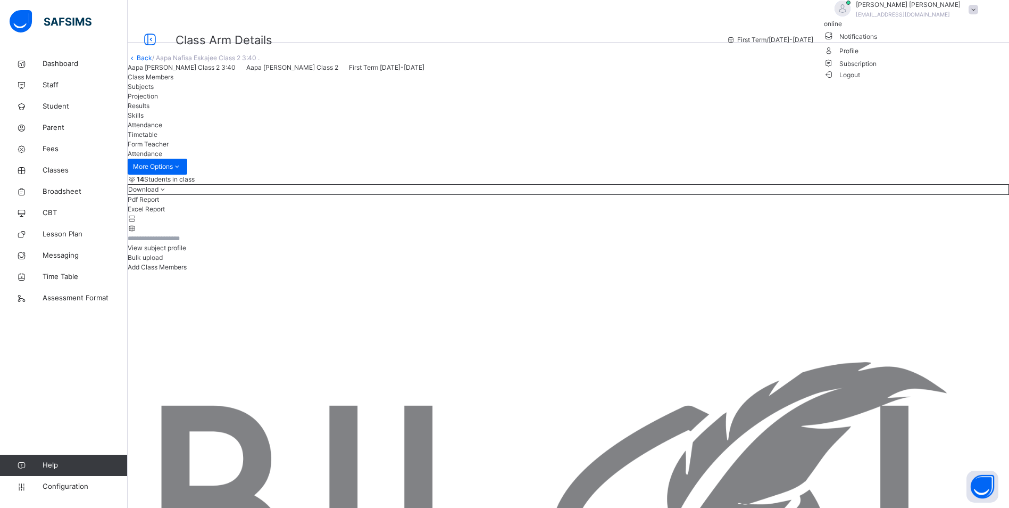
click at [861, 80] on span "Logout" at bounding box center [842, 74] width 37 height 11
